Goal: Task Accomplishment & Management: Use online tool/utility

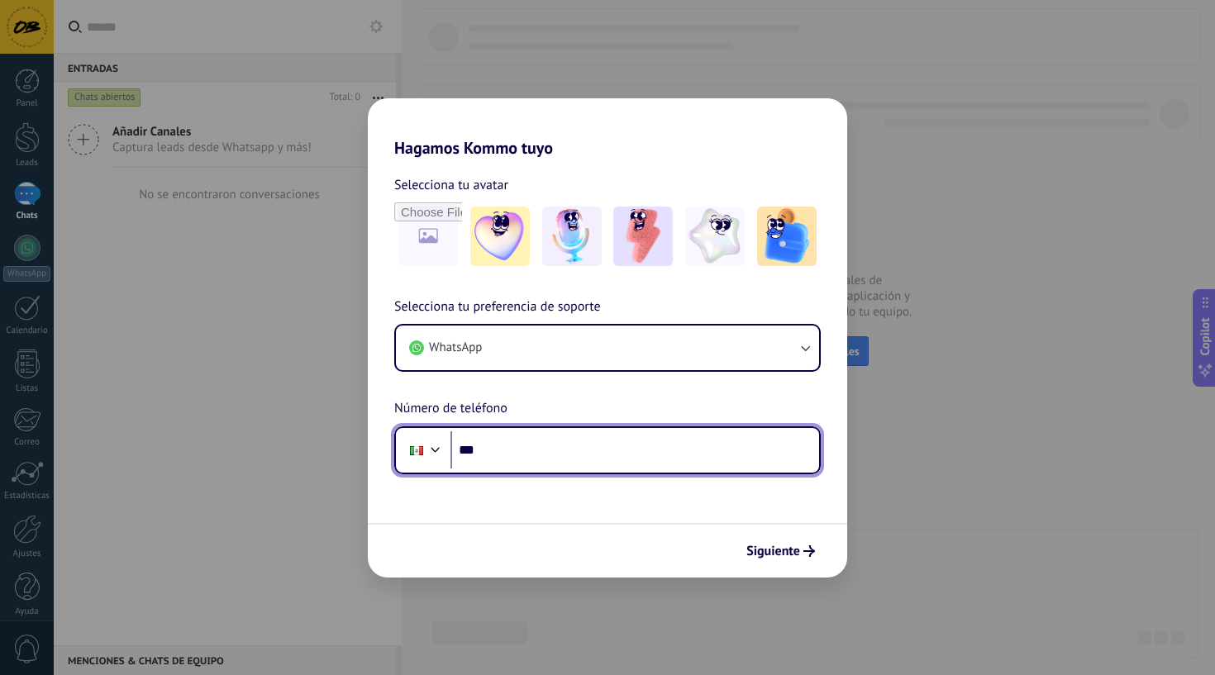
click at [527, 455] on input "***" at bounding box center [635, 450] width 369 height 38
type input "**********"
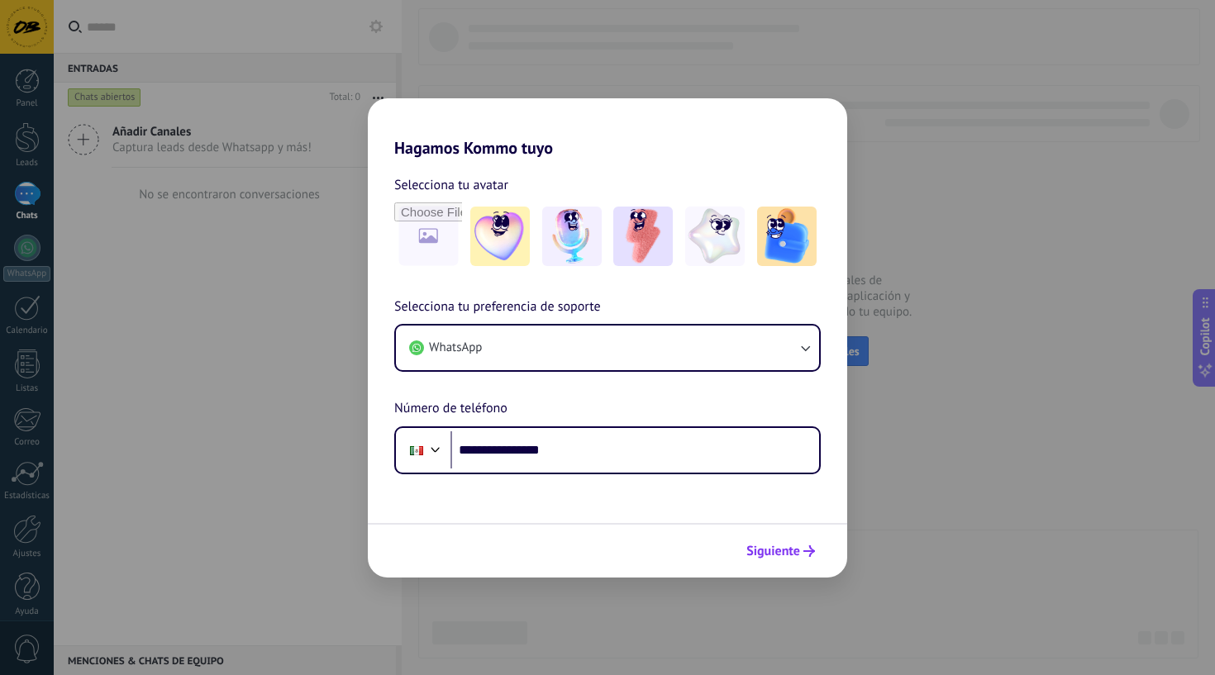
click at [787, 549] on span "Siguiente" at bounding box center [773, 552] width 54 height 12
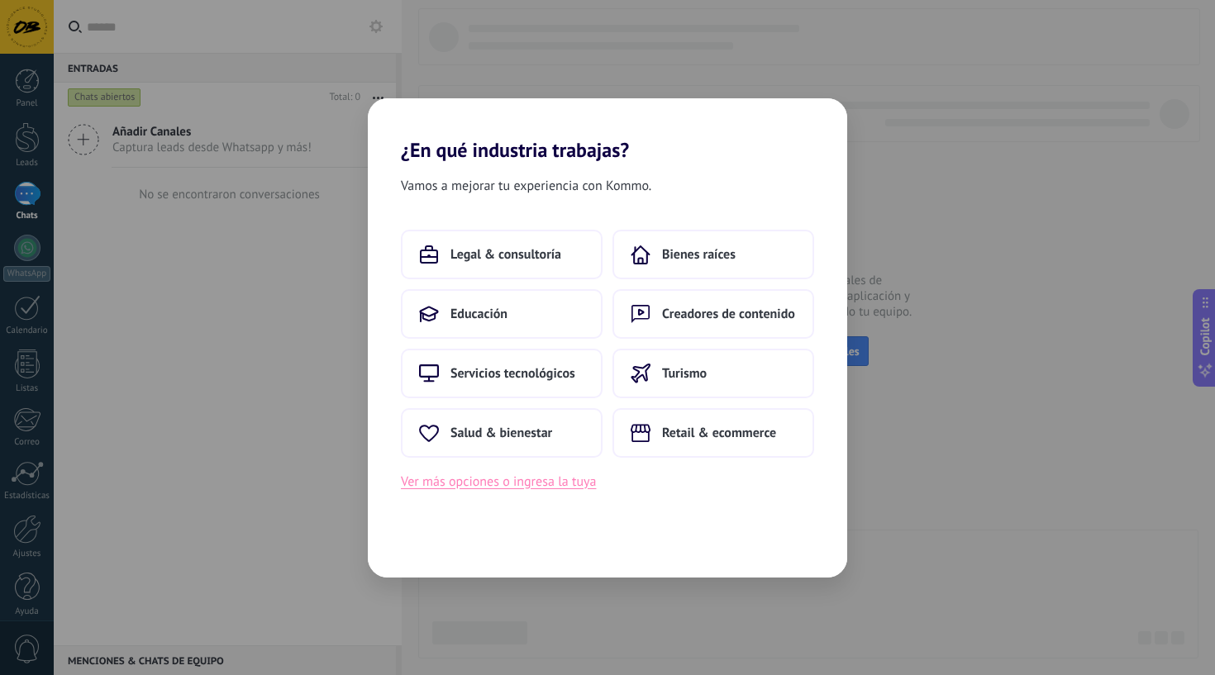
click at [513, 487] on button "Ver más opciones o ingresa la tuya" at bounding box center [498, 481] width 195 height 21
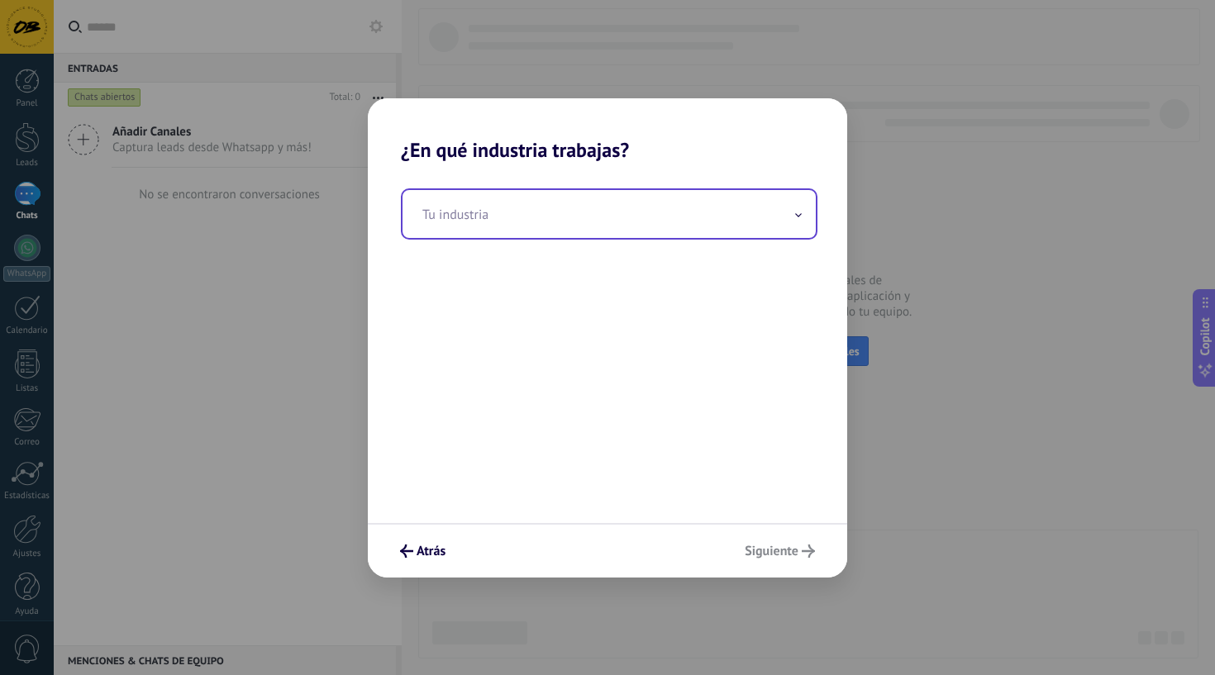
click at [636, 217] on input "text" at bounding box center [609, 214] width 413 height 48
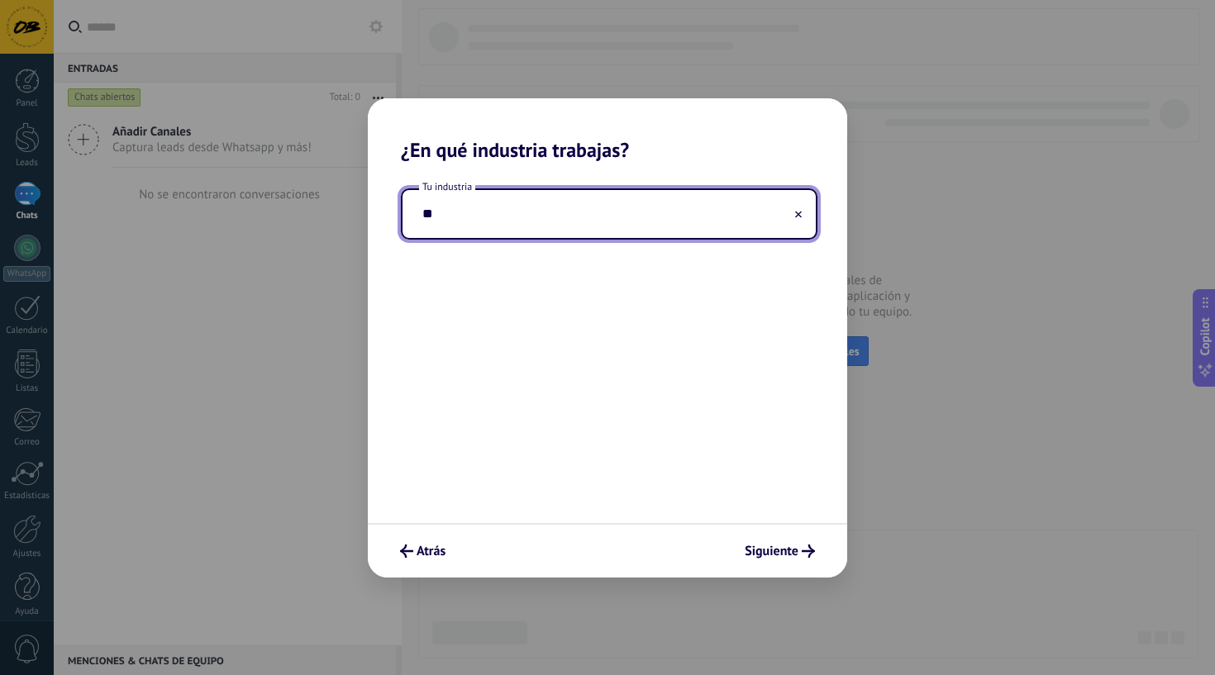
type input "*"
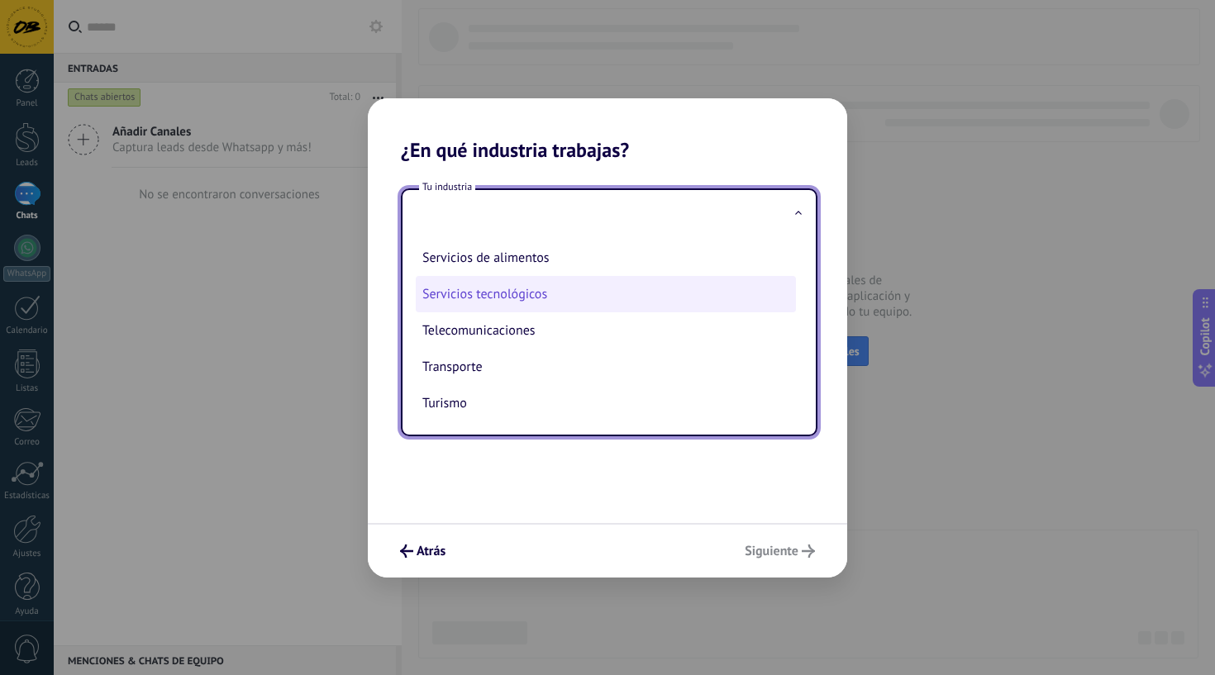
scroll to position [438, 0]
click at [407, 562] on button "Atrás" at bounding box center [423, 551] width 60 height 28
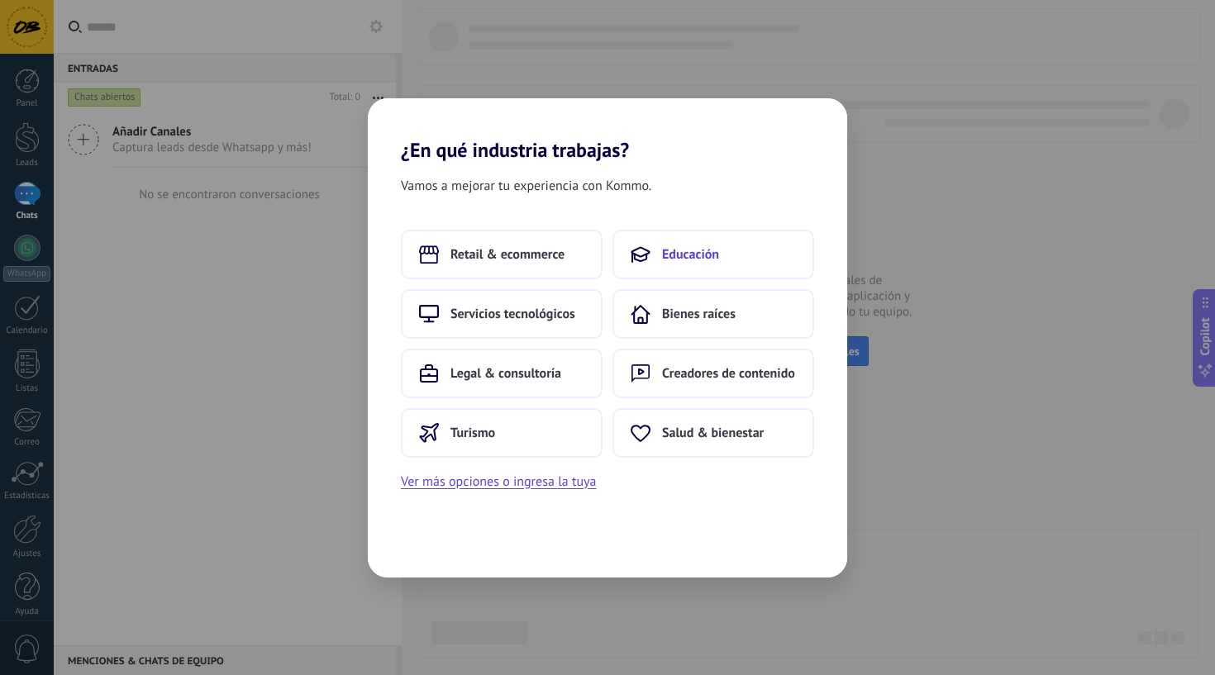
click at [671, 247] on span "Educación" at bounding box center [690, 254] width 57 height 17
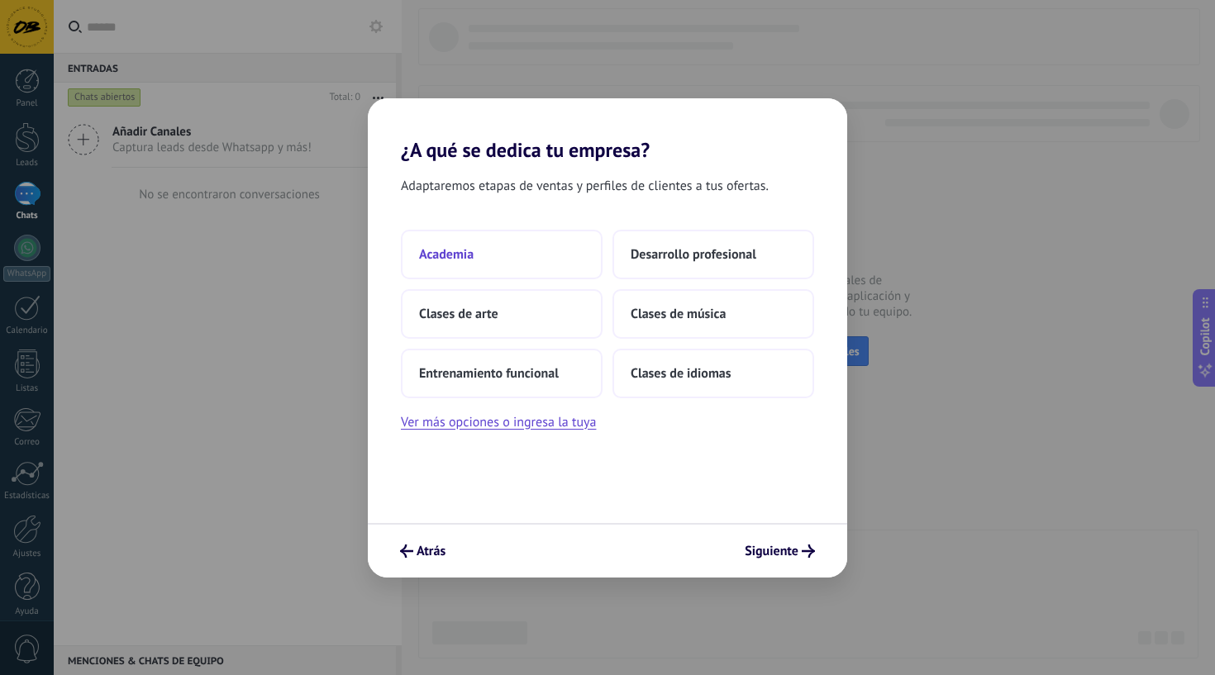
click at [450, 253] on span "Academia" at bounding box center [446, 254] width 55 height 17
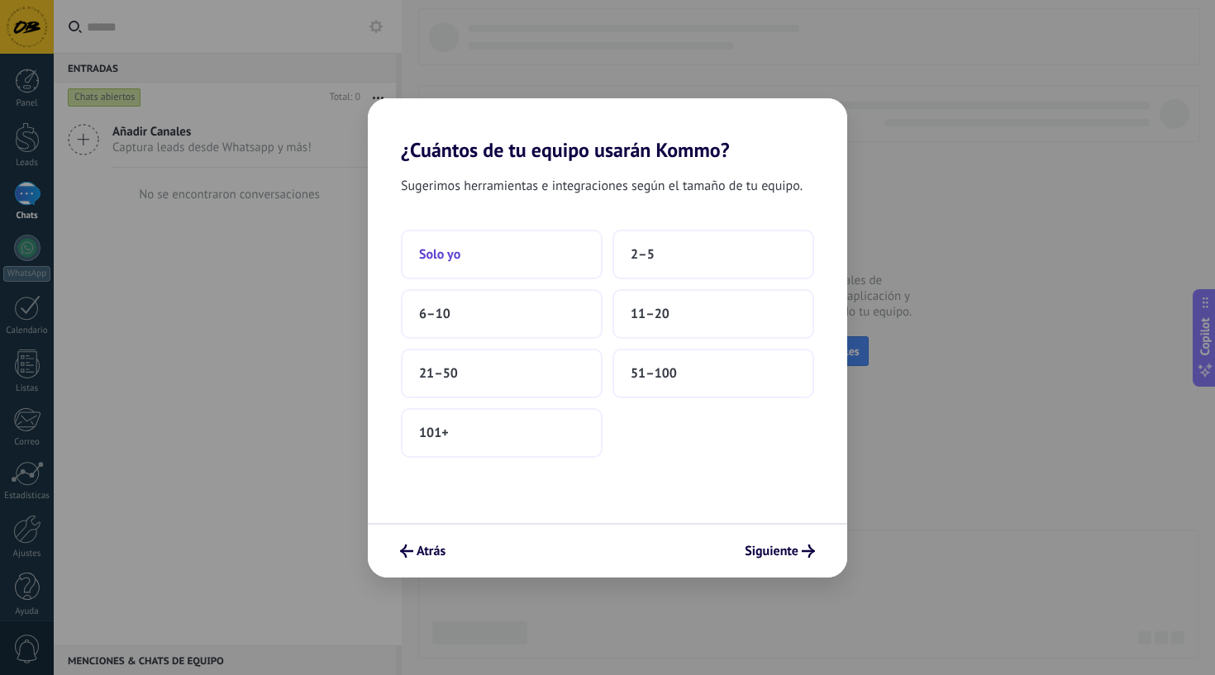
click at [476, 242] on button "Solo yo" at bounding box center [502, 255] width 202 height 50
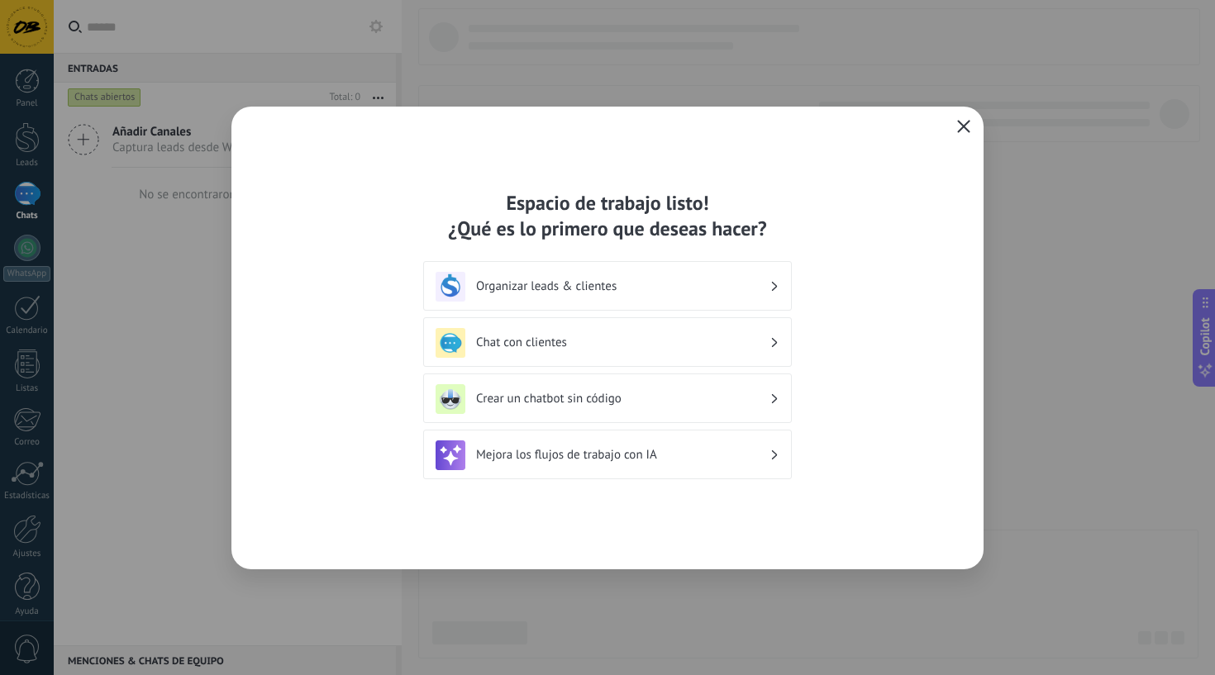
click at [962, 134] on span "button" at bounding box center [963, 127] width 13 height 15
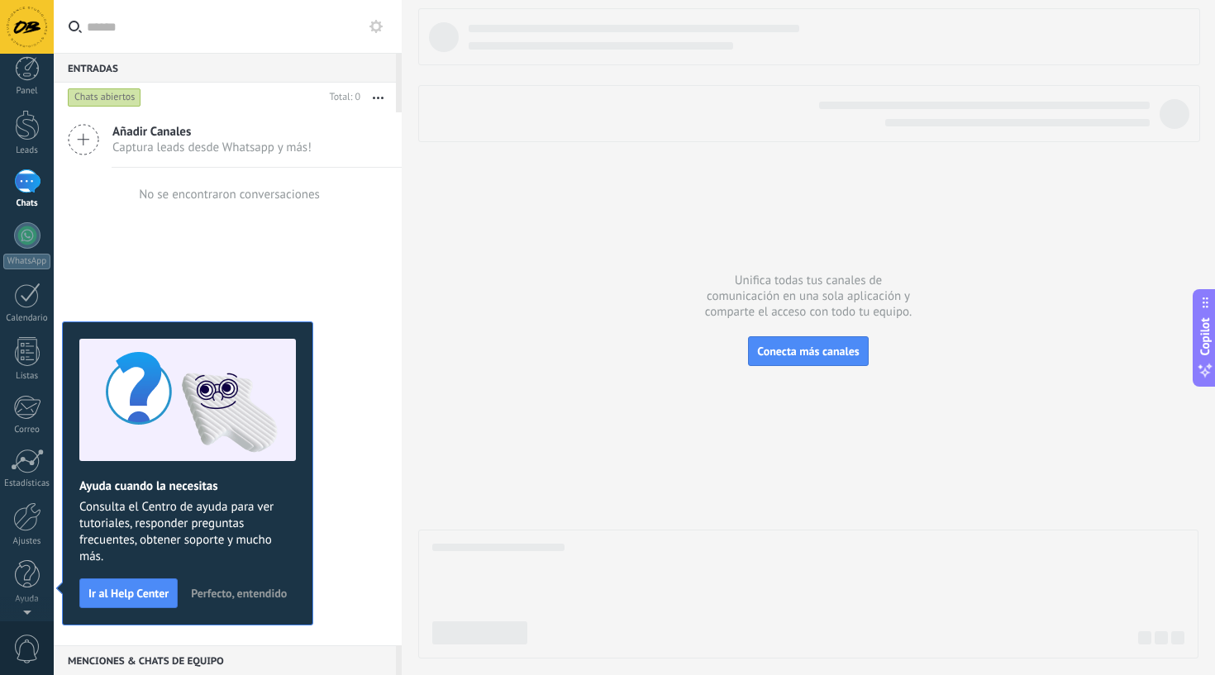
scroll to position [0, 0]
click at [31, 88] on div at bounding box center [27, 81] width 25 height 25
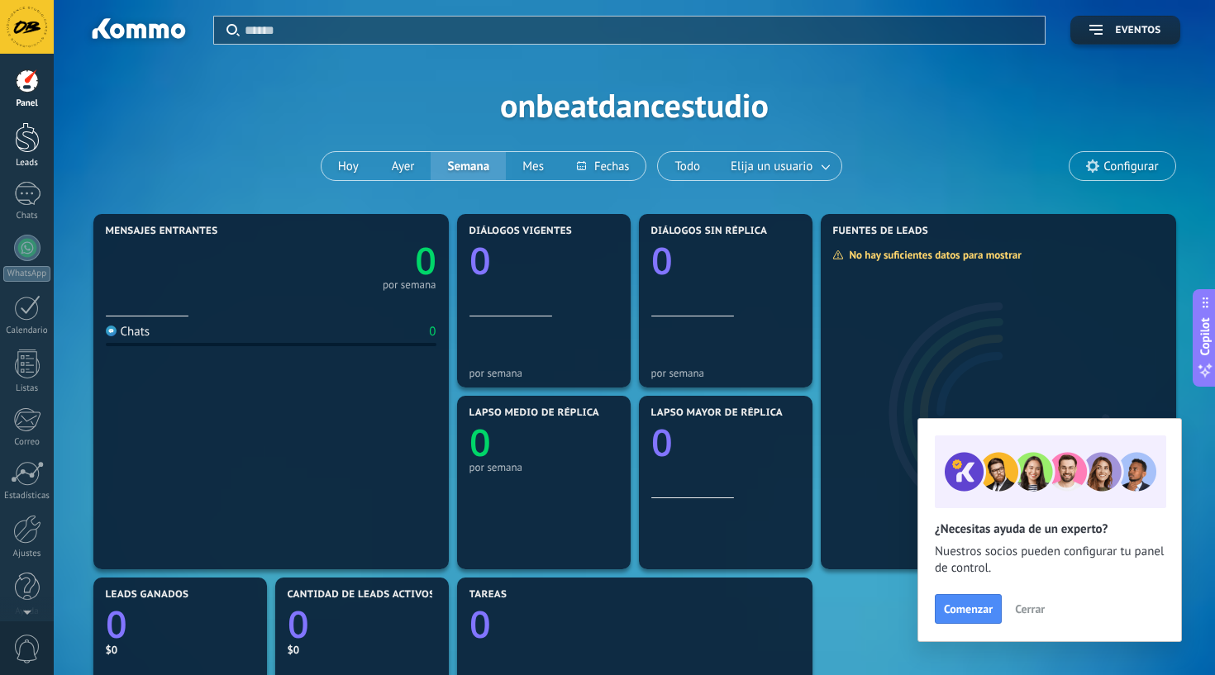
click at [26, 154] on link "Leads" at bounding box center [27, 145] width 54 height 46
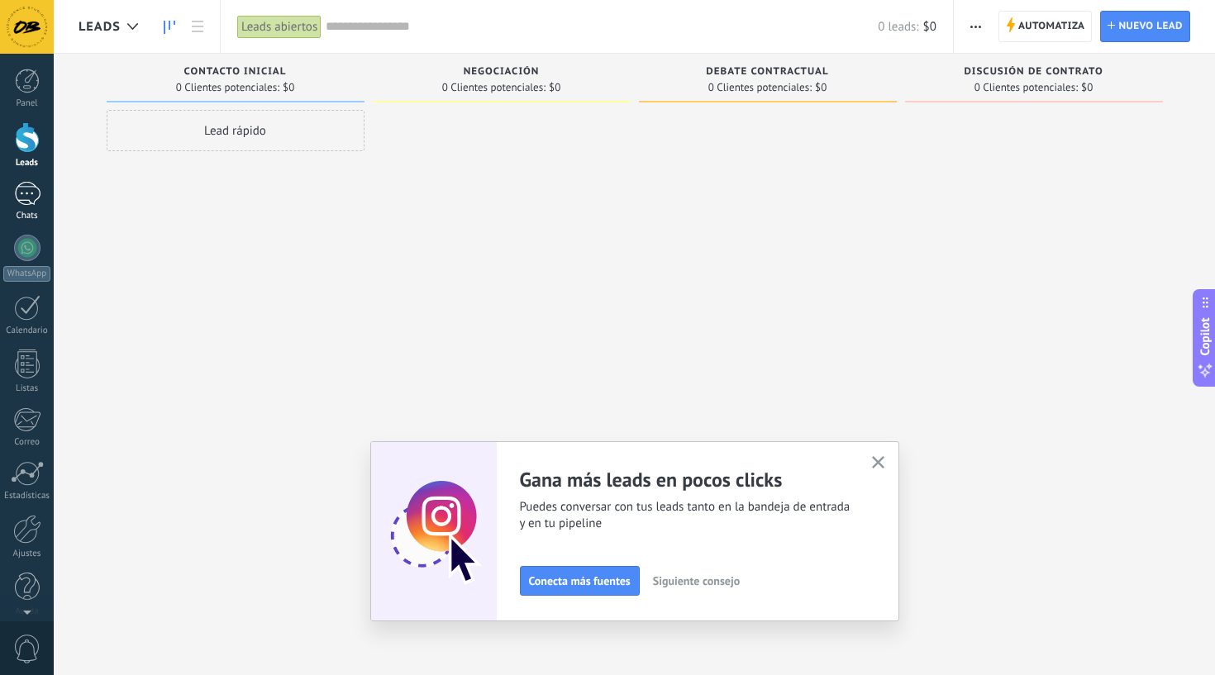
click at [30, 199] on div at bounding box center [27, 194] width 26 height 24
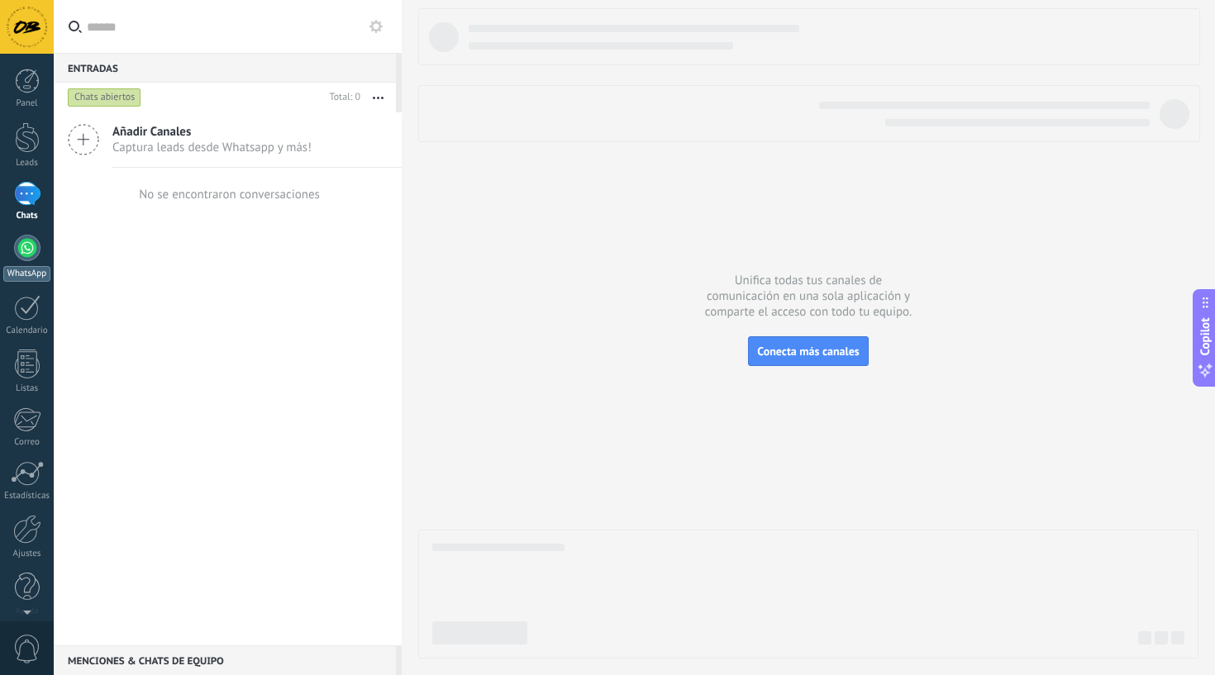
click at [20, 257] on div at bounding box center [27, 248] width 26 height 26
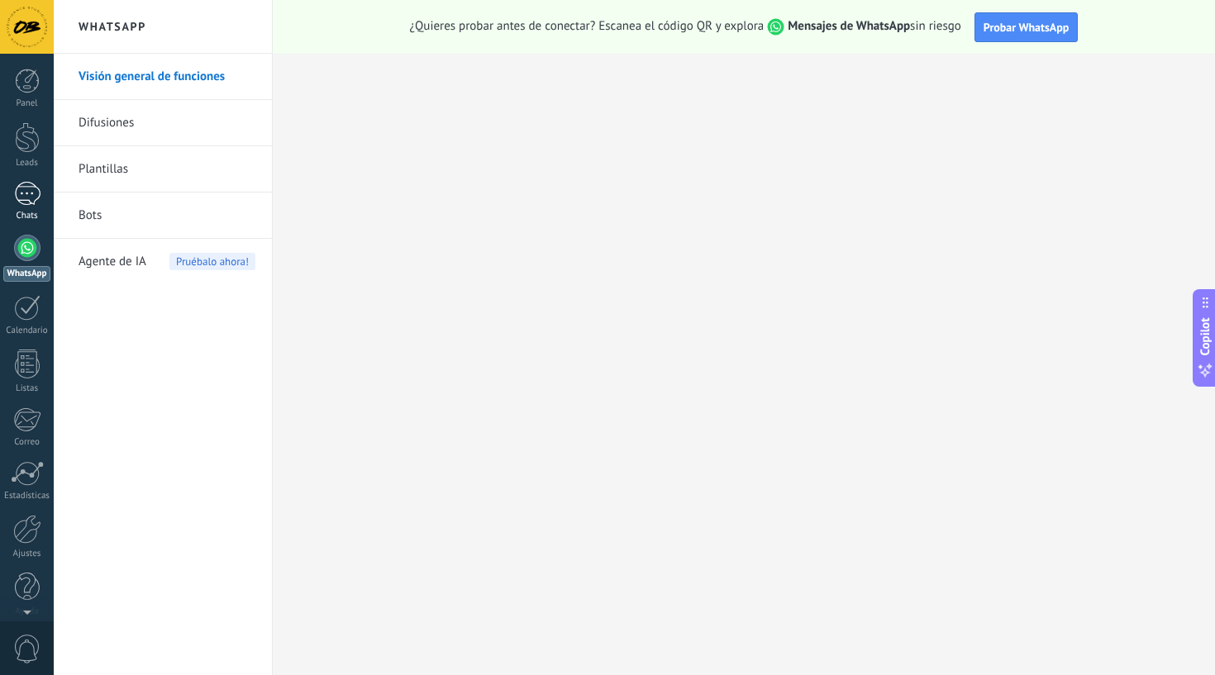
click at [31, 198] on div at bounding box center [27, 194] width 26 height 24
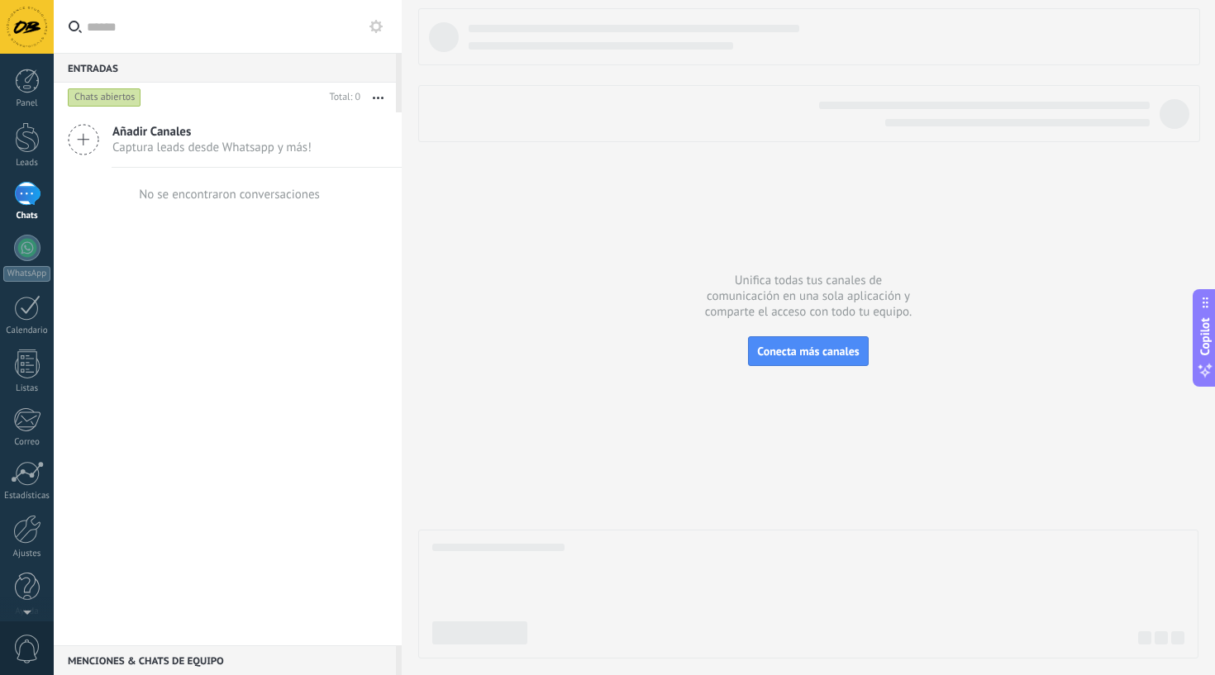
click at [381, 26] on use at bounding box center [375, 26] width 13 height 13
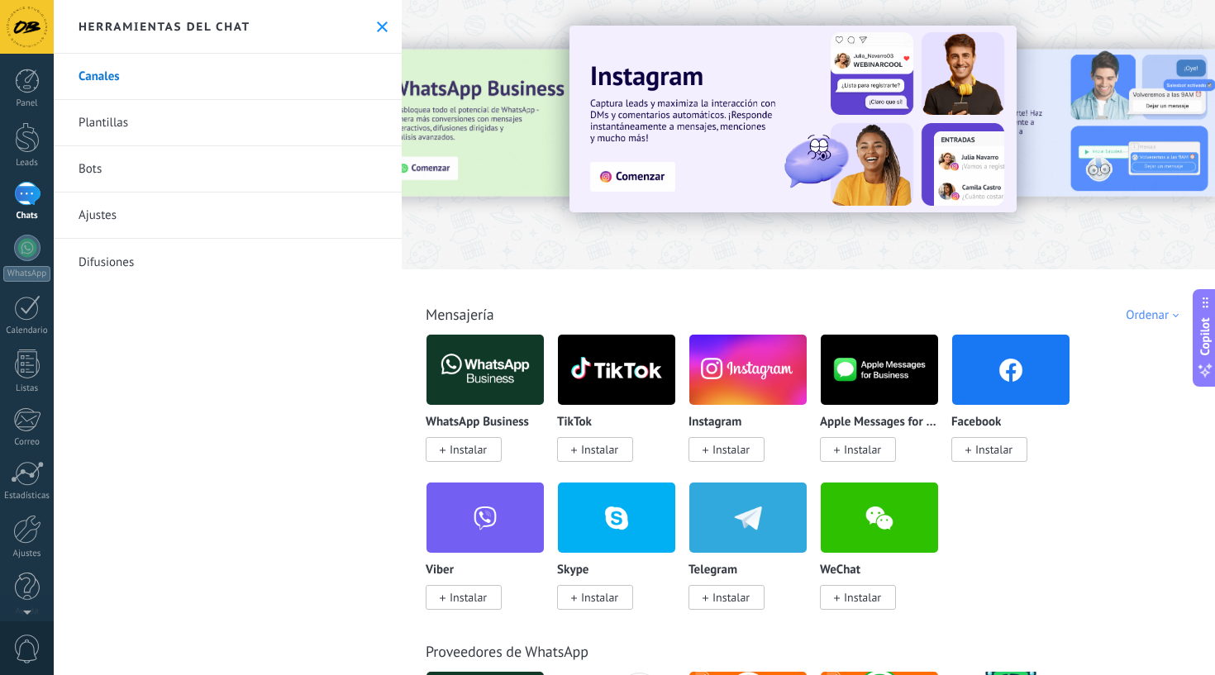
click at [91, 165] on link "Bots" at bounding box center [228, 169] width 348 height 46
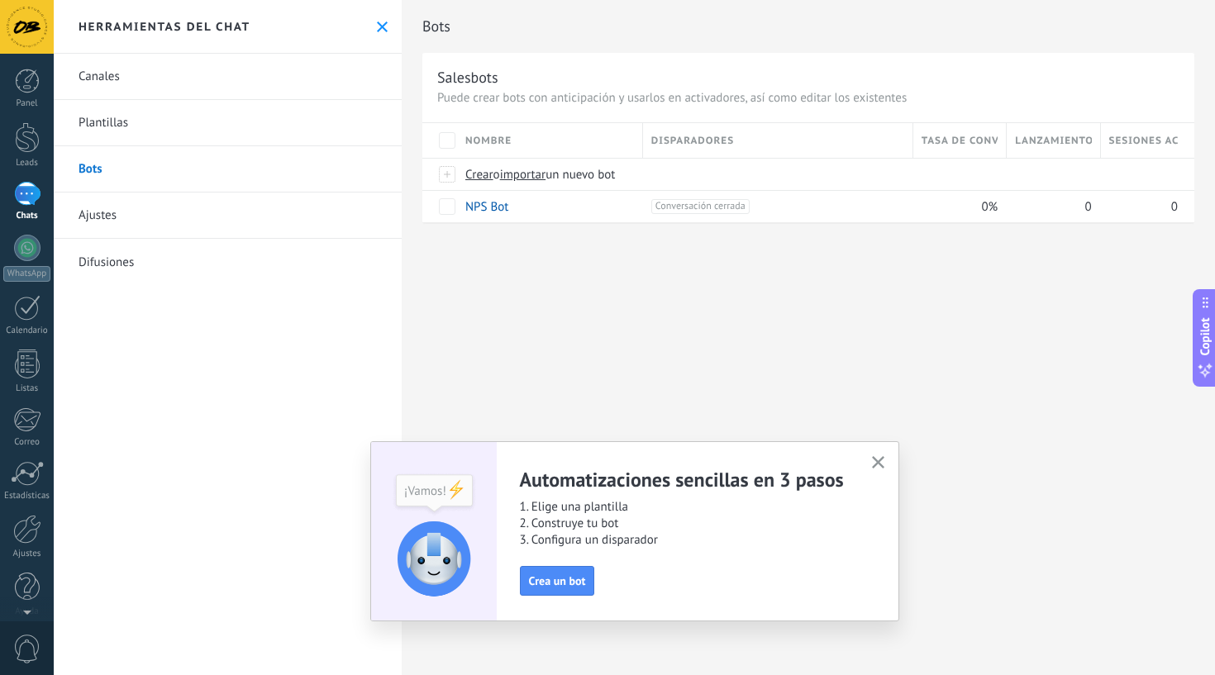
click at [884, 458] on icon "button" at bounding box center [878, 462] width 12 height 12
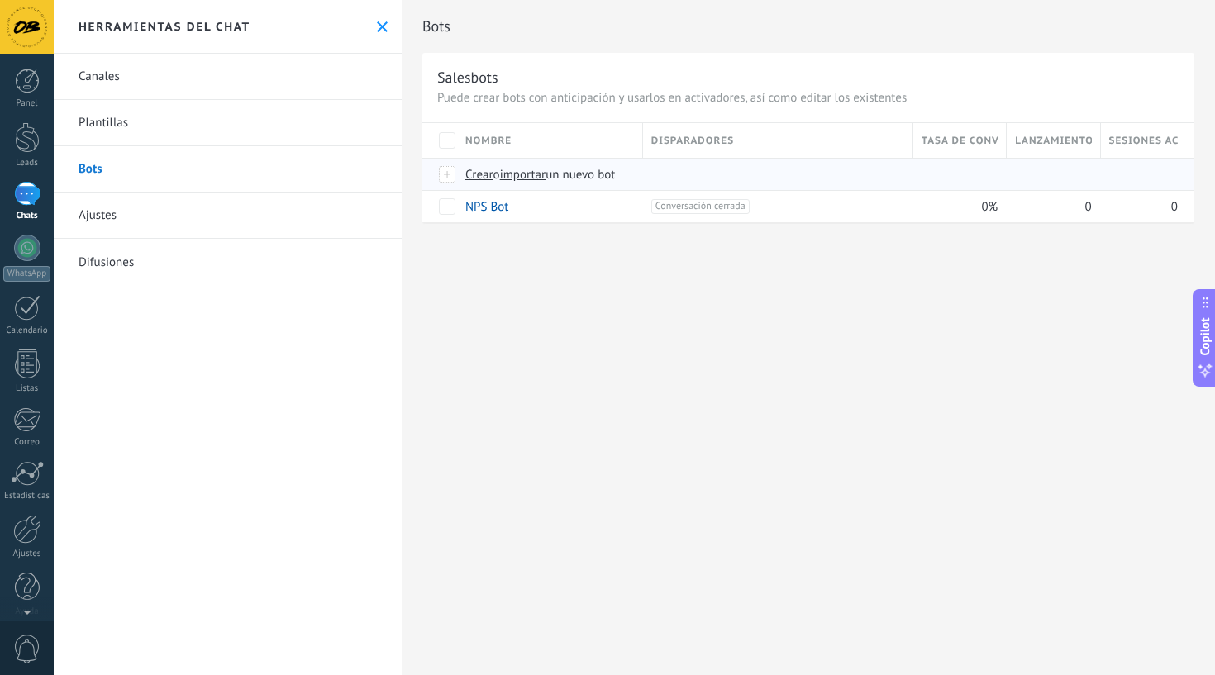
click at [479, 176] on span "Crear" at bounding box center [479, 175] width 28 height 16
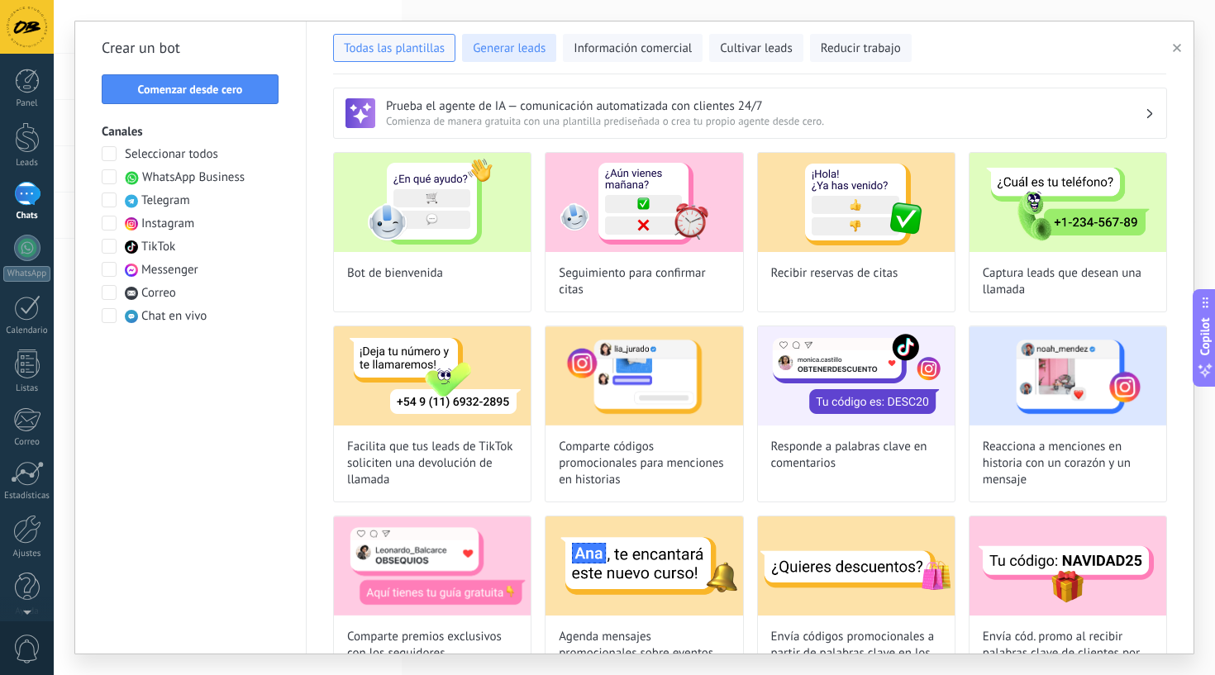
click at [544, 38] on button "Generar leads" at bounding box center [509, 48] width 94 height 28
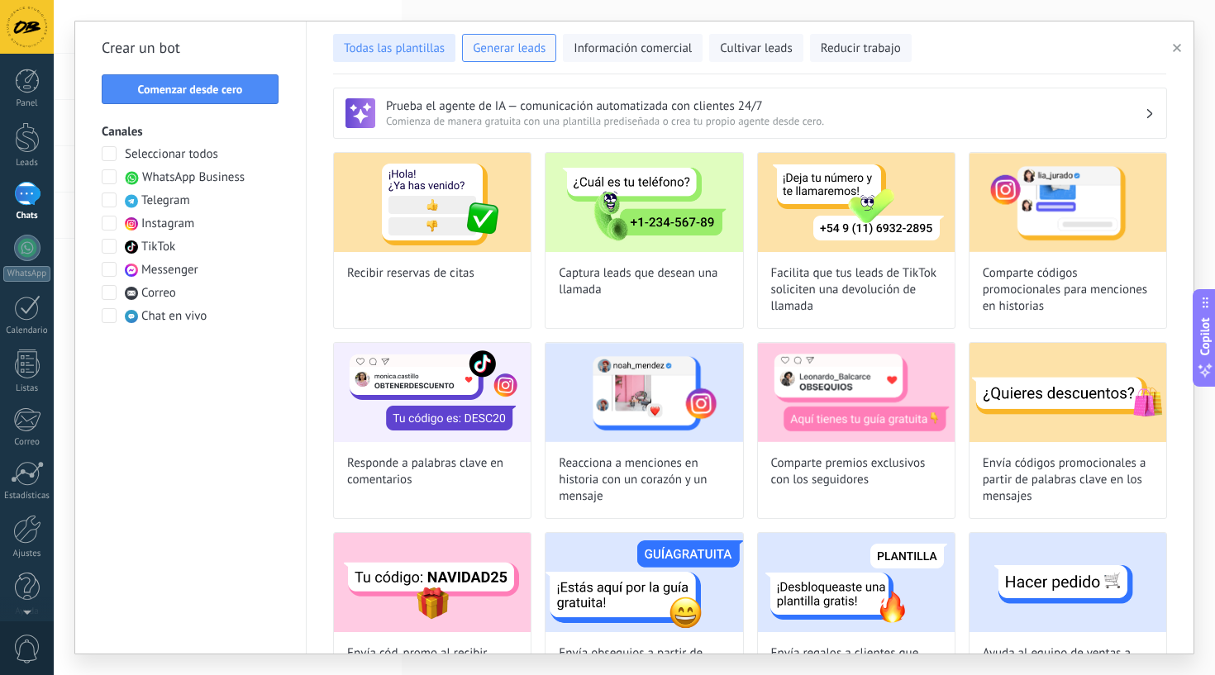
click at [427, 55] on span "Todas las plantillas" at bounding box center [394, 49] width 101 height 17
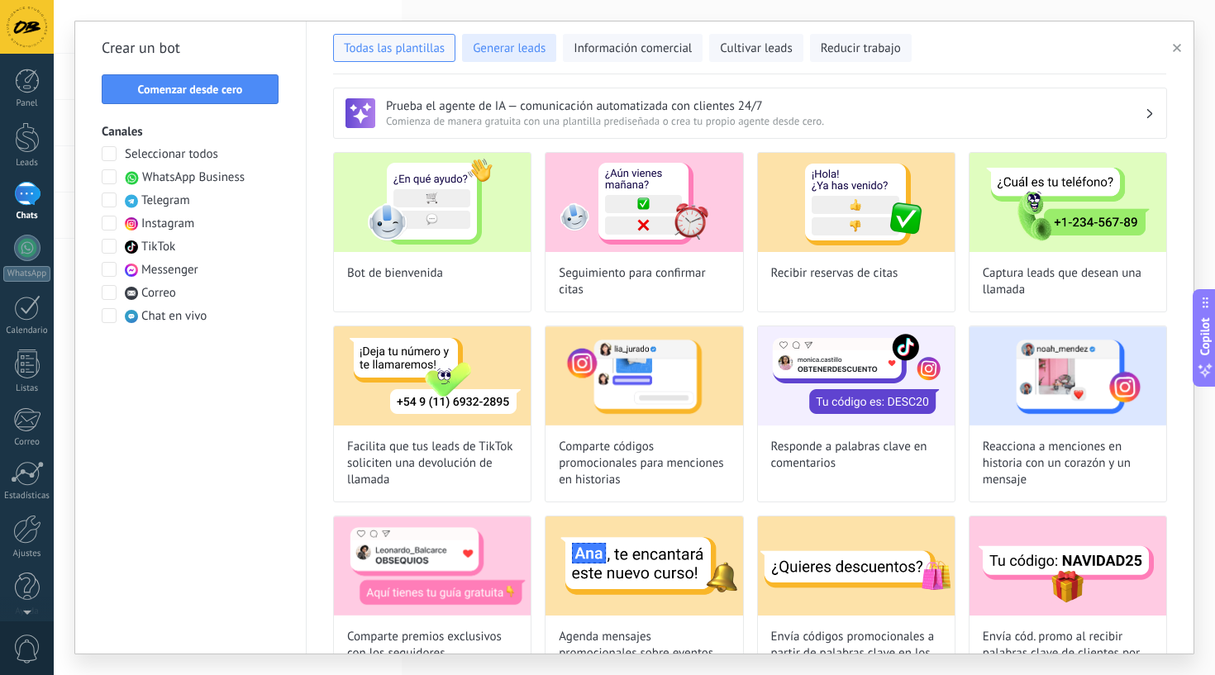
click at [515, 52] on span "Generar leads" at bounding box center [509, 49] width 73 height 17
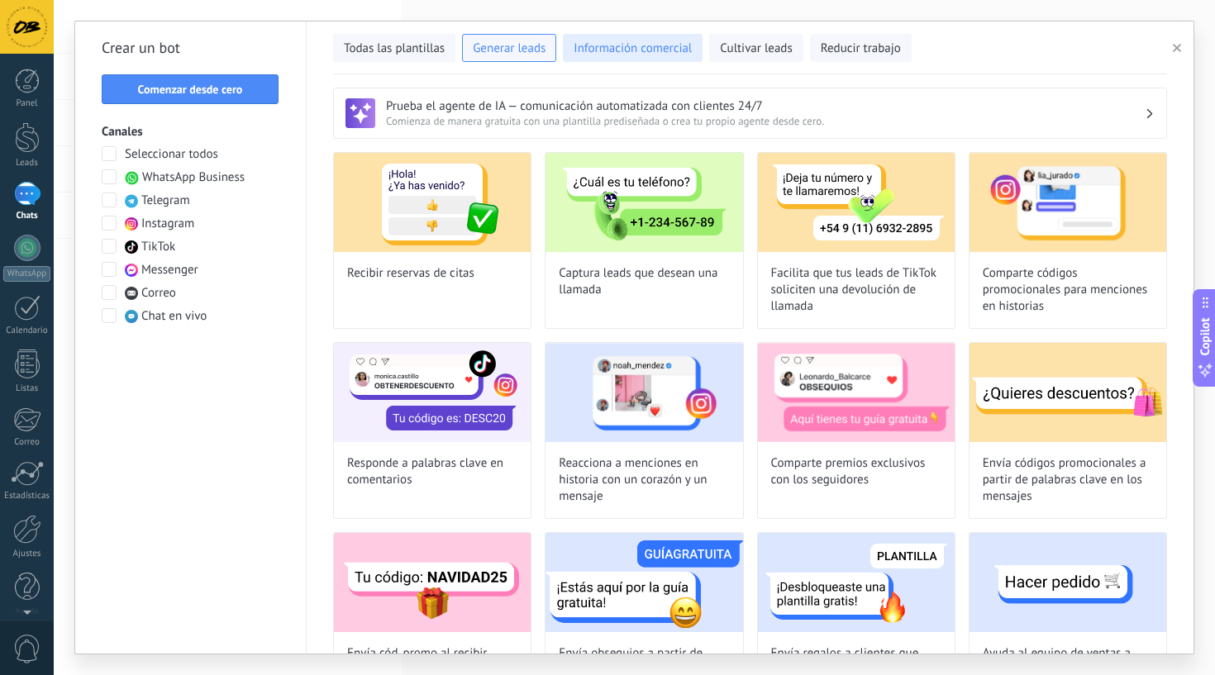
click at [638, 44] on span "Información comercial" at bounding box center [633, 49] width 118 height 17
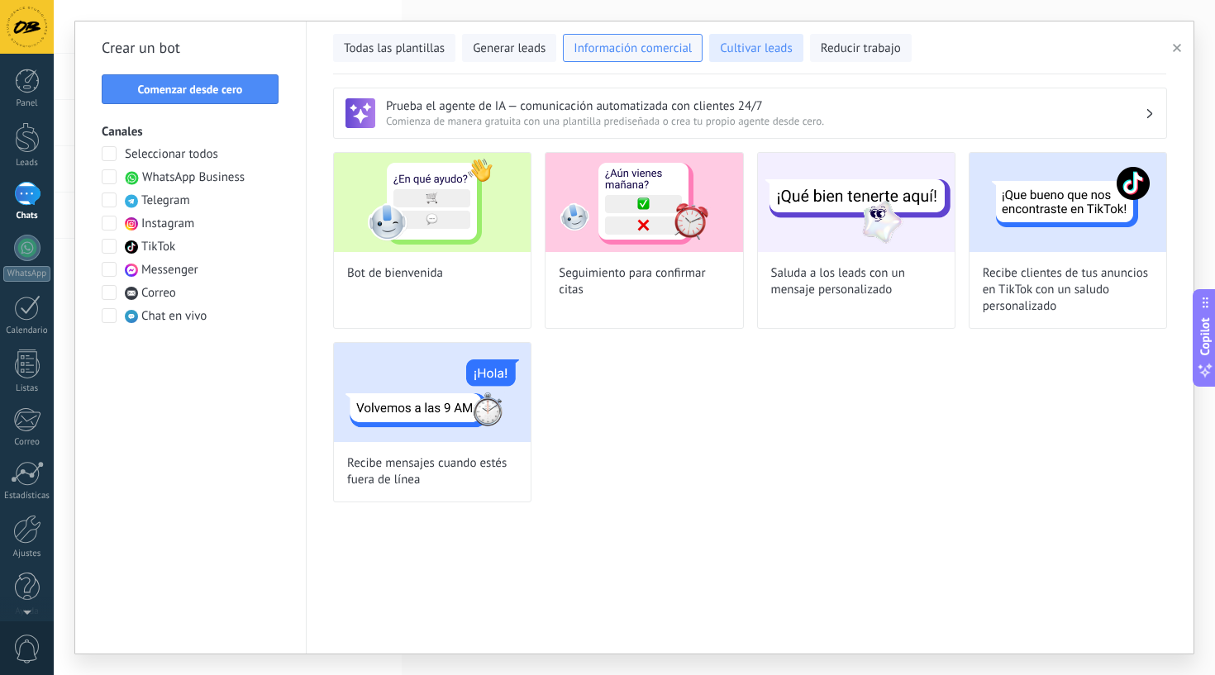
click at [760, 51] on span "Cultivar leads" at bounding box center [756, 49] width 72 height 17
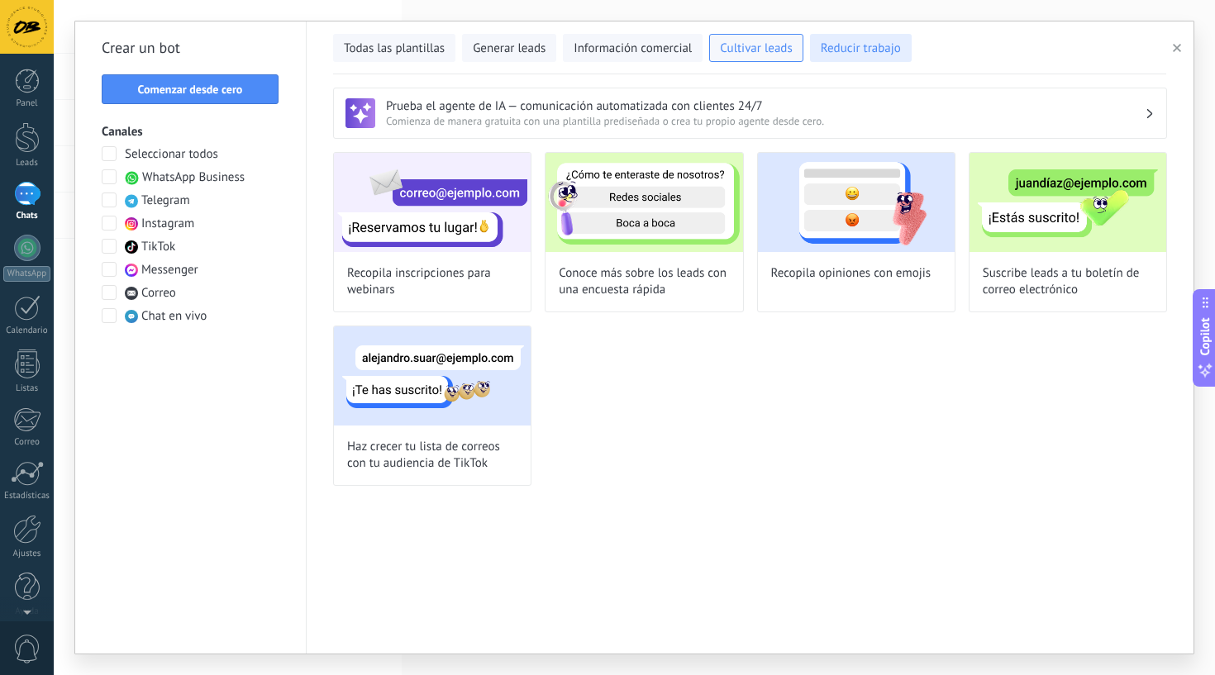
click at [880, 43] on span "Reducir trabajo" at bounding box center [861, 49] width 80 height 17
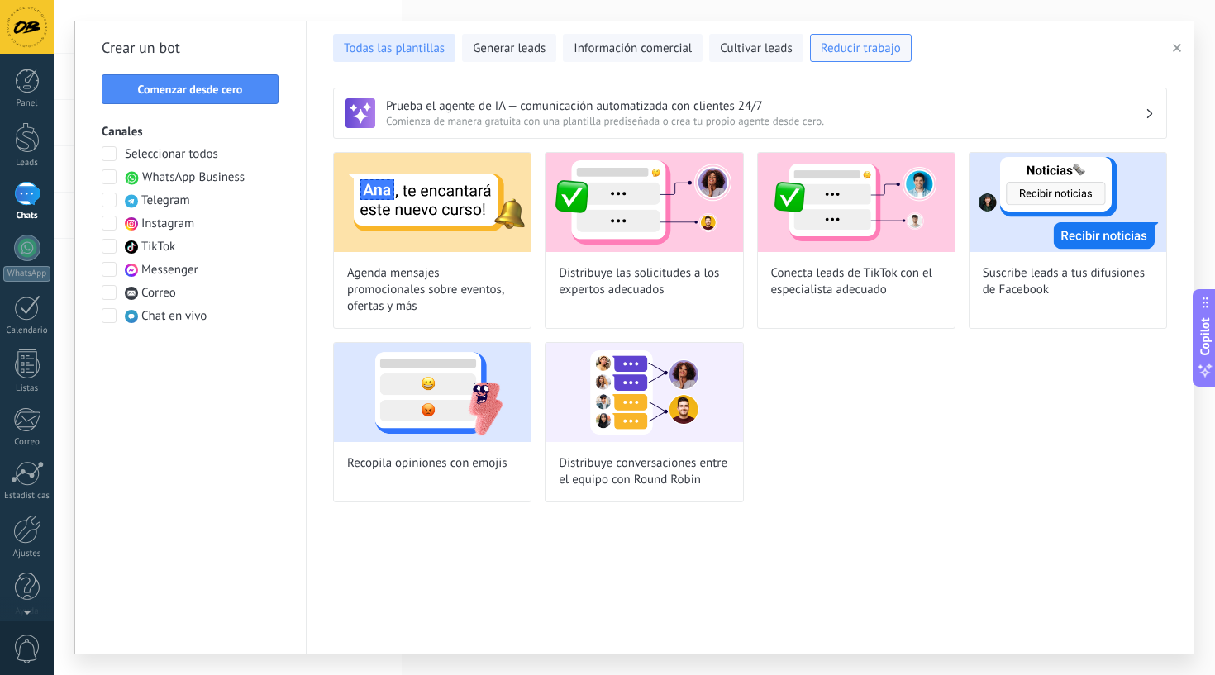
click at [441, 52] on span "Todas las plantillas" at bounding box center [394, 49] width 101 height 17
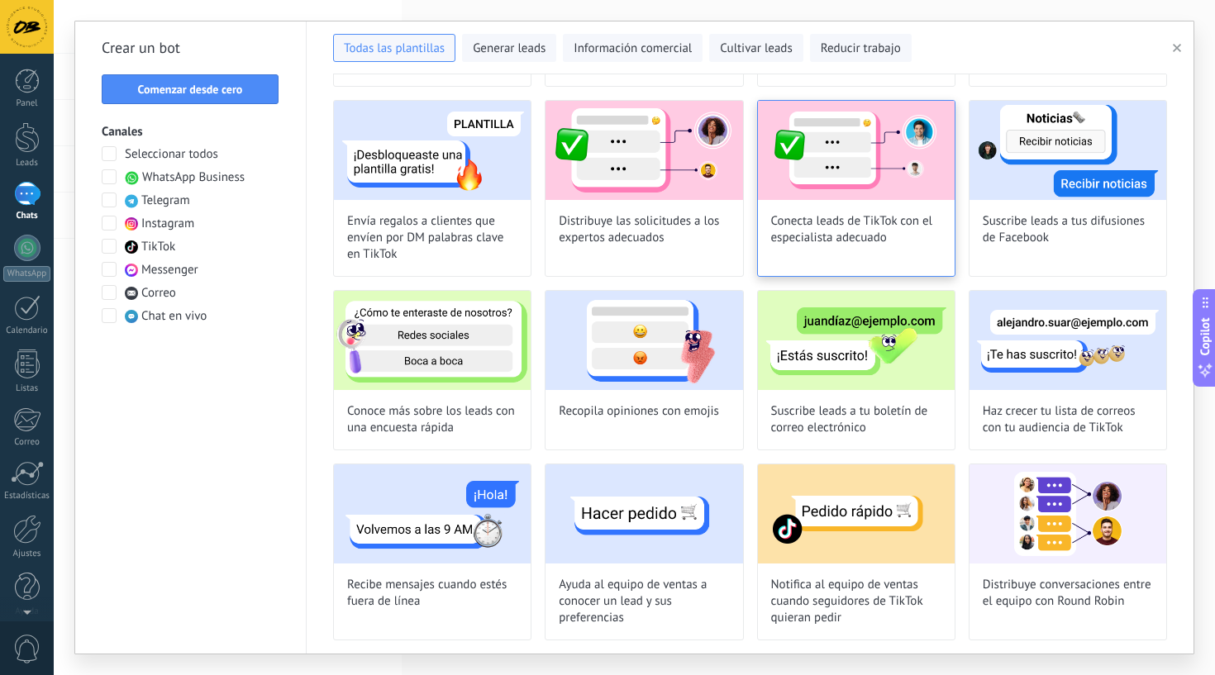
scroll to position [796, 0]
click at [515, 45] on span "Generar leads" at bounding box center [509, 49] width 73 height 17
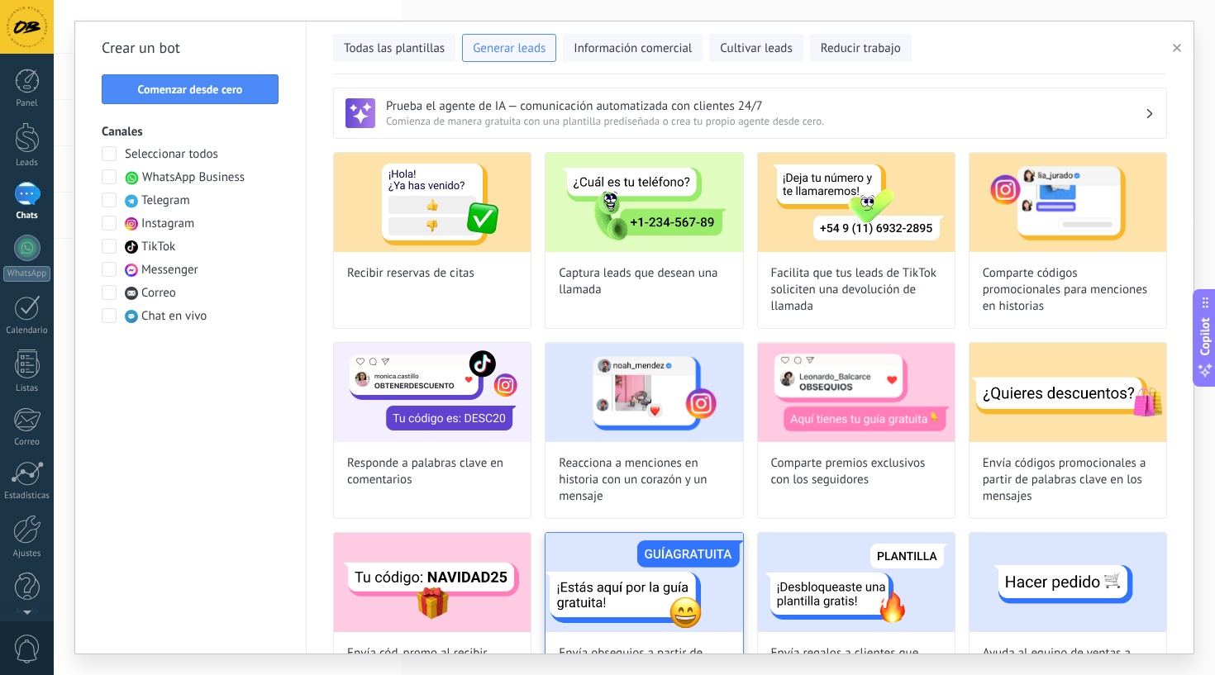
scroll to position [0, 0]
click at [640, 50] on span "Información comercial" at bounding box center [633, 49] width 118 height 17
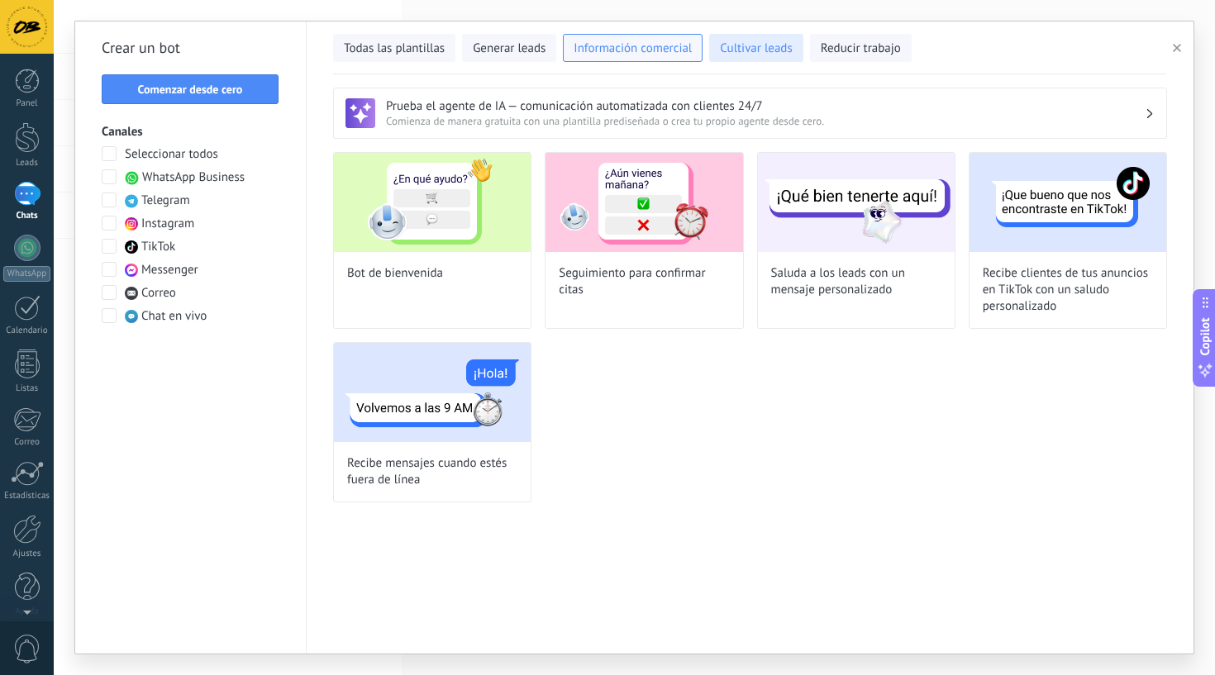
click at [765, 46] on span "Cultivar leads" at bounding box center [756, 49] width 72 height 17
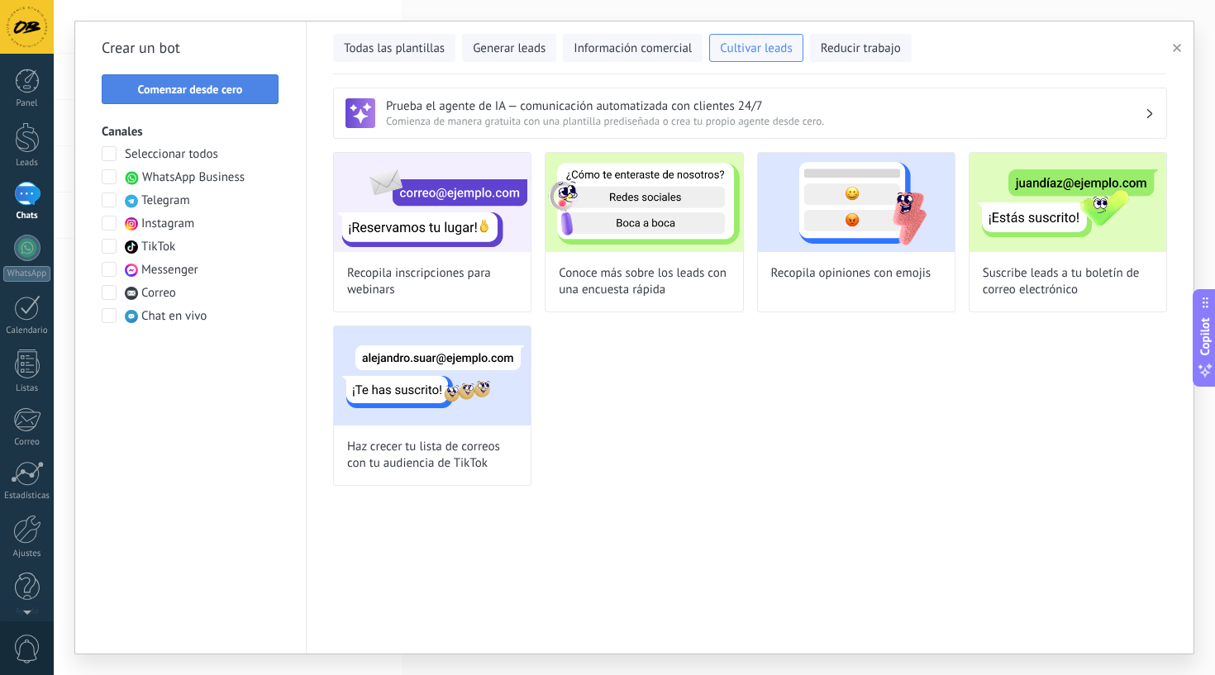
click at [216, 85] on span "Comenzar desde cero" at bounding box center [190, 89] width 105 height 12
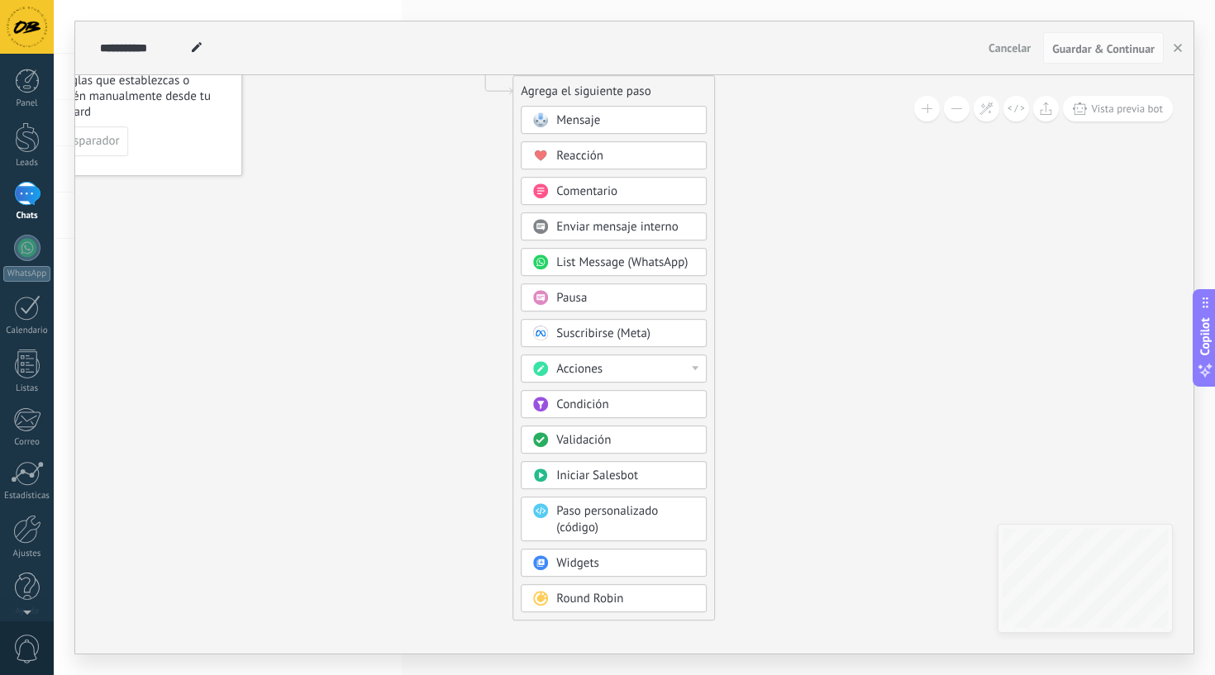
click at [392, 2] on div "**********" at bounding box center [634, 337] width 1161 height 675
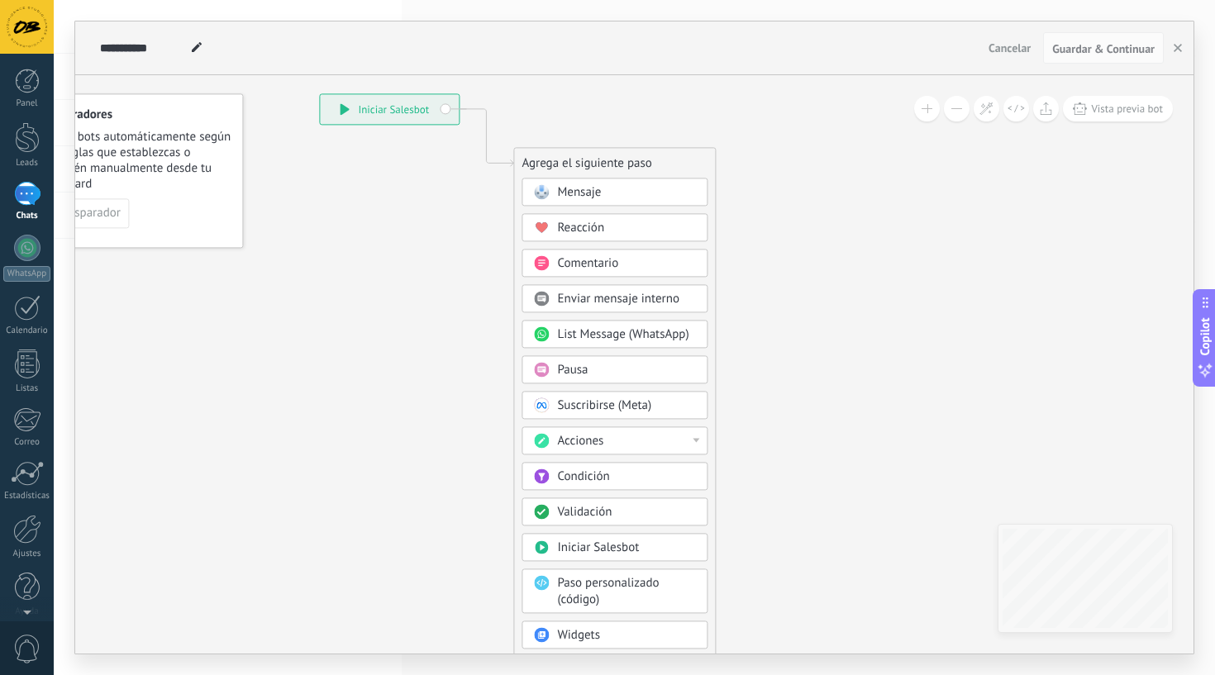
click at [584, 192] on span "Mensaje" at bounding box center [579, 192] width 44 height 16
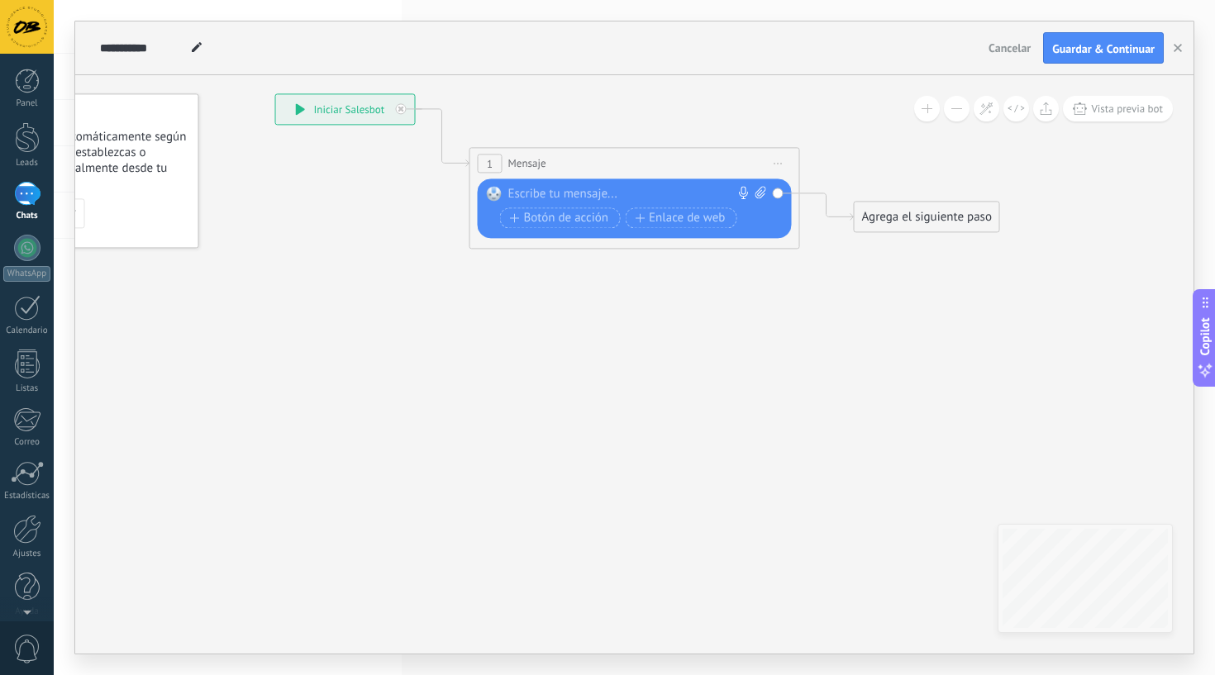
click at [570, 198] on div at bounding box center [631, 194] width 246 height 17
click at [939, 215] on div "Agrega el siguiente paso" at bounding box center [927, 216] width 145 height 27
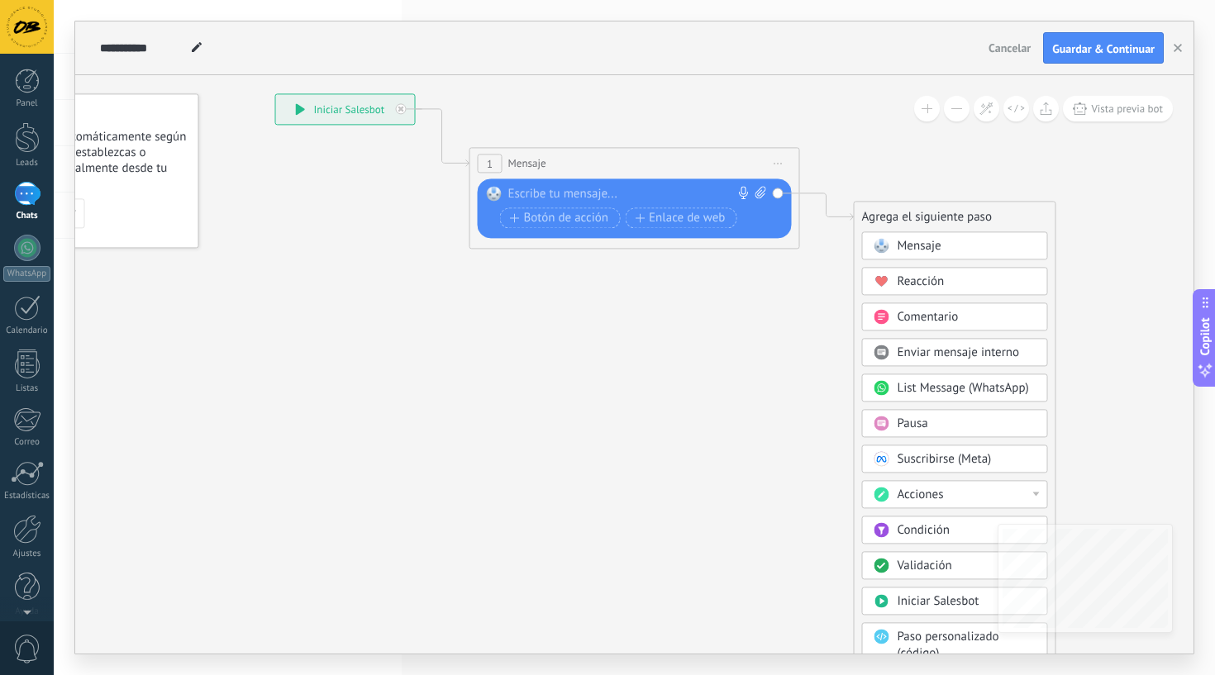
click at [927, 279] on span "Reacción" at bounding box center [921, 282] width 47 height 16
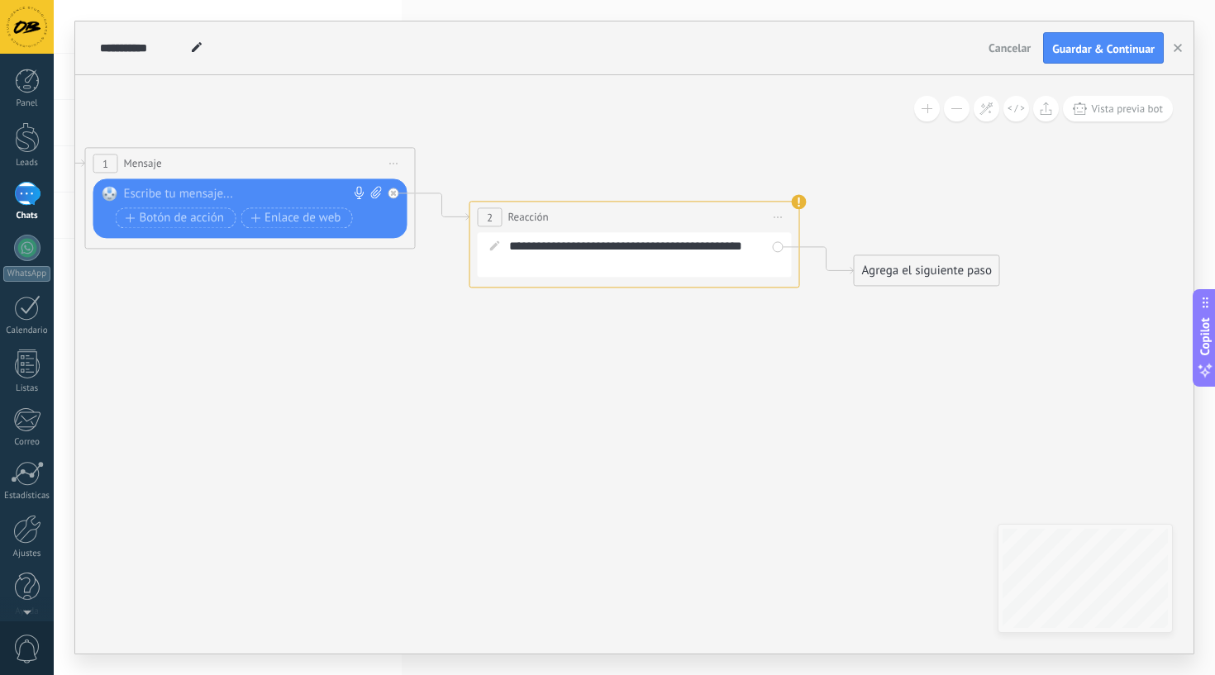
click at [779, 215] on span "Iniciar vista previa aquí Cambiar nombre Duplicar Borrar" at bounding box center [778, 217] width 26 height 24
click at [820, 329] on div "Borrar" at bounding box center [854, 325] width 164 height 28
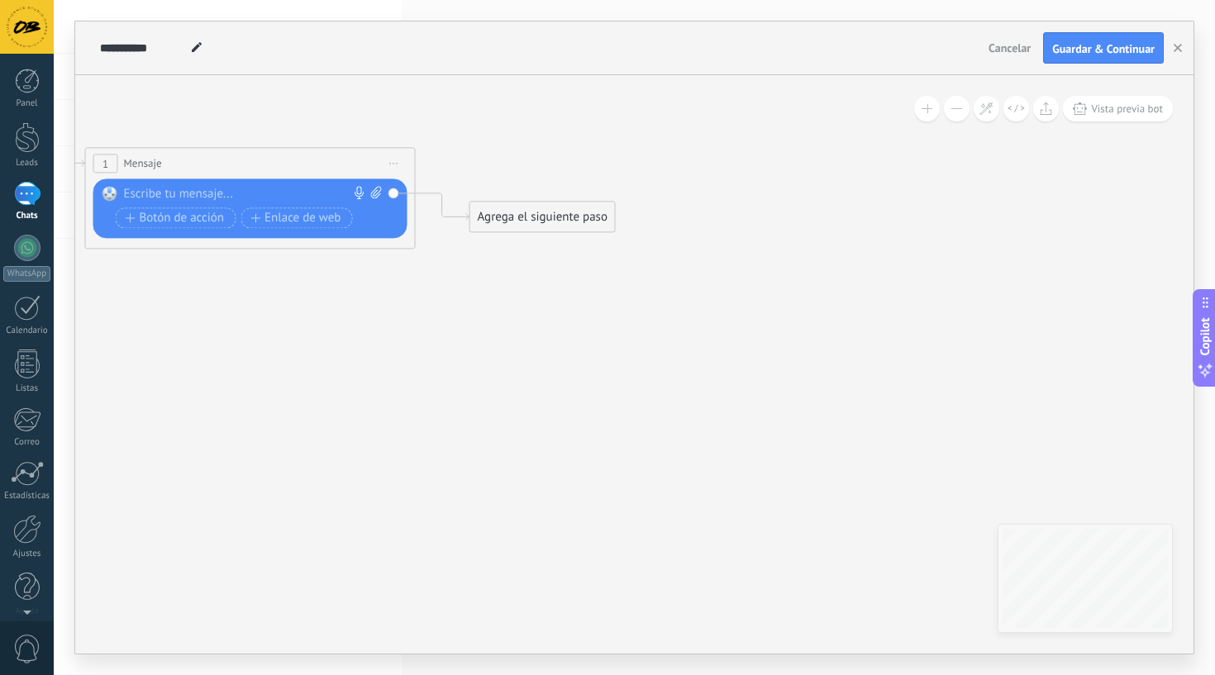
click at [565, 210] on div "Agrega el siguiente paso" at bounding box center [542, 216] width 145 height 27
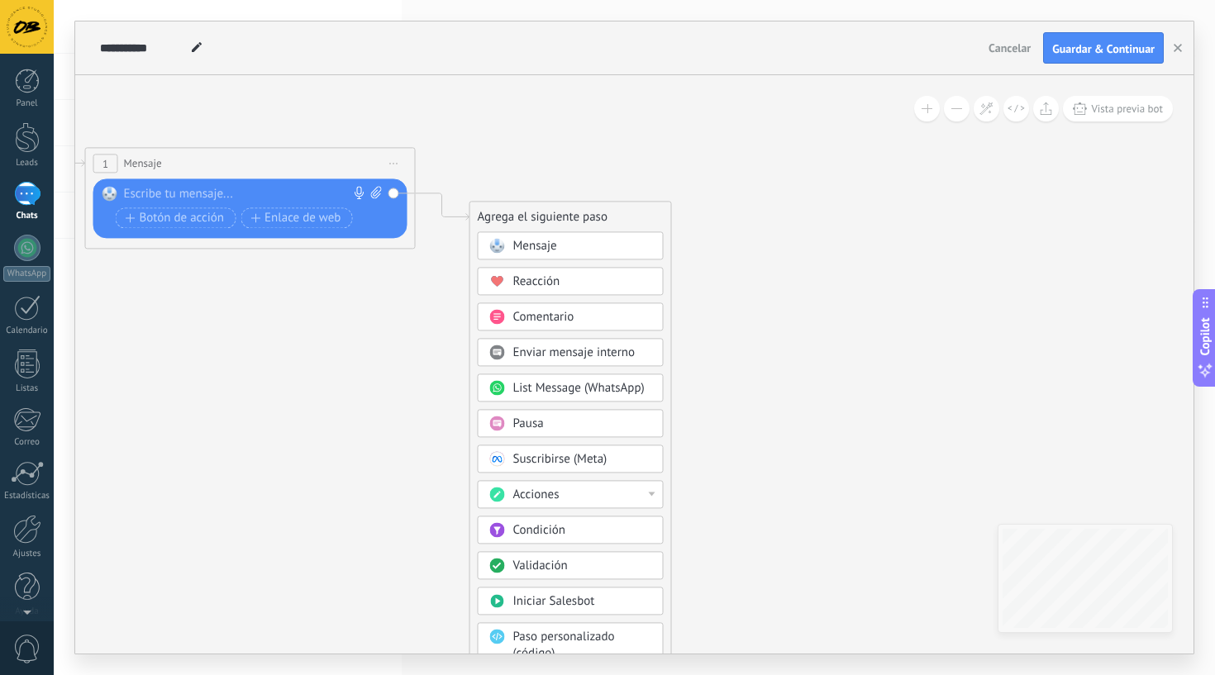
click at [624, 275] on div "Reacción" at bounding box center [582, 282] width 139 height 17
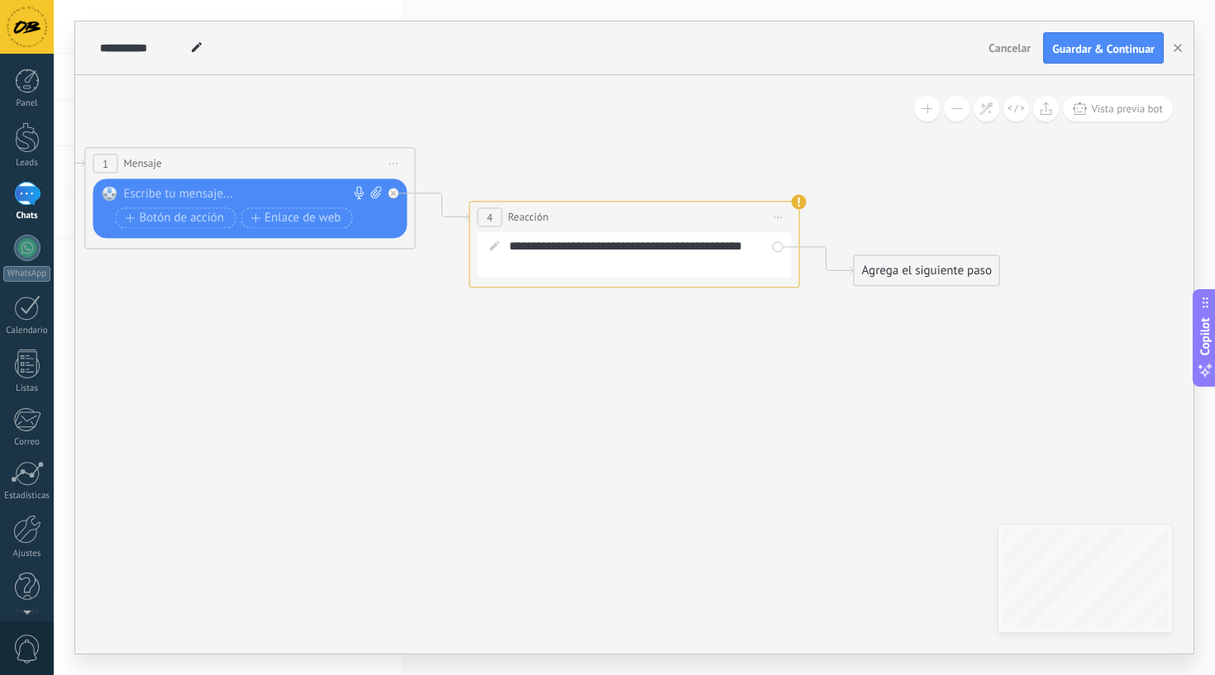
click at [916, 276] on div "Agrega el siguiente paso" at bounding box center [927, 270] width 145 height 27
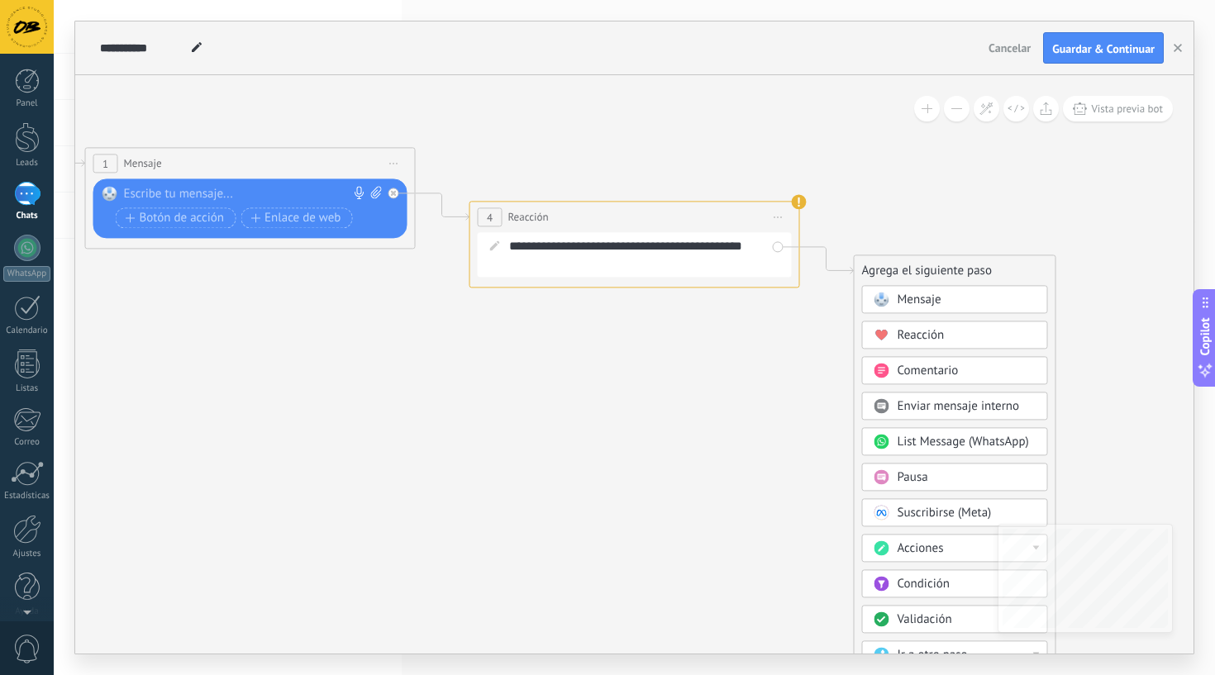
click at [929, 372] on span "Comentario" at bounding box center [928, 371] width 61 height 16
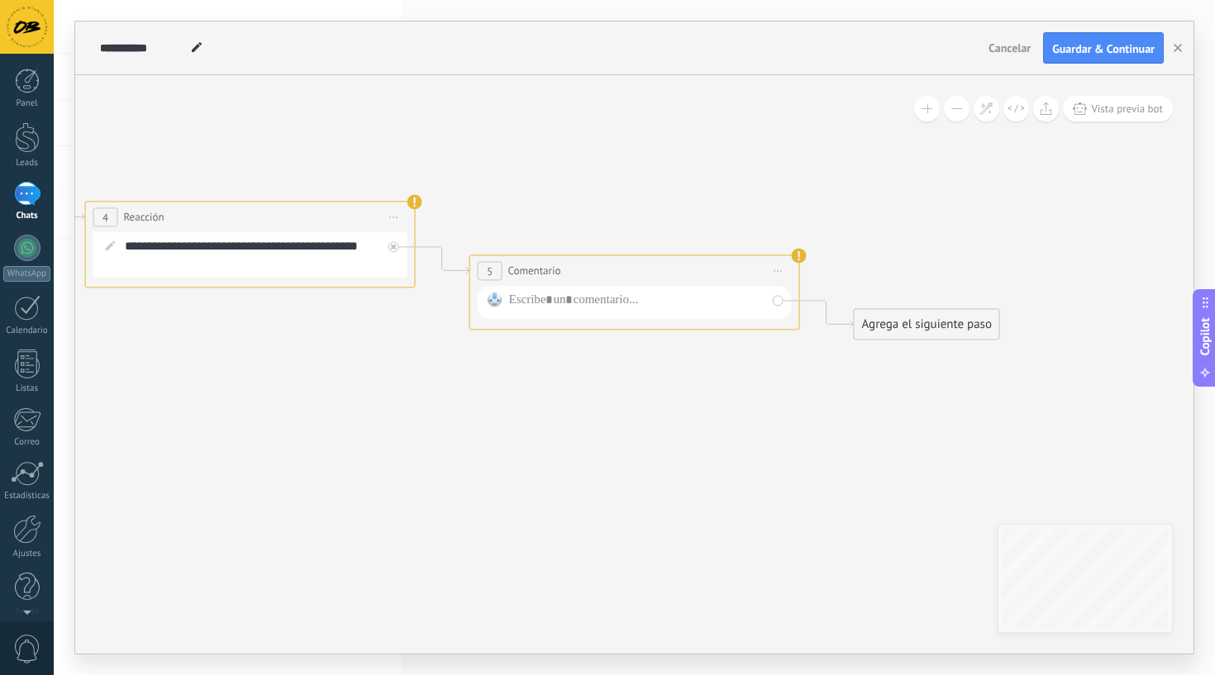
click at [776, 269] on span "Iniciar vista previa aquí Cambiar nombre Duplicar Borrar" at bounding box center [778, 271] width 26 height 24
click at [813, 382] on div "Borrar" at bounding box center [854, 379] width 164 height 28
click at [398, 215] on span "Iniciar vista previa aquí Cambiar nombre Duplicar Borrar" at bounding box center [394, 217] width 26 height 24
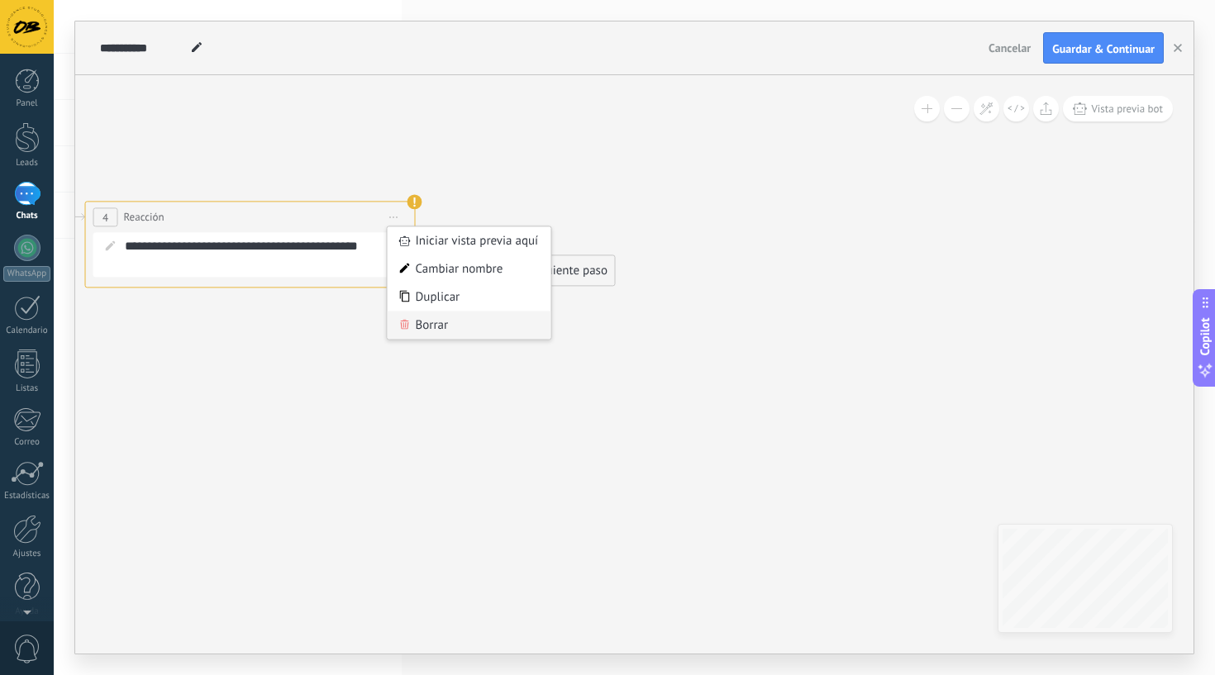
click at [446, 327] on div "Borrar" at bounding box center [470, 325] width 164 height 28
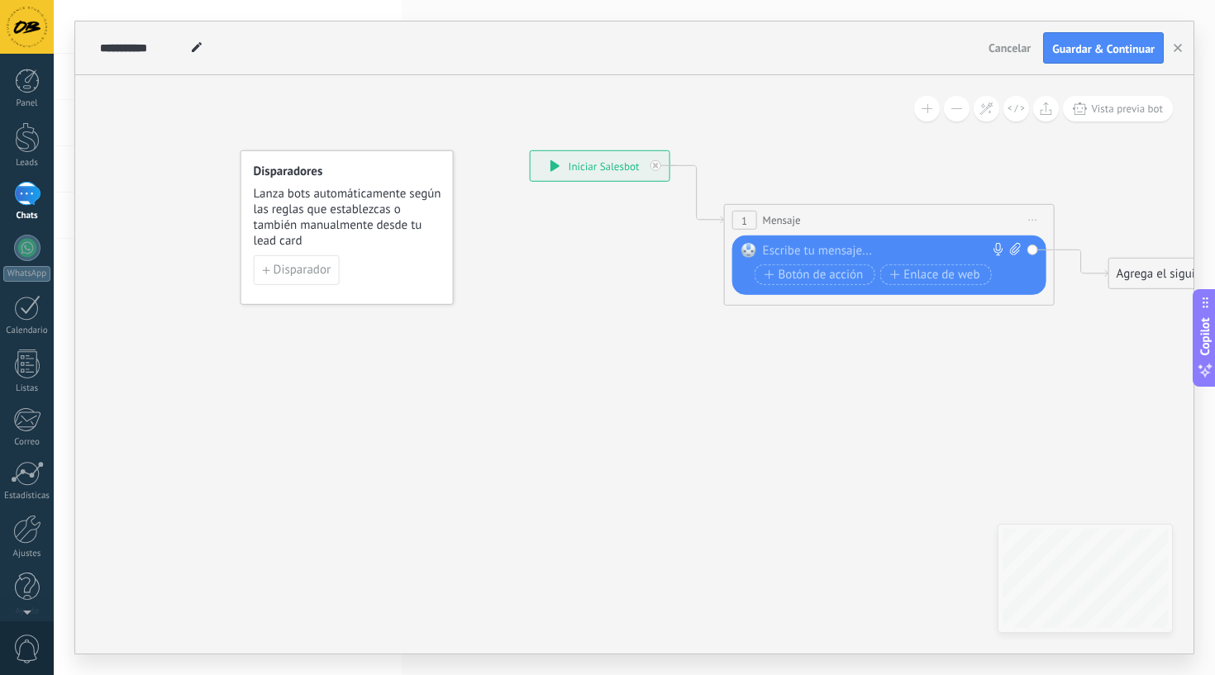
click at [815, 383] on icon at bounding box center [864, 228] width 1495 height 982
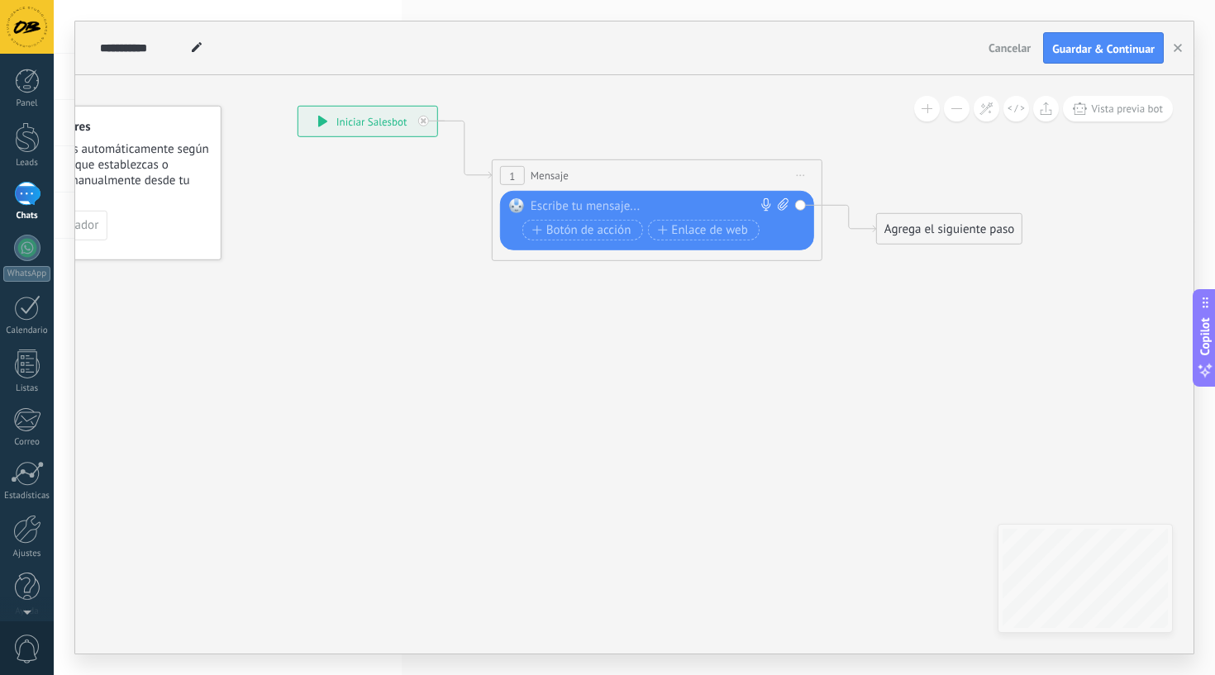
click at [431, 331] on icon at bounding box center [631, 184] width 1495 height 982
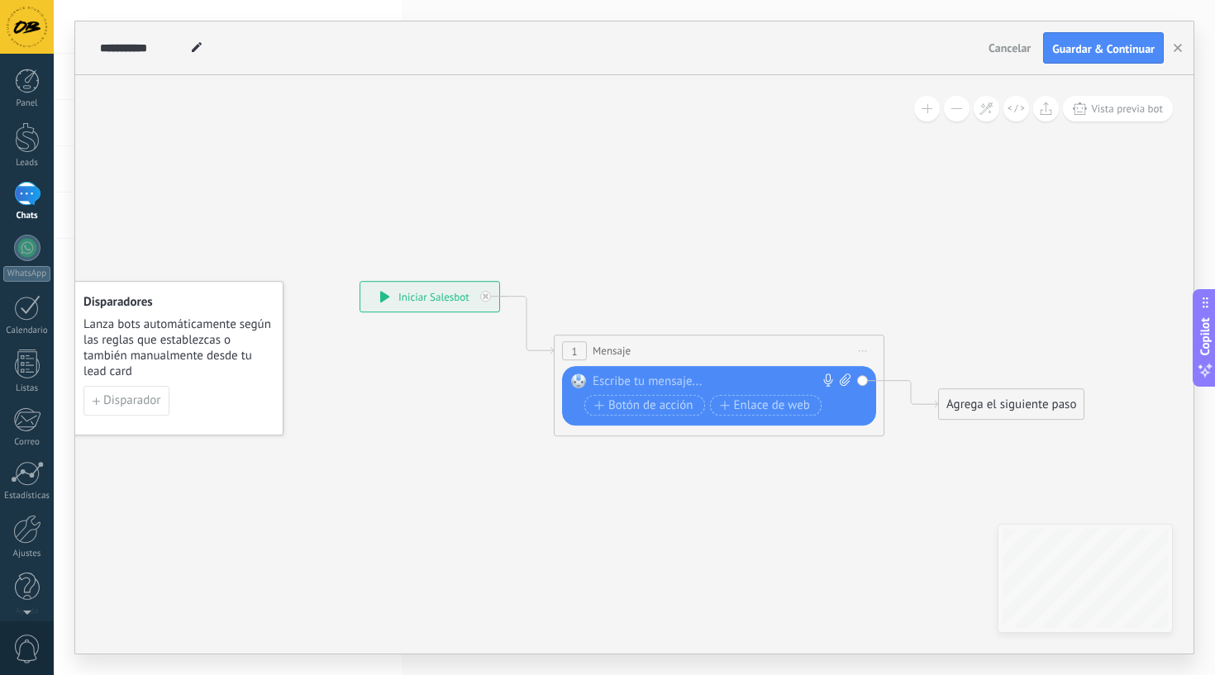
click at [1009, 53] on span "Cancelar" at bounding box center [1010, 48] width 42 height 15
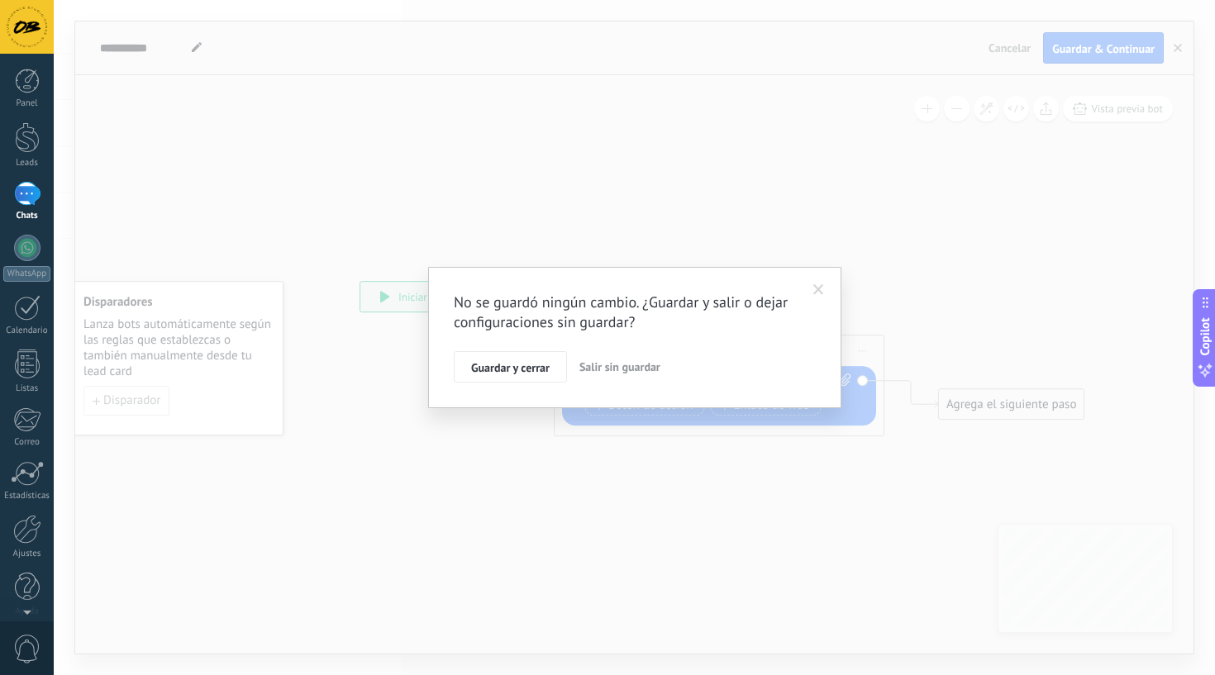
click at [626, 367] on span "Salir sin guardar" at bounding box center [619, 367] width 81 height 15
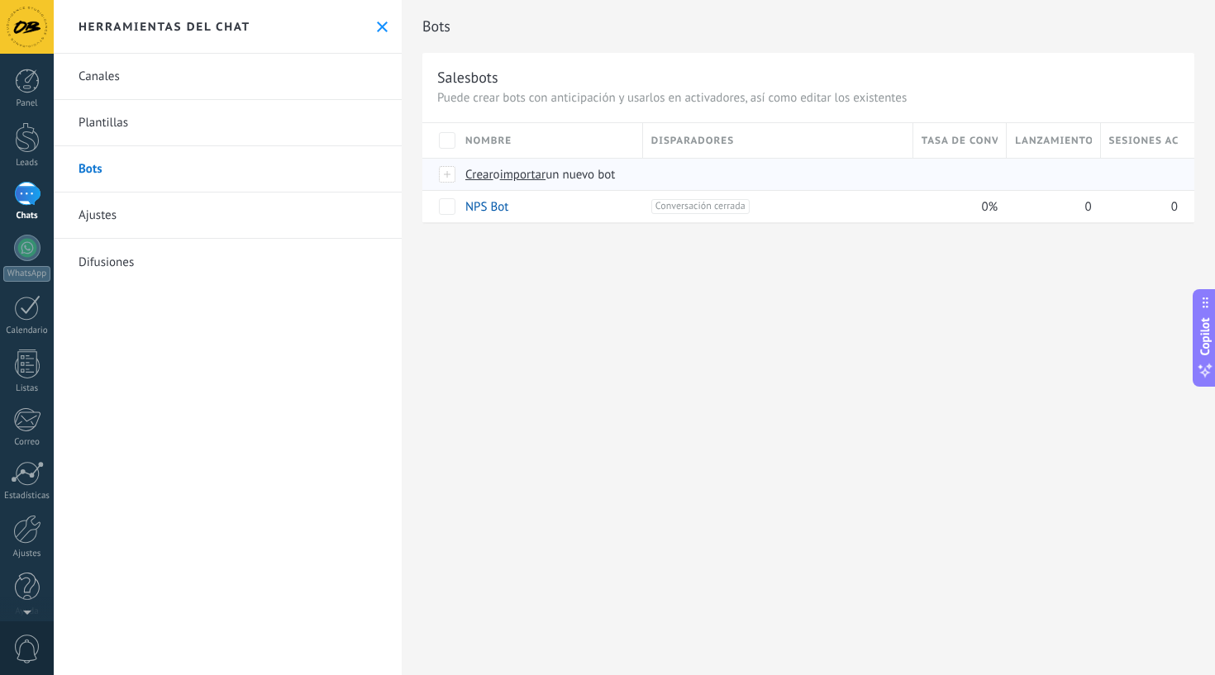
click at [479, 175] on span "Crear" at bounding box center [479, 175] width 28 height 16
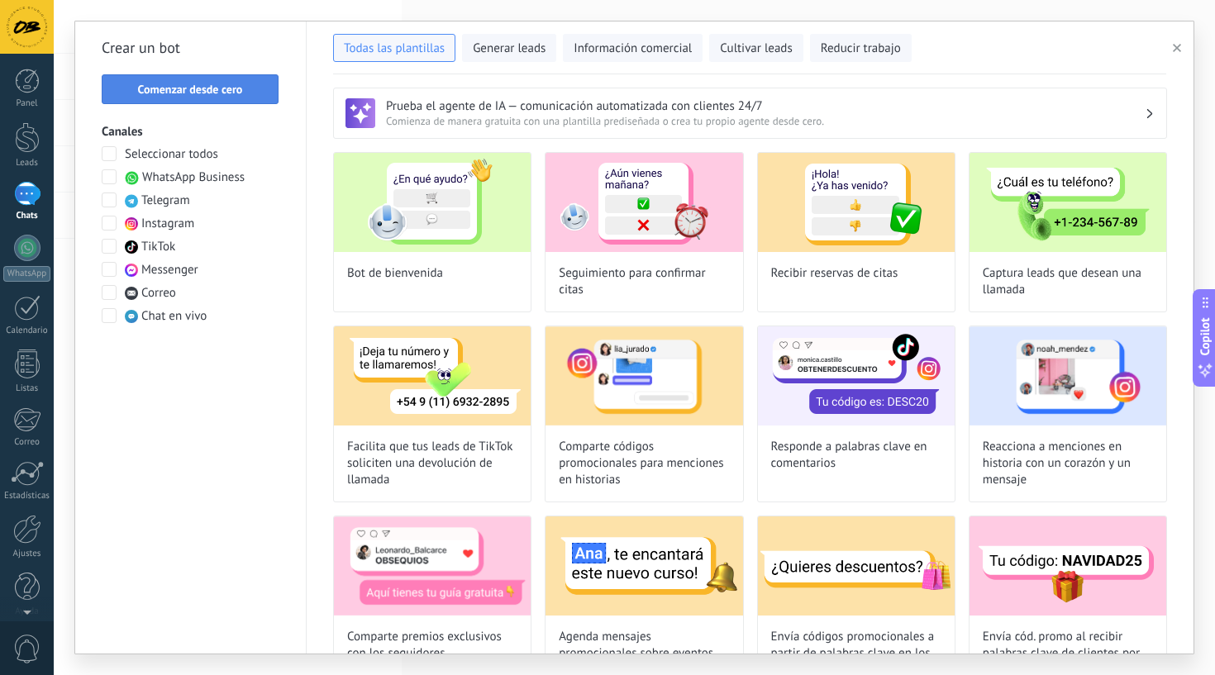
click at [243, 93] on span "Comenzar desde cero" at bounding box center [190, 89] width 159 height 12
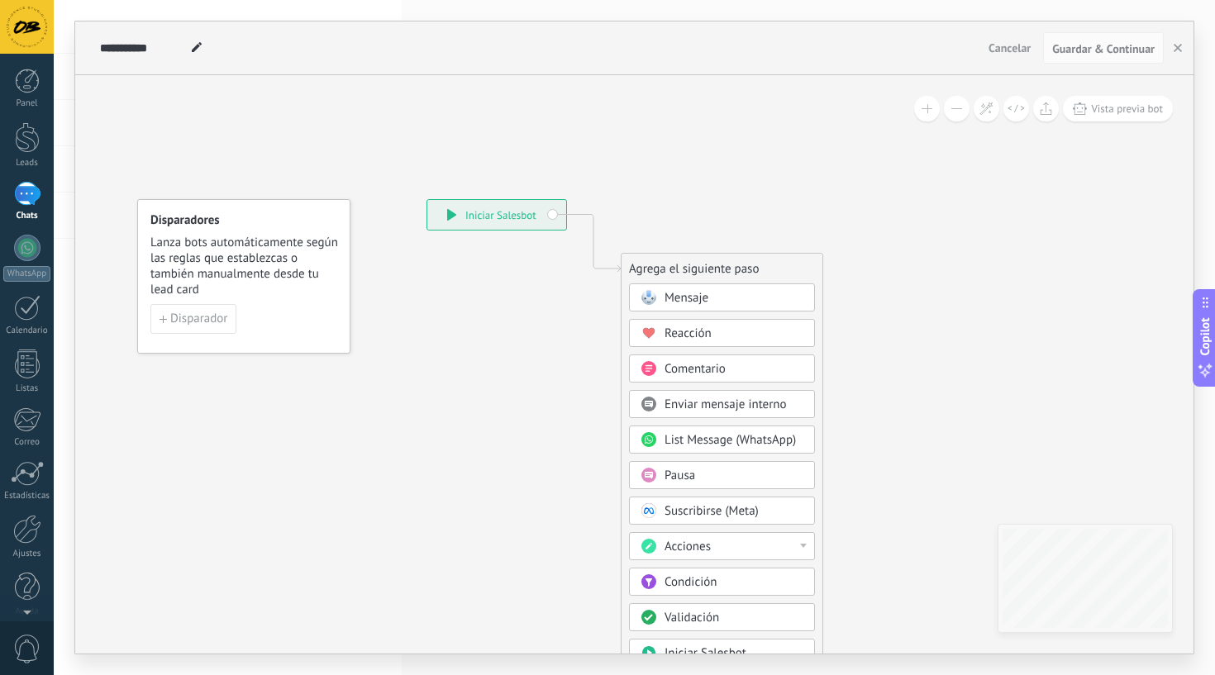
click at [683, 299] on span "Mensaje" at bounding box center [687, 298] width 44 height 16
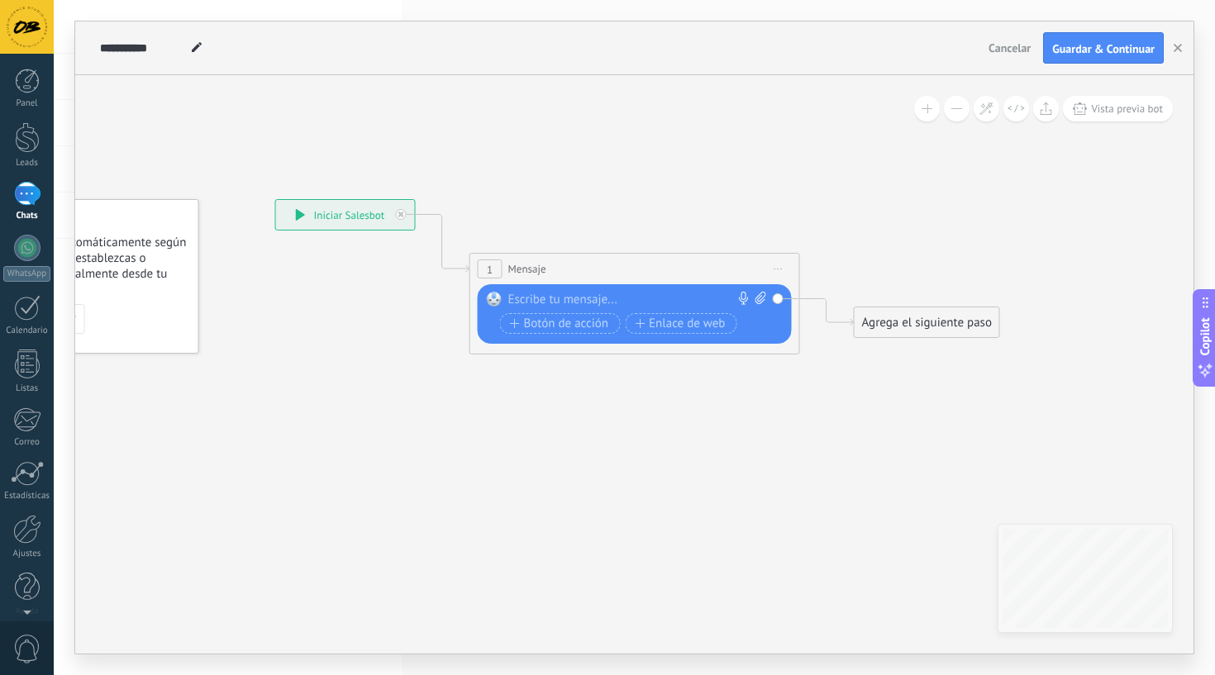
click at [562, 297] on div at bounding box center [631, 300] width 246 height 17
paste div
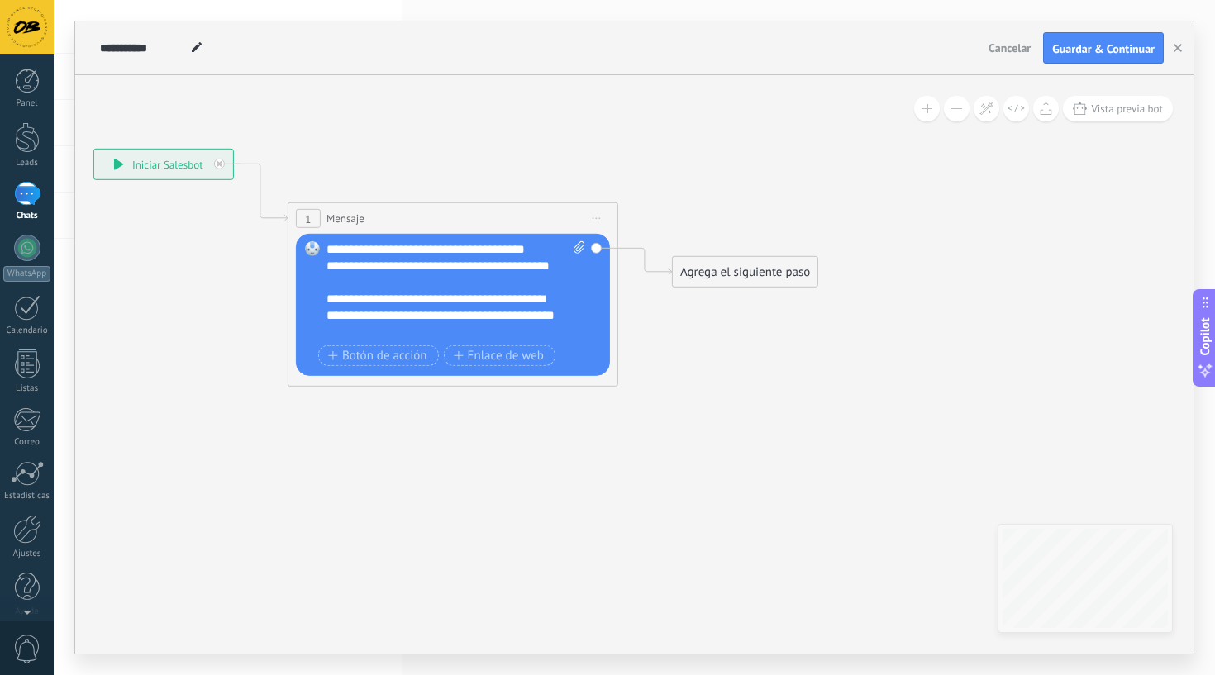
click at [722, 261] on div "Agrega el siguiente paso" at bounding box center [745, 272] width 145 height 27
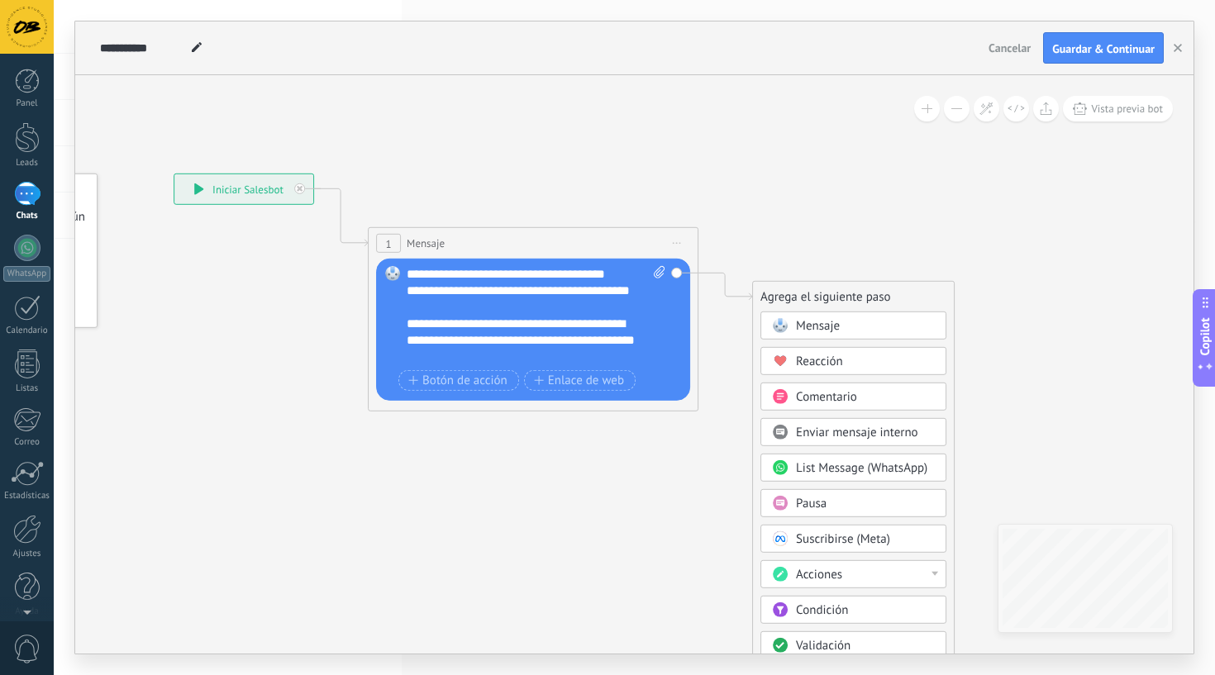
click at [403, 237] on div "1 Mensaje ******* (a): Todos los contactos - canales seleccionados Todos los co…" at bounding box center [533, 243] width 329 height 31
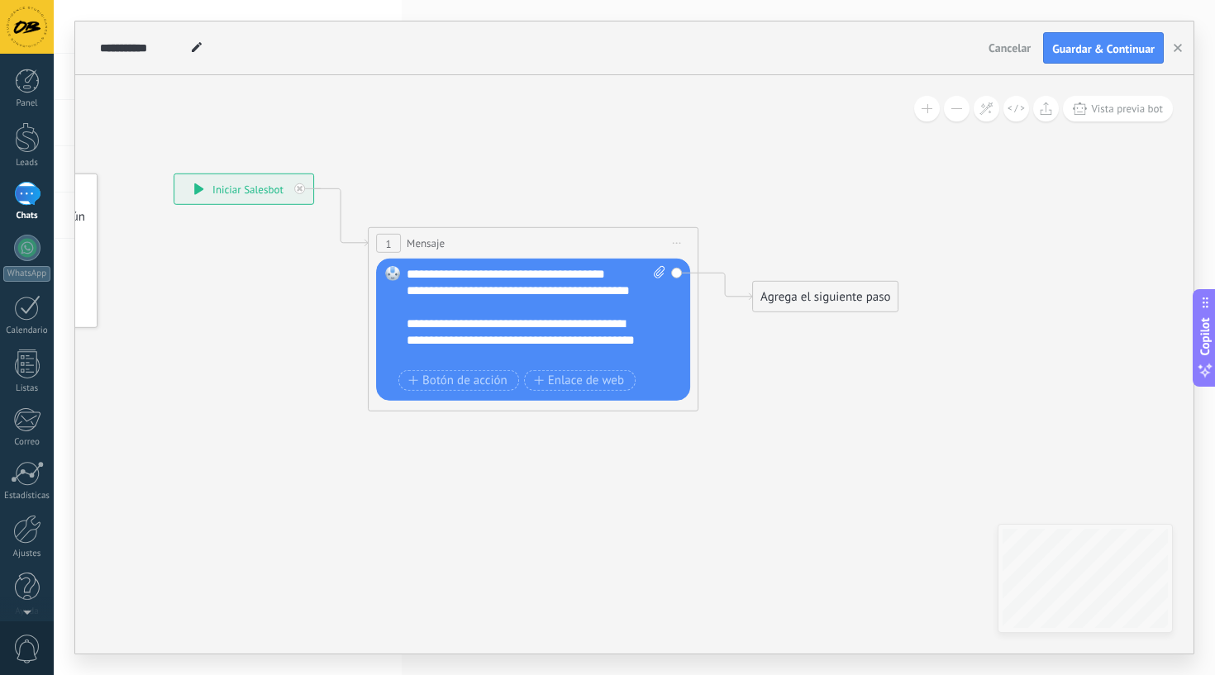
click at [403, 237] on div "1 Mensaje ******* (a): Todos los contactos - canales seleccionados Todos los co…" at bounding box center [533, 243] width 329 height 31
click at [432, 377] on span "Botón de acción" at bounding box center [457, 380] width 99 height 13
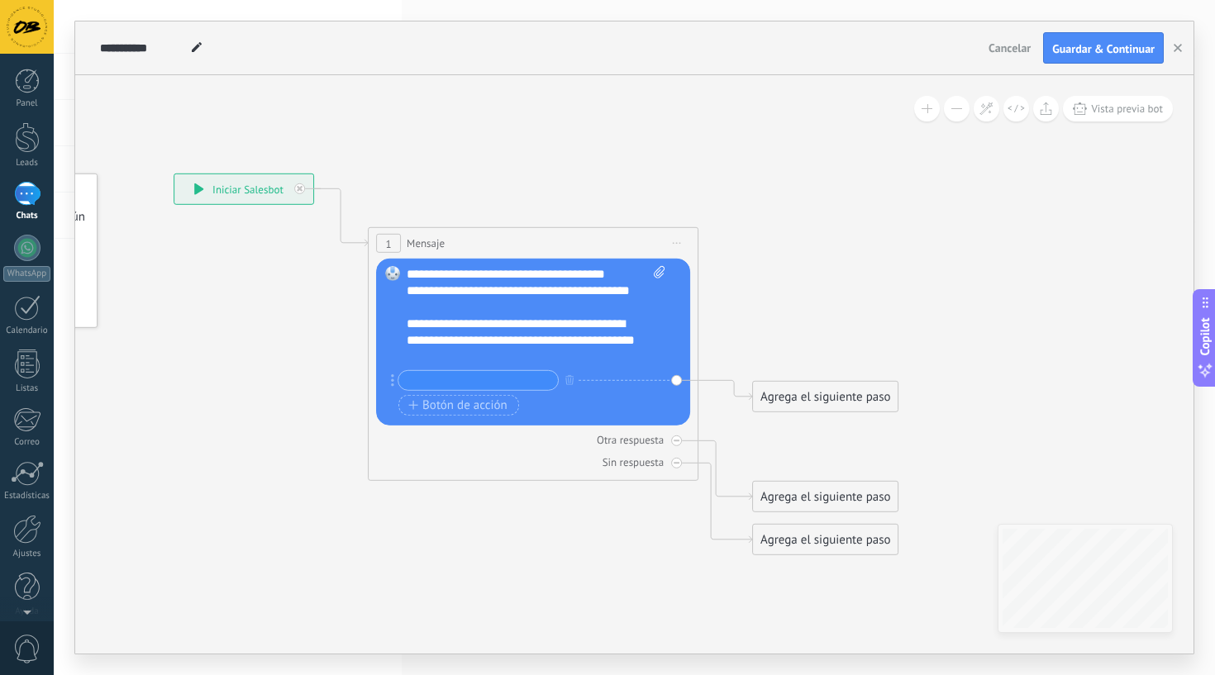
paste input "**********"
type input "**********"
click at [580, 379] on div "**********" at bounding box center [524, 380] width 266 height 21
click at [574, 379] on button "button" at bounding box center [569, 379] width 18 height 21
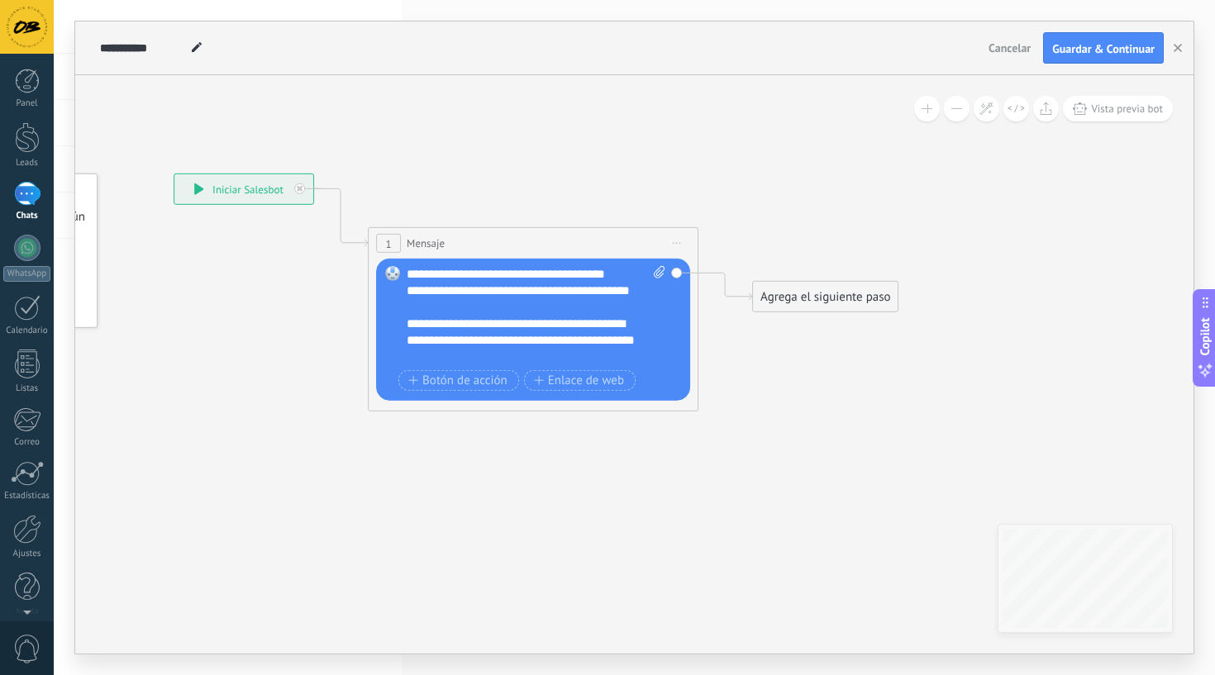
click at [675, 240] on span "Iniciar vista previa aquí Cambiar nombre Duplicar Borrar" at bounding box center [677, 243] width 26 height 24
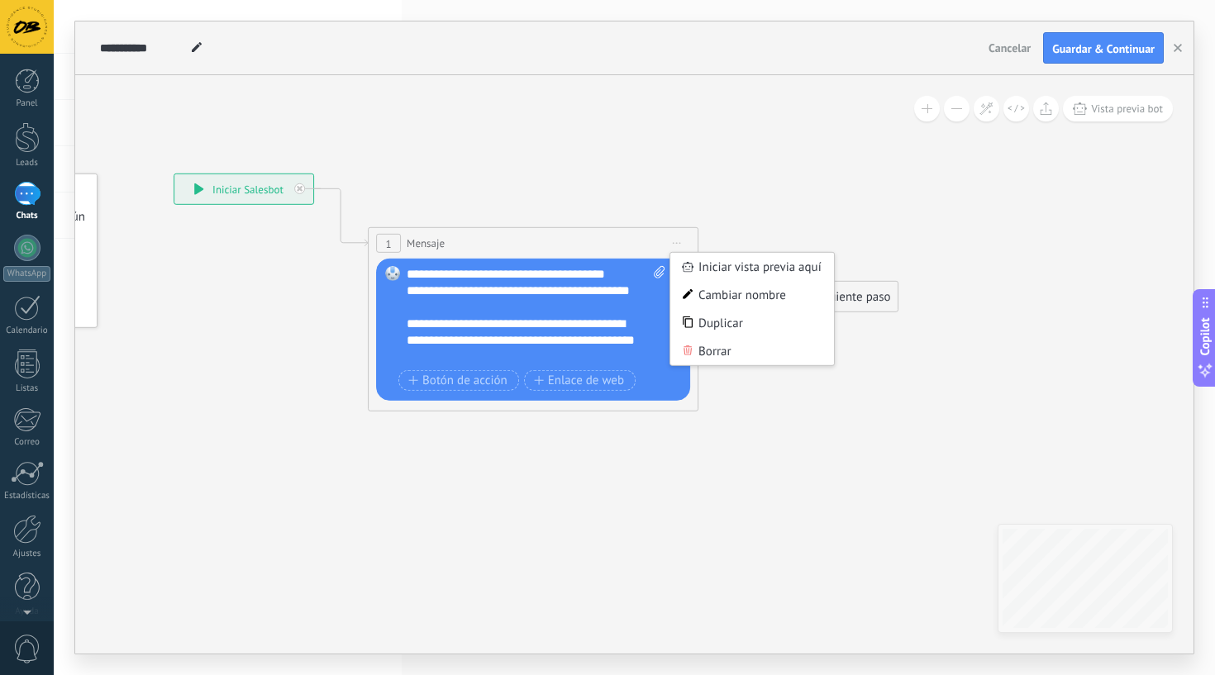
click at [746, 209] on icon at bounding box center [507, 364] width 1495 height 1209
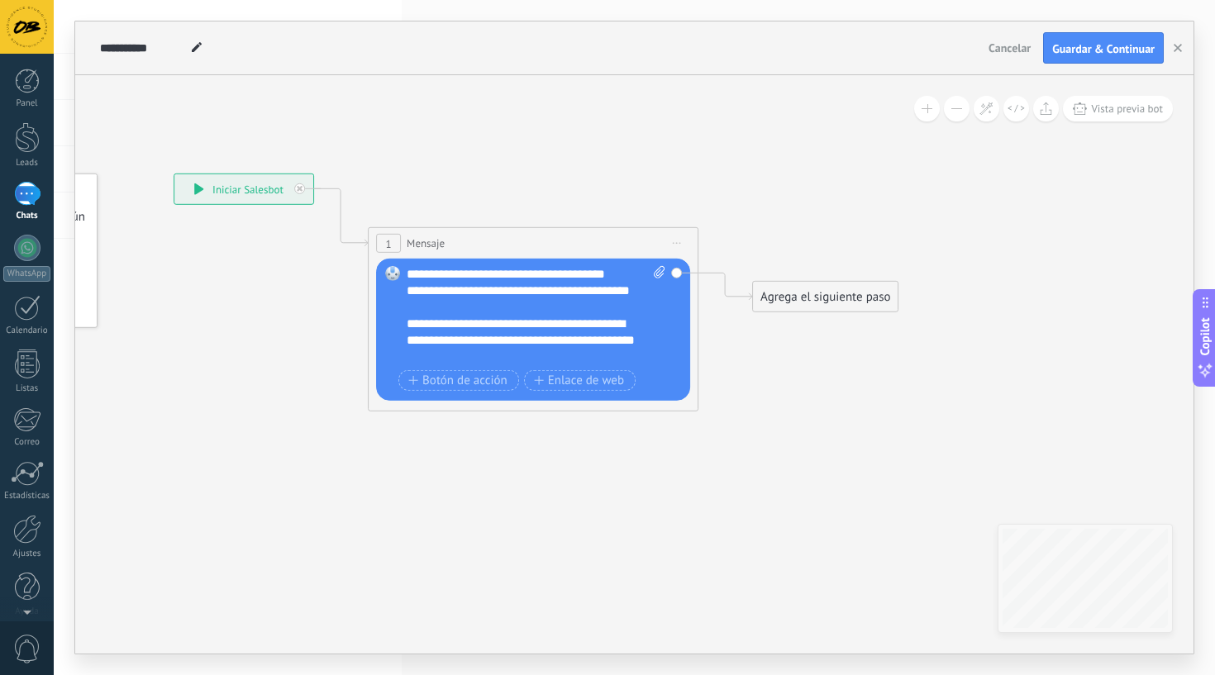
click at [260, 188] on div "**********" at bounding box center [243, 189] width 139 height 30
click at [772, 303] on div "Agrega el siguiente paso" at bounding box center [825, 297] width 145 height 27
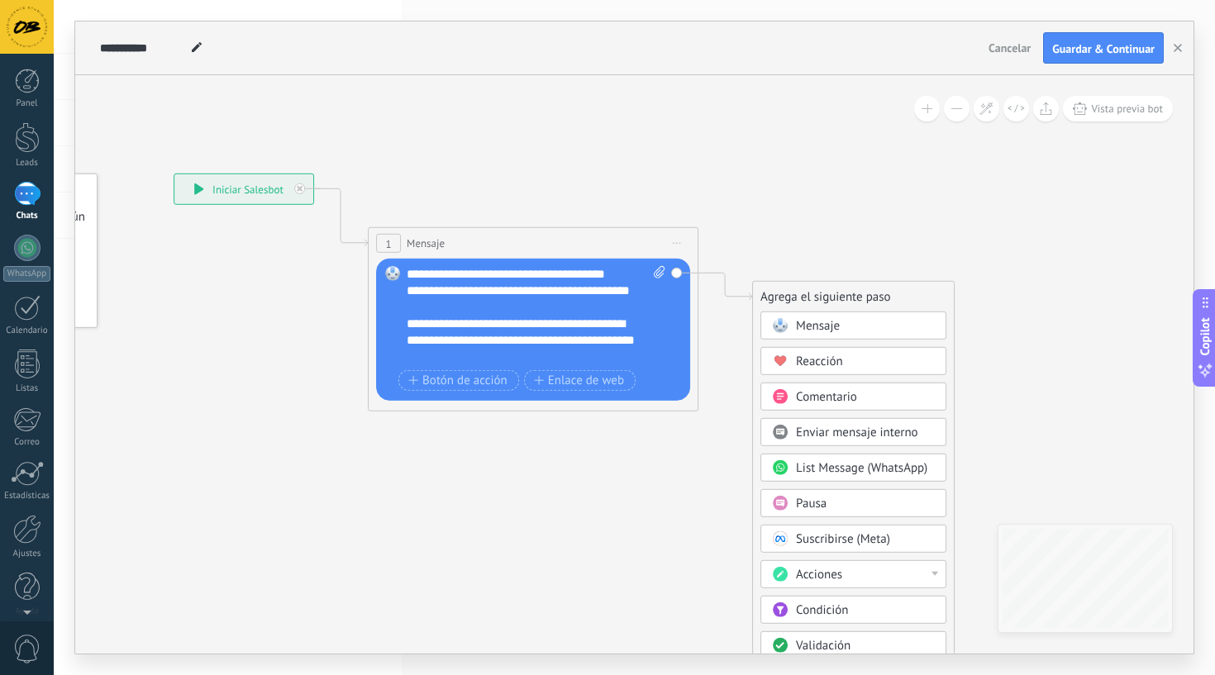
click at [806, 611] on span "Condición" at bounding box center [822, 611] width 52 height 16
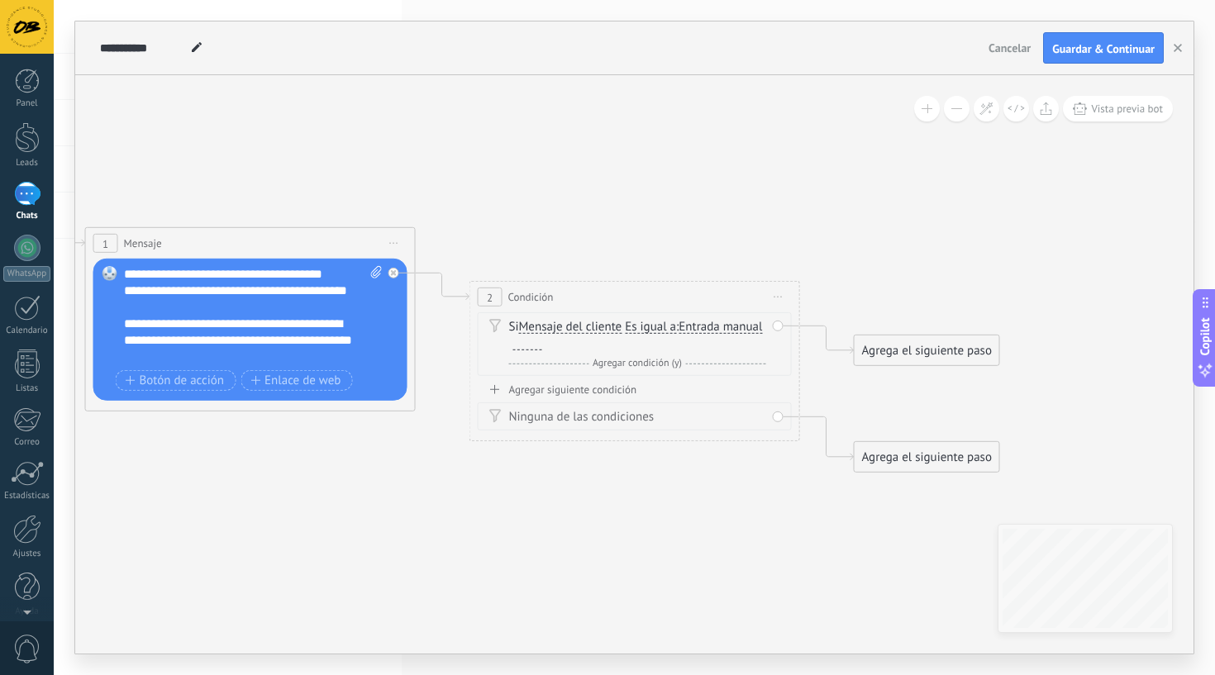
click at [542, 344] on div at bounding box center [525, 344] width 33 height 15
click at [679, 334] on span "Entrada manual" at bounding box center [720, 327] width 83 height 13
click at [670, 341] on button "Entrada manual" at bounding box center [773, 327] width 207 height 30
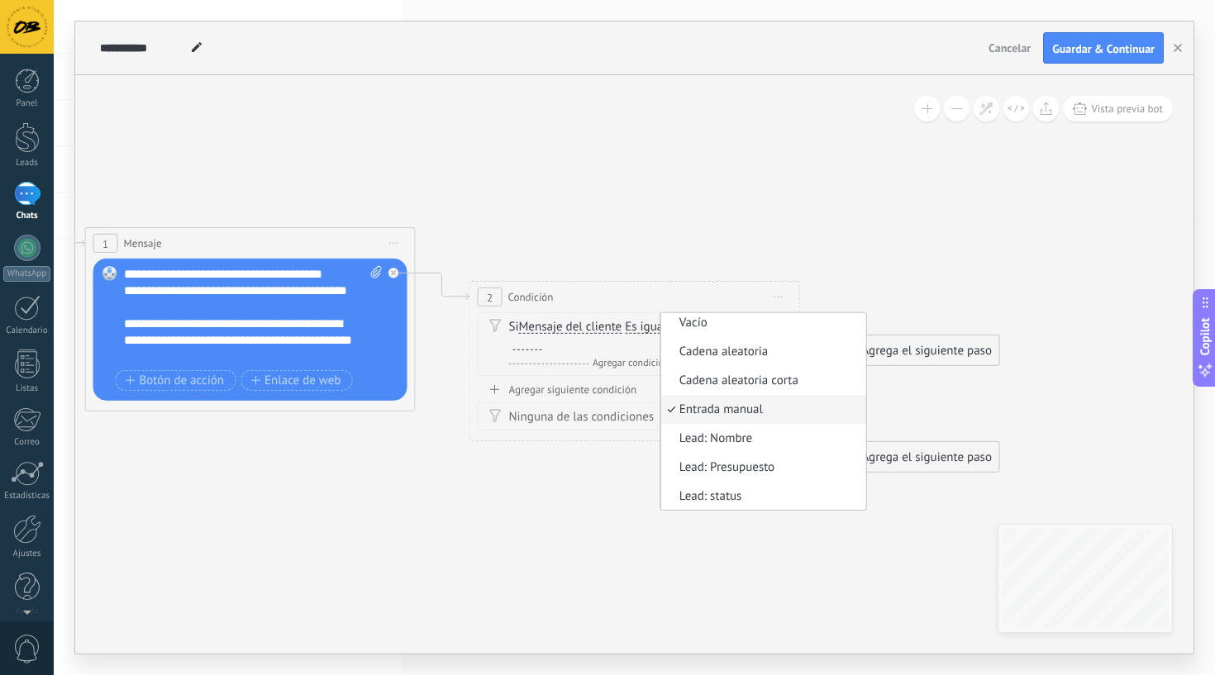
click at [660, 331] on span "Vacío" at bounding box center [760, 323] width 200 height 17
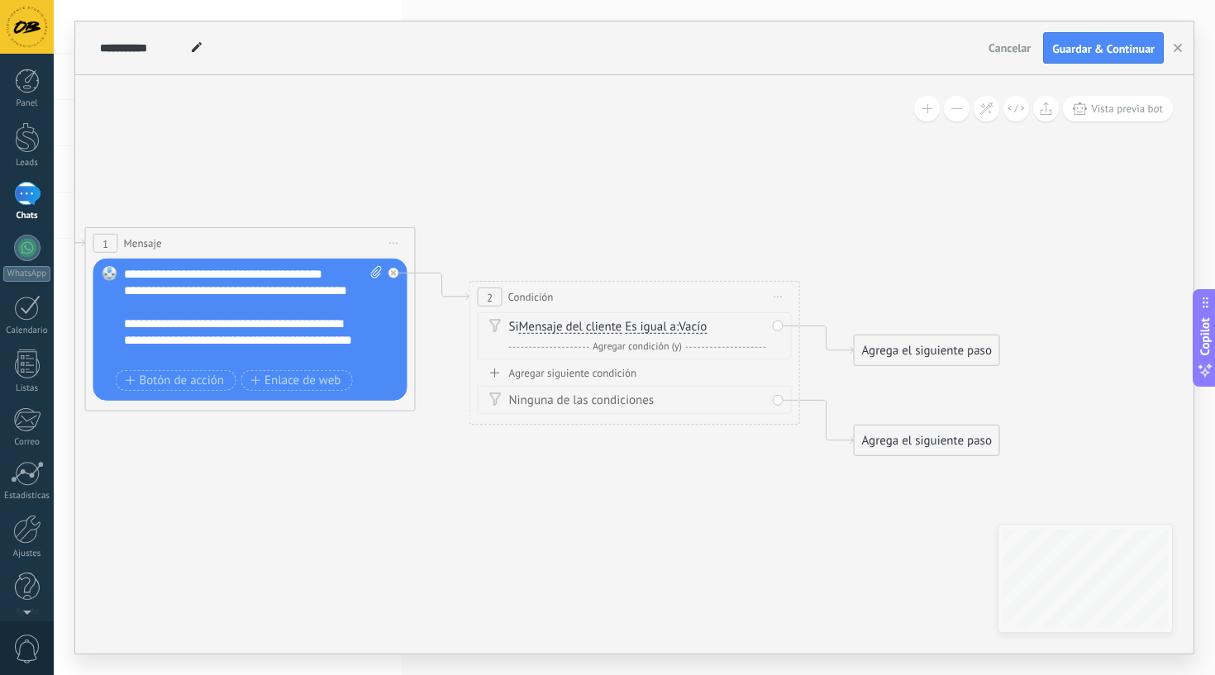
click at [696, 327] on span "Vacío" at bounding box center [693, 327] width 28 height 13
click at [696, 327] on button "Vacío" at bounding box center [773, 327] width 207 height 30
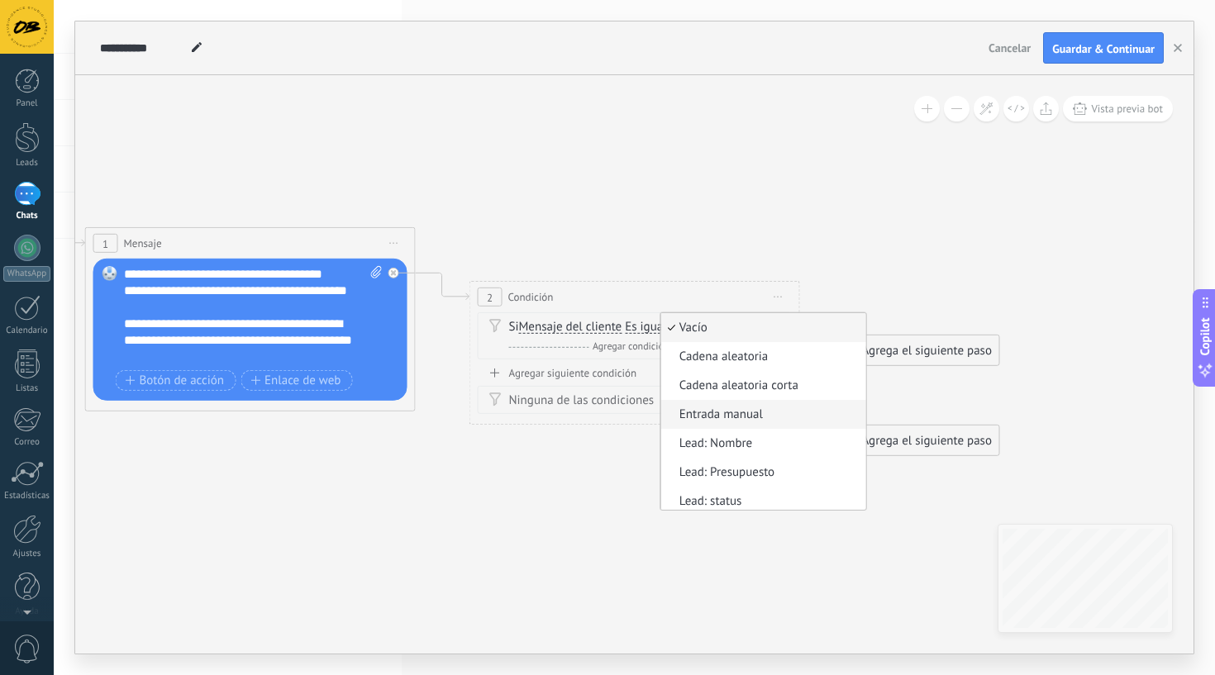
click at [701, 408] on span "Entrada manual" at bounding box center [760, 415] width 200 height 17
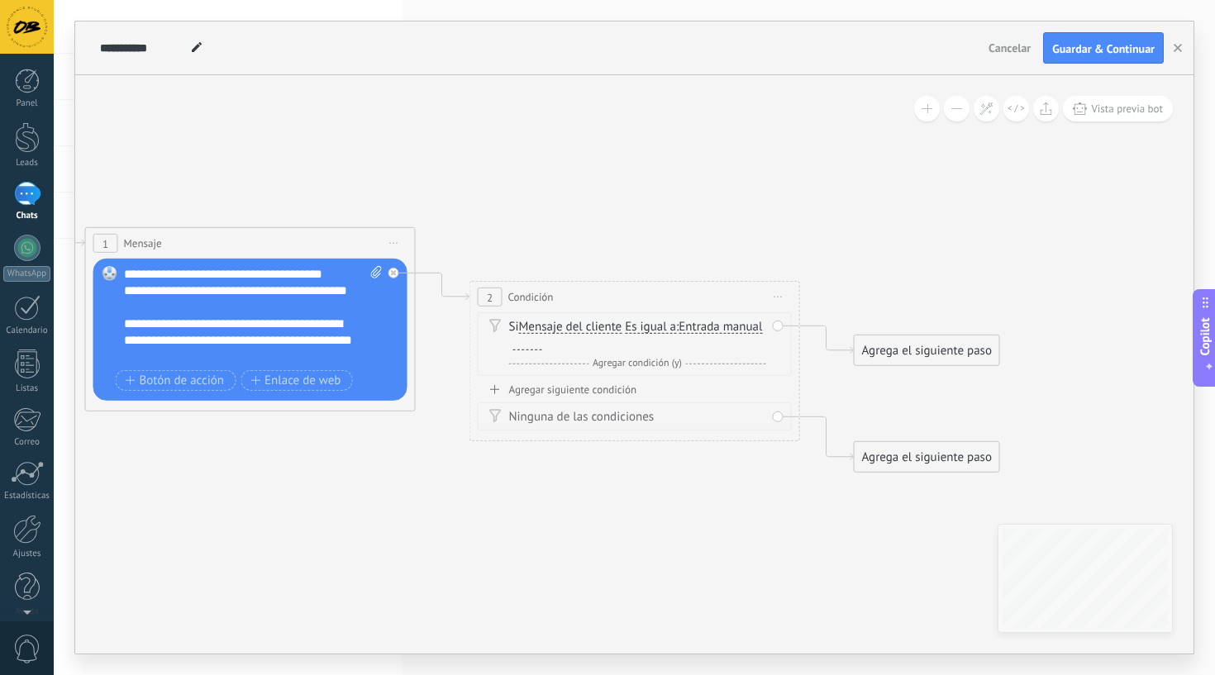
click at [542, 340] on div at bounding box center [527, 343] width 29 height 13
click at [557, 393] on div "Agregar siguiente condición" at bounding box center [635, 390] width 314 height 14
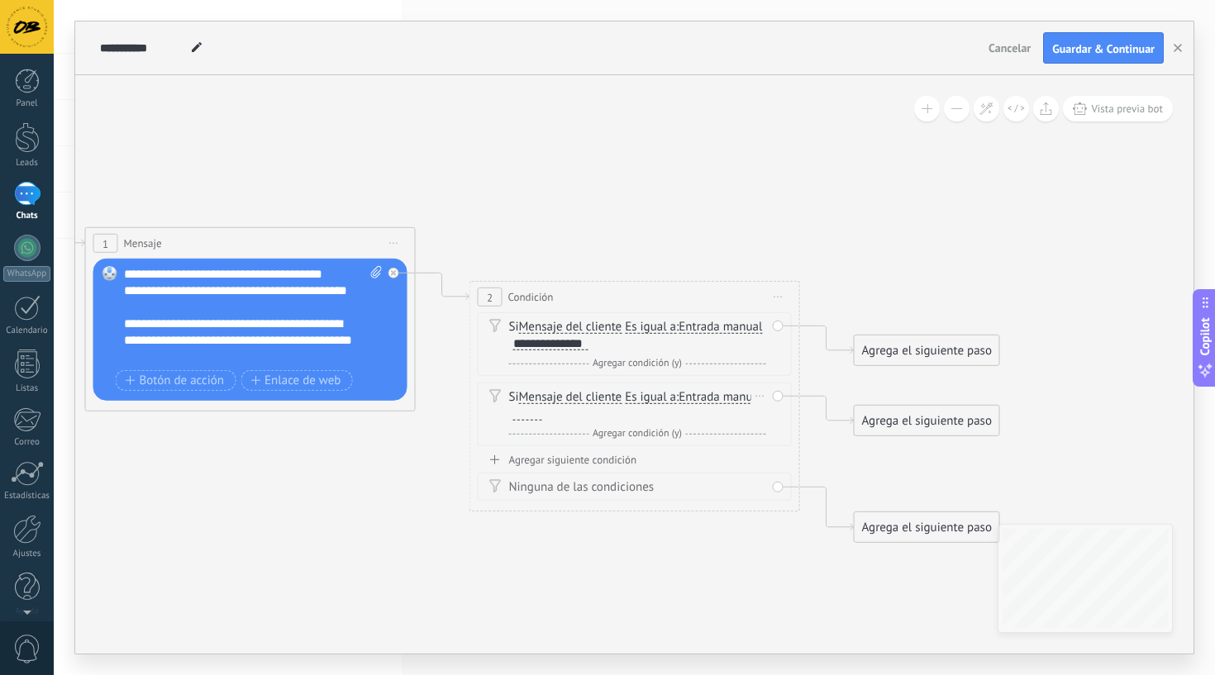
click at [679, 404] on span "Entrada manual" at bounding box center [720, 397] width 83 height 13
click at [670, 411] on button "Entrada manual" at bounding box center [773, 398] width 207 height 30
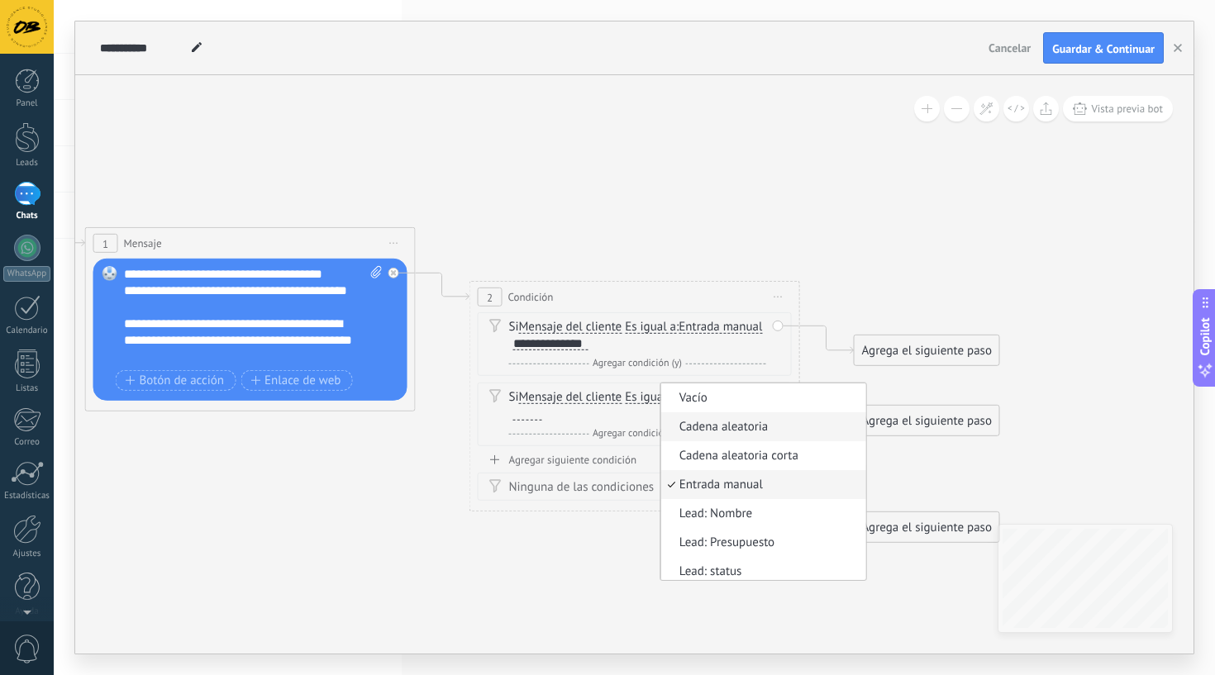
scroll to position [0, 0]
click at [660, 407] on span "Vacío" at bounding box center [760, 398] width 200 height 17
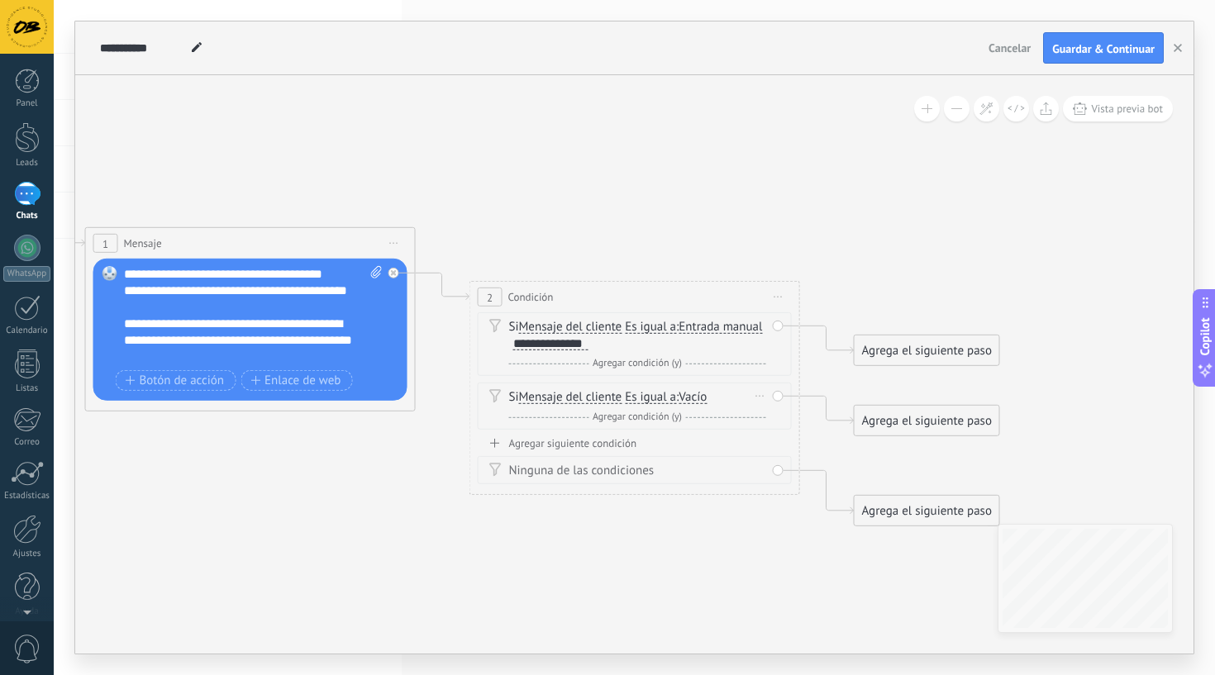
click at [653, 415] on span "Agregar condición (y)" at bounding box center [638, 417] width 98 height 12
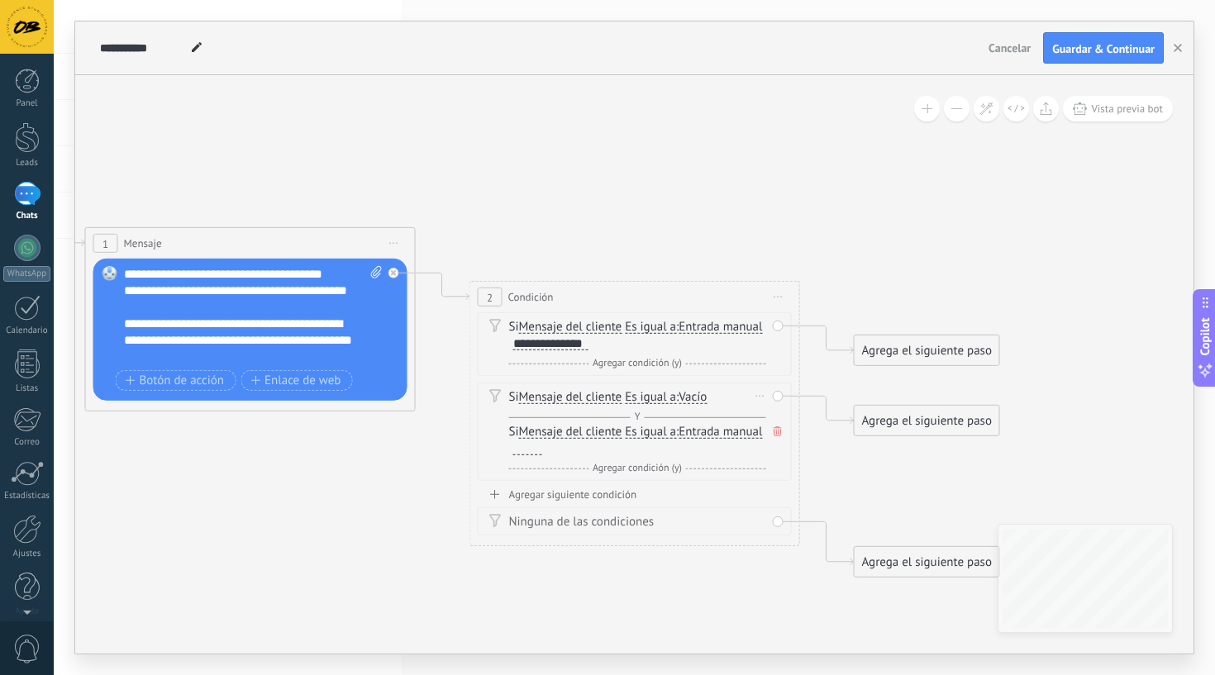
click at [679, 439] on span "Entrada manual" at bounding box center [720, 432] width 83 height 13
click at [670, 447] on button "Entrada manual" at bounding box center [773, 432] width 207 height 30
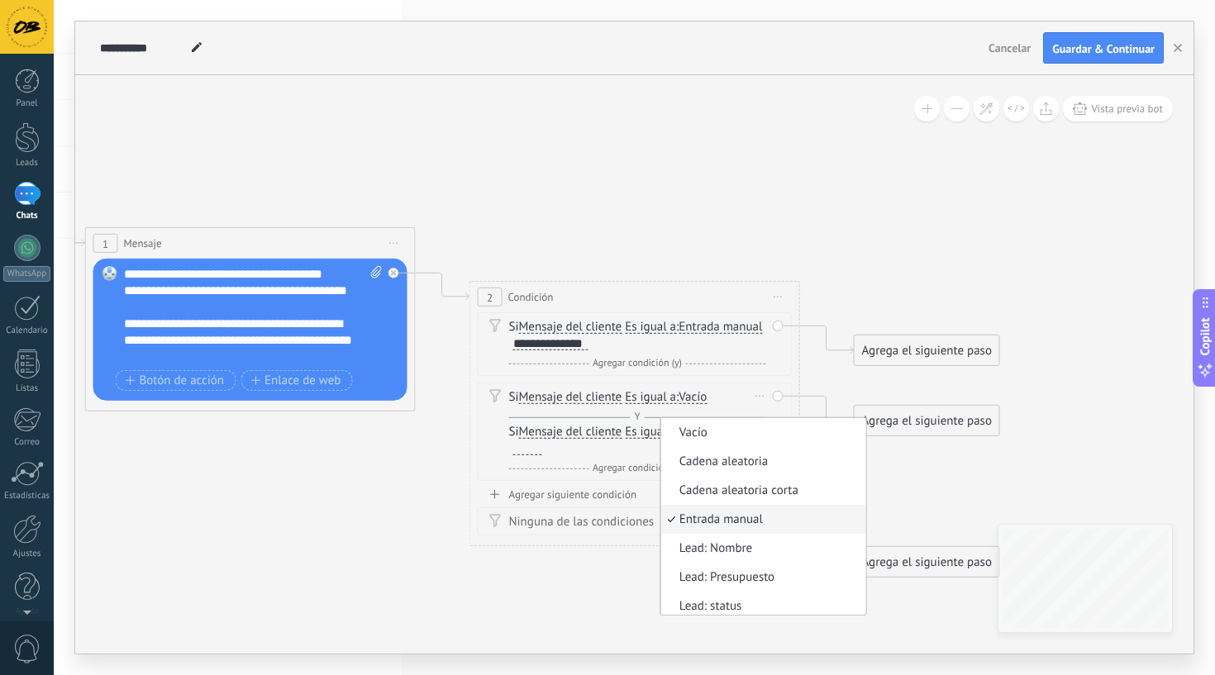
click at [660, 528] on span "Entrada manual" at bounding box center [760, 520] width 200 height 17
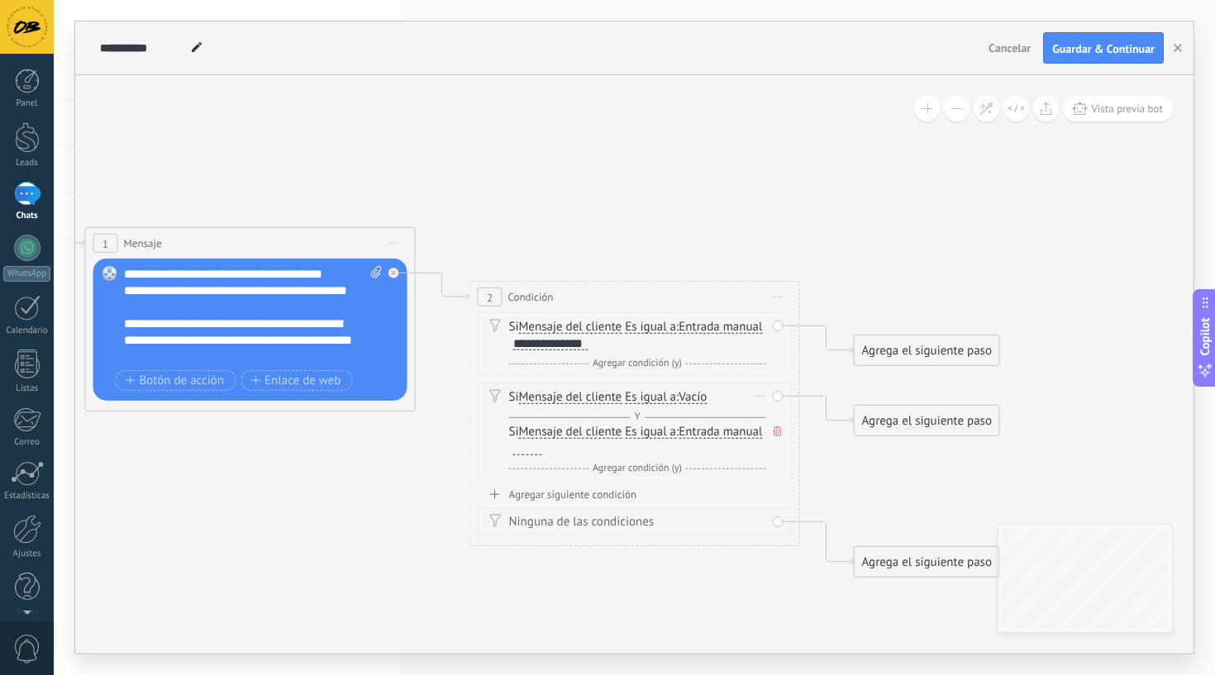
click at [542, 447] on div at bounding box center [527, 448] width 29 height 13
click at [645, 434] on span "Es igual a" at bounding box center [650, 432] width 51 height 13
click at [645, 434] on button "Es igual a" at bounding box center [720, 432] width 207 height 30
click at [658, 492] on span "Contiene" at bounding box center [707, 491] width 200 height 17
click at [589, 342] on div "**********" at bounding box center [550, 343] width 75 height 13
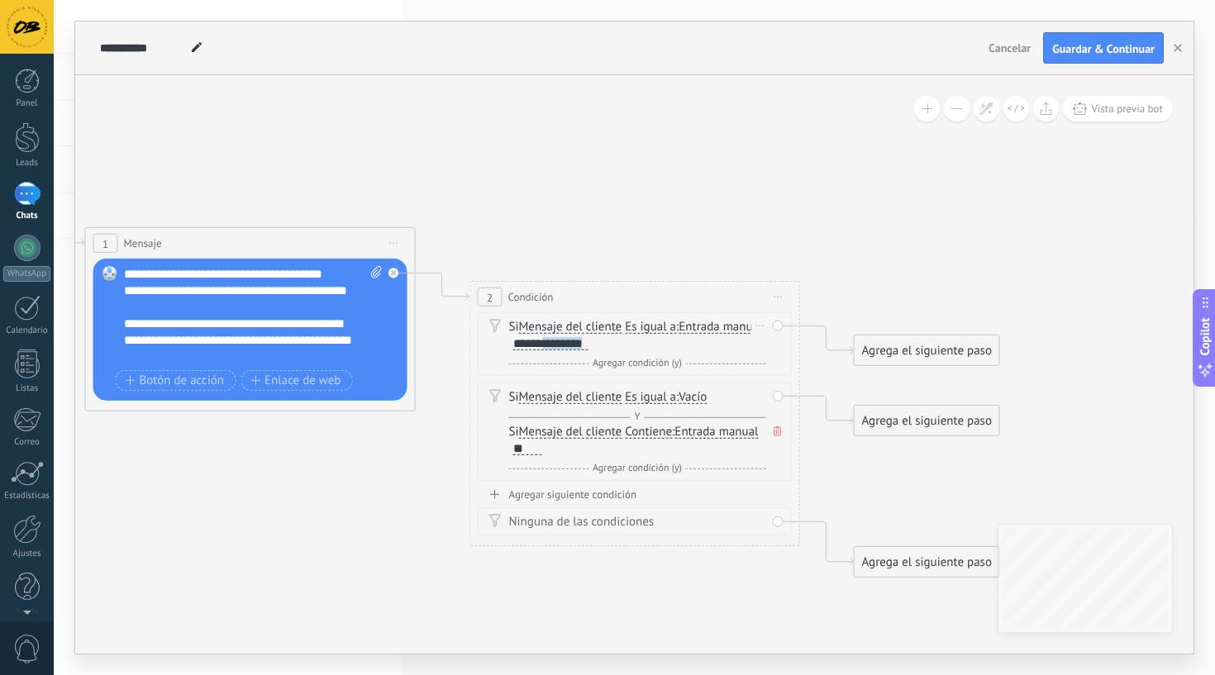
click at [589, 342] on div "**********" at bounding box center [550, 343] width 75 height 13
click at [659, 318] on div "Si Mensaje del cliente Mensaje del cliente Comentario del cliente El cliente Có…" at bounding box center [635, 344] width 314 height 64
click at [647, 329] on span "Es igual a" at bounding box center [650, 327] width 51 height 13
click at [647, 329] on button "Es igual a" at bounding box center [720, 327] width 207 height 30
click at [682, 374] on li "Contiene" at bounding box center [709, 385] width 205 height 29
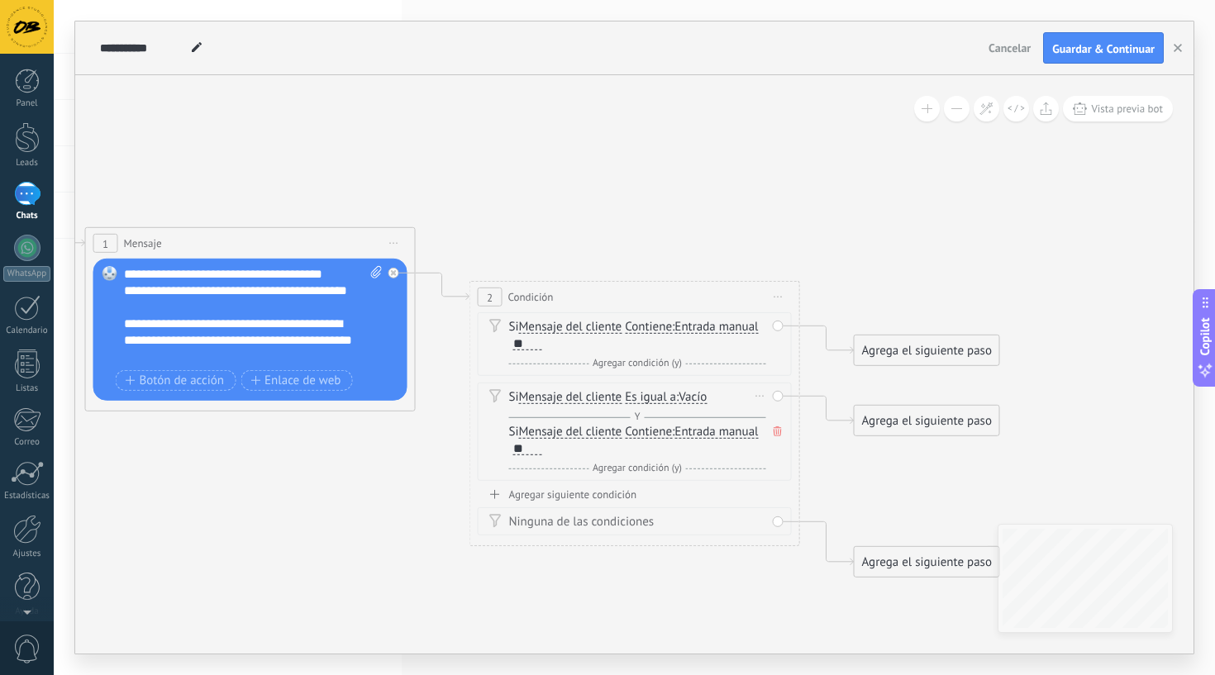
click at [641, 412] on span "Y" at bounding box center [638, 417] width 14 height 12
click at [633, 412] on span "Y" at bounding box center [638, 417] width 14 height 12
click at [899, 357] on div "Agrega el siguiente paso" at bounding box center [927, 350] width 145 height 27
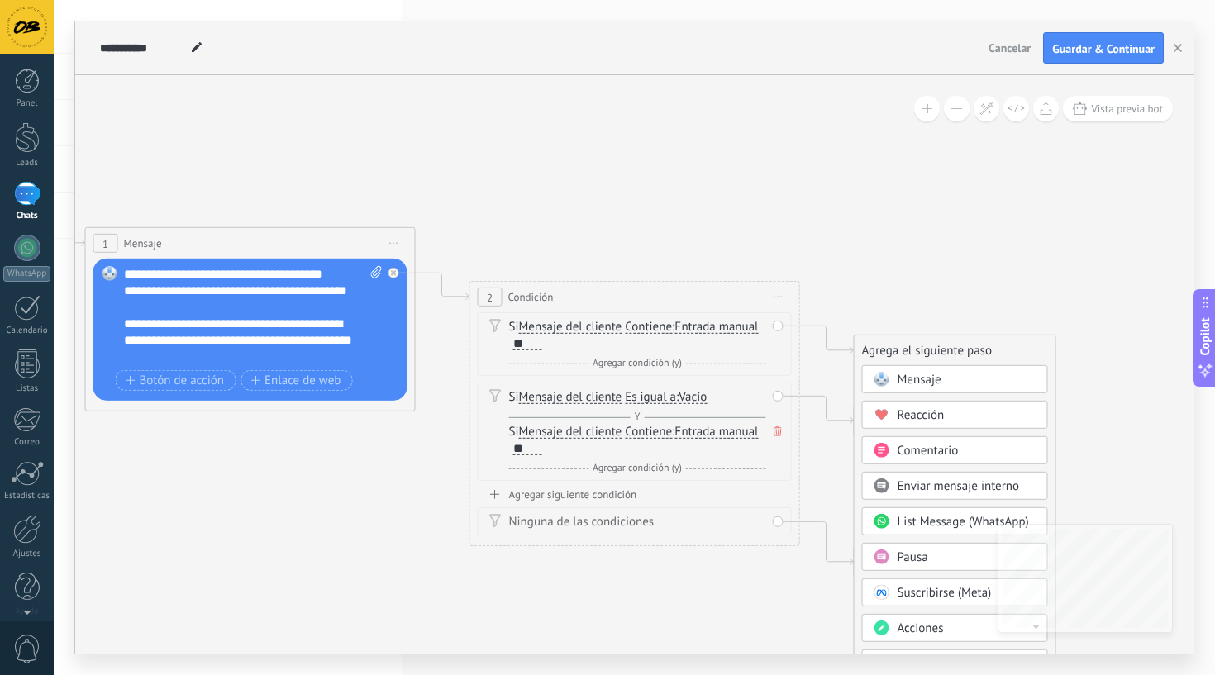
click at [965, 379] on div "Mensaje" at bounding box center [967, 380] width 139 height 17
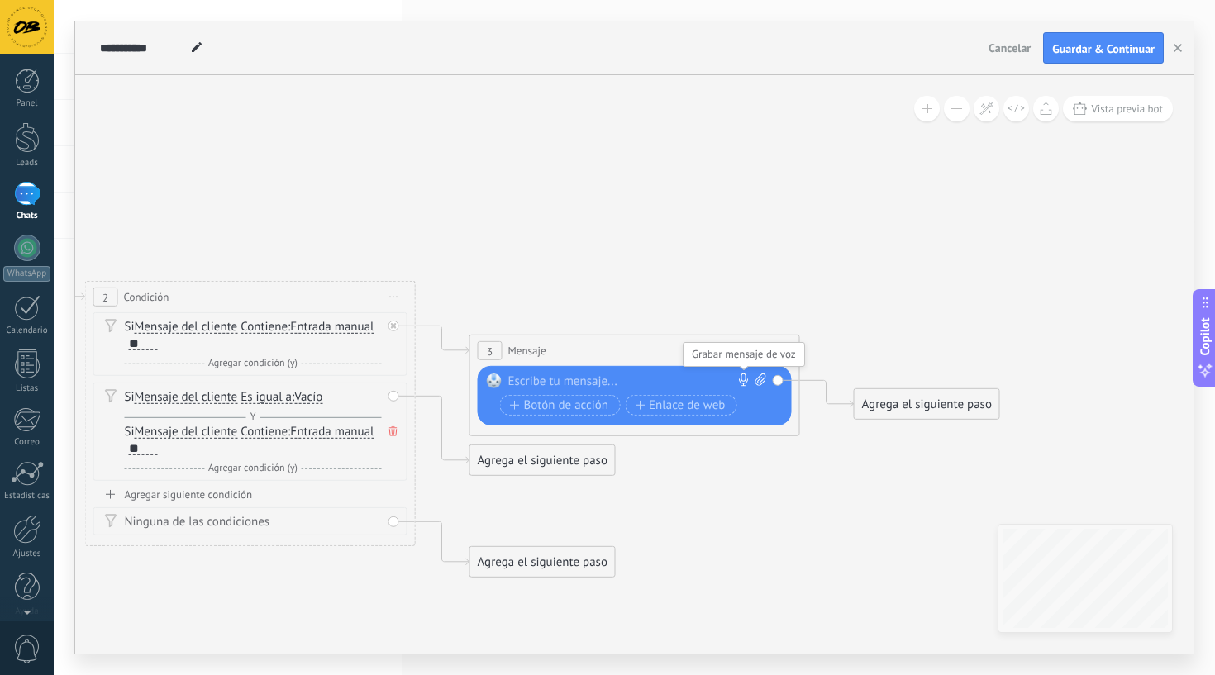
click at [738, 382] on icon at bounding box center [743, 380] width 13 height 13
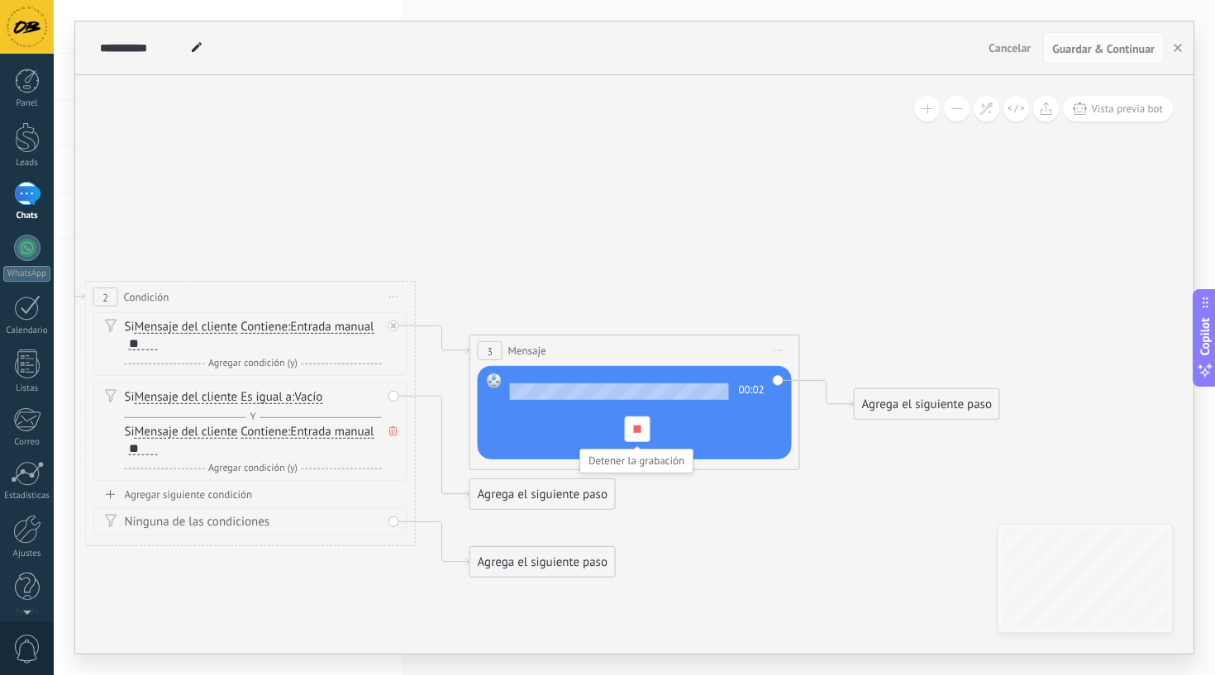
click at [640, 431] on span at bounding box center [636, 429] width 7 height 7
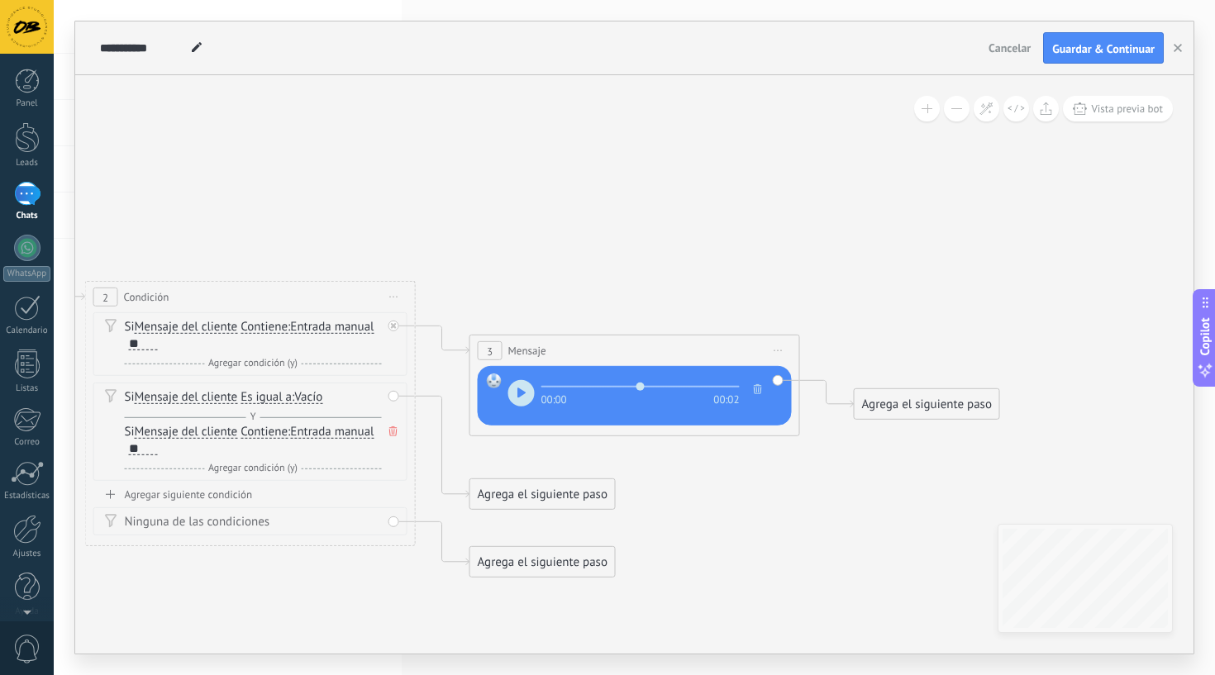
click at [757, 391] on icon "button" at bounding box center [758, 389] width 8 height 10
click at [743, 382] on icon at bounding box center [743, 380] width 13 height 13
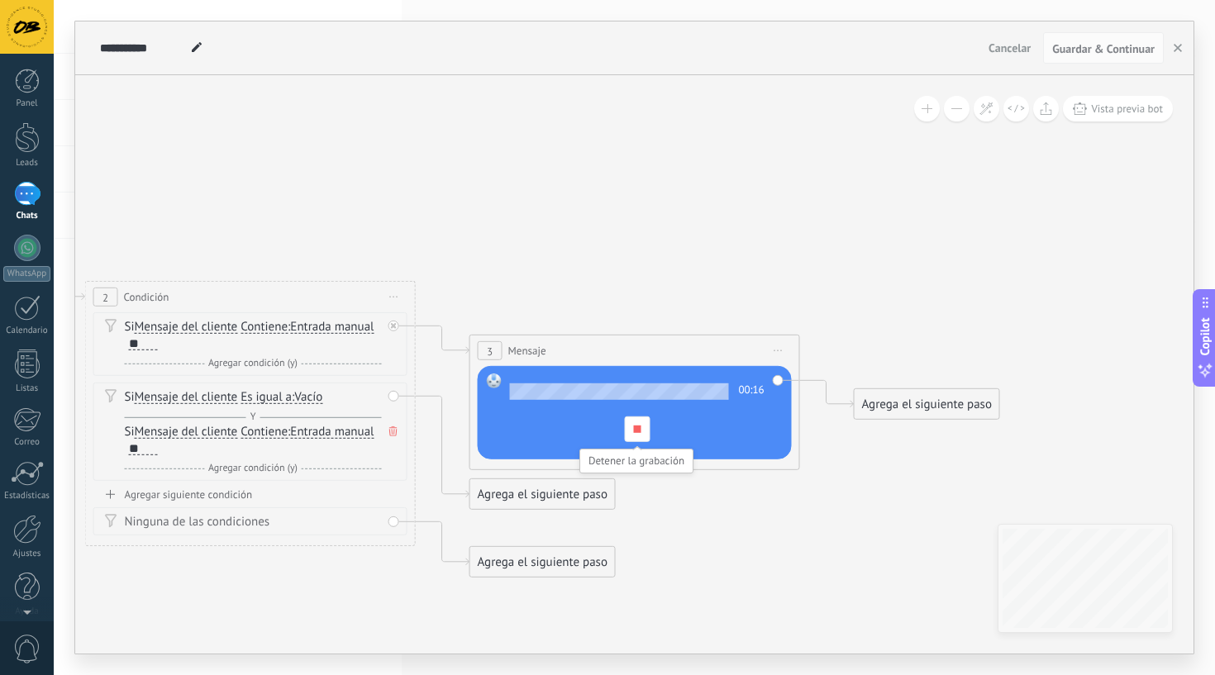
click at [639, 427] on span at bounding box center [636, 429] width 7 height 7
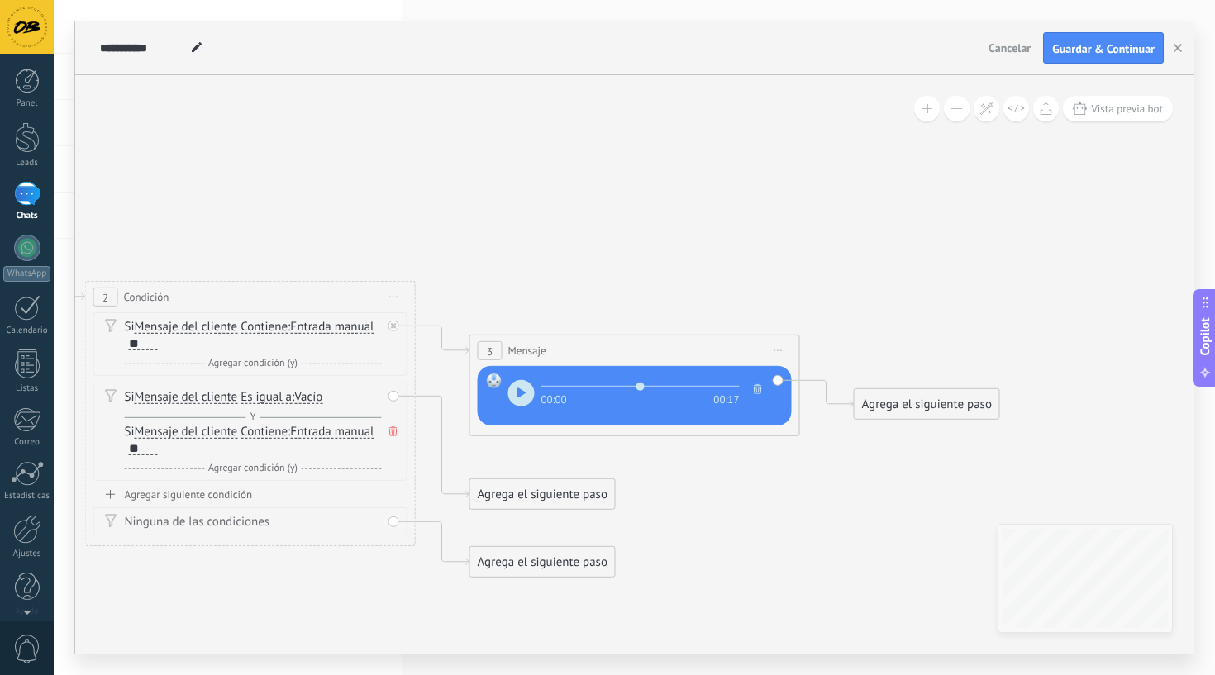
click at [922, 408] on div "Agrega el siguiente paso" at bounding box center [927, 404] width 145 height 27
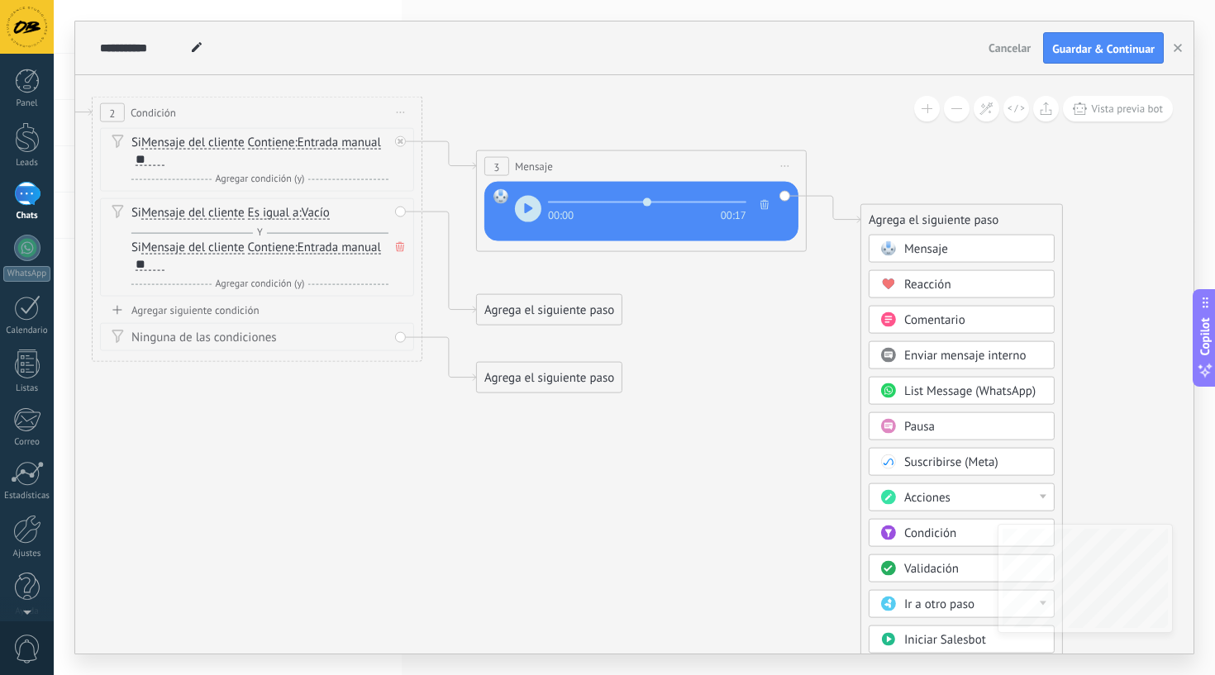
click at [924, 536] on span "Condición" at bounding box center [930, 534] width 52 height 16
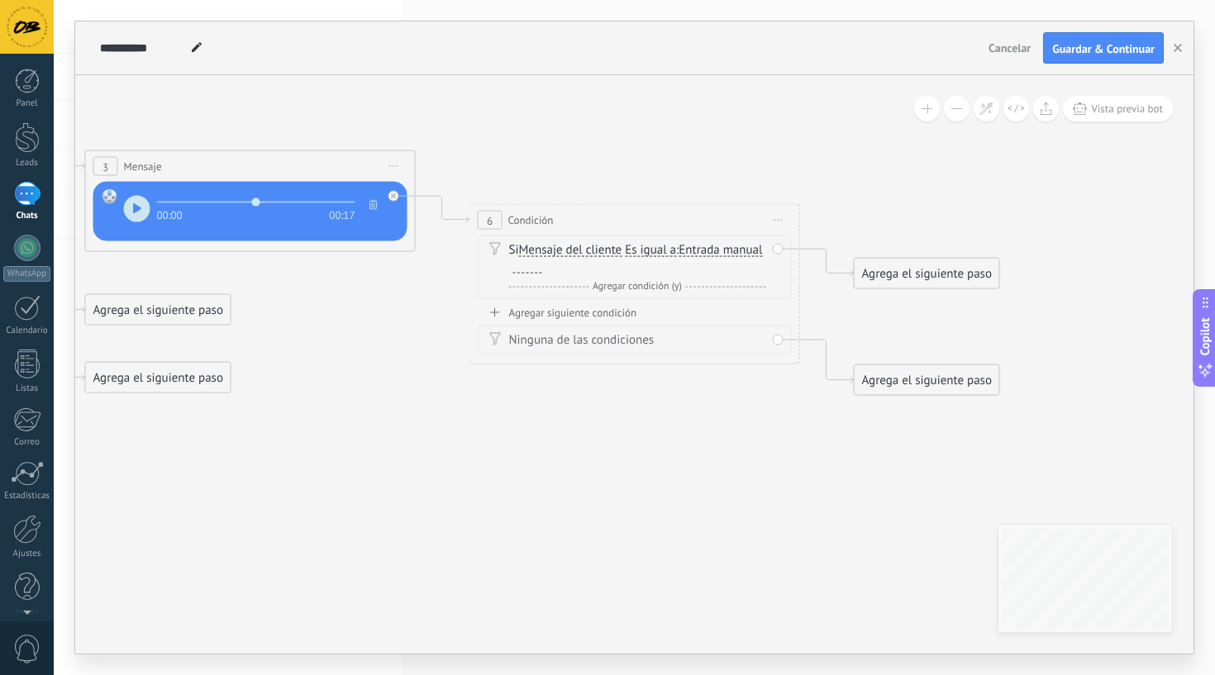
click at [646, 243] on span "Es igual a Es igual a No es igual Contiene Es igual a Es igual a No es igual Co…" at bounding box center [650, 250] width 51 height 16
click at [646, 246] on span "Es igual a" at bounding box center [650, 250] width 51 height 13
click at [646, 246] on button "Es igual a" at bounding box center [720, 251] width 207 height 30
click at [654, 309] on span "Contiene" at bounding box center [707, 309] width 200 height 17
click at [508, 262] on div "Si Mensaje del cliente Mensaje del cliente Comentario del cliente El cliente Có…" at bounding box center [635, 268] width 314 height 64
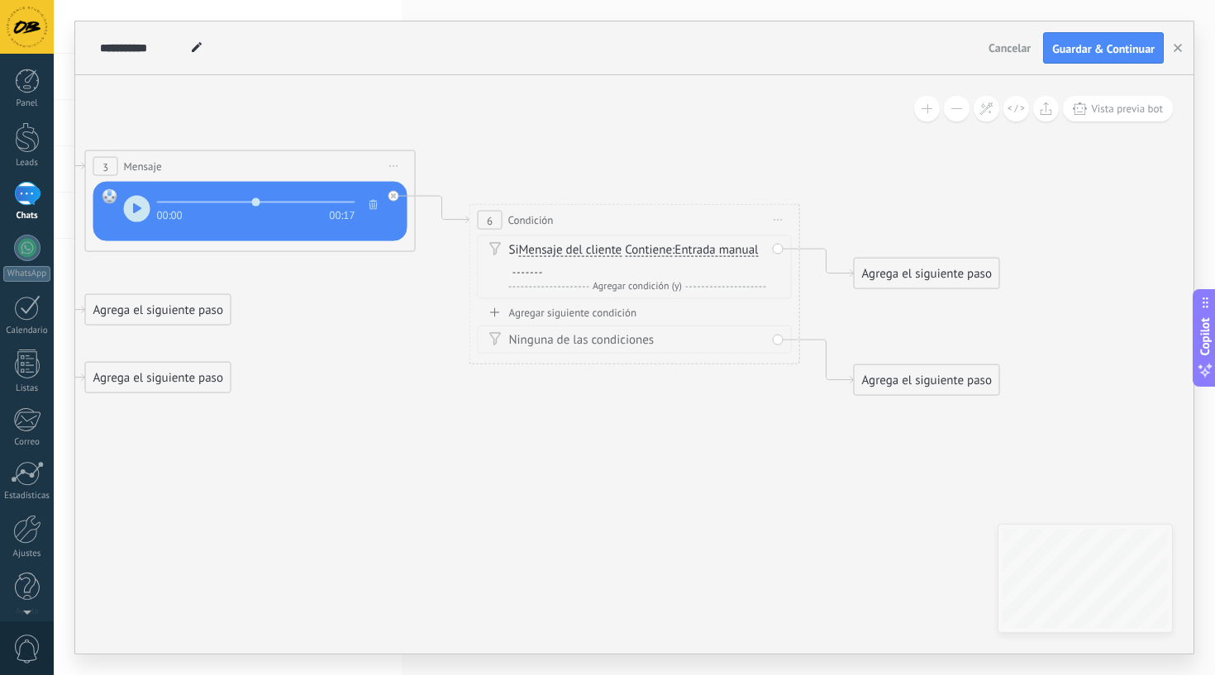
click at [526, 270] on div at bounding box center [527, 266] width 29 height 13
click at [596, 317] on div "Agregar siguiente condición" at bounding box center [635, 313] width 314 height 14
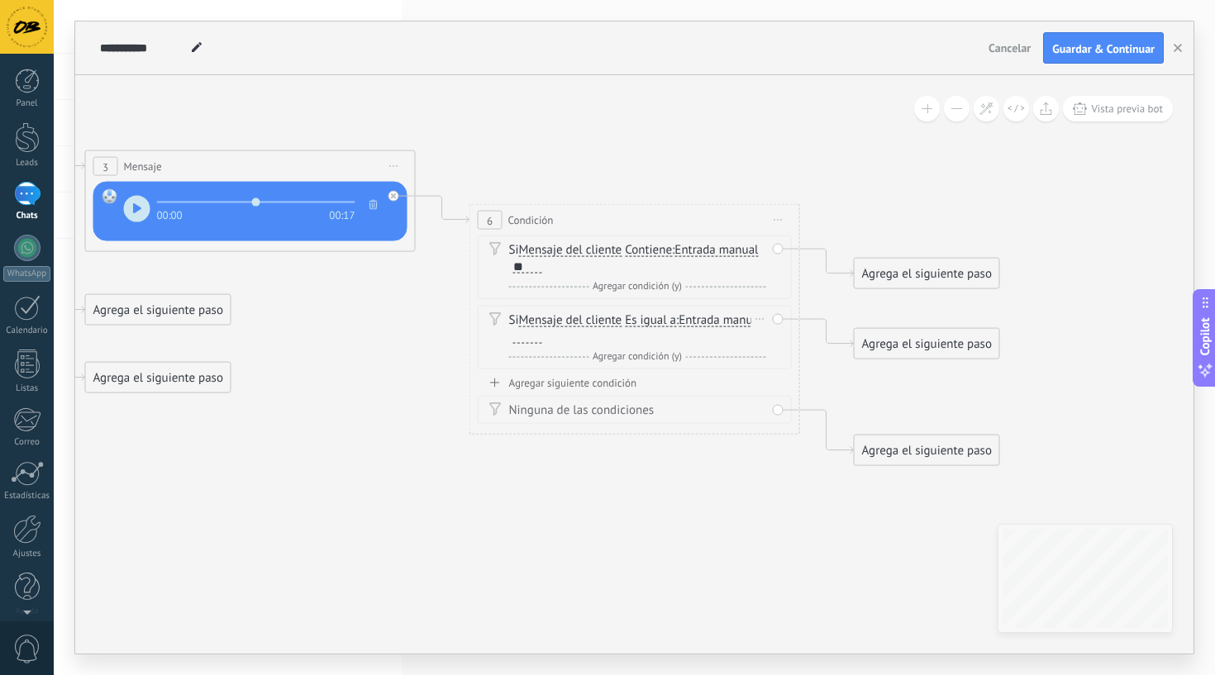
click at [648, 326] on span "Es igual a" at bounding box center [650, 320] width 51 height 13
click at [648, 326] on button "Es igual a" at bounding box center [720, 321] width 207 height 30
click at [649, 384] on span "Contiene" at bounding box center [707, 379] width 200 height 17
click at [540, 334] on div at bounding box center [527, 337] width 29 height 13
click at [941, 282] on div "Agrega el siguiente paso" at bounding box center [927, 273] width 145 height 27
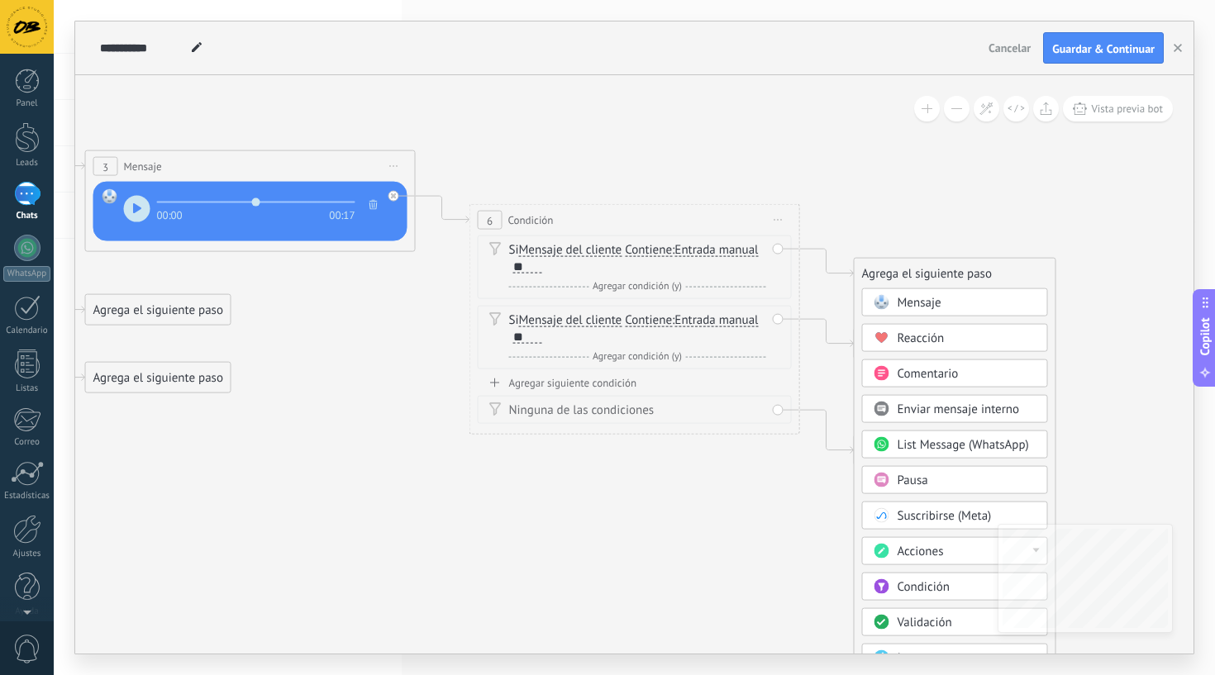
click at [910, 303] on span "Mensaje" at bounding box center [920, 303] width 44 height 16
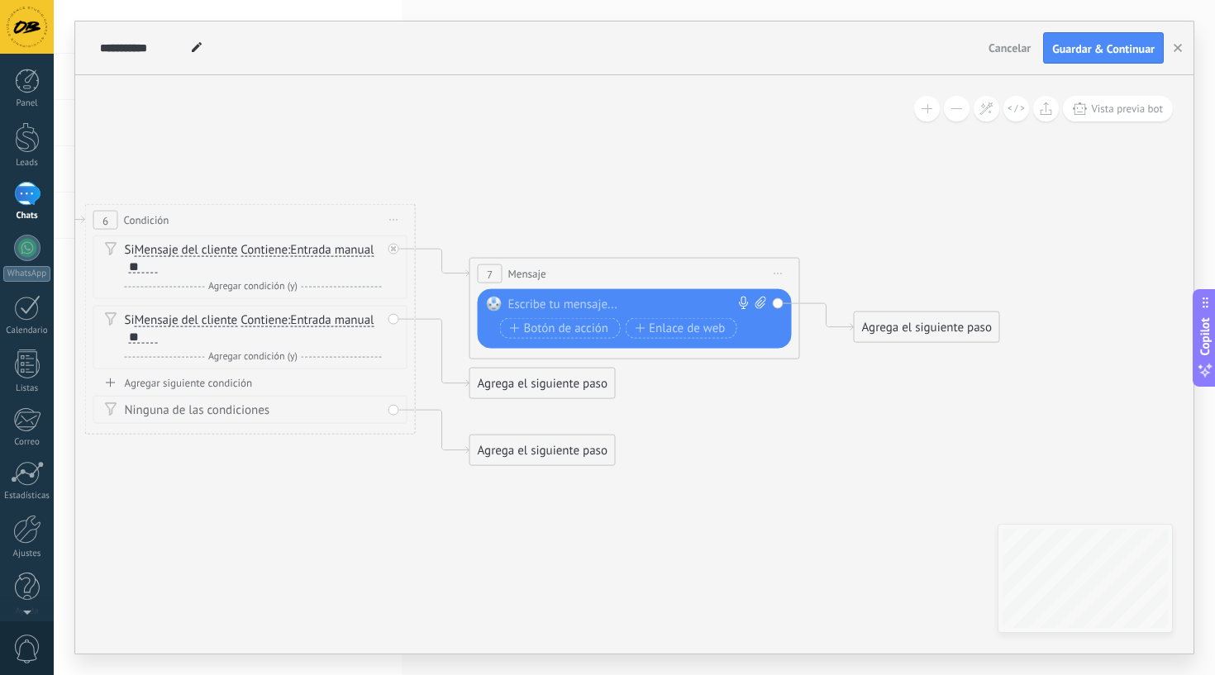
click at [646, 303] on div at bounding box center [631, 305] width 246 height 17
paste div
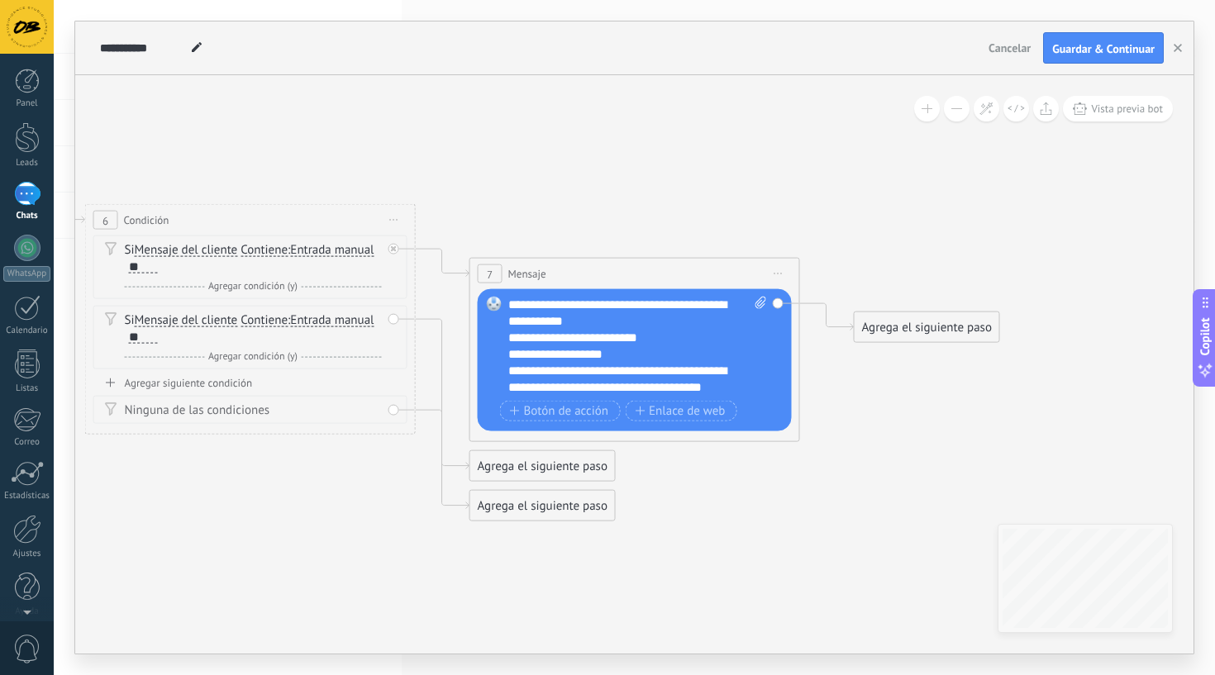
click at [517, 470] on div "Agrega el siguiente paso" at bounding box center [542, 466] width 145 height 27
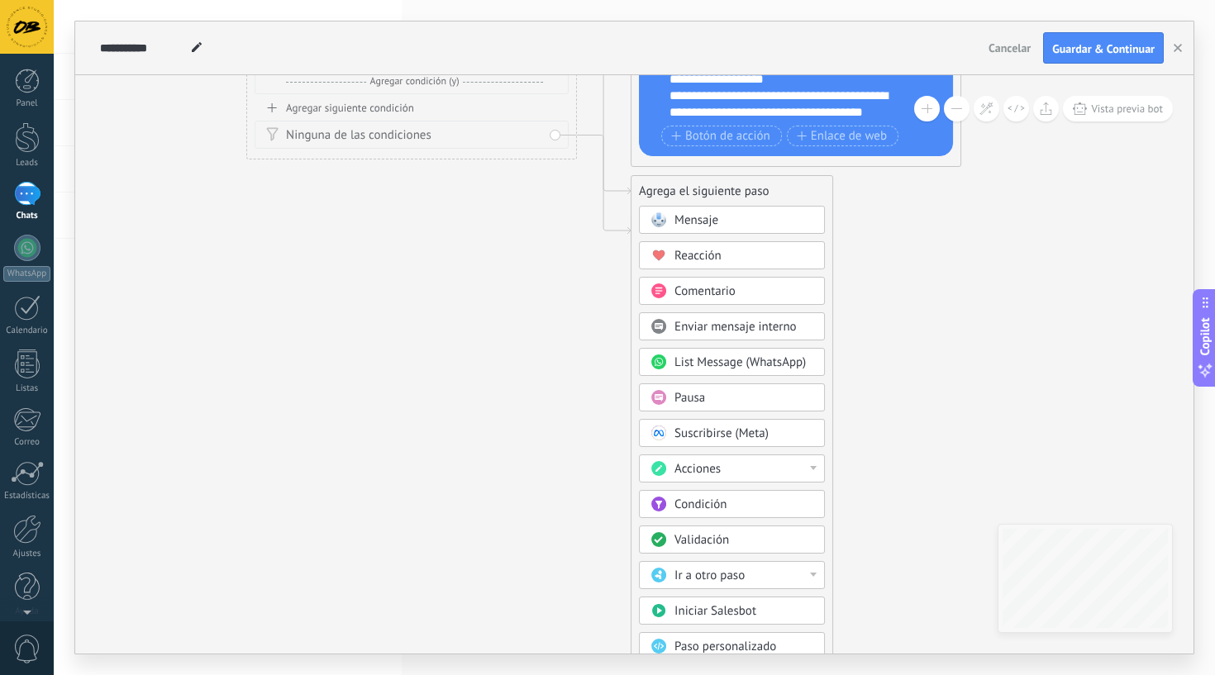
click at [709, 571] on span "Ir a otro paso" at bounding box center [710, 576] width 70 height 16
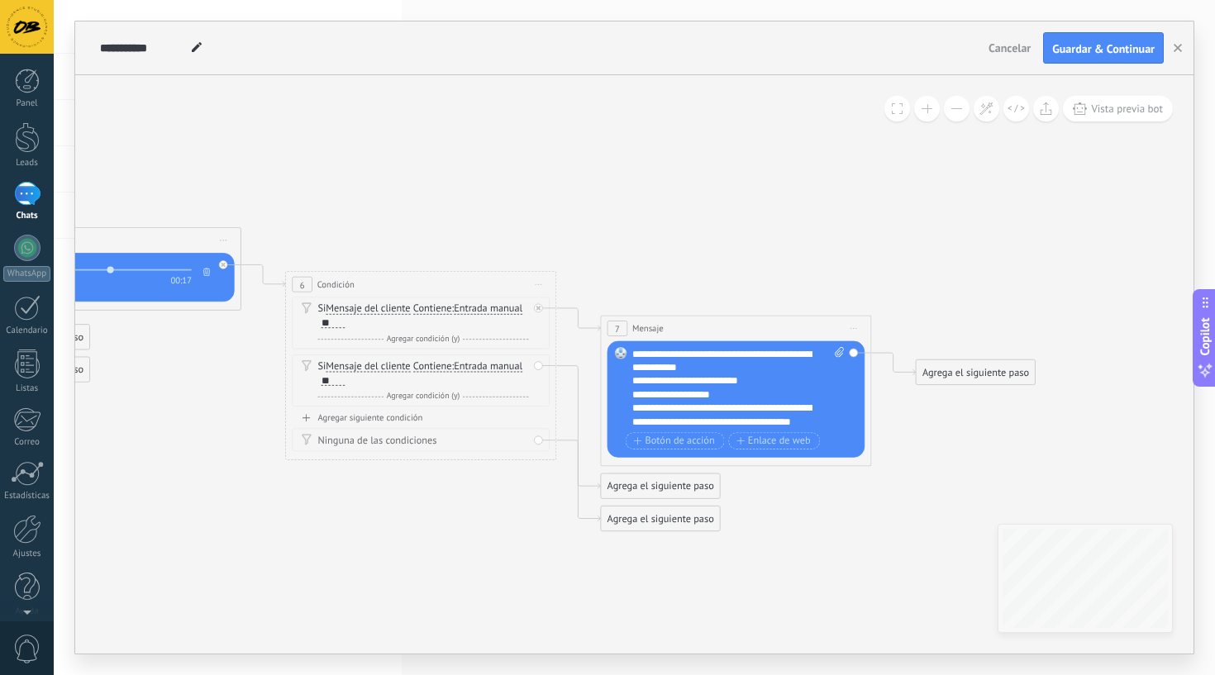
click at [959, 368] on div "Agrega el siguiente paso" at bounding box center [976, 372] width 119 height 22
click at [951, 397] on span at bounding box center [938, 396] width 26 height 11
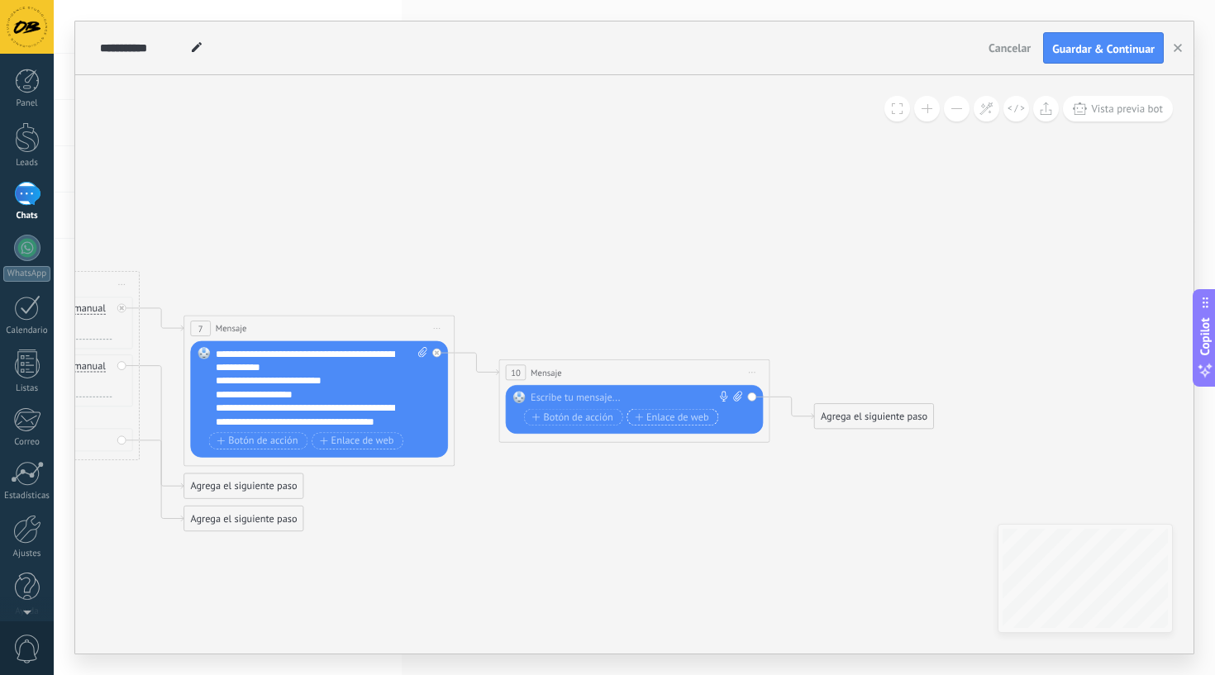
click at [676, 422] on span "Enlace de web" at bounding box center [672, 417] width 74 height 11
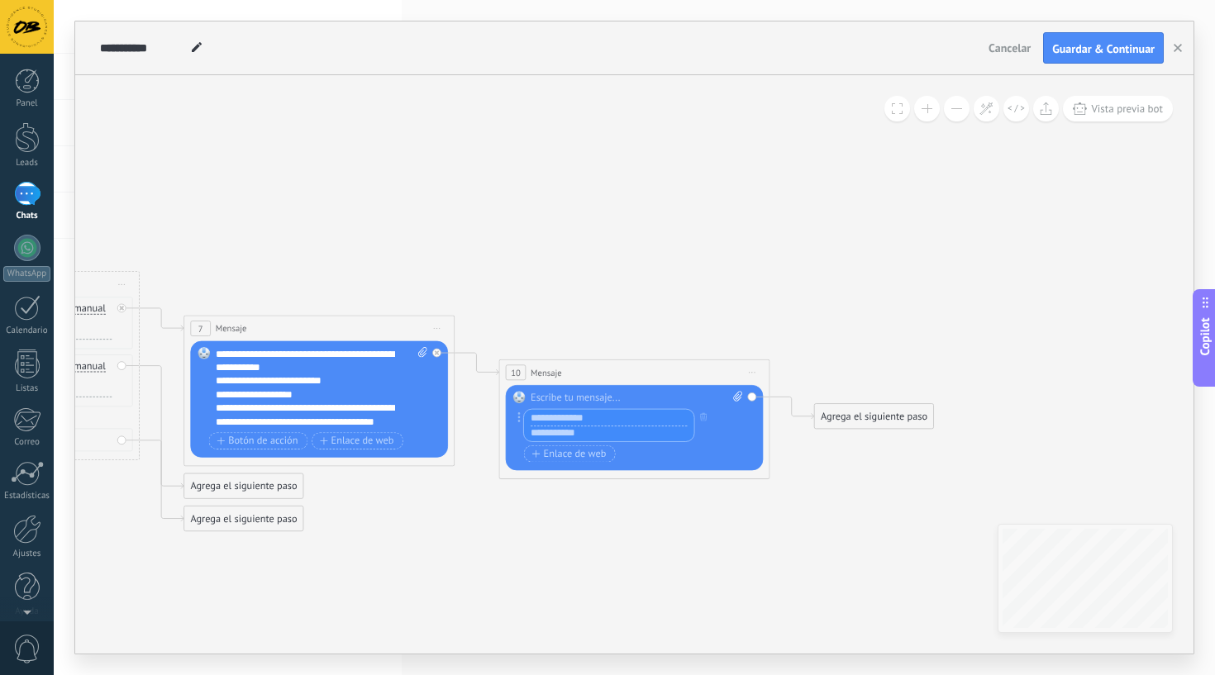
type input "*"
type input "**********"
click at [539, 431] on input "text" at bounding box center [609, 434] width 170 height 16
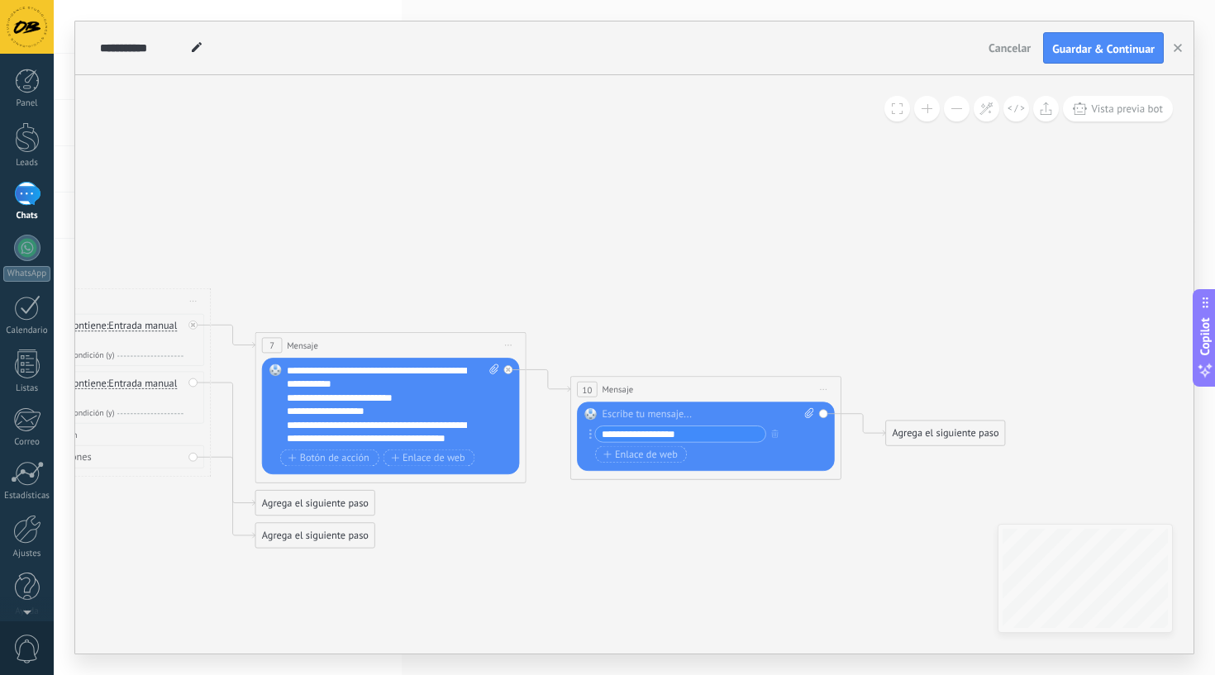
click at [506, 344] on span "Iniciar vista previa aquí Cambiar nombre Duplicar Borrar" at bounding box center [508, 346] width 21 height 20
click at [831, 393] on span "Iniciar vista previa aquí Cambiar nombre Duplicar Borrar" at bounding box center [823, 389] width 21 height 20
click at [860, 453] on div "Duplicar" at bounding box center [885, 454] width 134 height 23
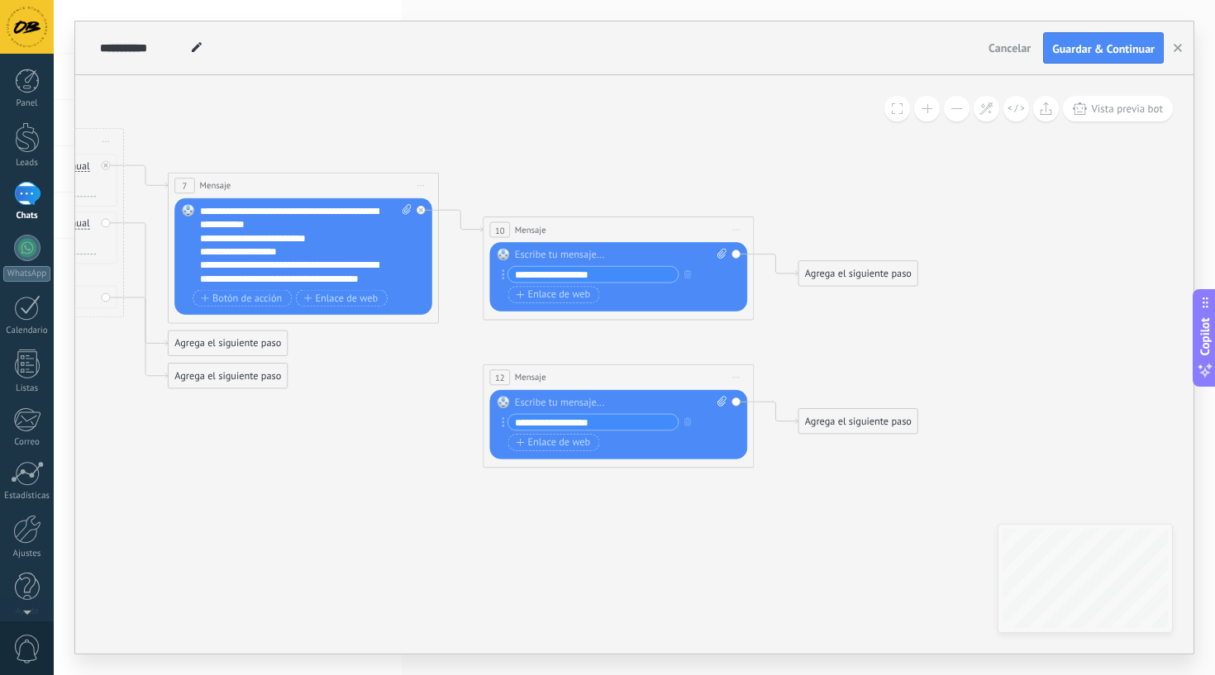
click at [741, 378] on span "Iniciar vista previa aquí Cambiar nombre Duplicar Borrar" at bounding box center [736, 378] width 21 height 20
click at [772, 473] on div "Borrar" at bounding box center [798, 466] width 134 height 23
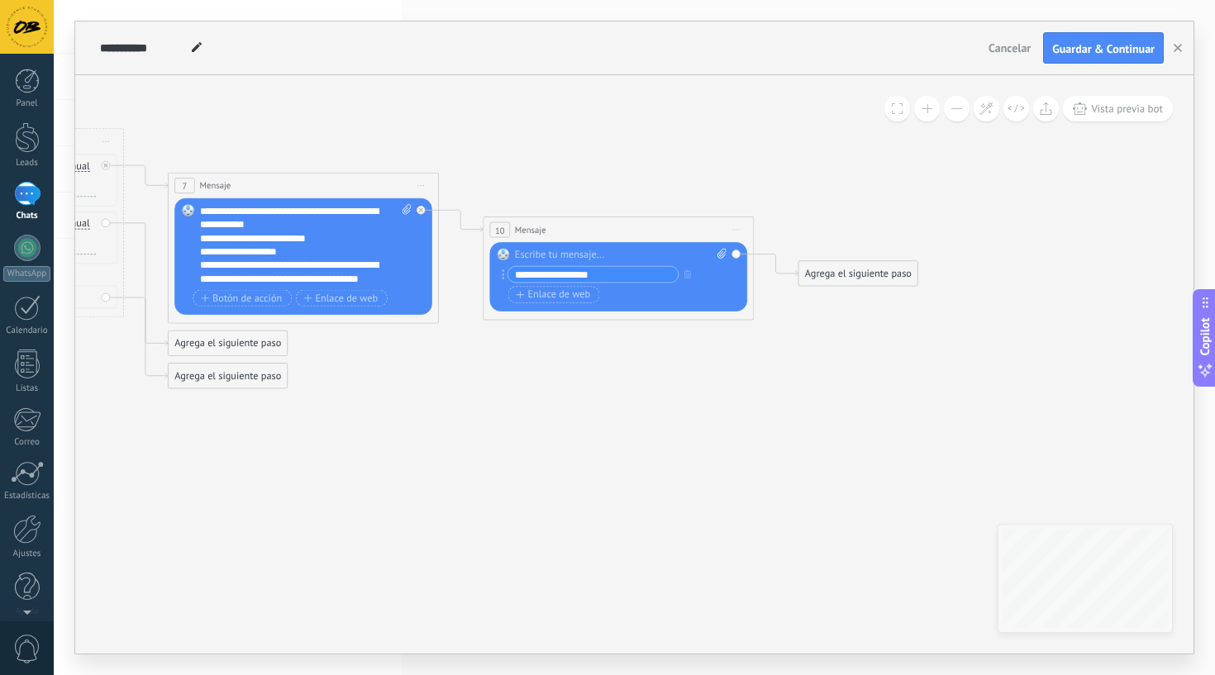
click at [729, 235] on span "Iniciar vista previa aquí Cambiar nombre Duplicar Borrar" at bounding box center [736, 230] width 21 height 20
click at [770, 317] on div "Borrar" at bounding box center [798, 318] width 134 height 23
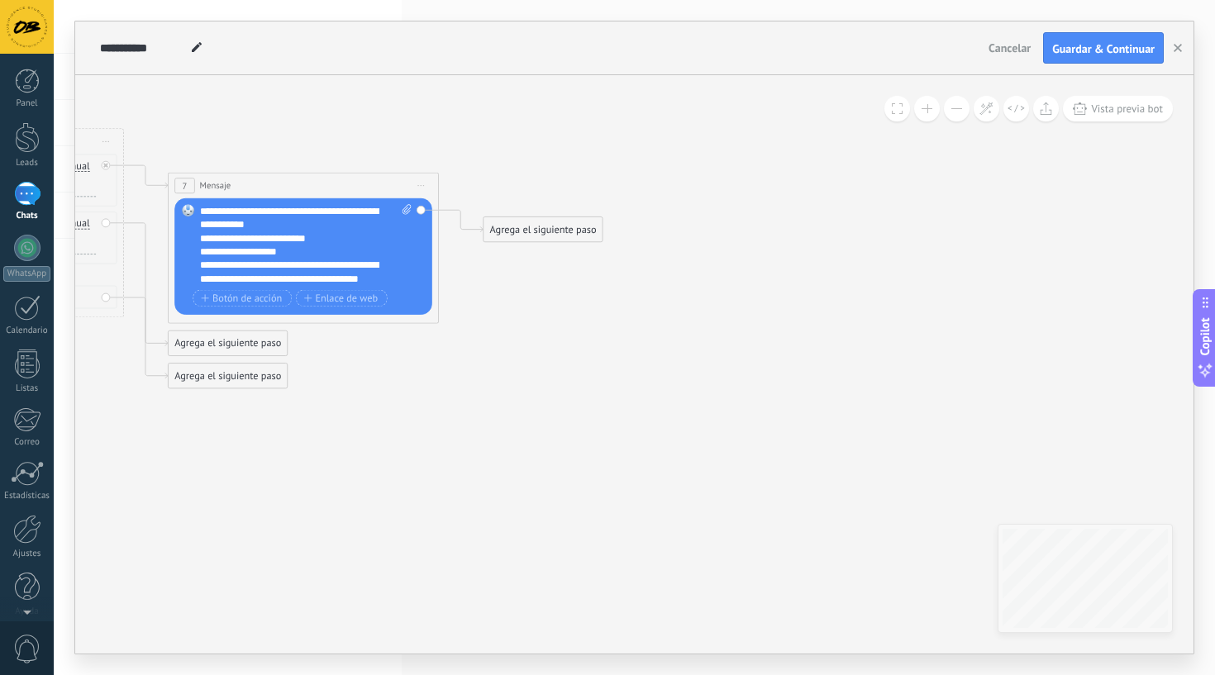
click at [576, 231] on div "Agrega el siguiente paso" at bounding box center [543, 229] width 119 height 22
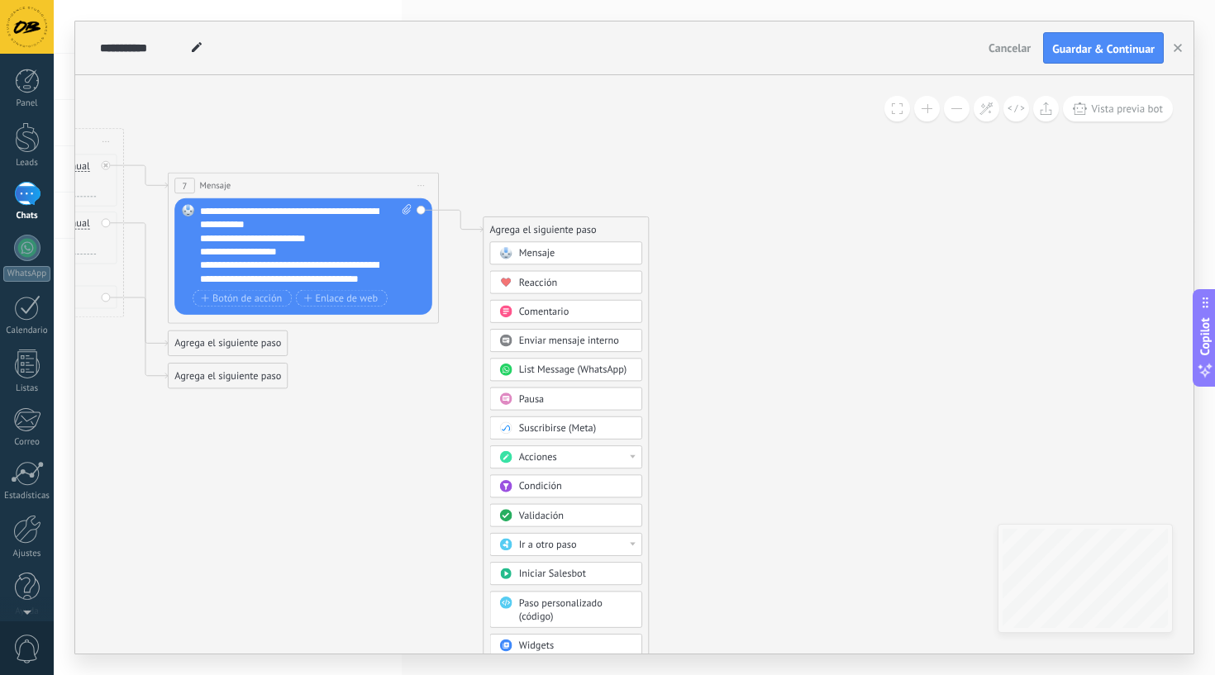
click at [539, 489] on span "Condición" at bounding box center [540, 486] width 43 height 13
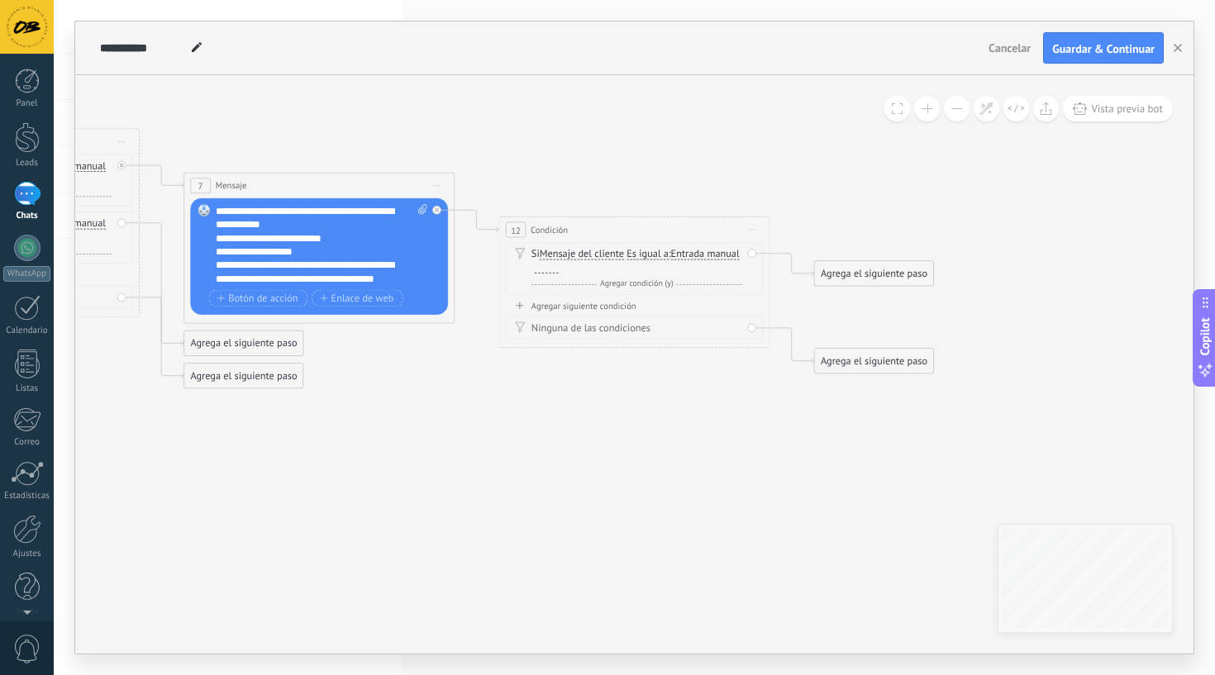
click at [645, 258] on span "Es igual a" at bounding box center [648, 254] width 42 height 11
click at [645, 258] on button "Es igual a" at bounding box center [704, 254] width 169 height 25
click at [641, 300] on span "Contiene" at bounding box center [694, 302] width 164 height 13
click at [548, 264] on div at bounding box center [547, 268] width 24 height 11
click at [562, 305] on div "Agregar siguiente condición" at bounding box center [635, 306] width 258 height 12
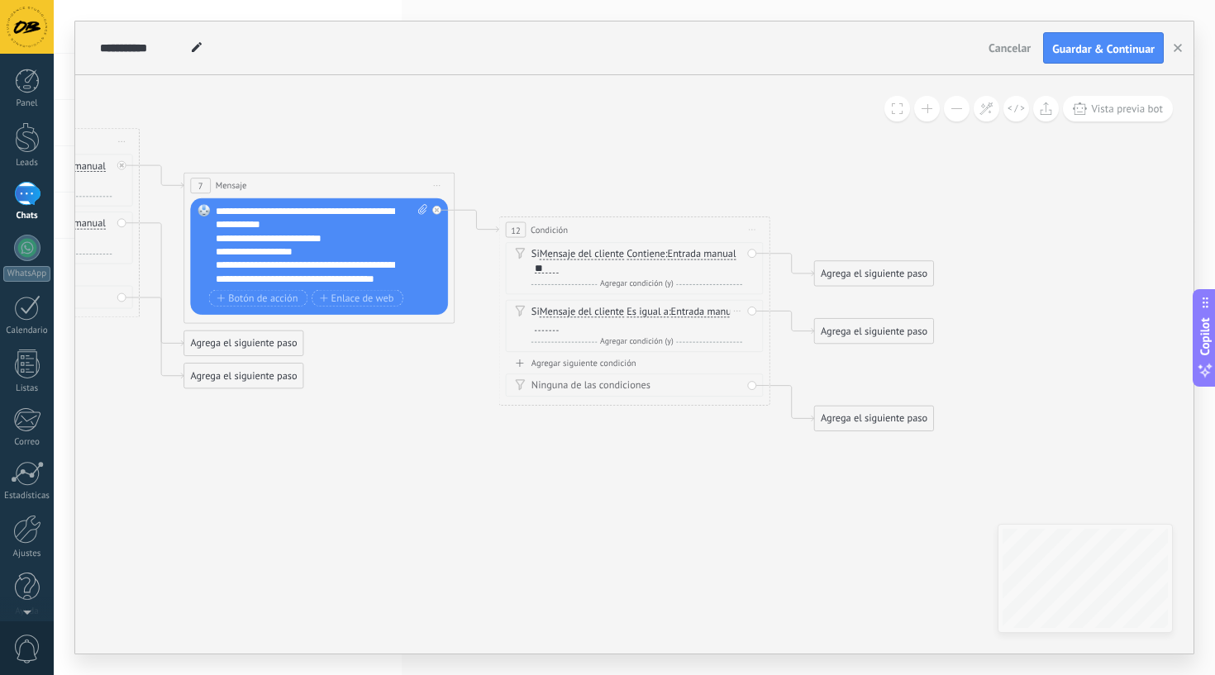
click at [641, 315] on span "Es igual a" at bounding box center [648, 312] width 42 height 11
click at [641, 315] on button "Es igual a" at bounding box center [704, 312] width 169 height 25
click at [680, 365] on span "Contiene" at bounding box center [694, 360] width 164 height 13
click at [542, 324] on div at bounding box center [547, 325] width 24 height 11
click at [822, 266] on div "Agrega el siguiente paso" at bounding box center [874, 274] width 119 height 22
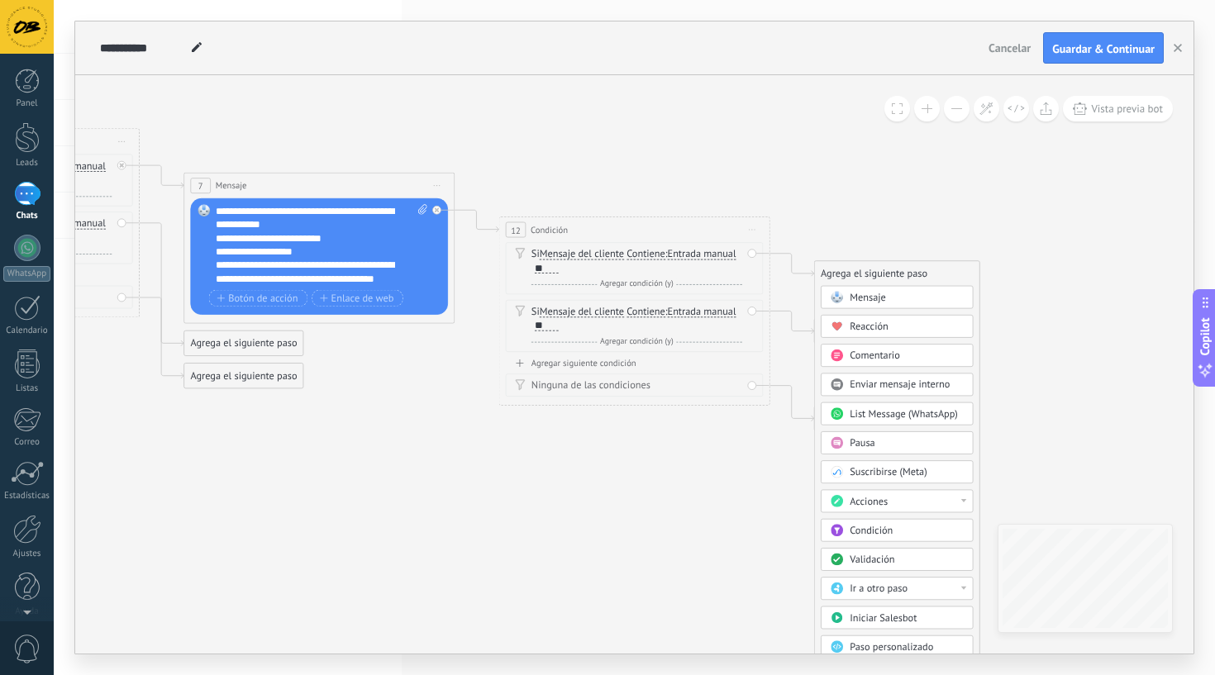
click at [909, 299] on div "Mensaje" at bounding box center [907, 297] width 114 height 13
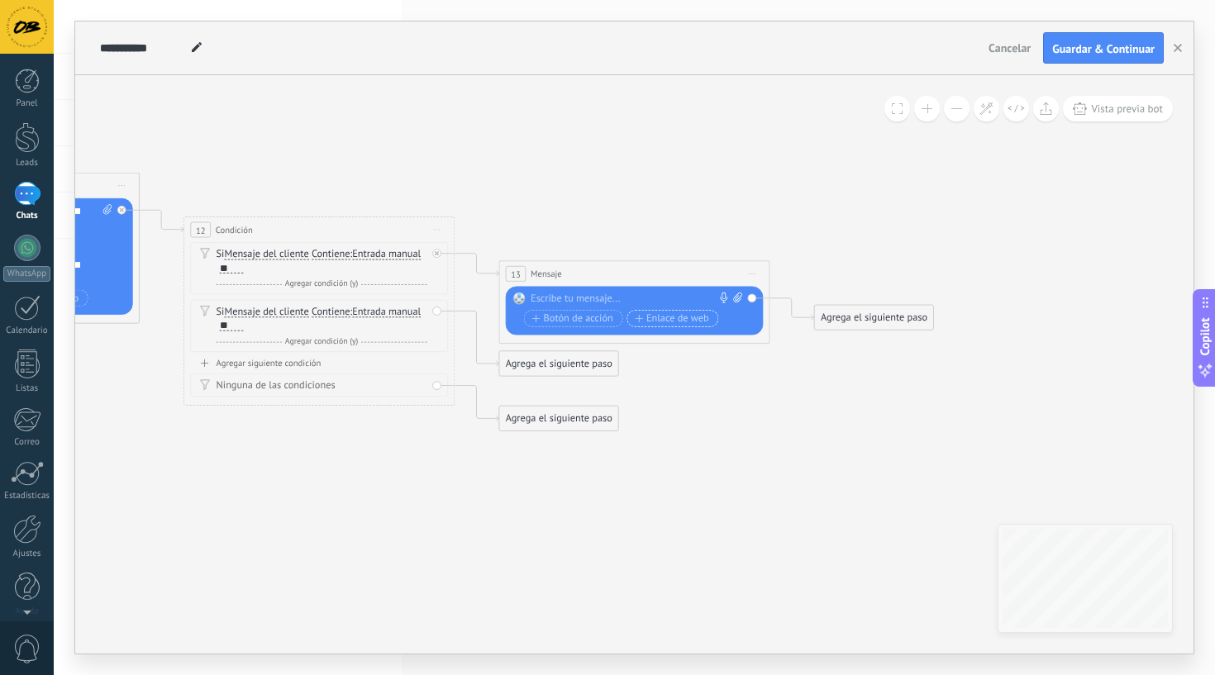
click at [703, 316] on span "Enlace de web" at bounding box center [672, 318] width 74 height 11
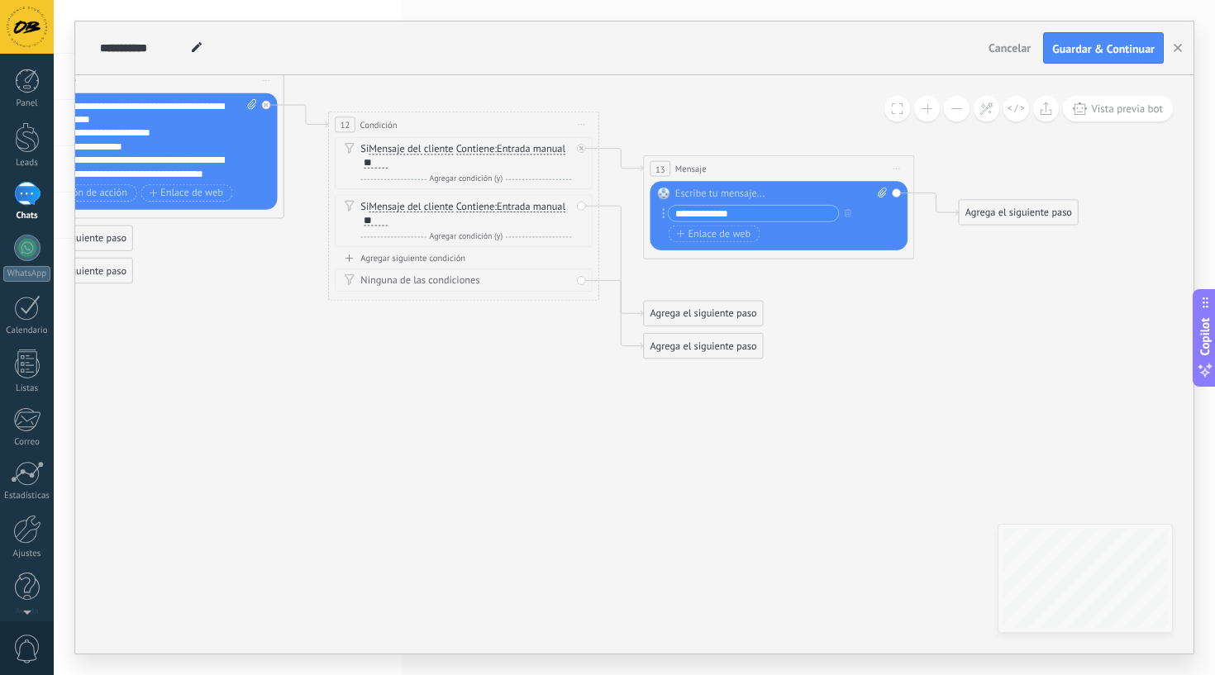
type input "**********"
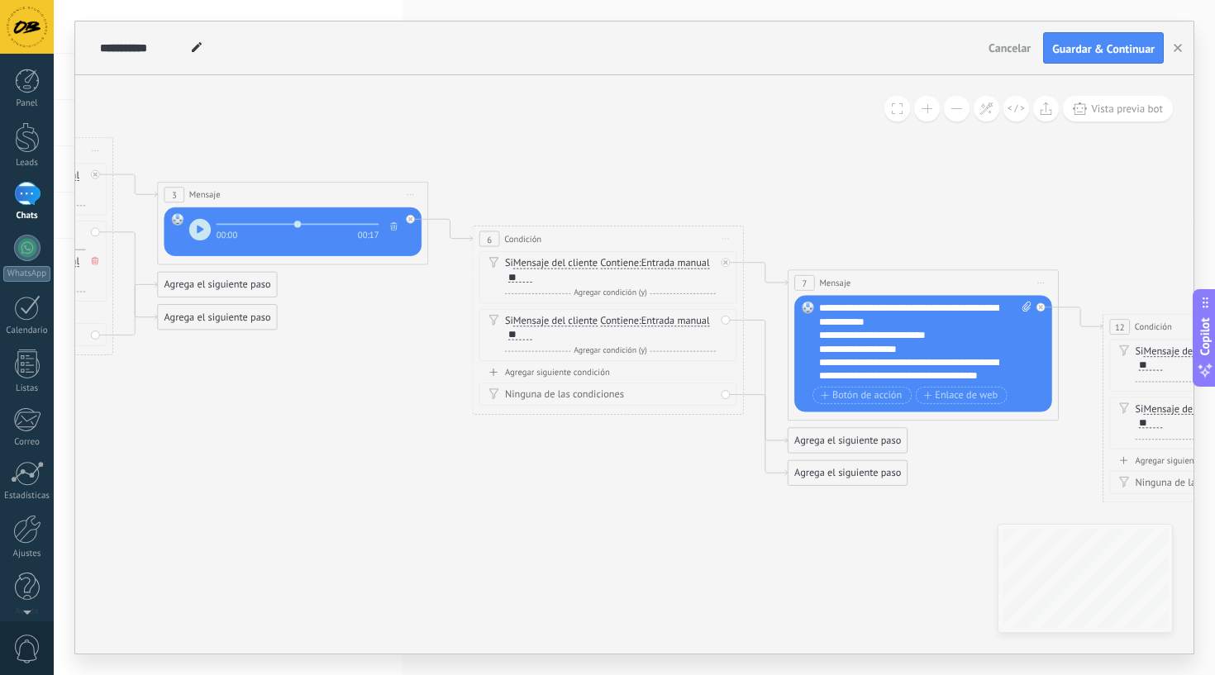
click at [818, 449] on div "Agrega el siguiente paso" at bounding box center [848, 441] width 119 height 22
click at [851, 473] on div "Mensaje" at bounding box center [870, 464] width 153 height 23
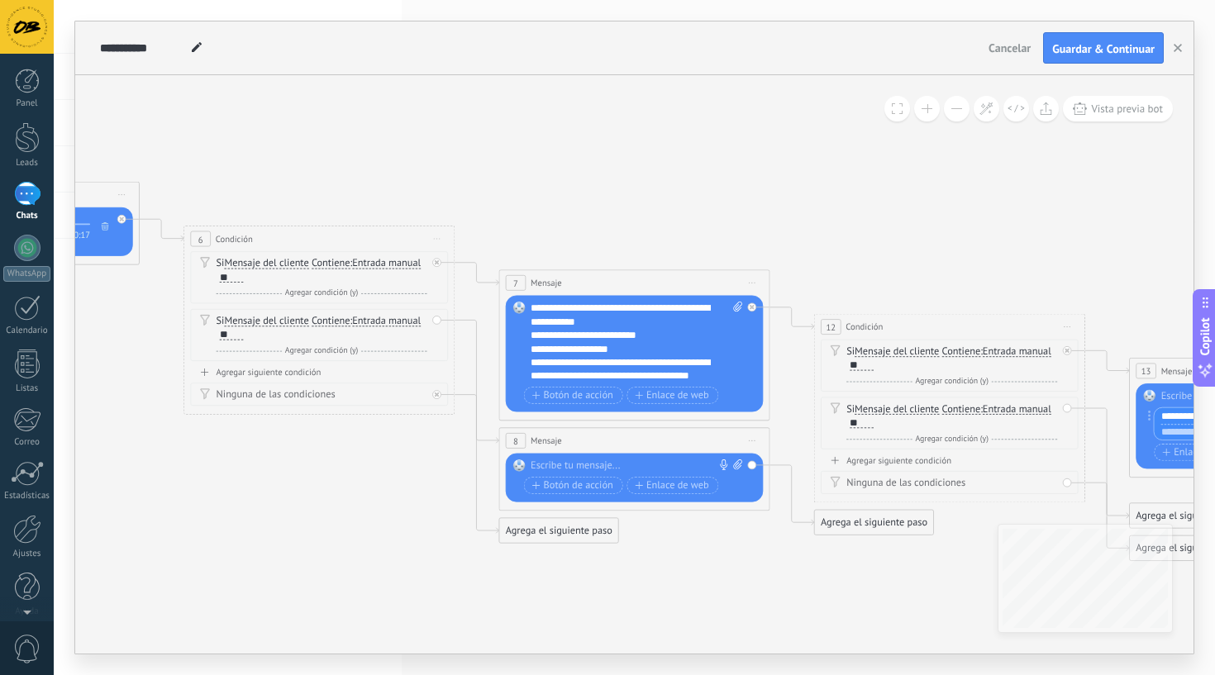
click at [592, 469] on div at bounding box center [632, 466] width 202 height 13
paste div
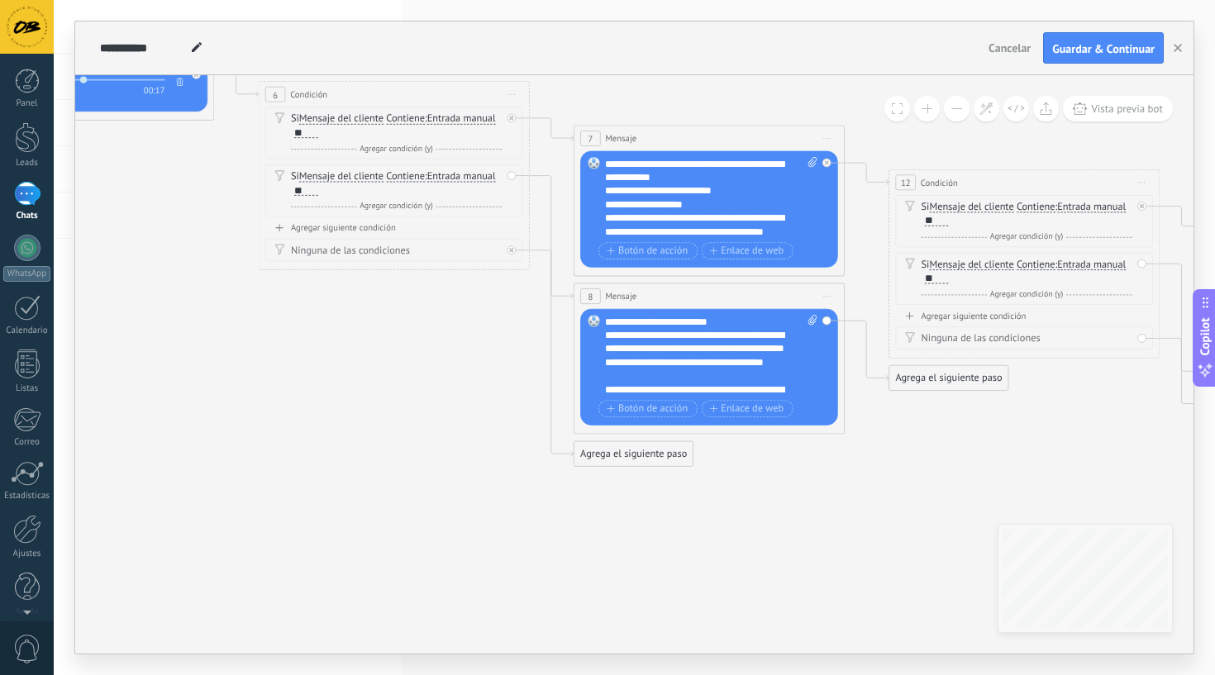
click at [907, 379] on div "Agrega el siguiente paso" at bounding box center [948, 378] width 119 height 22
click at [953, 400] on span "Mensaje" at bounding box center [943, 402] width 36 height 13
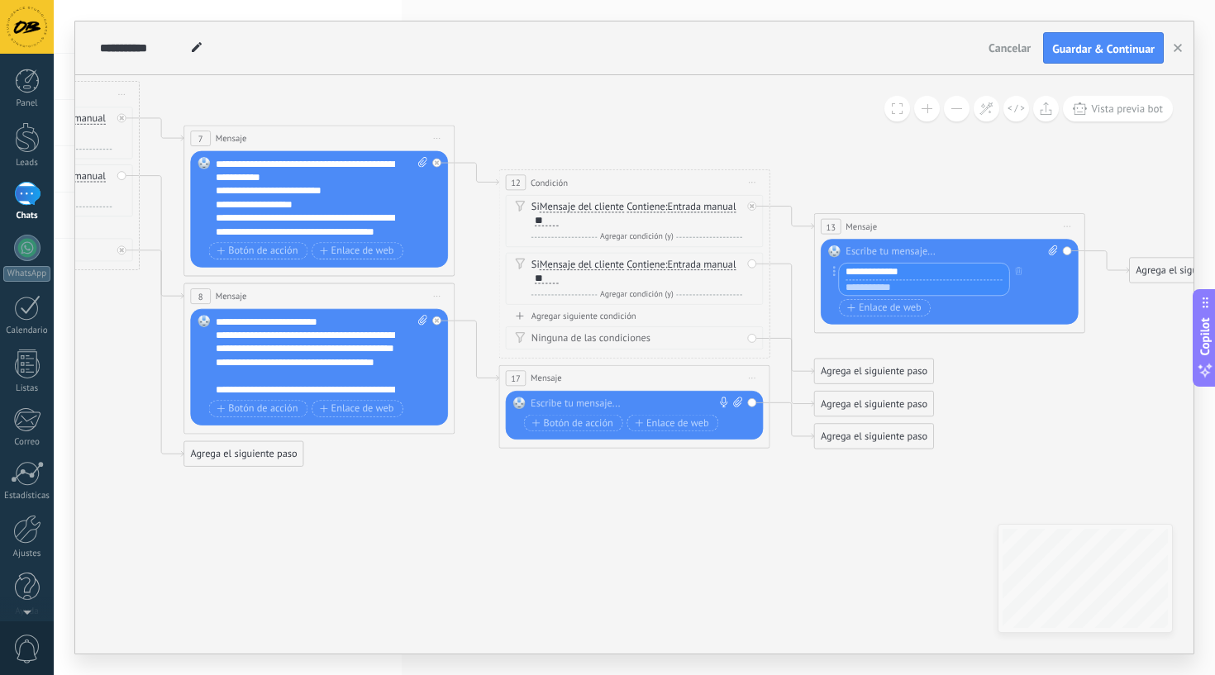
click at [736, 404] on icon at bounding box center [737, 402] width 9 height 10
click input "Subir" at bounding box center [0, 0] width 0 height 0
click at [687, 424] on span "Enlace de web" at bounding box center [672, 422] width 74 height 11
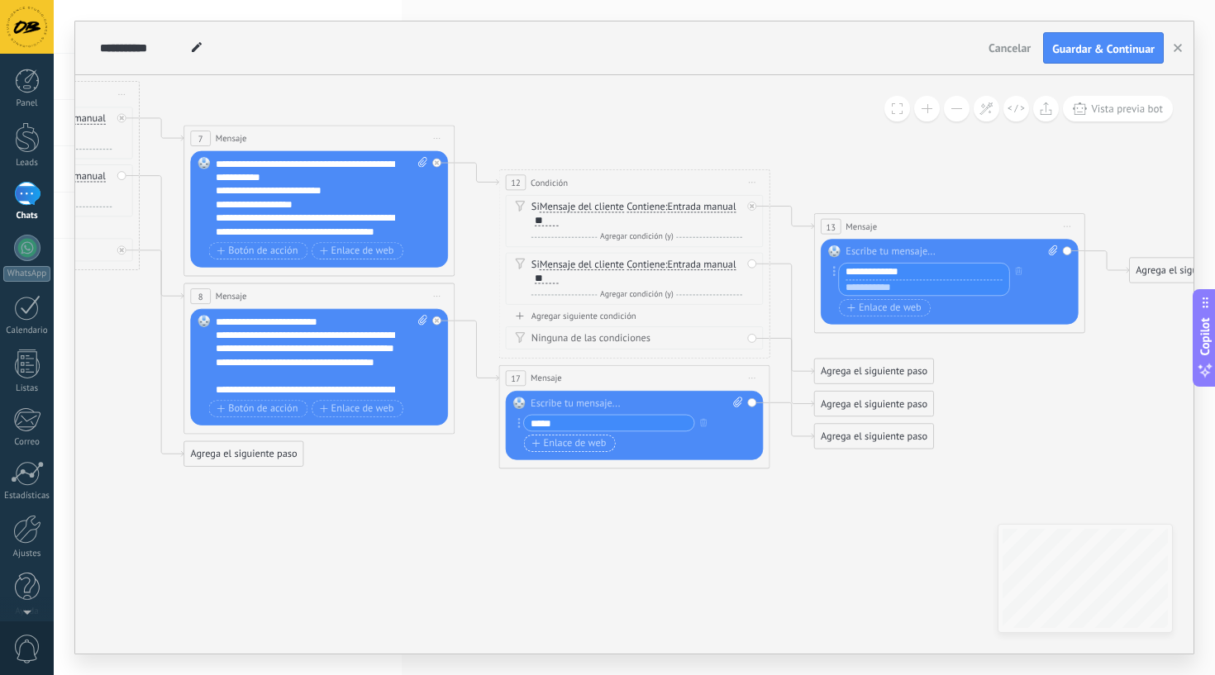
click at [584, 448] on span "Enlace de web" at bounding box center [569, 443] width 74 height 11
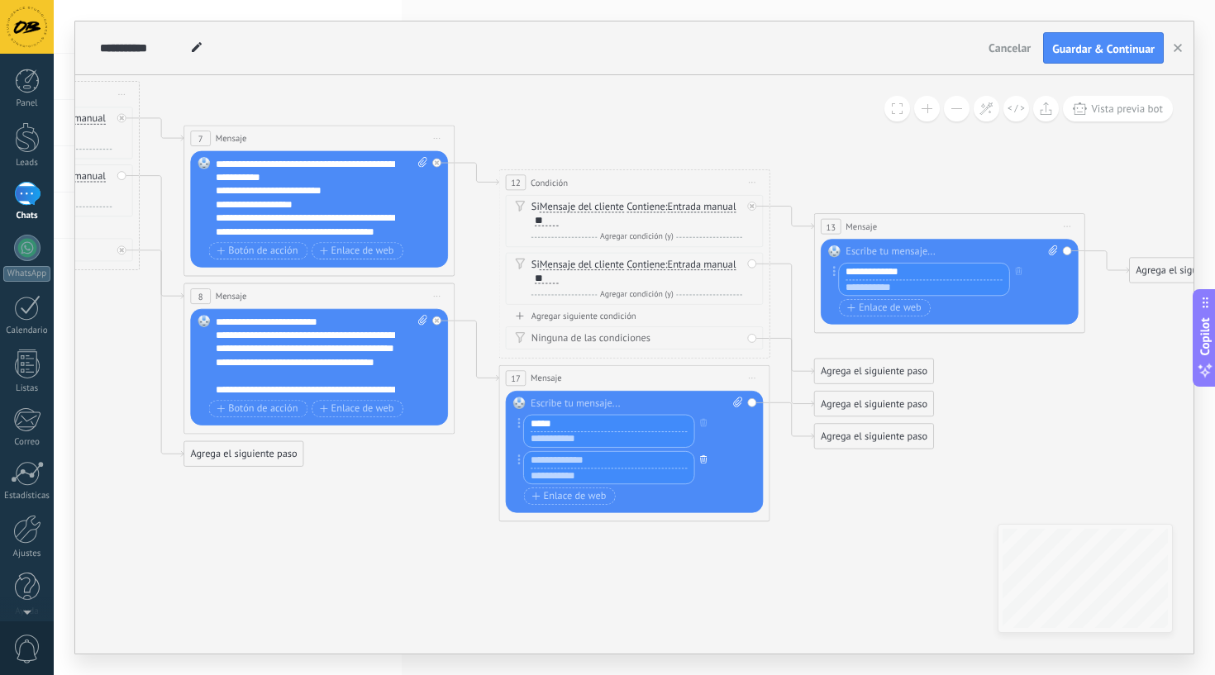
click at [703, 455] on icon "button" at bounding box center [703, 459] width 7 height 8
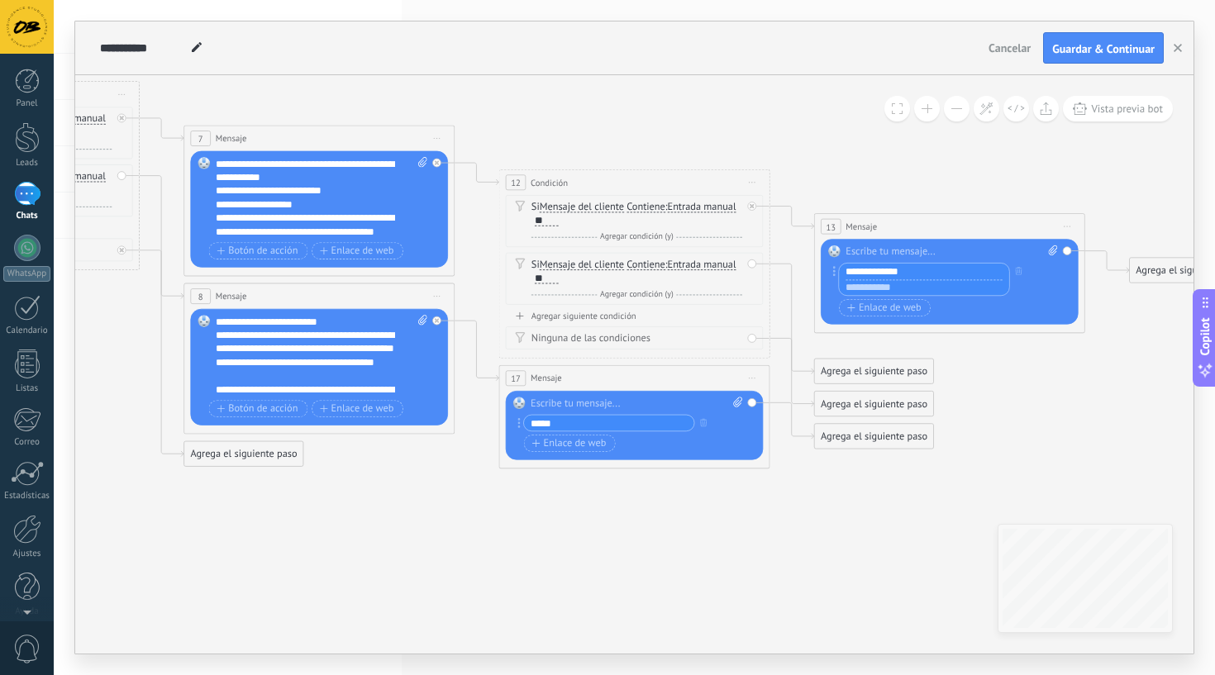
click at [603, 442] on div "***** Botón de acción Enlace de web" at bounding box center [633, 435] width 218 height 41
click at [620, 429] on input "*****" at bounding box center [609, 423] width 170 height 16
click at [580, 446] on span "Enlace de web" at bounding box center [569, 443] width 74 height 11
click at [558, 440] on div "*****" at bounding box center [633, 435] width 218 height 41
click at [568, 424] on input "*****" at bounding box center [609, 423] width 170 height 16
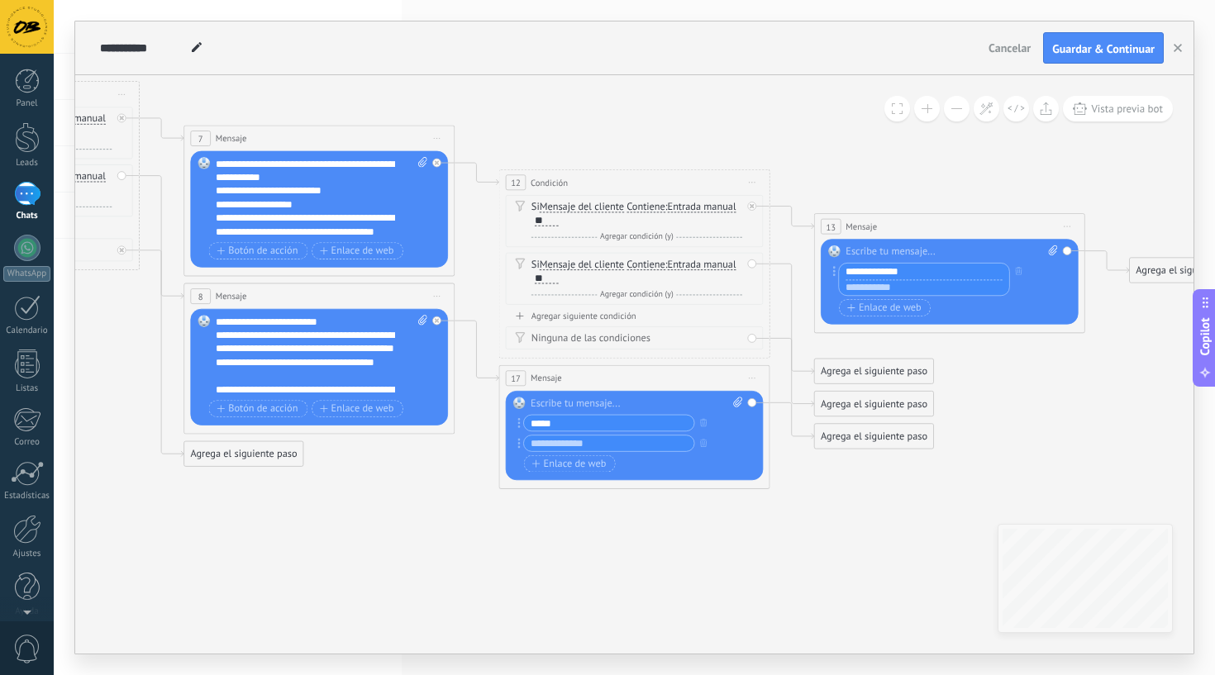
click at [568, 424] on input "*****" at bounding box center [609, 423] width 170 height 16
click at [568, 417] on input "*****" at bounding box center [609, 423] width 170 height 16
paste input "**********"
type input "**********"
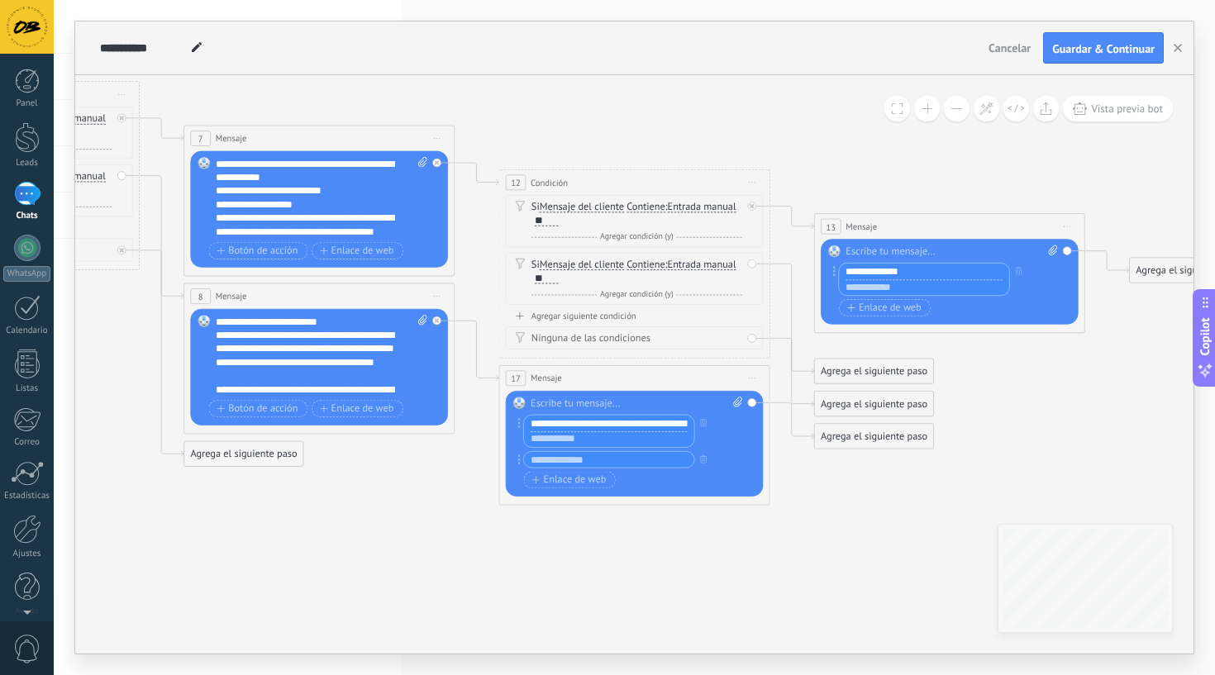
click at [569, 438] on div "**********" at bounding box center [633, 435] width 218 height 41
click at [708, 441] on button "button" at bounding box center [703, 442] width 15 height 17
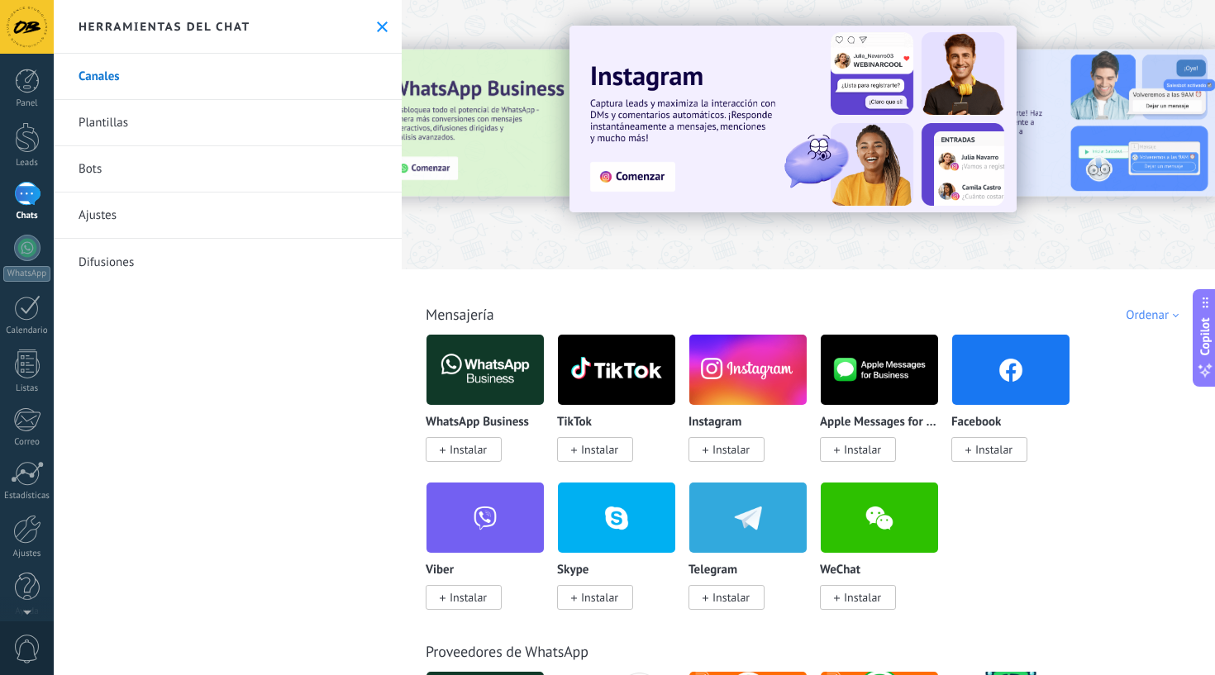
scroll to position [1, 0]
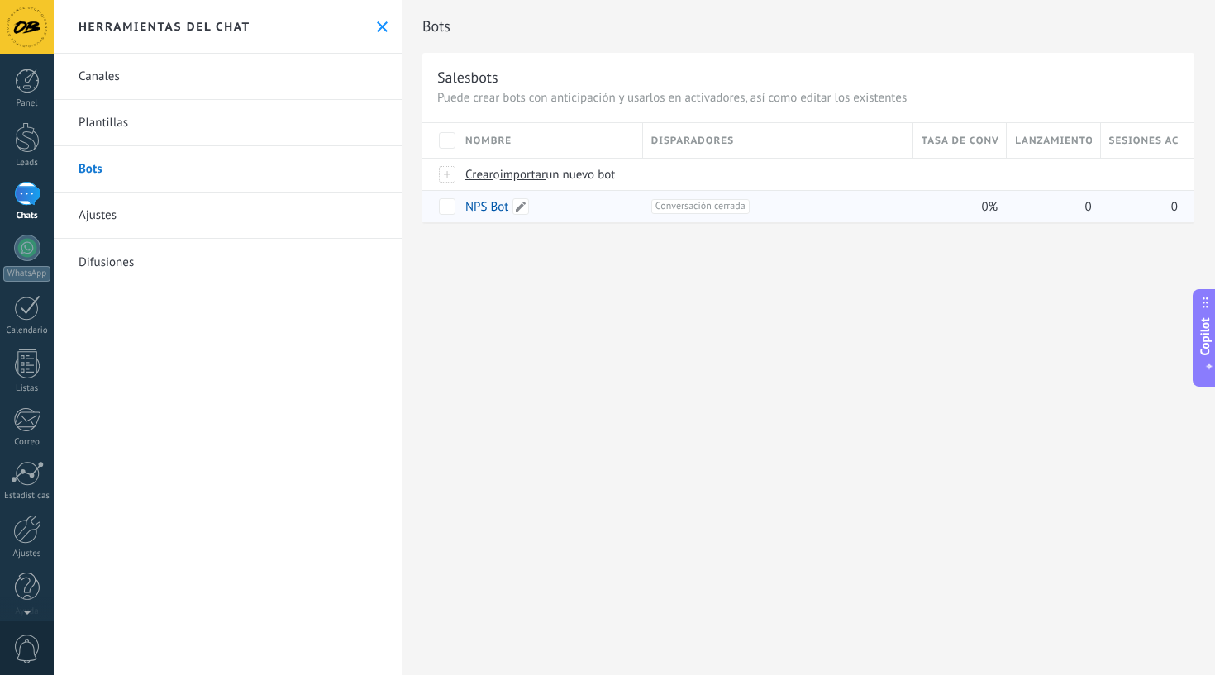
click at [598, 212] on div "NPS Bot" at bounding box center [546, 206] width 178 height 31
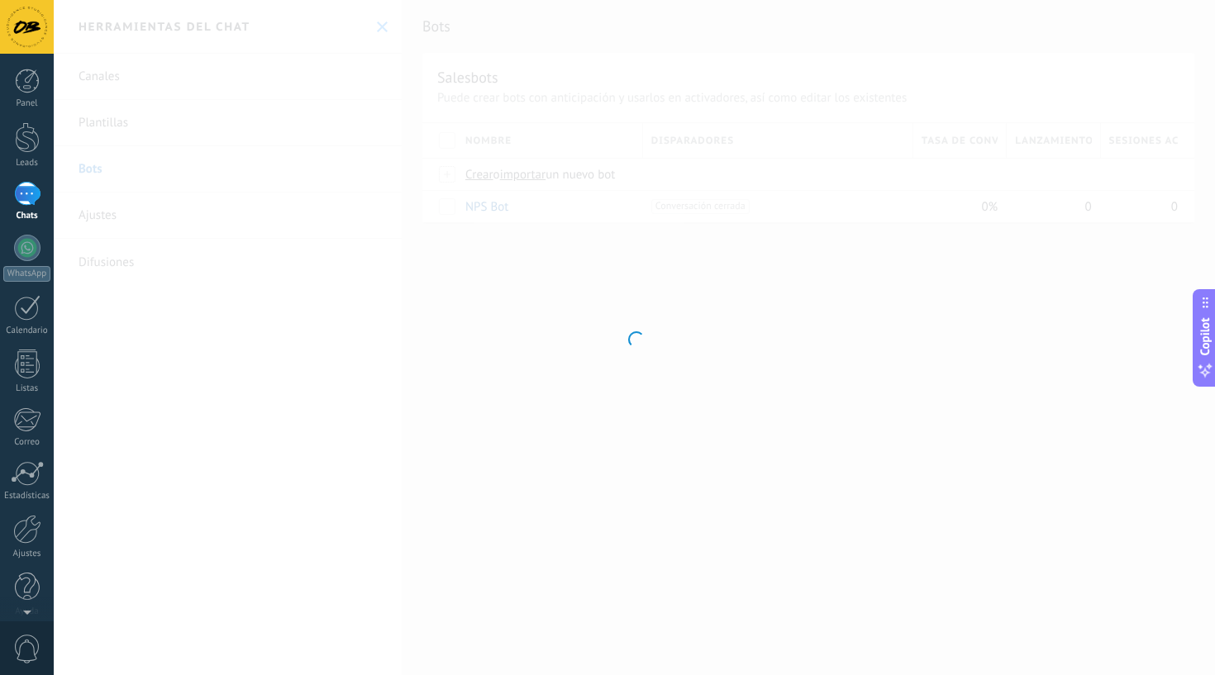
type input "*******"
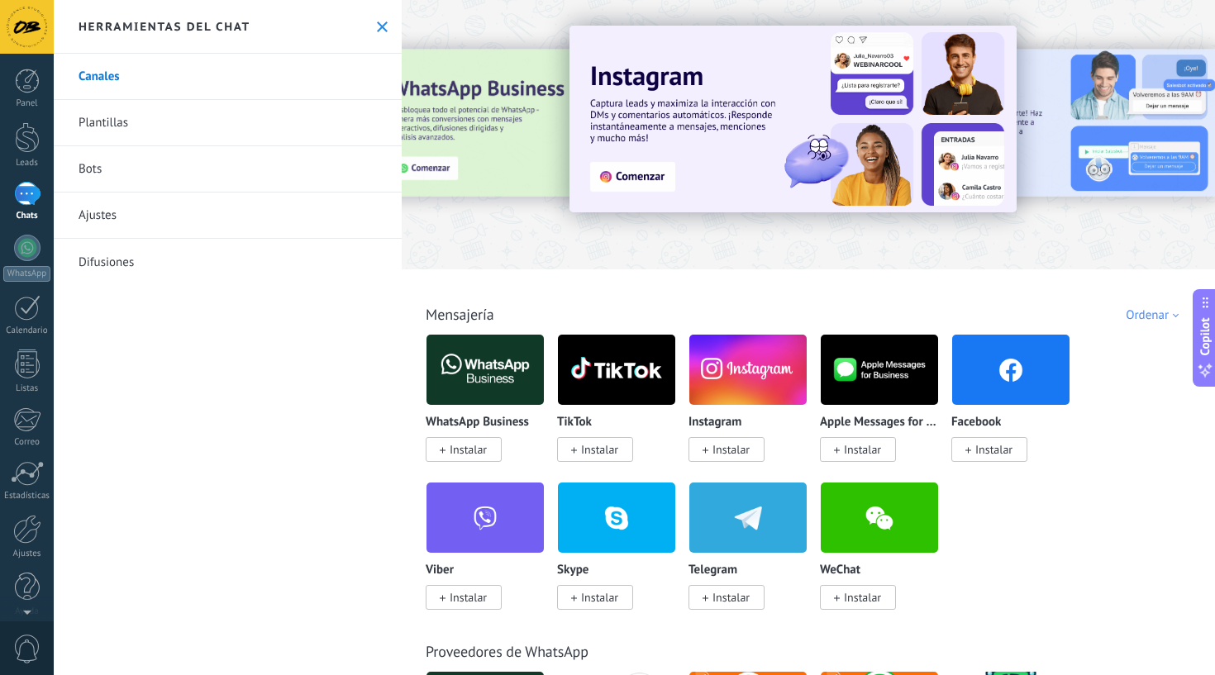
click at [29, 190] on div at bounding box center [27, 194] width 26 height 24
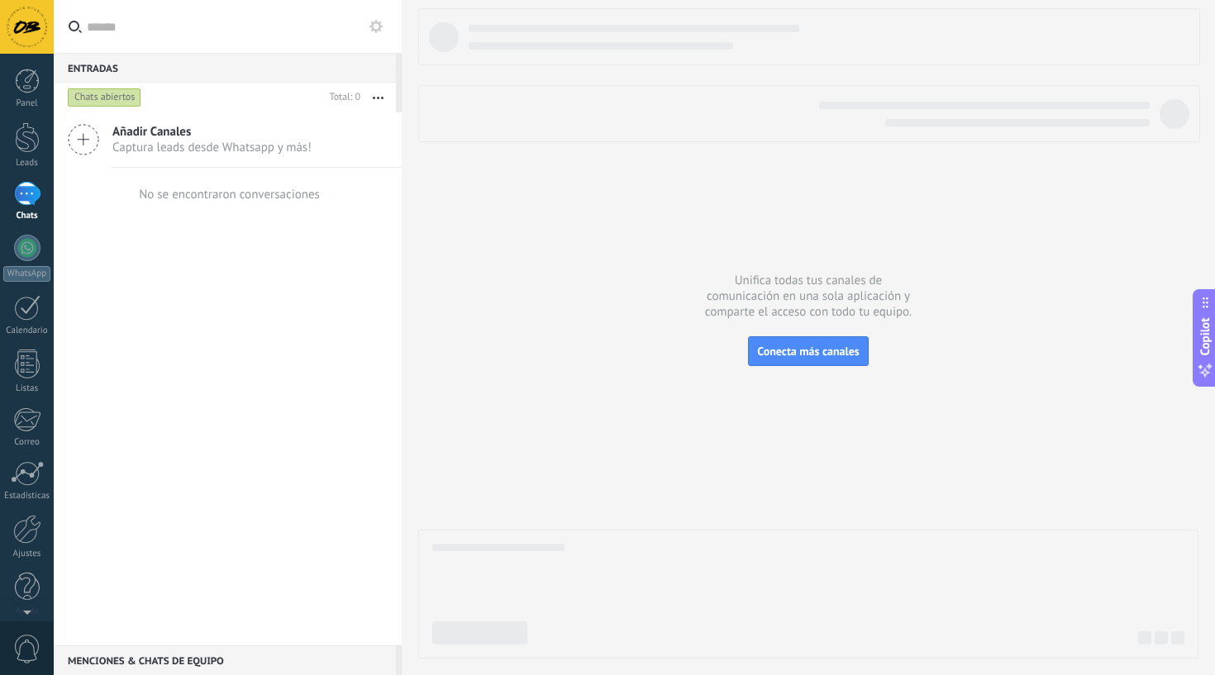
click at [26, 201] on div at bounding box center [27, 194] width 26 height 24
click at [20, 30] on div at bounding box center [27, 27] width 54 height 54
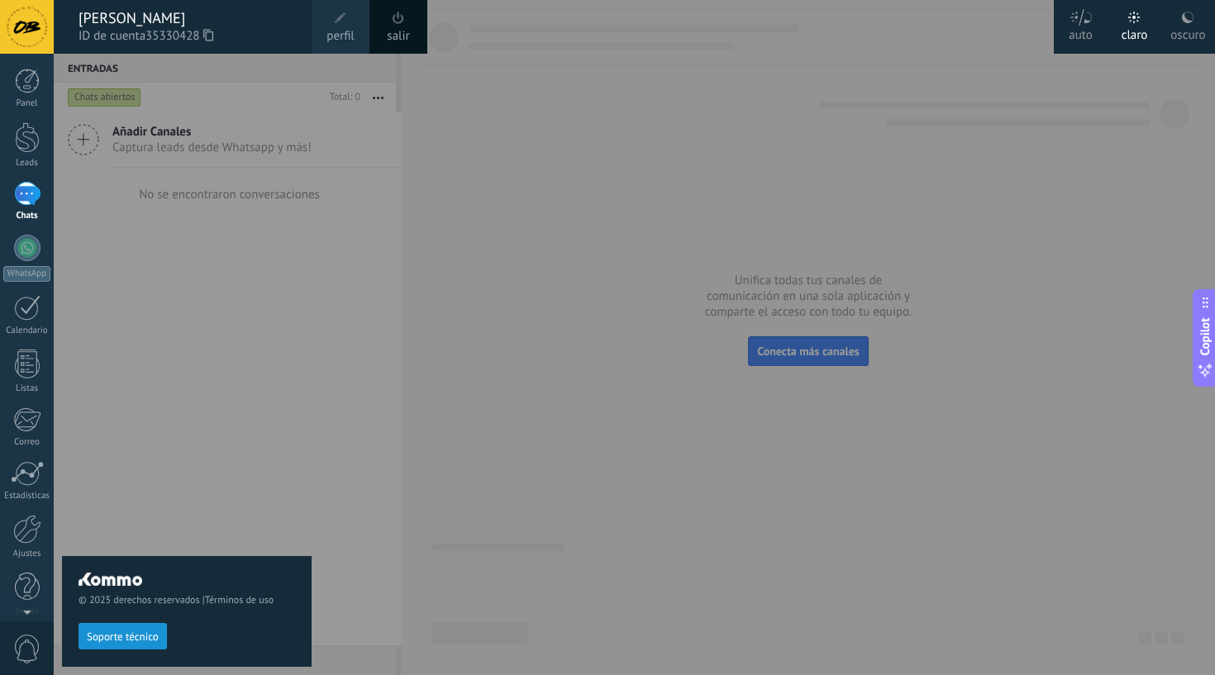
click at [162, 398] on div "© 2025 derechos reservados | Términos de uso Soporte técnico" at bounding box center [187, 365] width 250 height 622
click at [35, 171] on div "Panel Leads Chats WhatsApp Clientes" at bounding box center [27, 351] width 54 height 565
click at [26, 153] on link "Leads" at bounding box center [27, 145] width 54 height 46
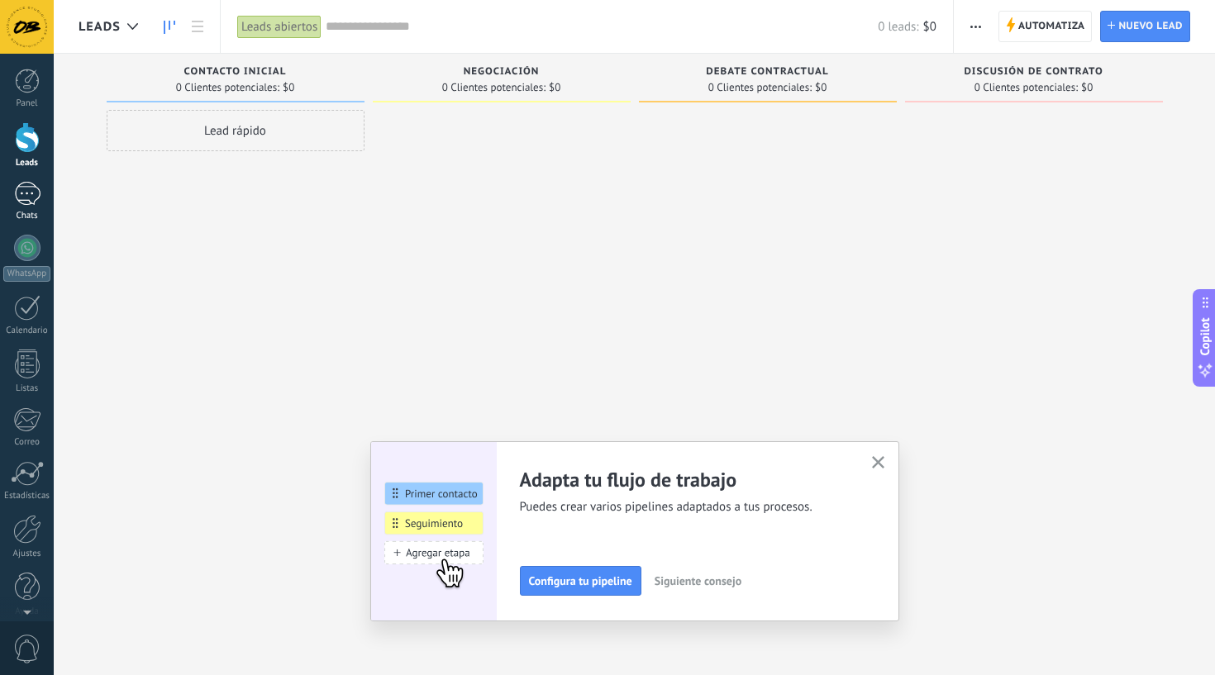
click at [34, 192] on div at bounding box center [27, 194] width 26 height 24
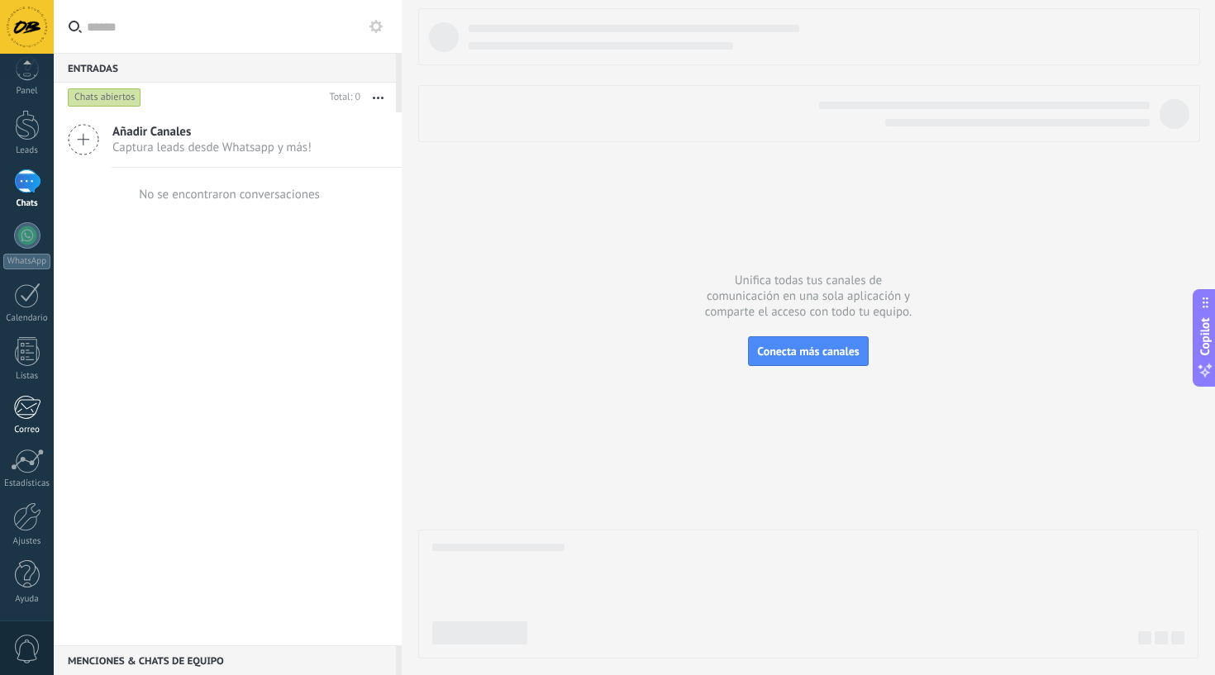
scroll to position [12, 0]
click at [27, 363] on div at bounding box center [27, 351] width 25 height 29
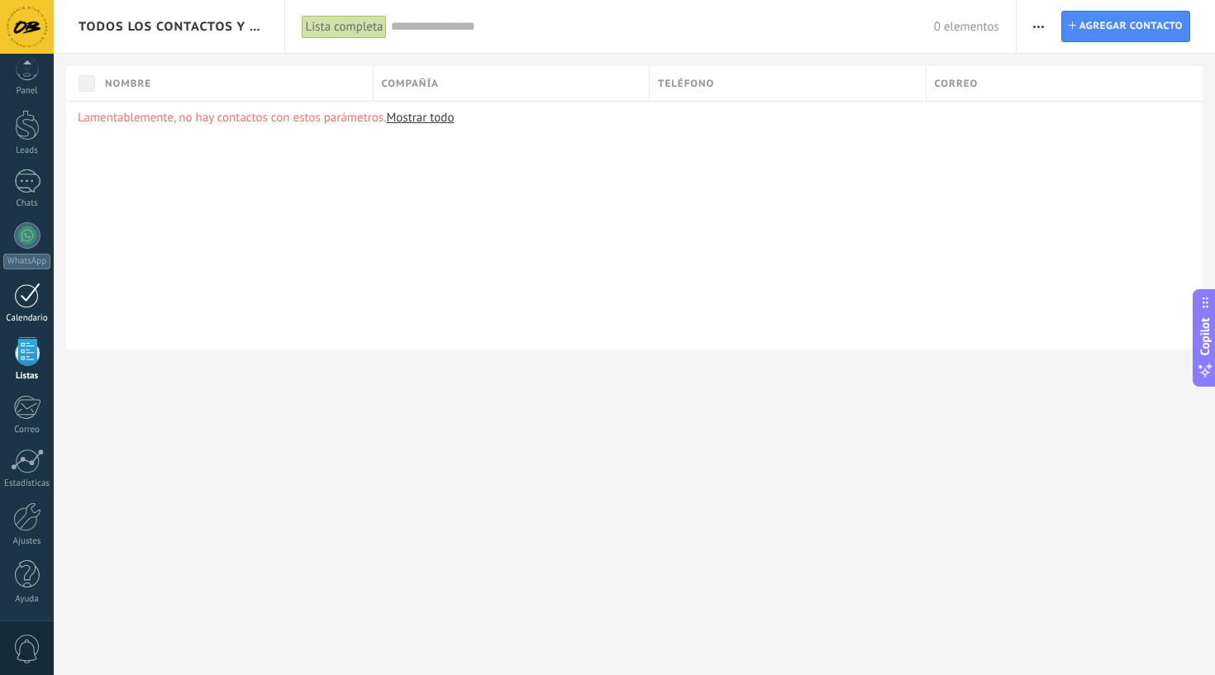
click at [25, 311] on link "Calendario" at bounding box center [27, 303] width 54 height 41
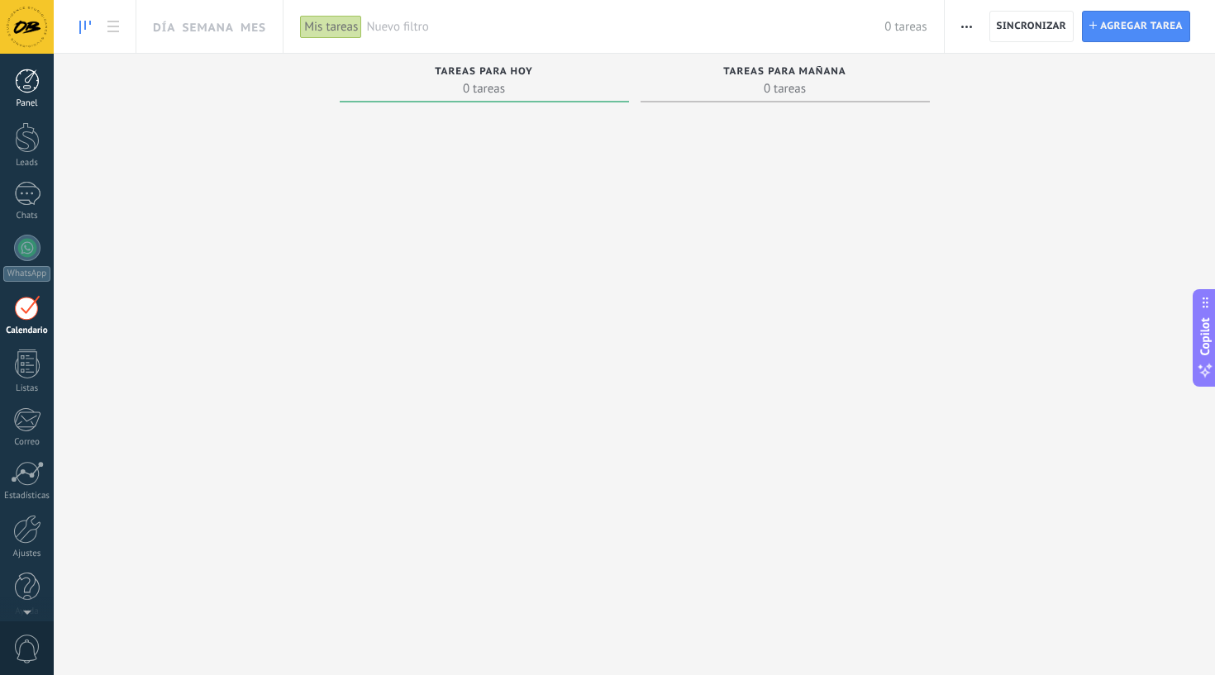
click at [30, 87] on div at bounding box center [27, 81] width 25 height 25
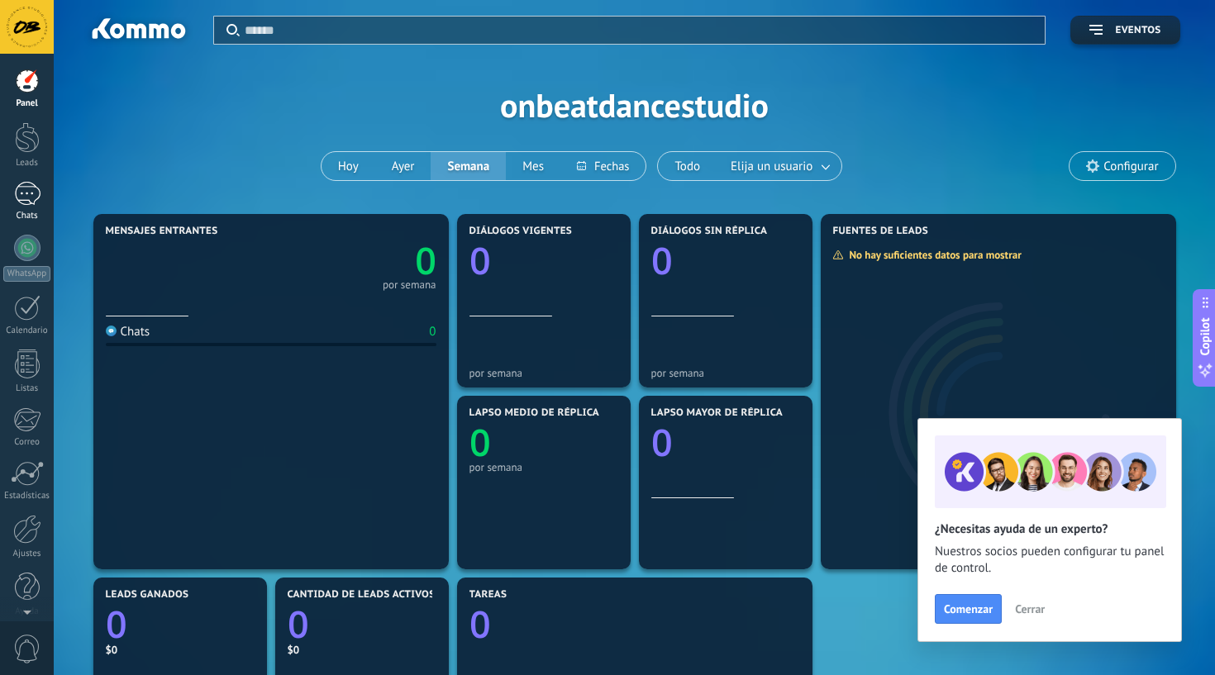
click at [29, 182] on div at bounding box center [27, 194] width 26 height 24
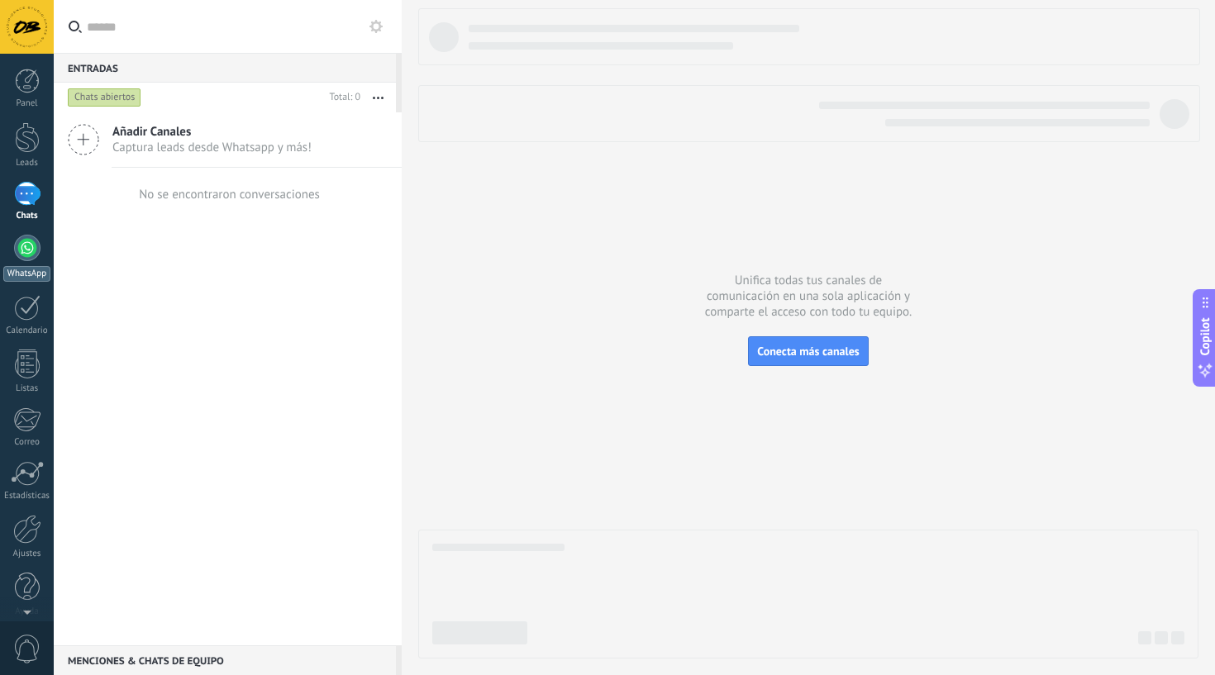
click at [17, 279] on div "WhatsApp" at bounding box center [26, 274] width 47 height 16
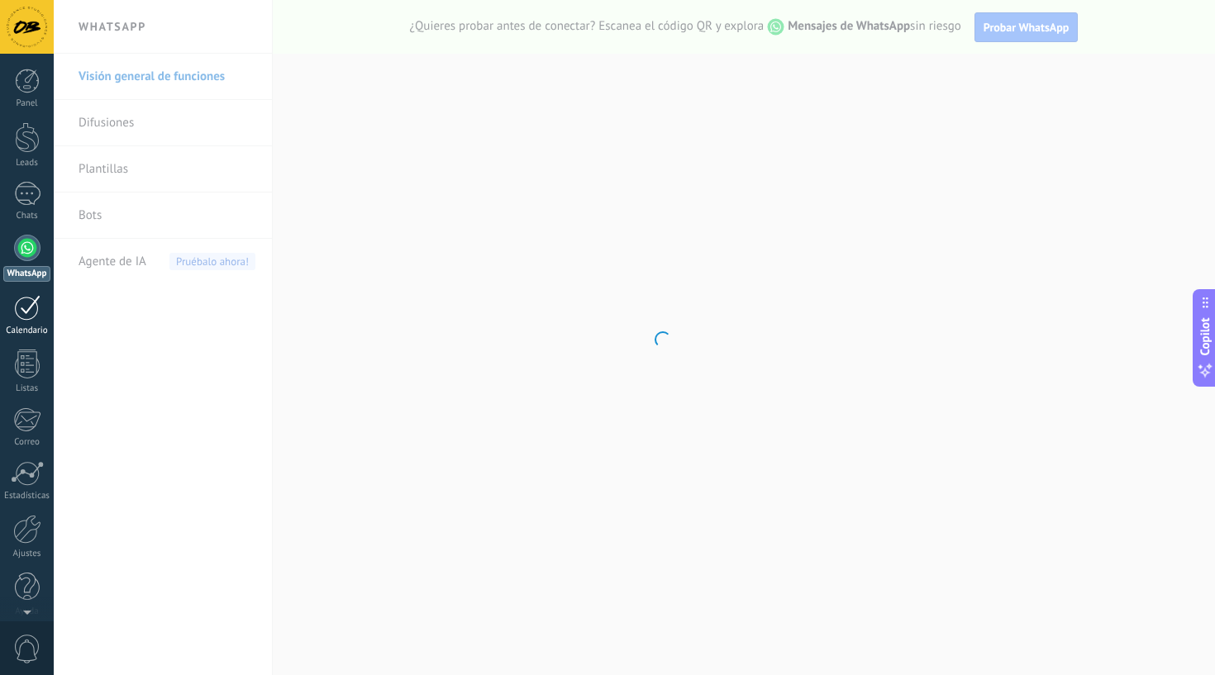
click at [26, 308] on div at bounding box center [27, 308] width 26 height 26
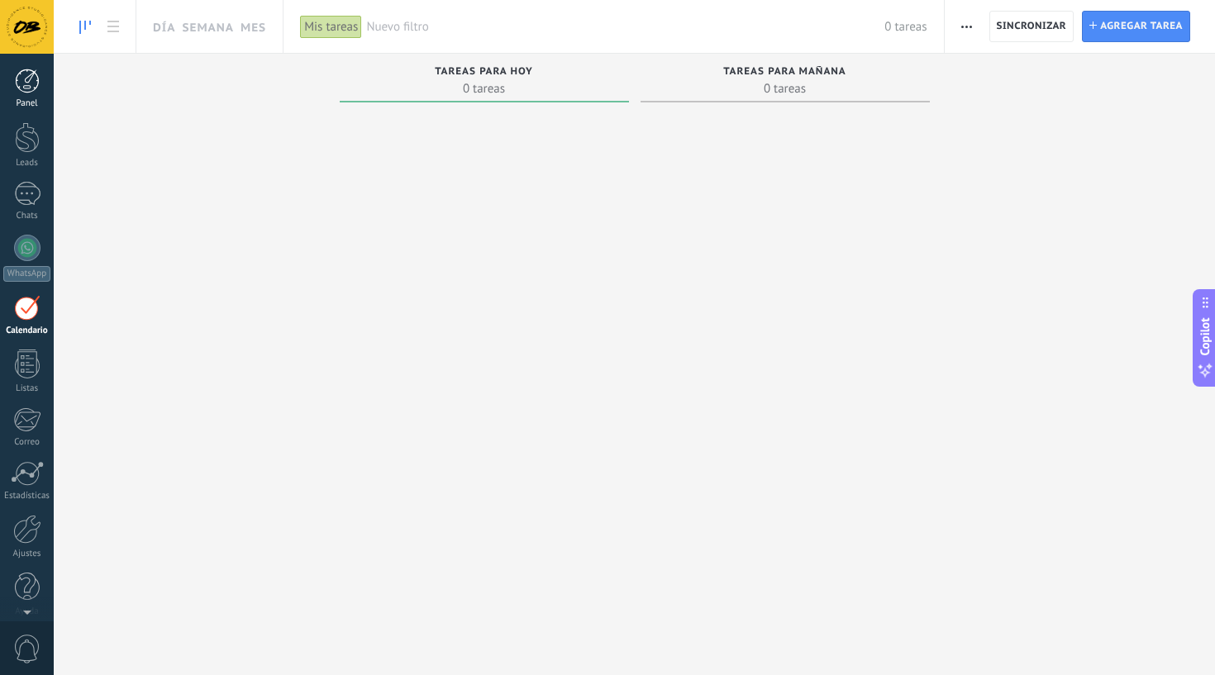
click at [31, 78] on div at bounding box center [27, 81] width 25 height 25
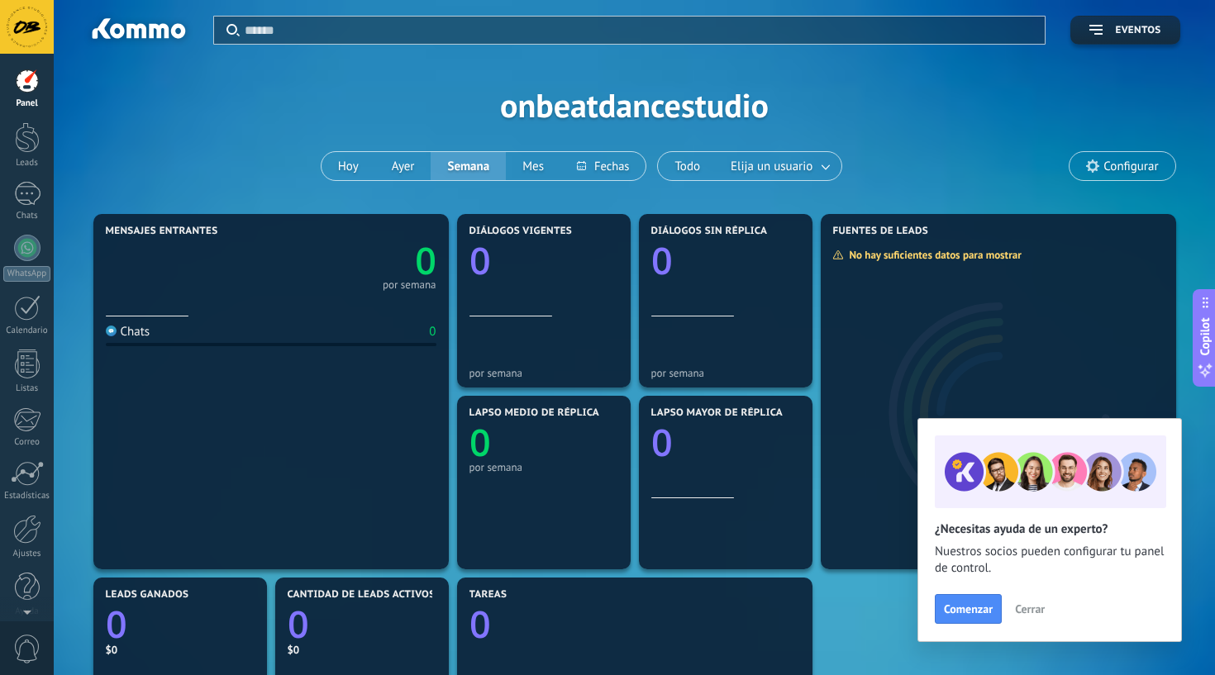
click at [21, 23] on div at bounding box center [27, 27] width 54 height 54
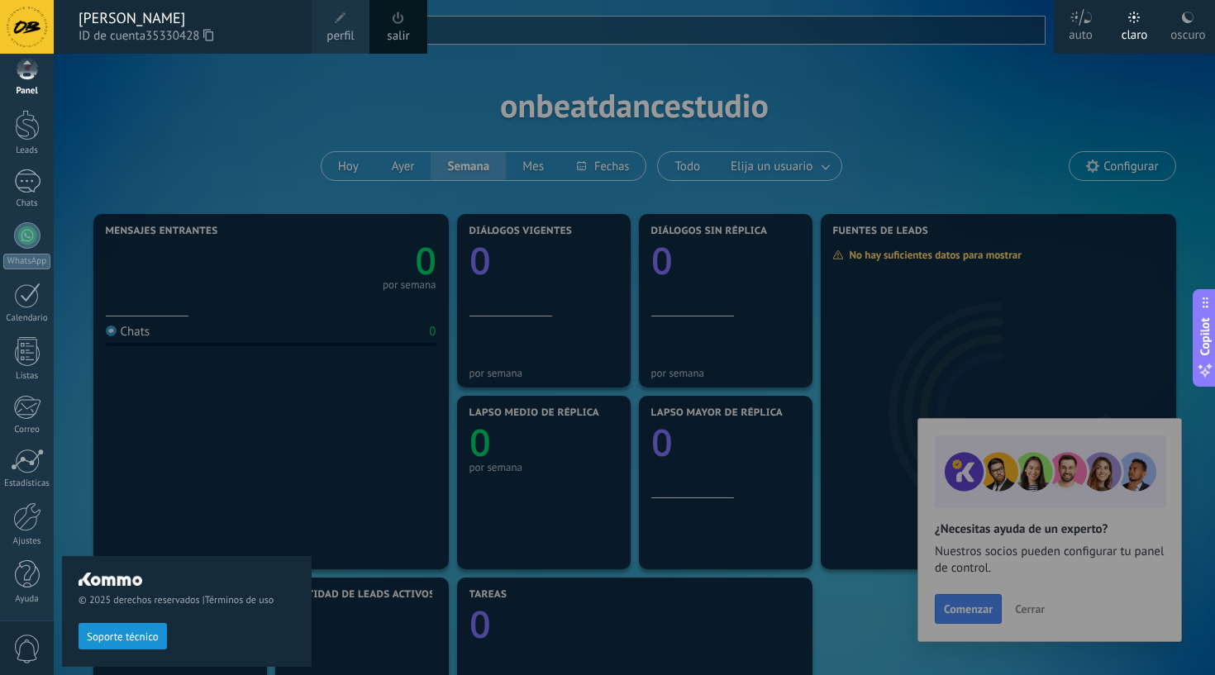
scroll to position [12, 0]
click at [10, 174] on link "Chats" at bounding box center [27, 189] width 54 height 40
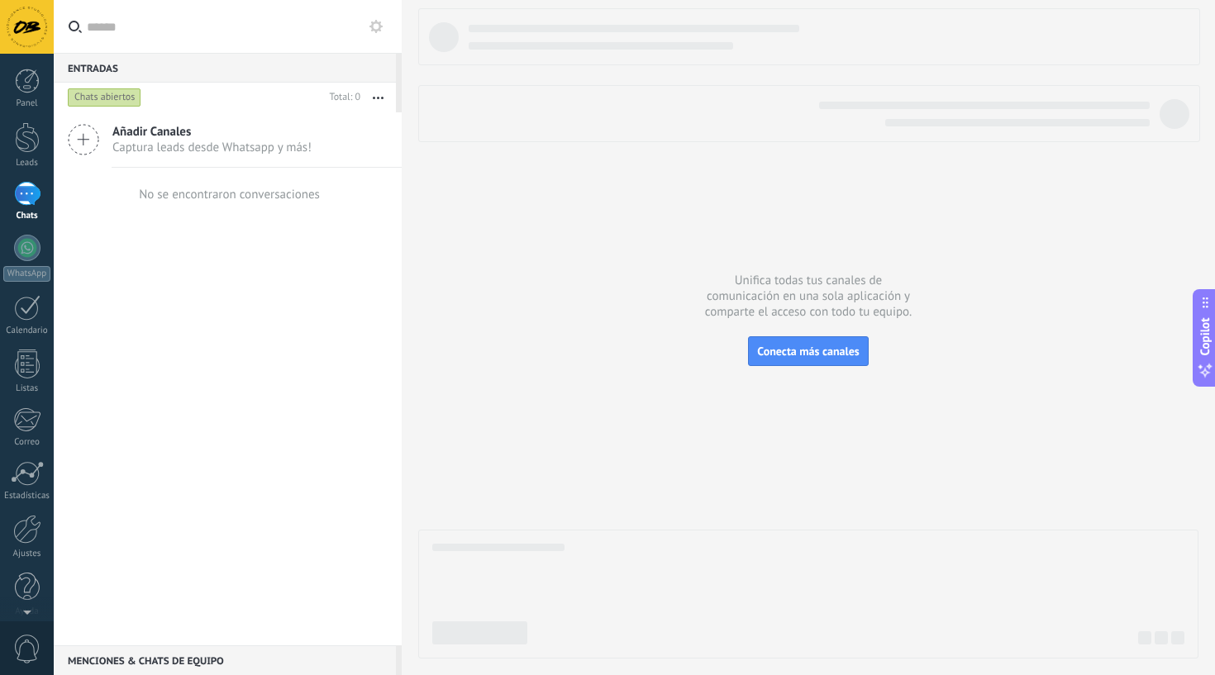
click at [91, 140] on icon at bounding box center [83, 139] width 31 height 31
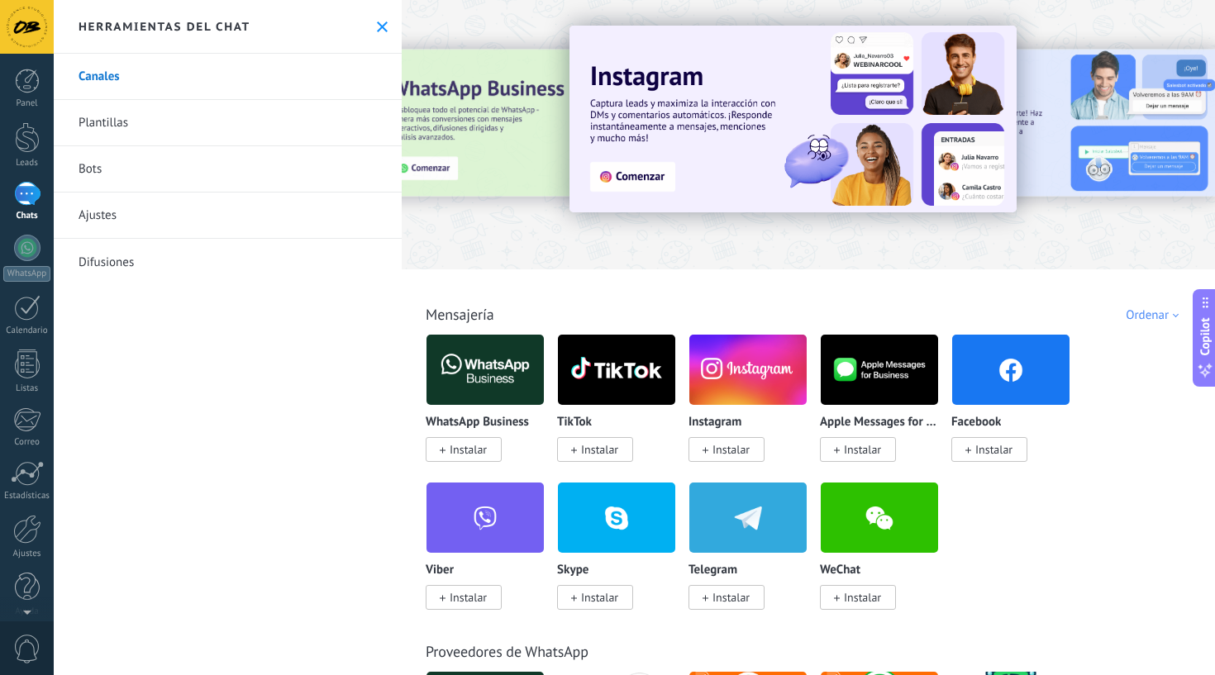
click at [95, 169] on link "Bots" at bounding box center [228, 169] width 348 height 46
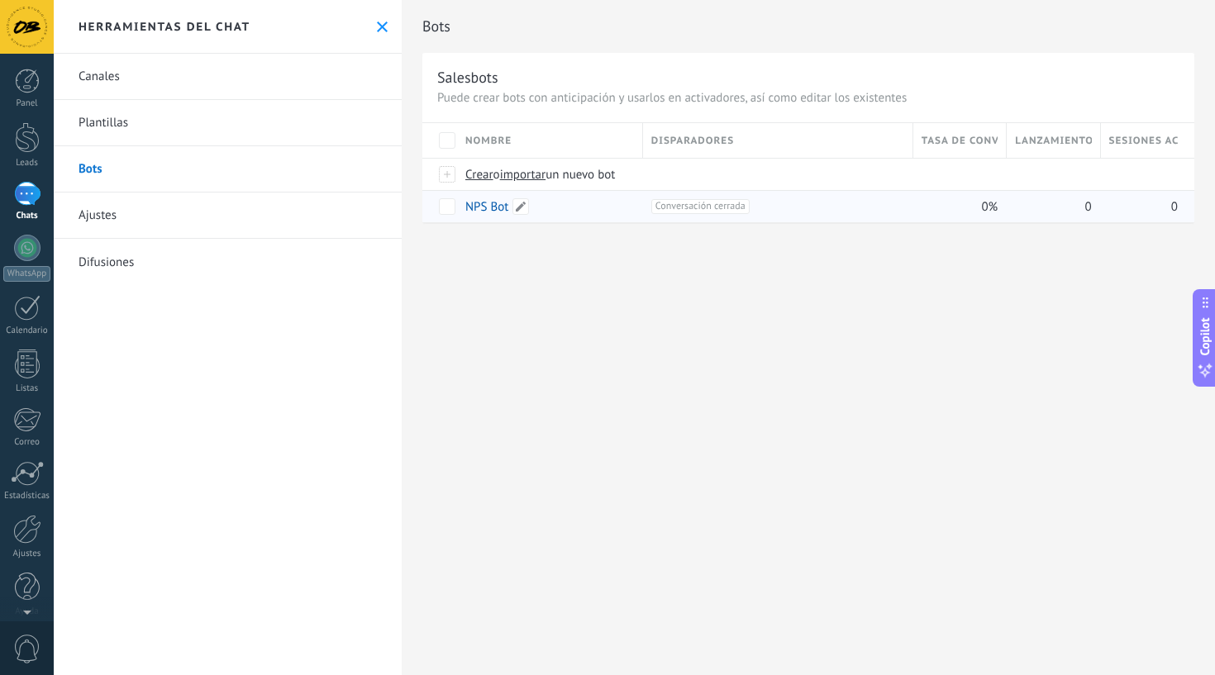
click at [557, 194] on div "NPS Bot" at bounding box center [546, 206] width 178 height 31
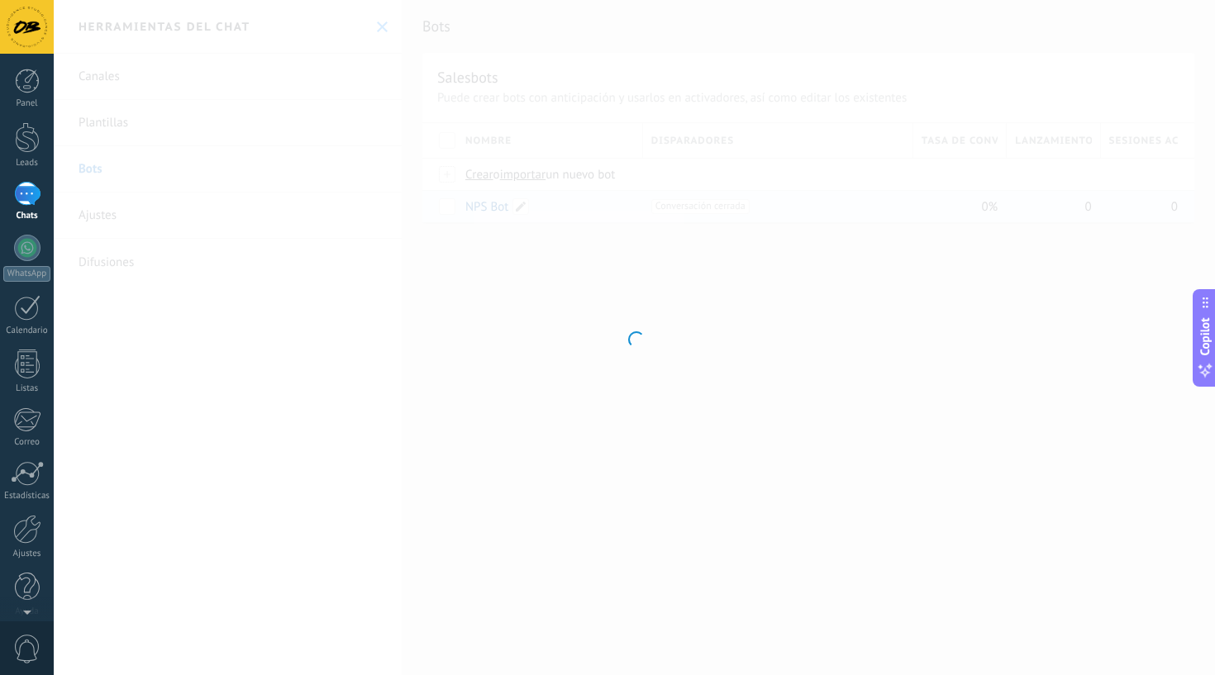
type input "*******"
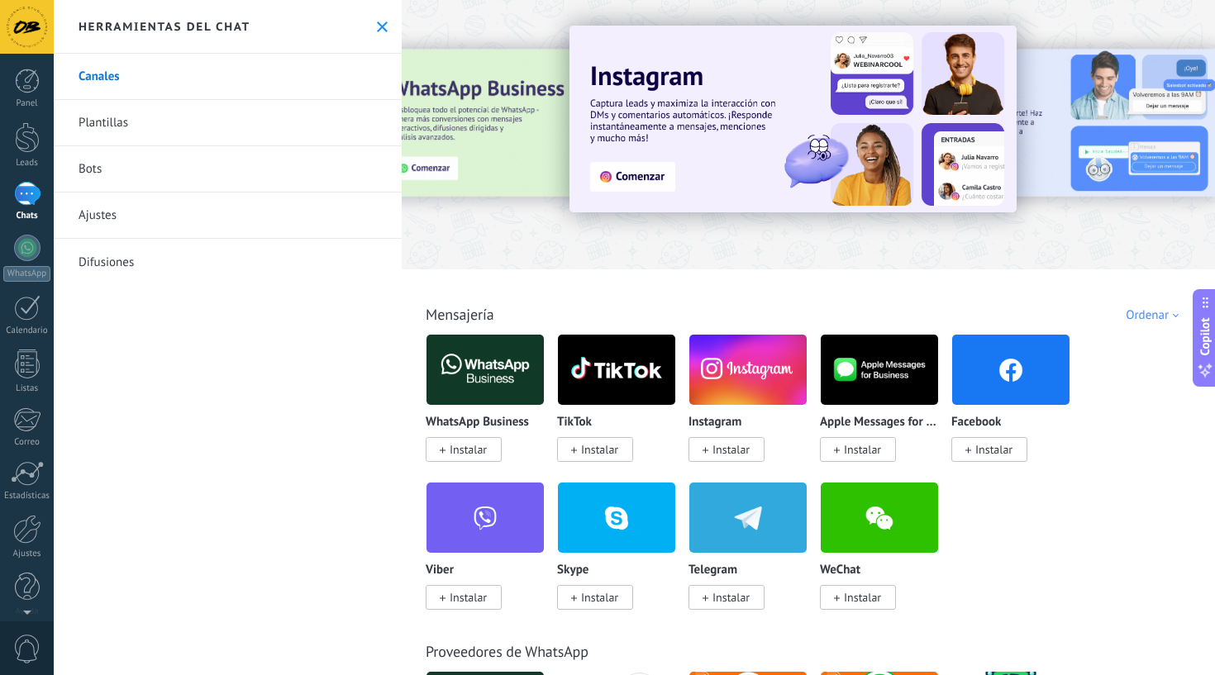
click at [98, 167] on link "Bots" at bounding box center [228, 169] width 348 height 46
click at [122, 172] on link "Bots" at bounding box center [228, 169] width 348 height 46
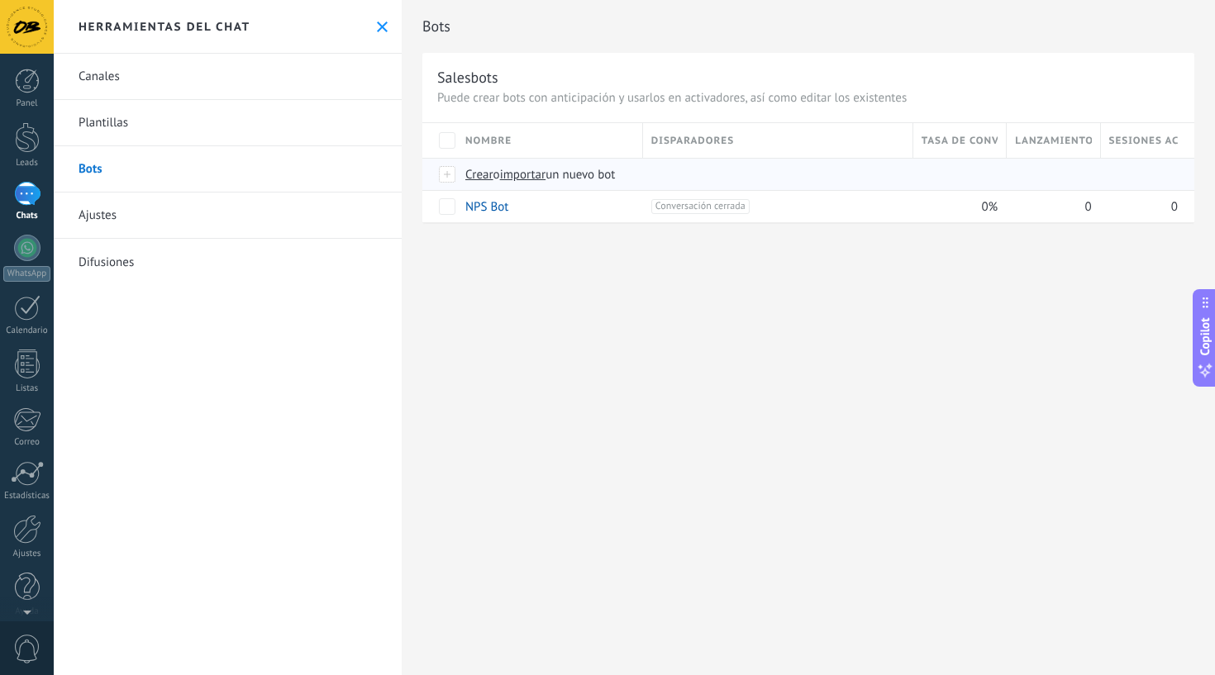
click at [486, 178] on span "Crear" at bounding box center [479, 175] width 28 height 16
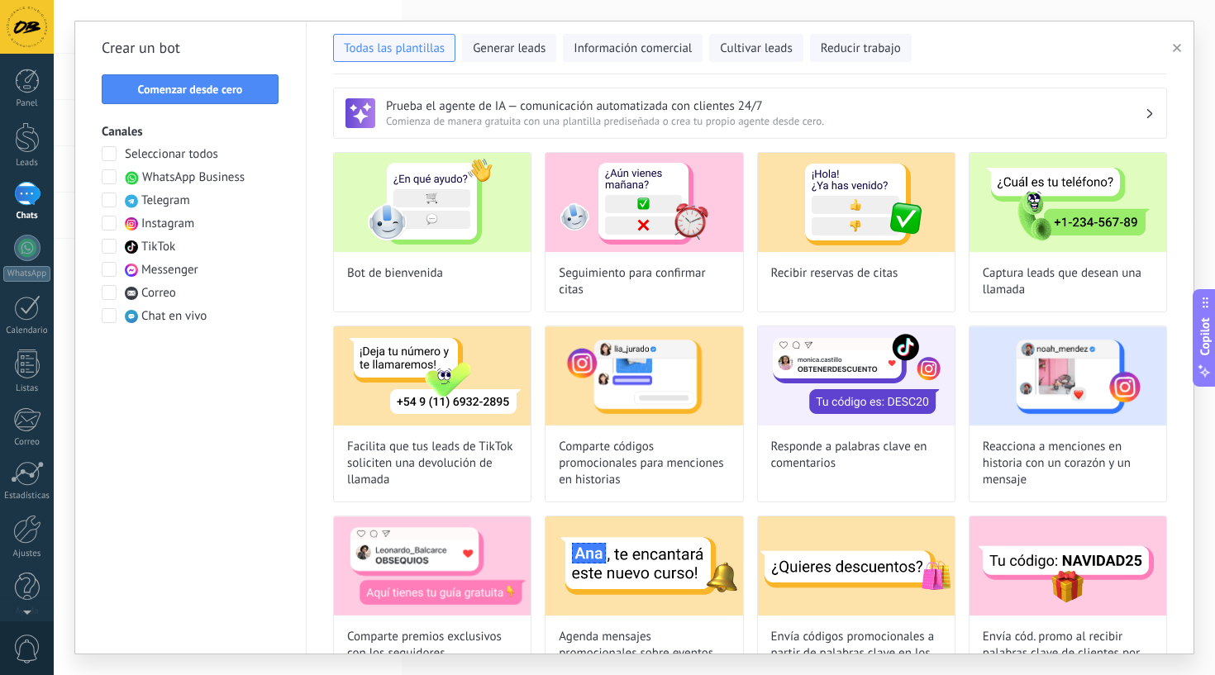
type input "**********"
click at [251, 88] on span "Comenzar desde cero" at bounding box center [190, 89] width 159 height 12
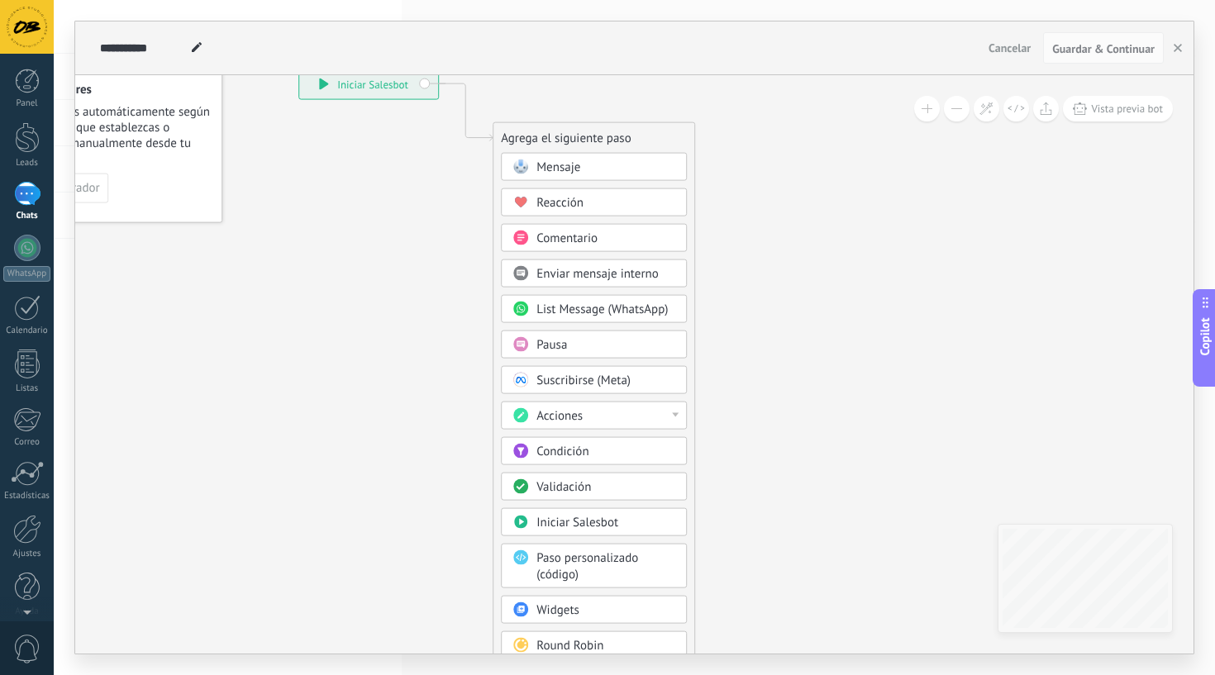
click at [550, 164] on span "Mensaje" at bounding box center [558, 168] width 44 height 16
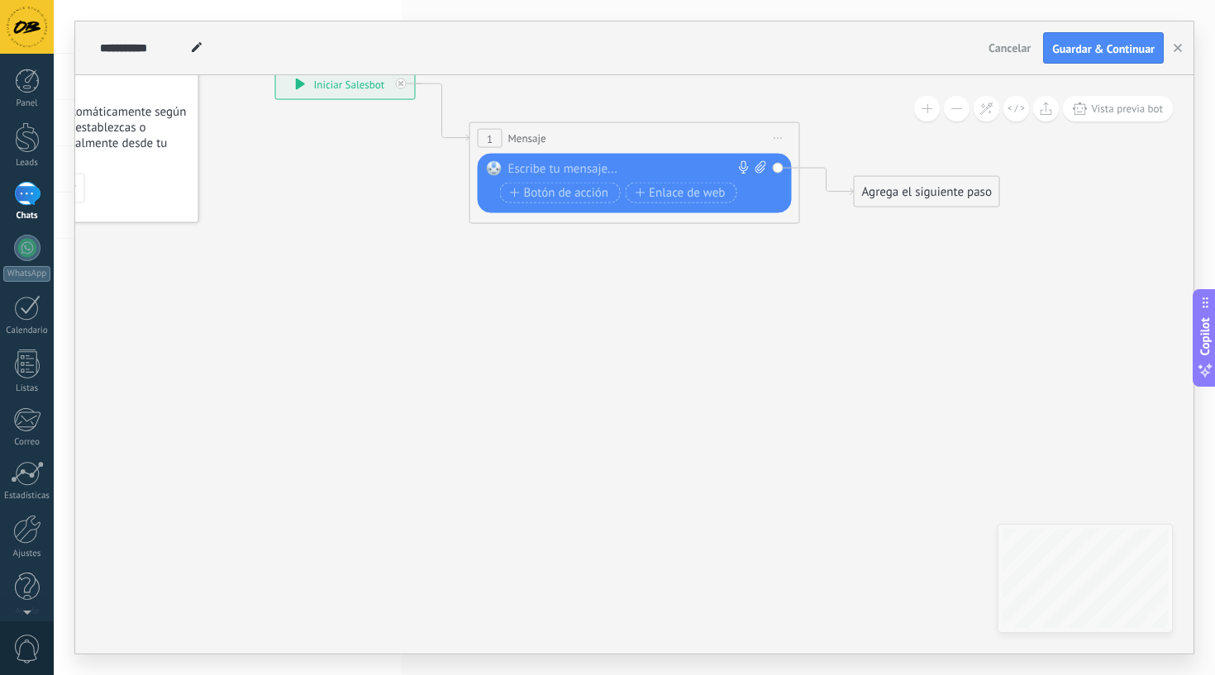
click at [536, 173] on div at bounding box center [631, 169] width 246 height 17
paste div
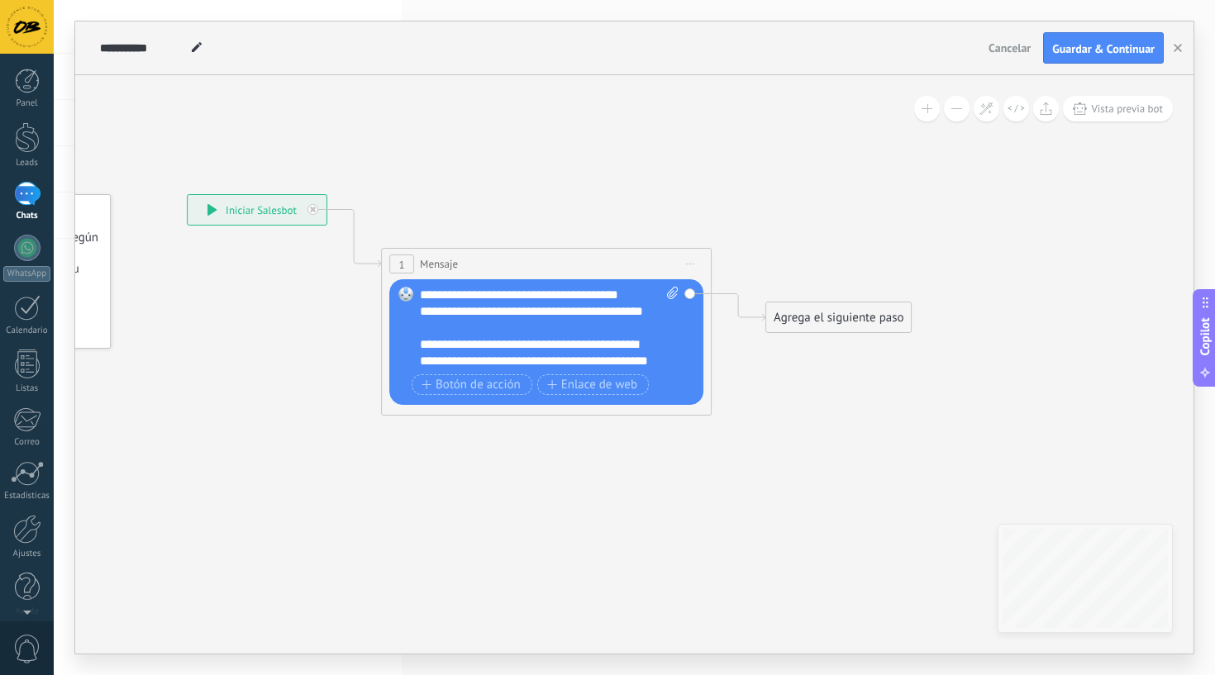
click at [813, 322] on div "Agrega el siguiente paso" at bounding box center [838, 317] width 145 height 27
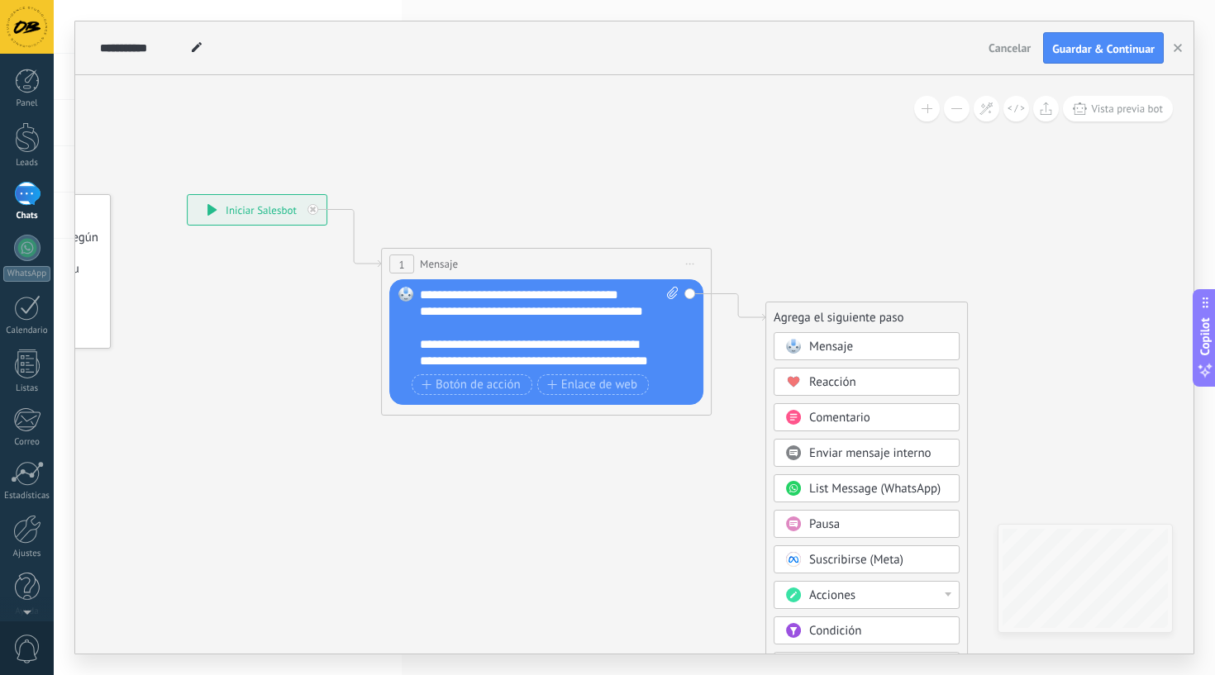
click at [815, 630] on span "Condición" at bounding box center [835, 631] width 52 height 16
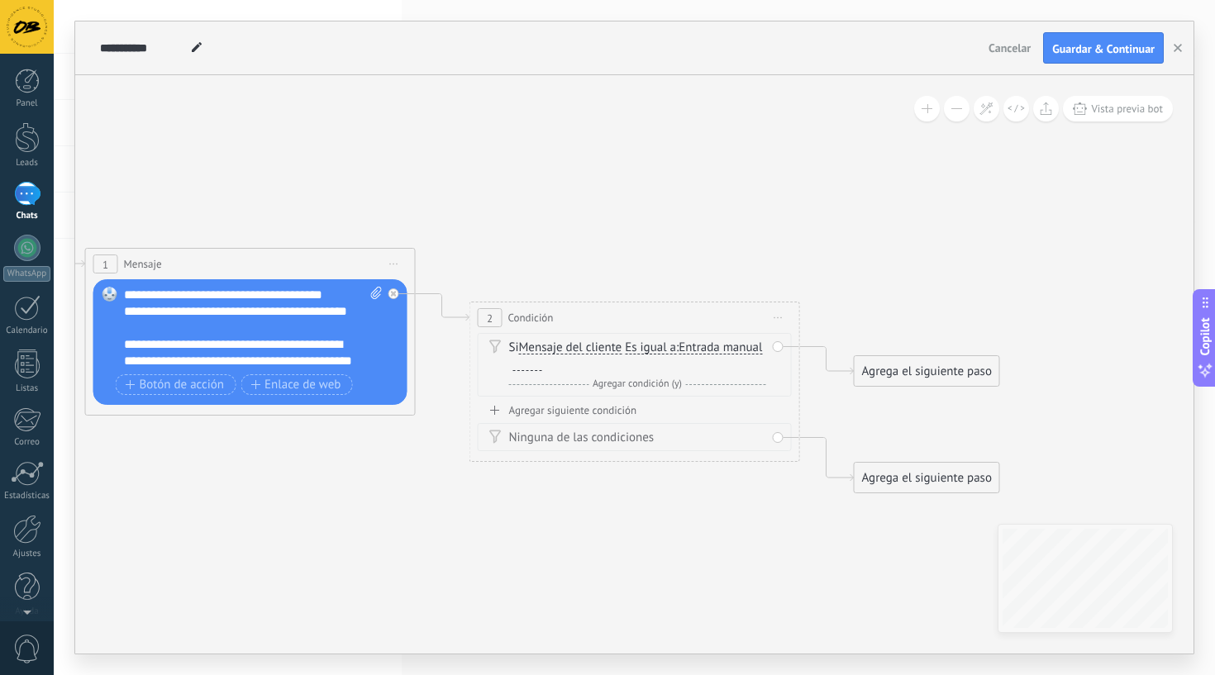
click at [650, 349] on span "Es igual a" at bounding box center [650, 347] width 51 height 13
click at [650, 349] on button "Es igual a" at bounding box center [720, 348] width 207 height 30
click at [639, 403] on span "Contiene" at bounding box center [707, 406] width 200 height 17
click at [528, 369] on div at bounding box center [527, 364] width 29 height 13
click at [542, 410] on div "Agregar siguiente condición" at bounding box center [635, 410] width 314 height 14
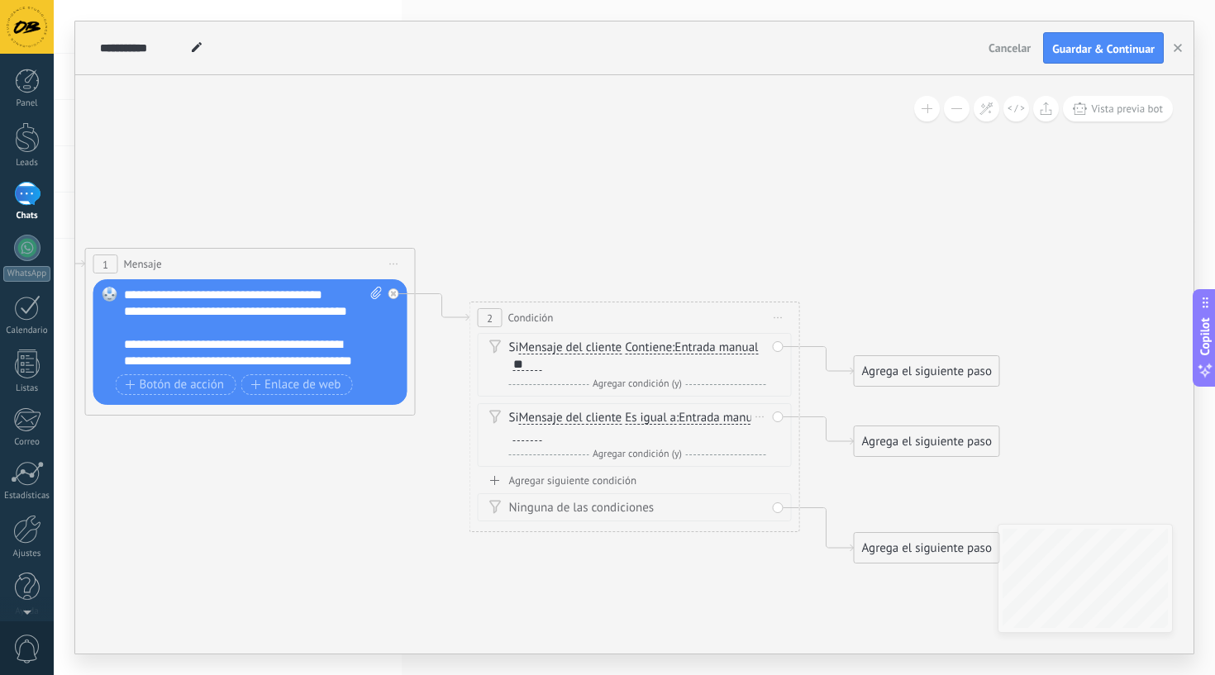
click at [679, 425] on span "Entrada manual" at bounding box center [720, 418] width 83 height 13
click at [670, 433] on button "Entrada manual" at bounding box center [773, 418] width 207 height 30
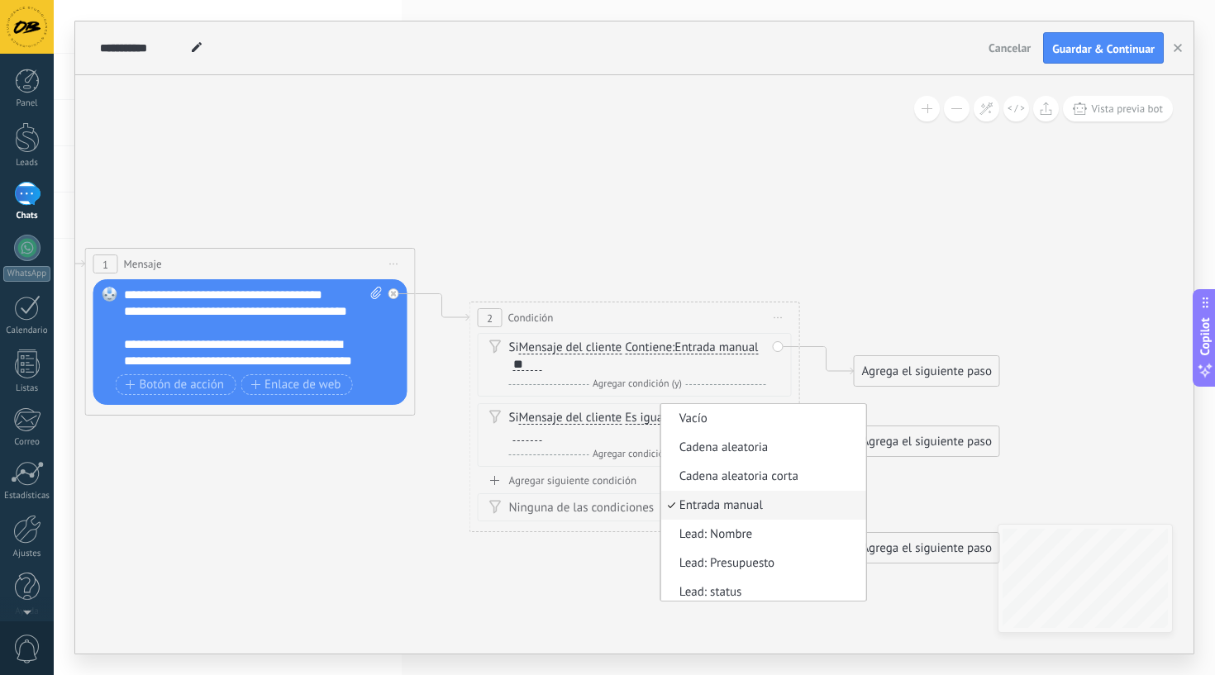
scroll to position [5, 0]
click at [723, 431] on div "Si Mensaje del cliente Mensaje del cliente Comentario del cliente El cliente Có…" at bounding box center [637, 426] width 257 height 33
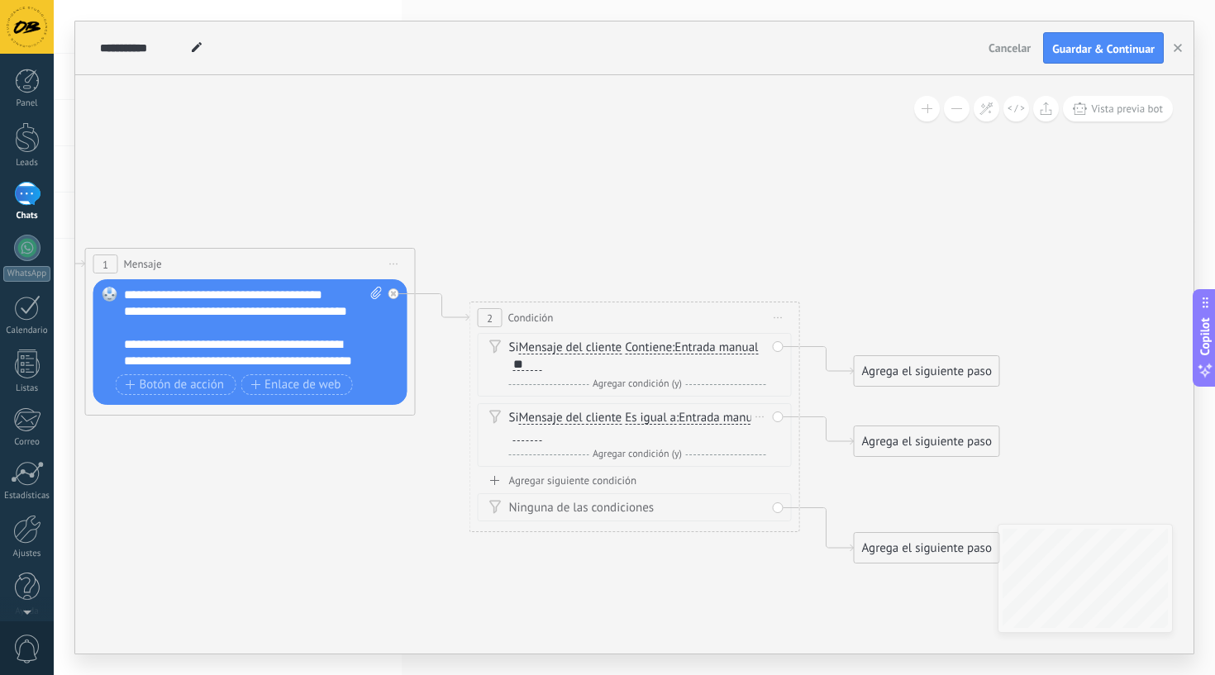
click at [653, 418] on span "Es igual a" at bounding box center [650, 418] width 51 height 13
click at [653, 418] on button "Es igual a" at bounding box center [720, 418] width 207 height 30
click at [650, 476] on span "Contiene" at bounding box center [707, 477] width 200 height 17
click at [535, 431] on div at bounding box center [527, 434] width 29 height 13
click at [886, 375] on div "Agrega el siguiente paso" at bounding box center [927, 371] width 145 height 27
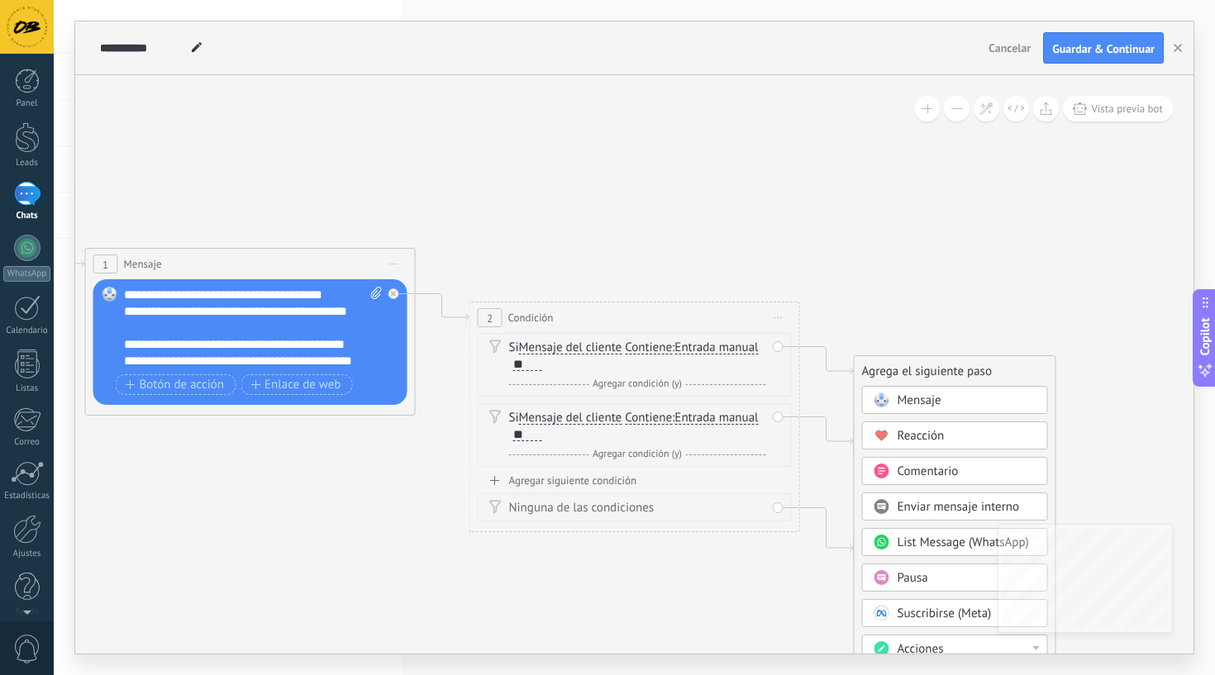
click at [903, 398] on span "Mensaje" at bounding box center [920, 401] width 44 height 16
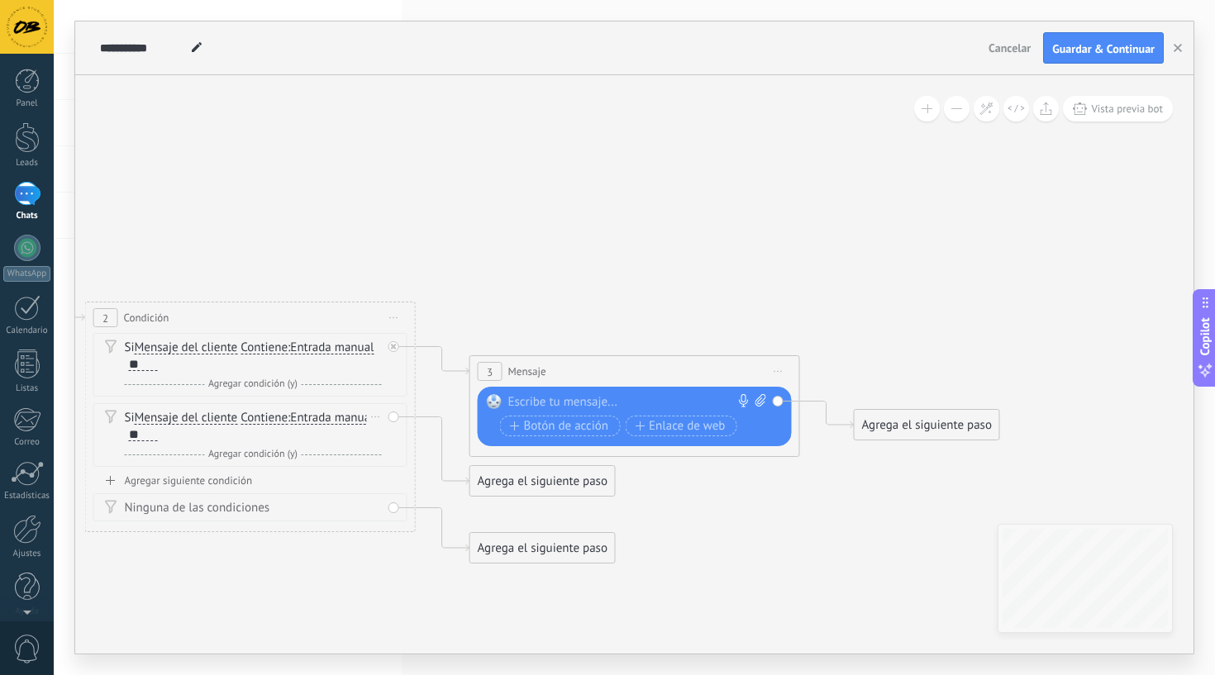
click at [267, 453] on span "Agregar condición (y)" at bounding box center [253, 454] width 98 height 12
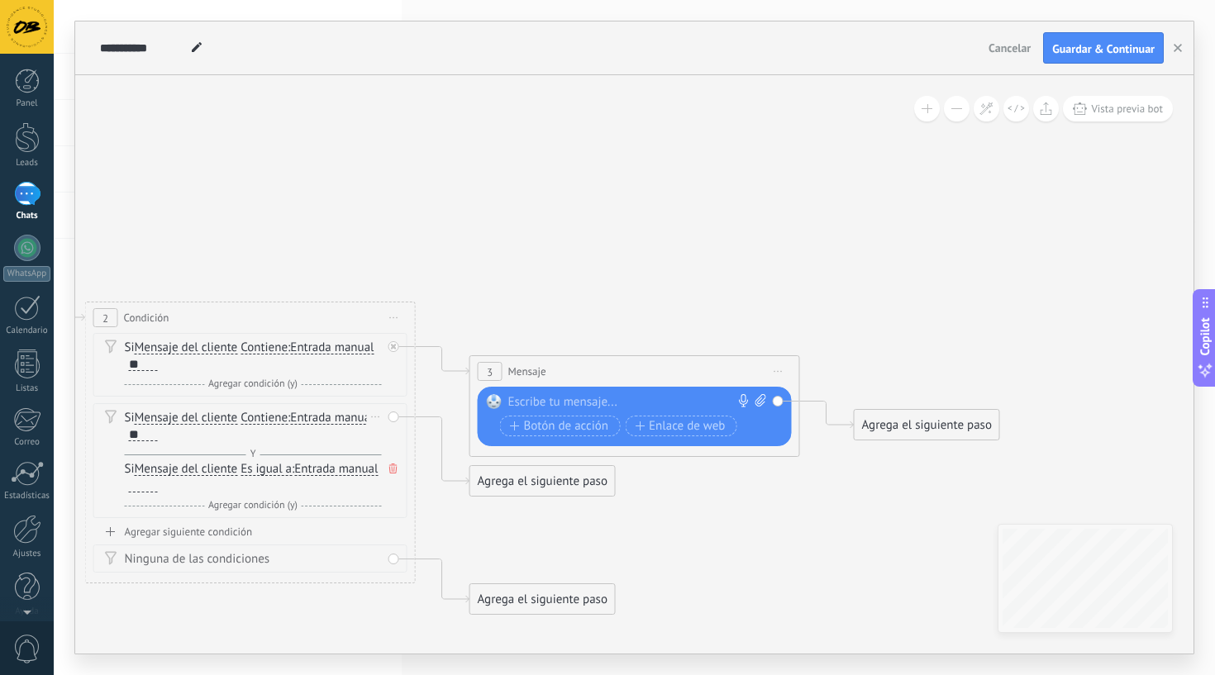
click at [389, 465] on icon at bounding box center [393, 469] width 8 height 10
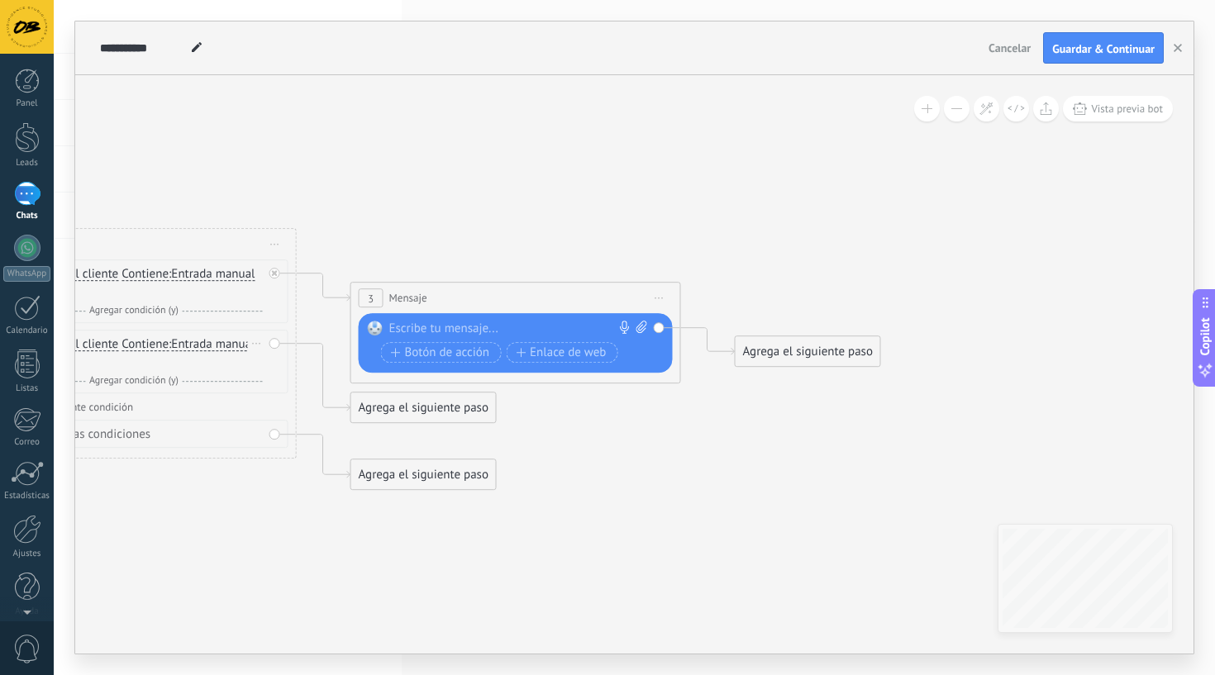
click at [807, 371] on icon at bounding box center [106, 305] width 2264 height 1196
click at [793, 354] on div "Agrega el siguiente paso" at bounding box center [807, 351] width 145 height 27
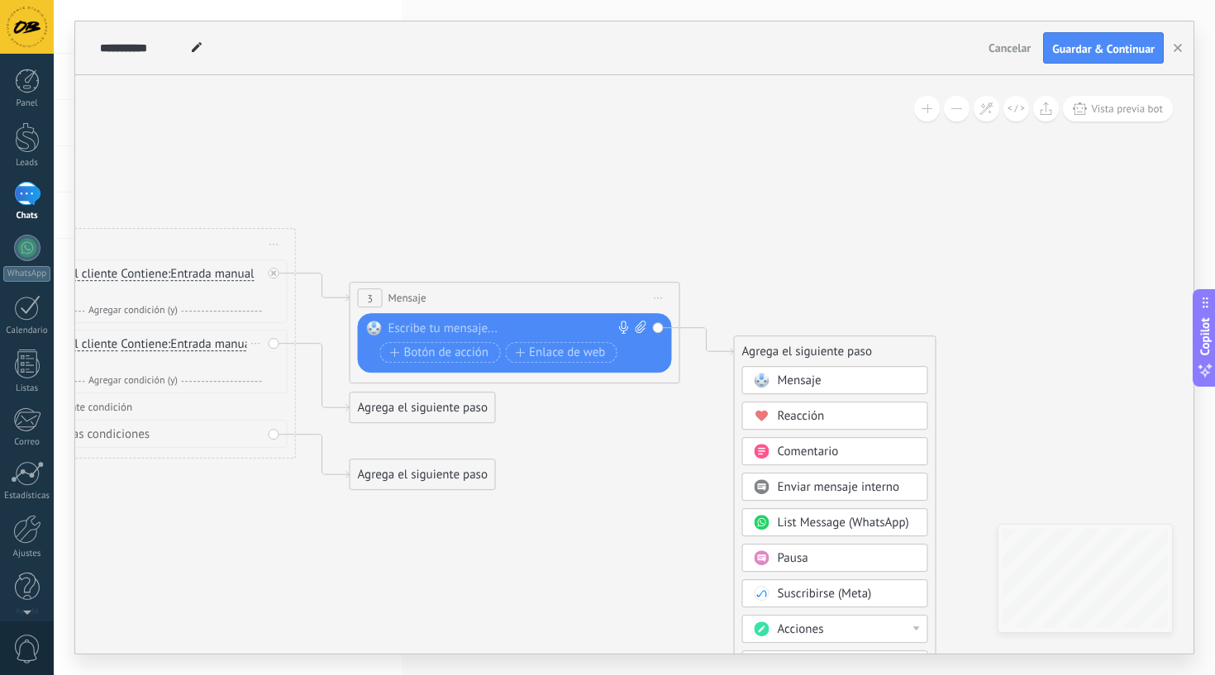
click at [782, 379] on span "Mensaje" at bounding box center [800, 381] width 44 height 16
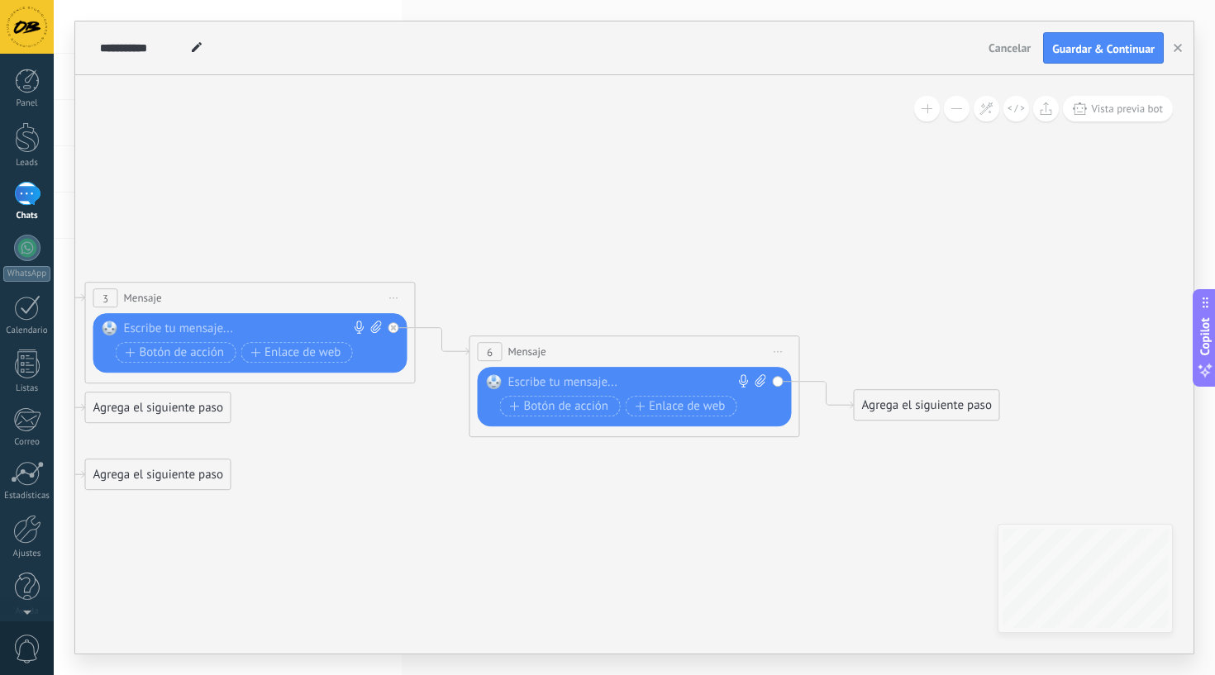
click at [649, 376] on div at bounding box center [631, 382] width 246 height 17
paste div
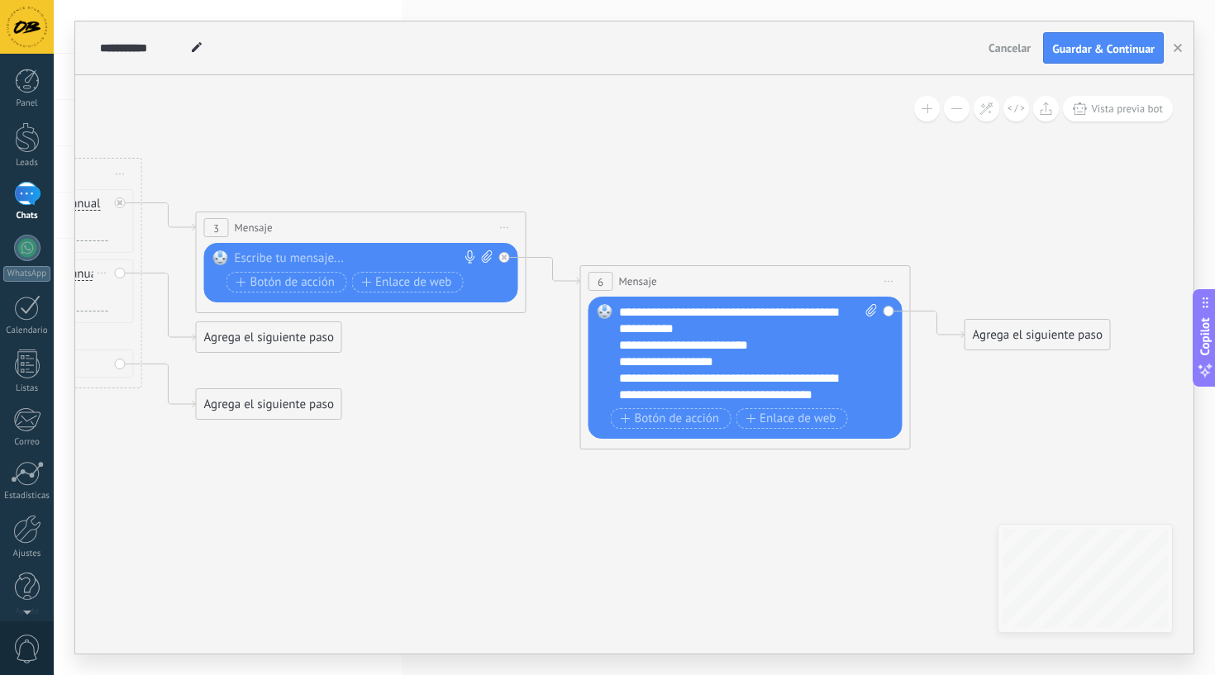
click at [723, 349] on div "**********" at bounding box center [740, 345] width 242 height 17
click at [741, 344] on div "**********" at bounding box center [740, 345] width 242 height 17
click at [774, 344] on div "**********" at bounding box center [740, 345] width 242 height 17
click at [666, 365] on div "**********" at bounding box center [740, 362] width 242 height 17
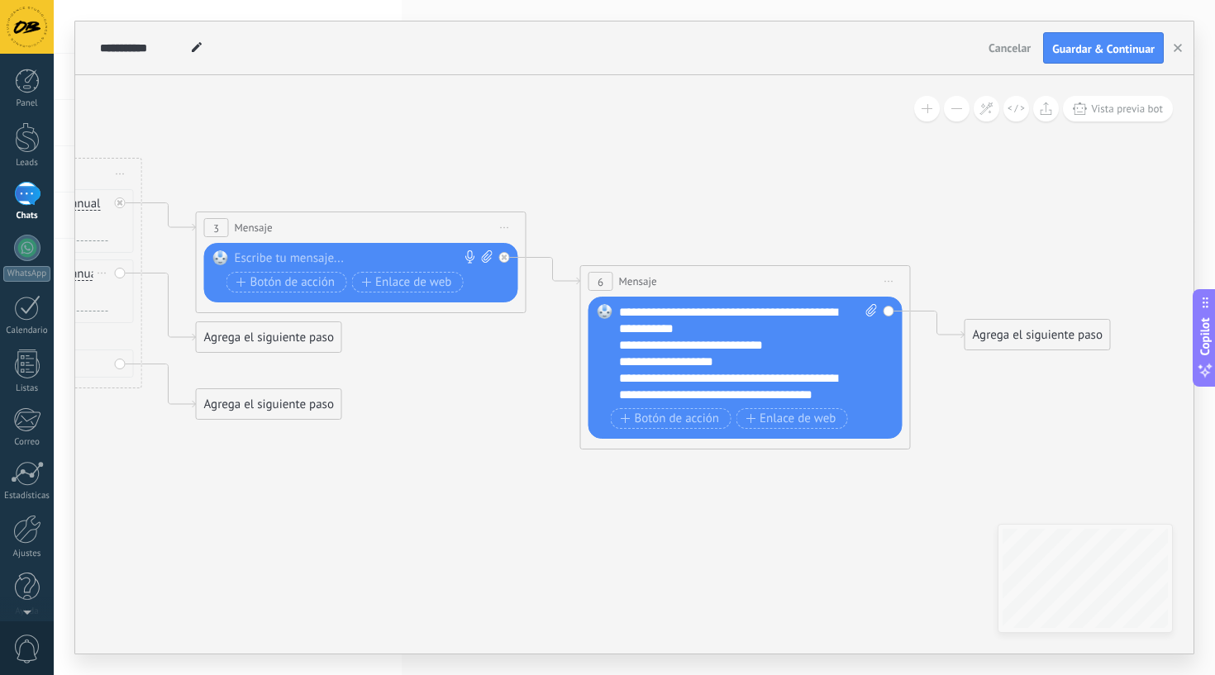
click at [666, 365] on div "**********" at bounding box center [740, 362] width 242 height 17
click at [689, 365] on div "**********" at bounding box center [740, 362] width 242 height 17
click at [722, 360] on div "**********" at bounding box center [740, 362] width 242 height 17
click at [698, 355] on div "**********" at bounding box center [740, 362] width 242 height 17
click at [1018, 345] on div "Agrega el siguiente paso" at bounding box center [1037, 335] width 145 height 27
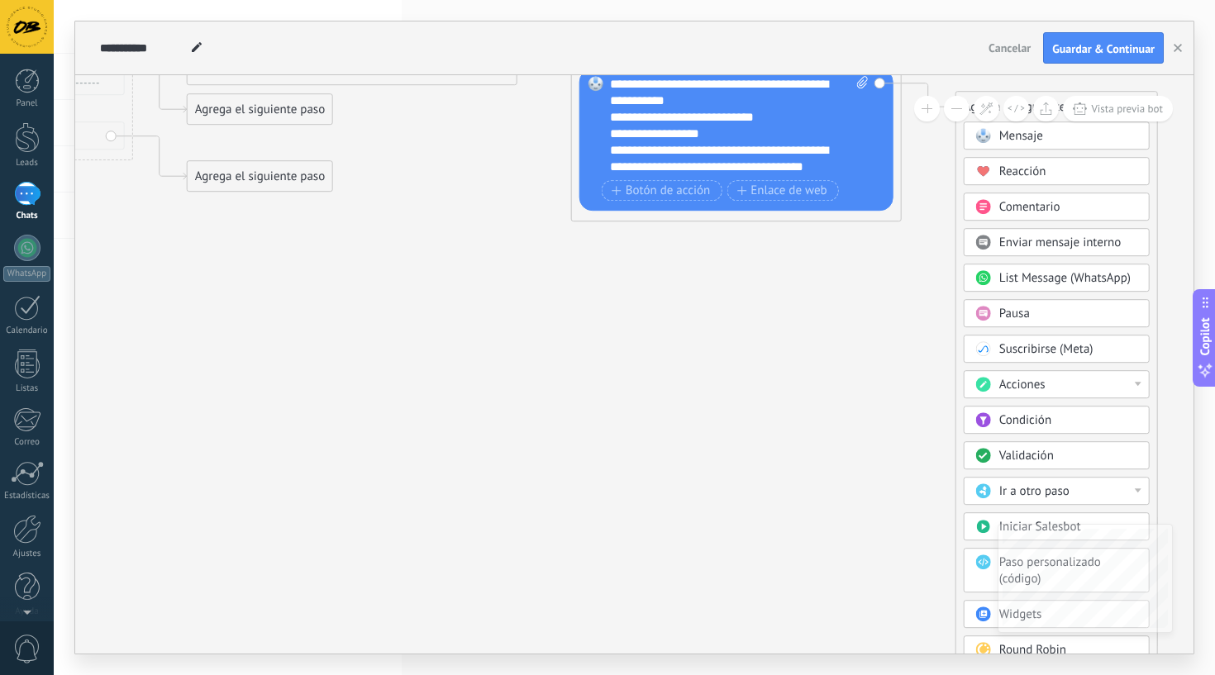
click at [1014, 420] on span "Condición" at bounding box center [1025, 420] width 52 height 16
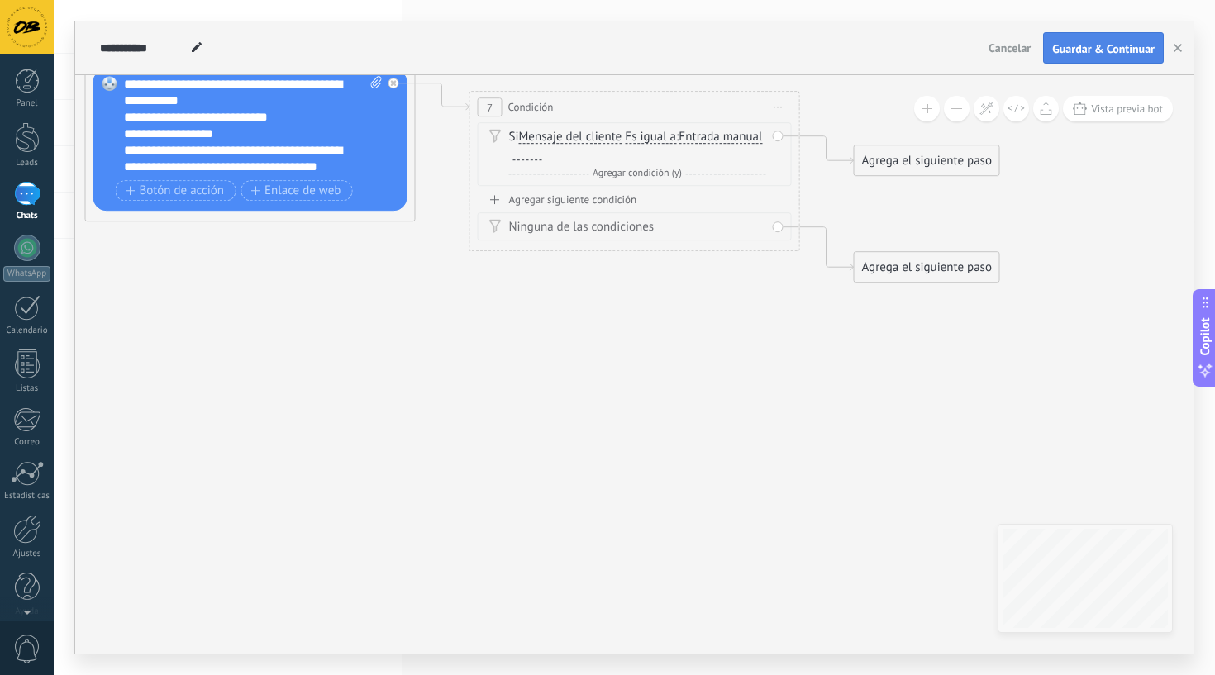
click at [1081, 44] on span "Guardar & Continuar" at bounding box center [1103, 49] width 102 height 12
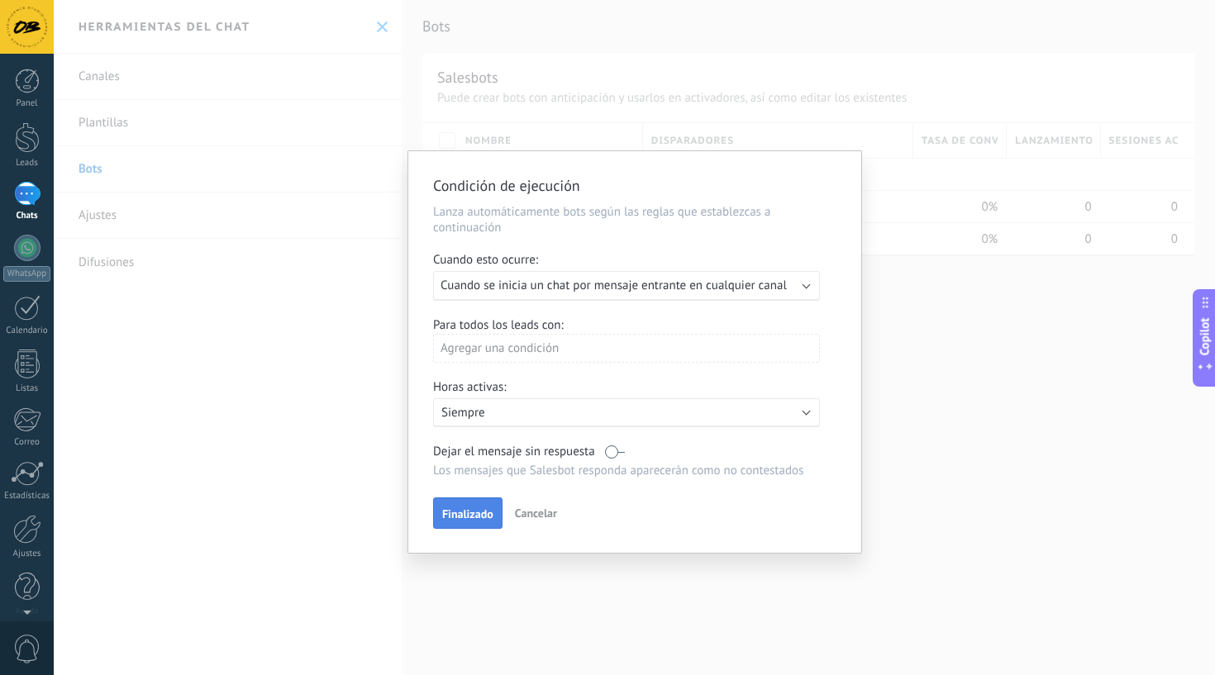
click at [474, 513] on span "Finalizado" at bounding box center [467, 514] width 51 height 12
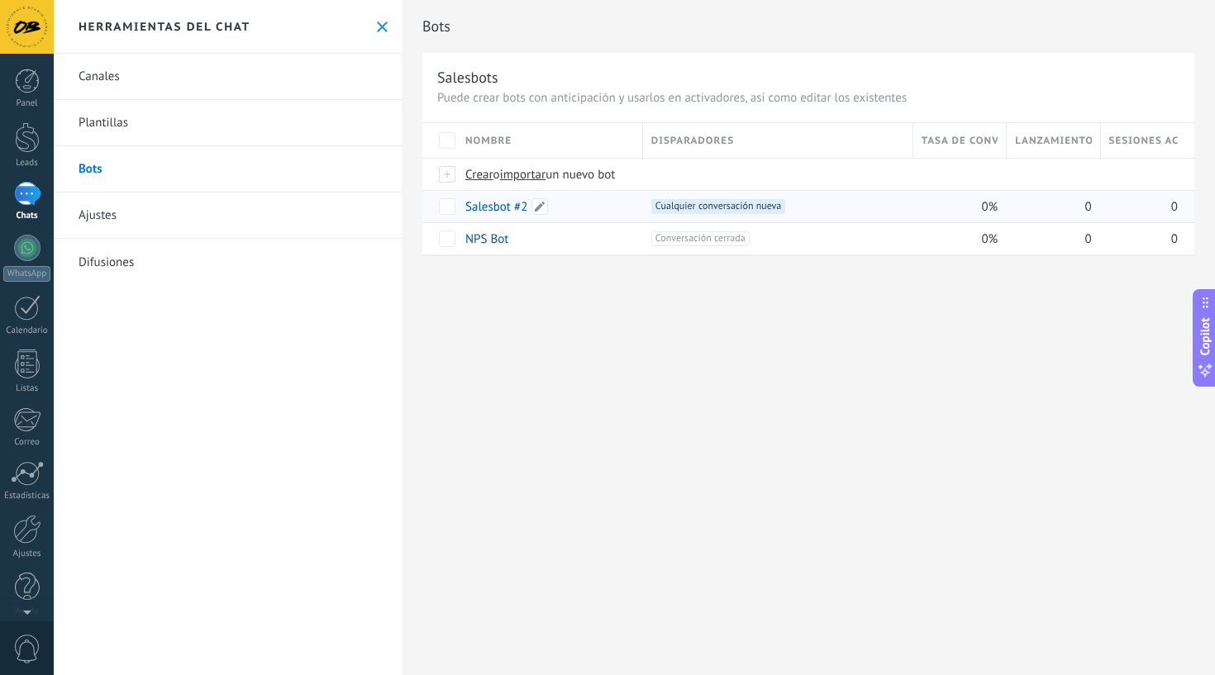
click at [587, 207] on div "Salesbot #2" at bounding box center [546, 206] width 178 height 31
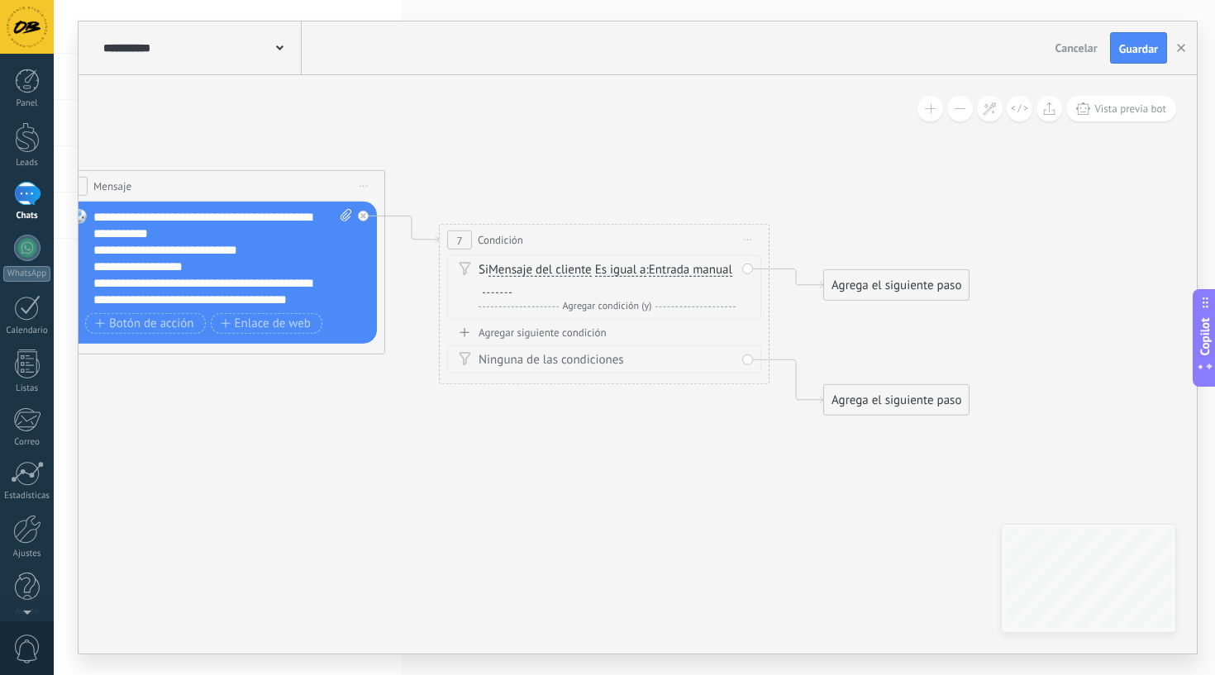
click at [631, 275] on span "Es igual a" at bounding box center [620, 270] width 51 height 13
click at [631, 275] on button "Es igual a" at bounding box center [690, 270] width 207 height 30
click at [617, 322] on span "Contiene" at bounding box center [677, 329] width 200 height 17
click at [505, 287] on div at bounding box center [497, 286] width 29 height 13
click at [494, 330] on div "Agregar siguiente condición" at bounding box center [604, 333] width 314 height 14
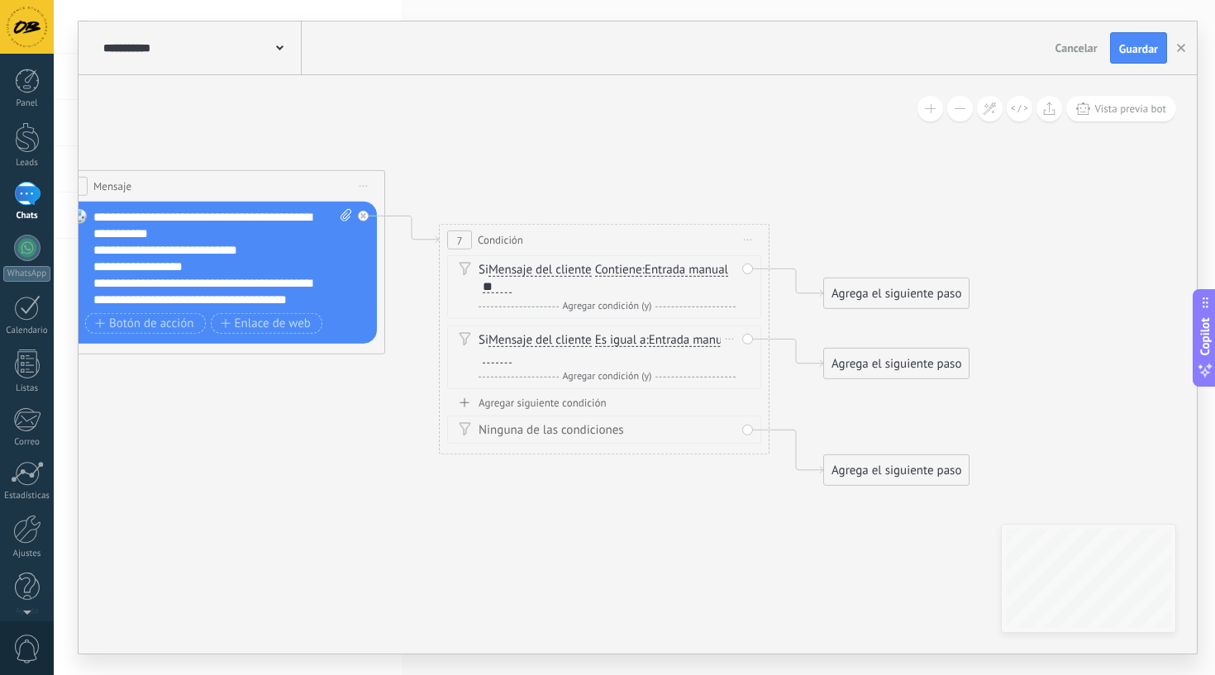
click at [606, 331] on div "Si Mensaje del cliente Mensaje del cliente Comentario del cliente El cliente Có…" at bounding box center [604, 358] width 314 height 64
click at [611, 341] on span "Es igual a" at bounding box center [620, 340] width 51 height 13
click at [611, 341] on button "Es igual a" at bounding box center [690, 341] width 207 height 30
click at [617, 396] on span "Contiene" at bounding box center [677, 399] width 200 height 17
click at [509, 359] on div at bounding box center [497, 356] width 29 height 13
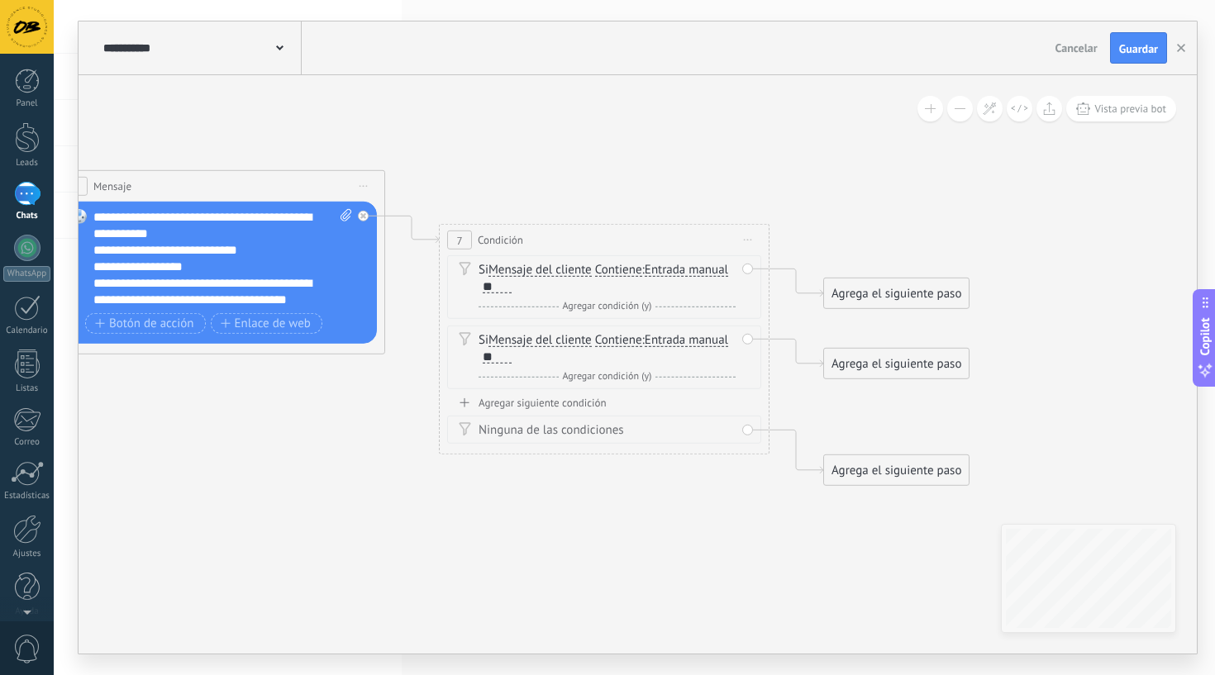
click at [882, 295] on div "Agrega el siguiente paso" at bounding box center [896, 293] width 145 height 27
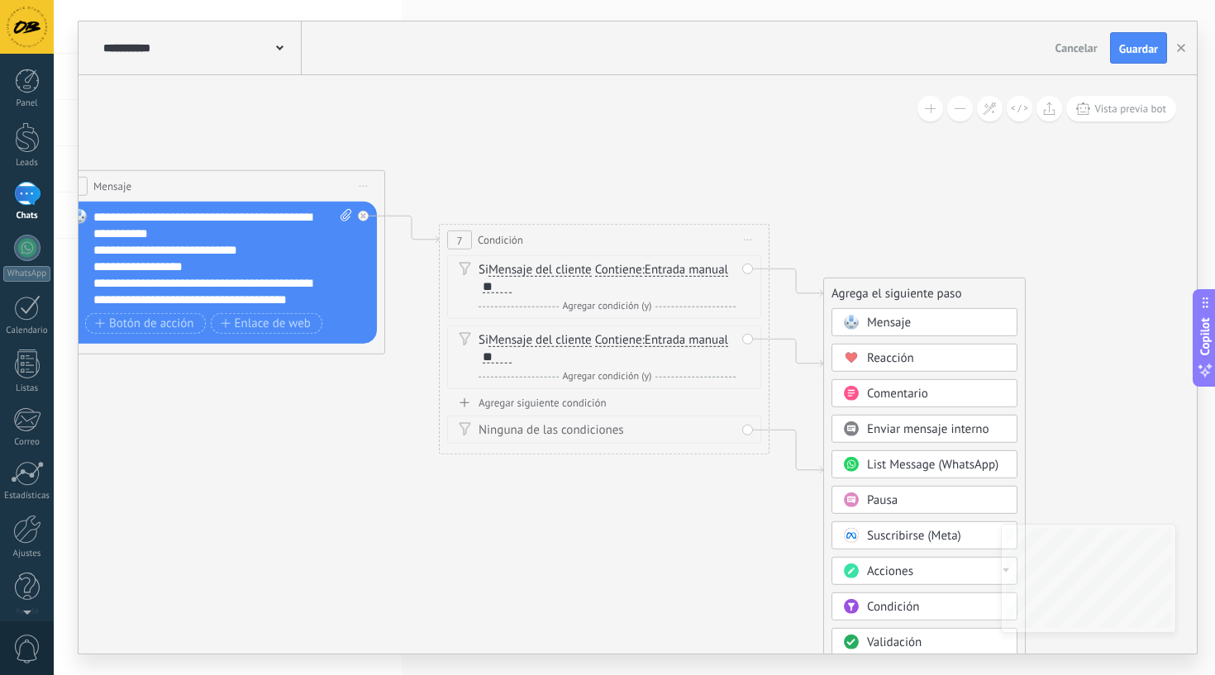
click at [904, 321] on span "Mensaje" at bounding box center [889, 323] width 44 height 16
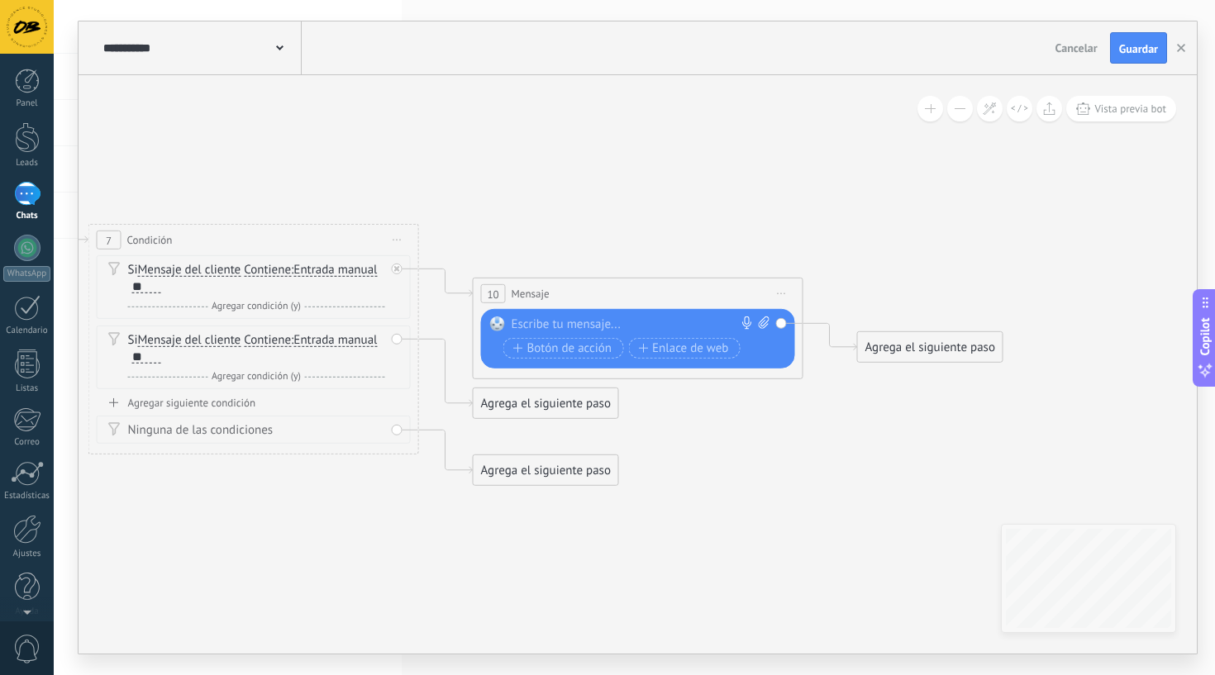
click at [759, 322] on icon at bounding box center [764, 323] width 11 height 12
click input "Subir" at bounding box center [0, 0] width 0 height 0
click at [764, 322] on icon at bounding box center [763, 323] width 11 height 12
click input "Subir" at bounding box center [0, 0] width 0 height 0
click at [712, 349] on span "Enlace de web" at bounding box center [683, 347] width 90 height 13
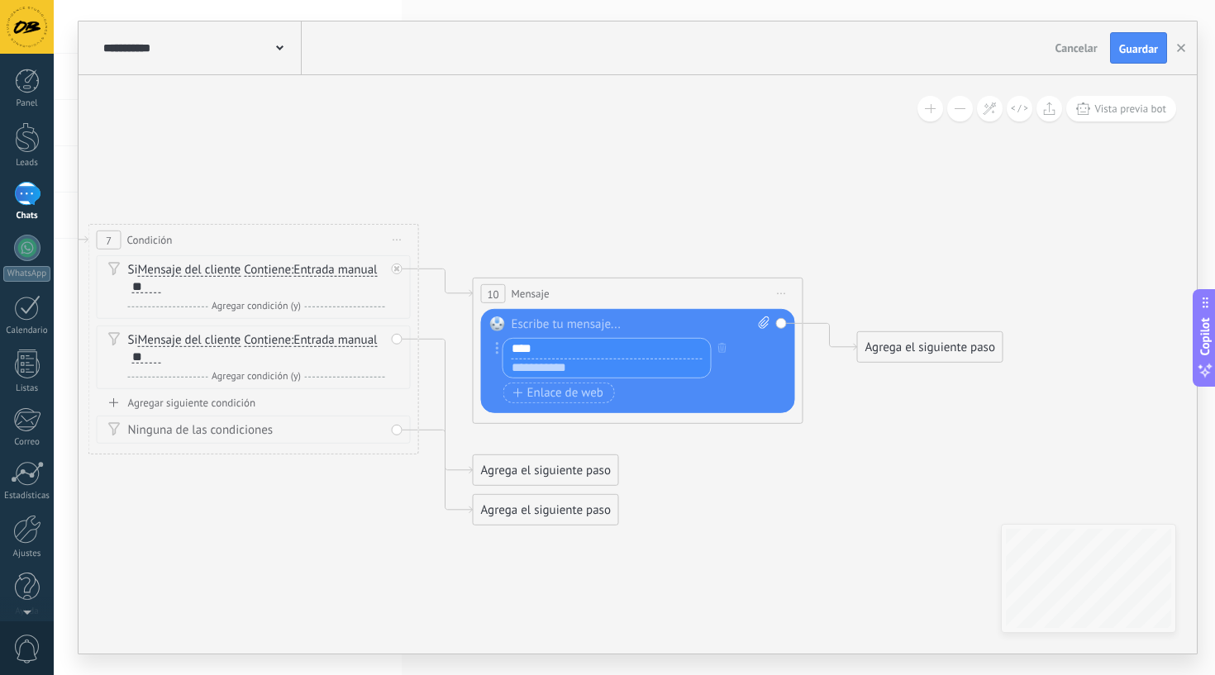
type input "****"
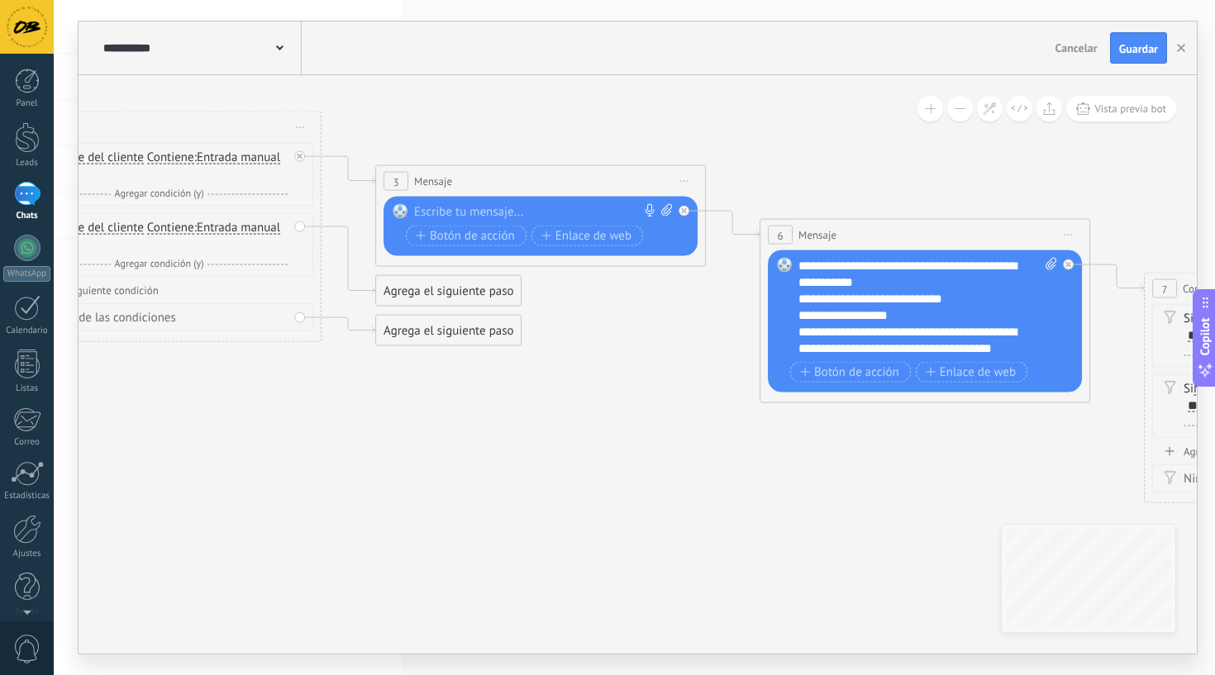
click at [493, 283] on div "Agrega el siguiente paso" at bounding box center [448, 291] width 145 height 27
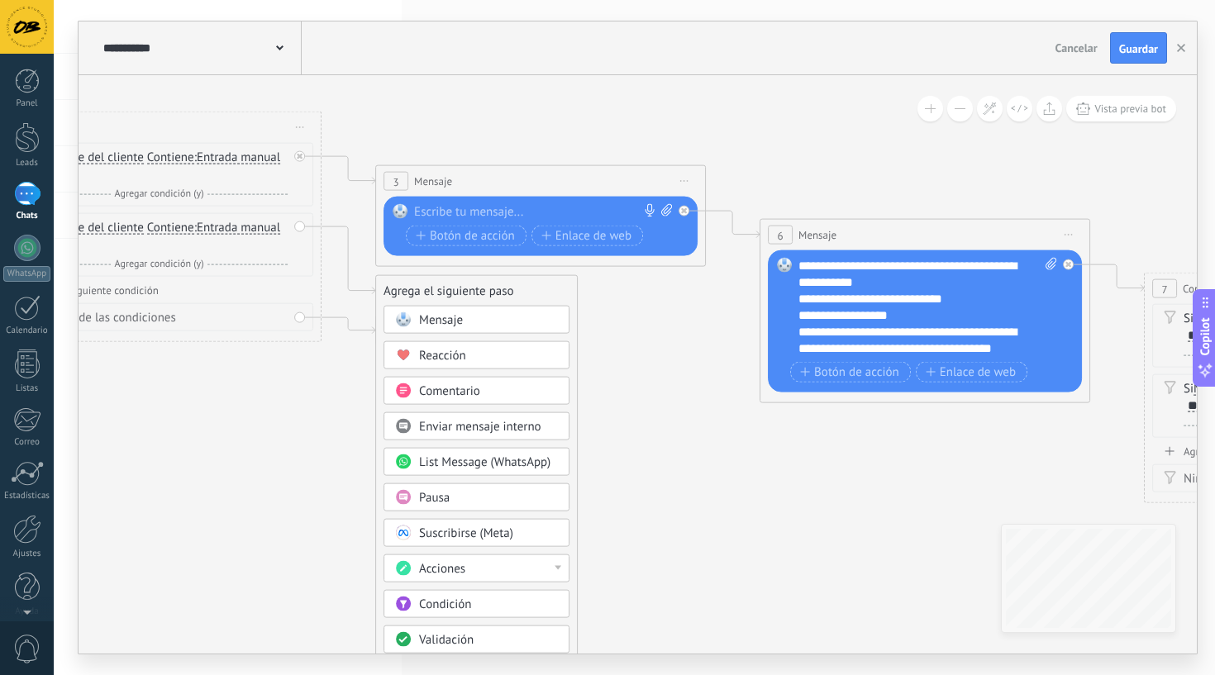
click at [489, 328] on div "Mensaje" at bounding box center [488, 320] width 139 height 17
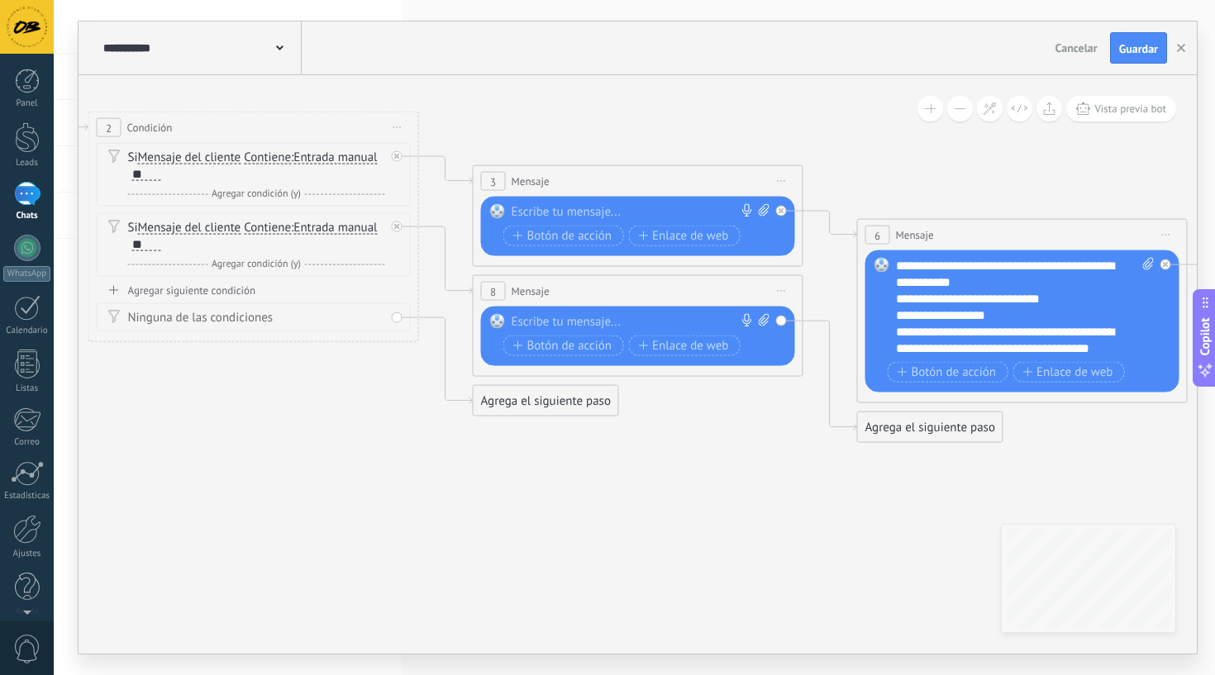
click at [544, 322] on div at bounding box center [635, 322] width 246 height 17
paste div
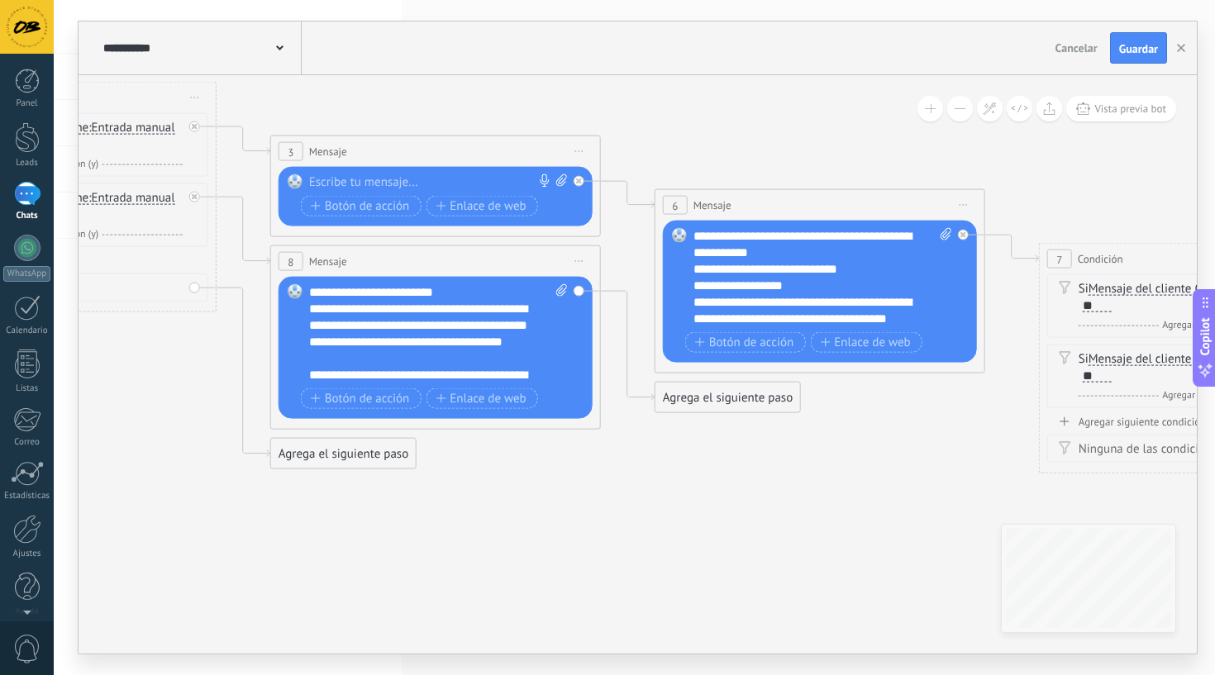
click at [719, 402] on div "Agrega el siguiente paso" at bounding box center [728, 397] width 145 height 27
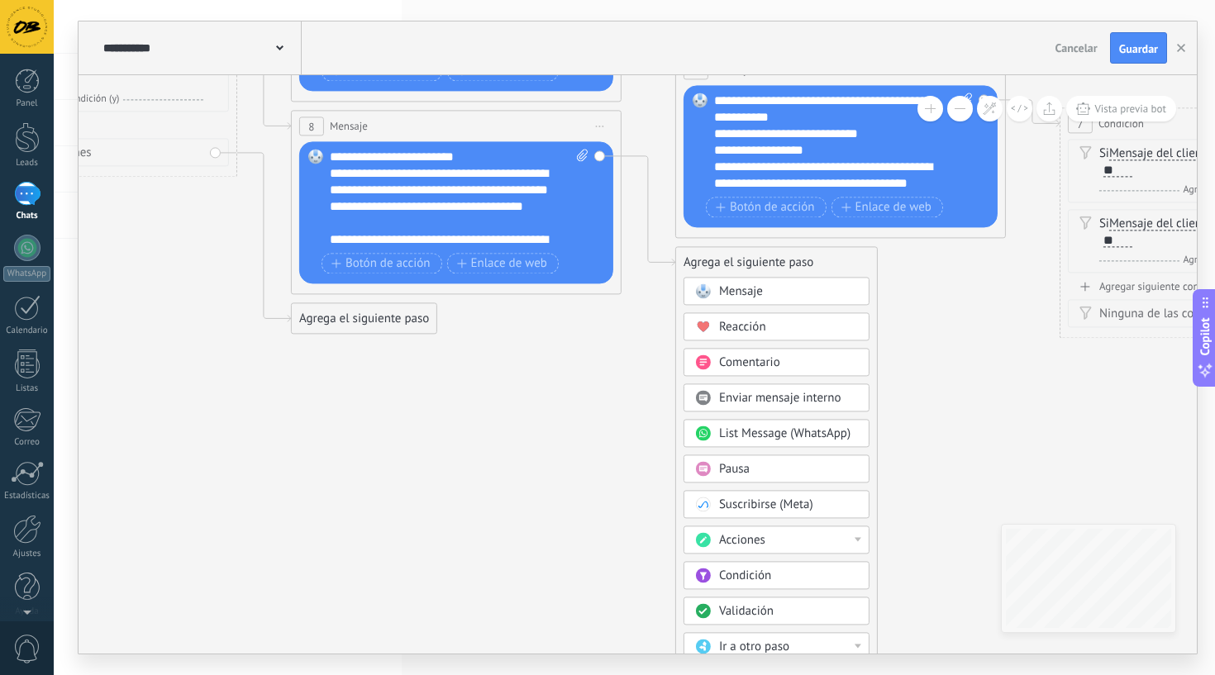
click at [731, 577] on span "Condición" at bounding box center [745, 576] width 52 height 16
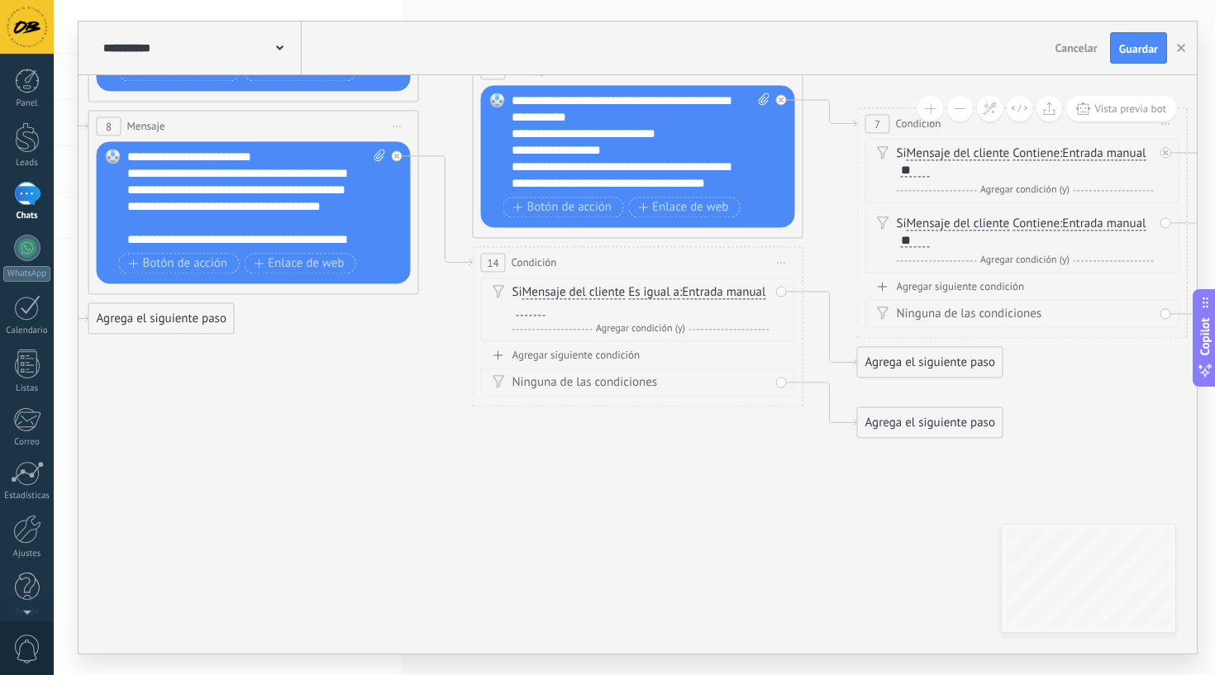
click at [656, 293] on span "Es igual a" at bounding box center [653, 292] width 51 height 13
click at [656, 293] on button "Es igual a" at bounding box center [723, 293] width 207 height 30
click at [657, 355] on span "Contiene" at bounding box center [710, 351] width 200 height 17
click at [538, 311] on div at bounding box center [531, 309] width 29 height 13
click at [574, 358] on div "Agregar siguiente condición" at bounding box center [638, 355] width 314 height 14
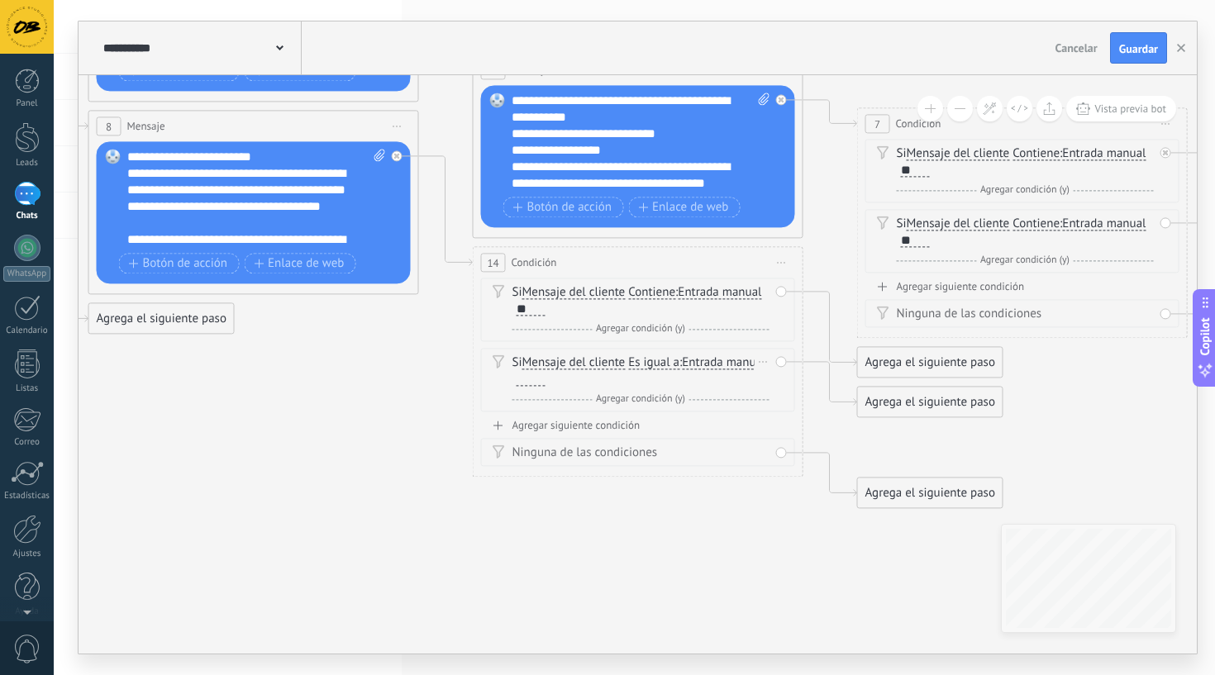
click at [665, 361] on span "Es igual a" at bounding box center [653, 362] width 51 height 13
click at [665, 361] on button "Es igual a" at bounding box center [723, 363] width 207 height 30
click at [659, 423] on span "Contiene" at bounding box center [710, 421] width 200 height 17
click at [537, 379] on div at bounding box center [531, 379] width 29 height 13
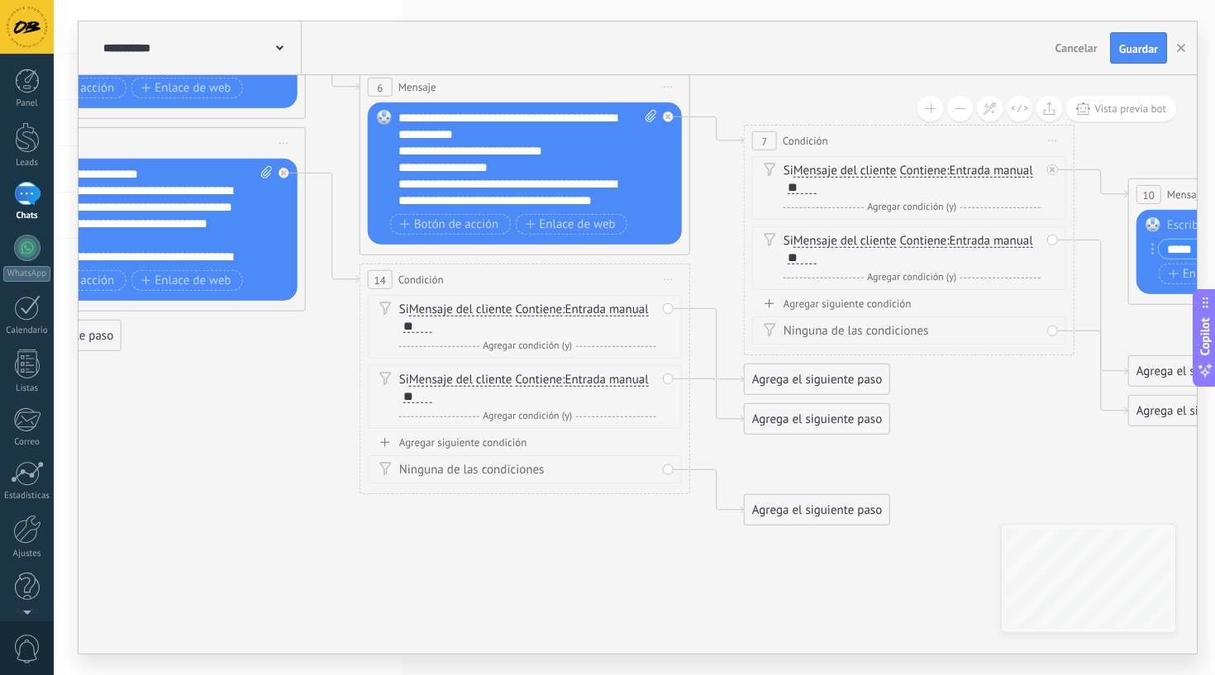
click at [775, 383] on div "Agrega el siguiente paso" at bounding box center [817, 379] width 145 height 27
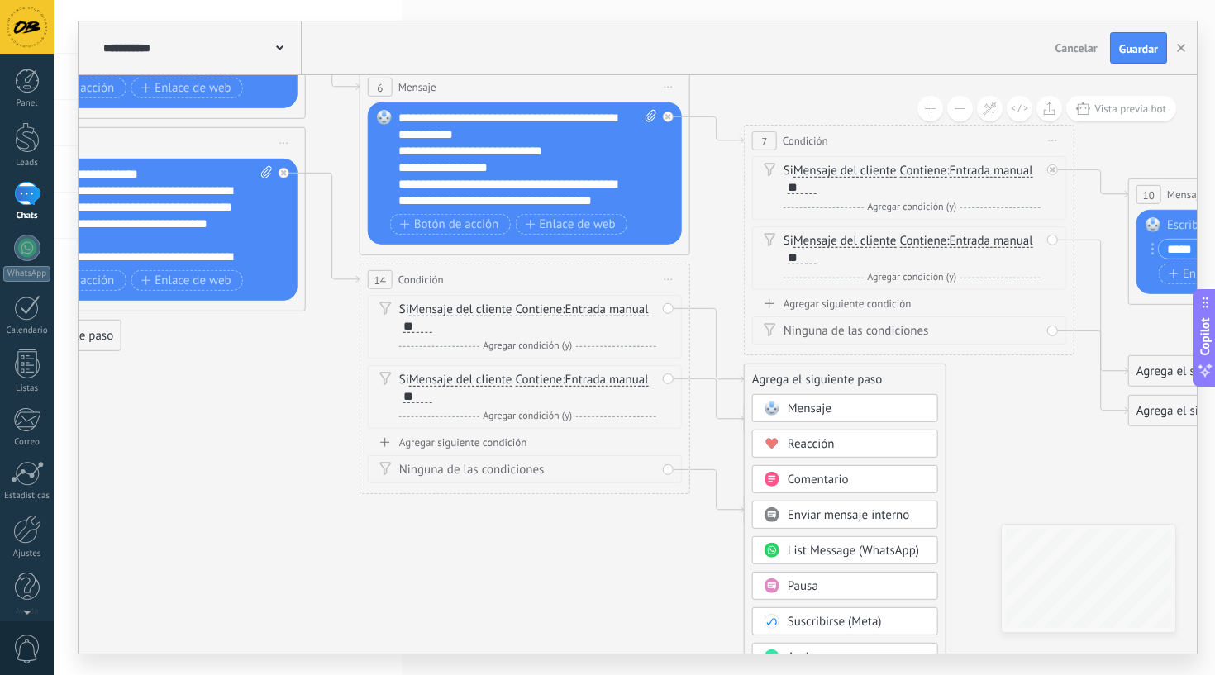
click at [721, 443] on icon at bounding box center [307, 191] width 3417 height 1496
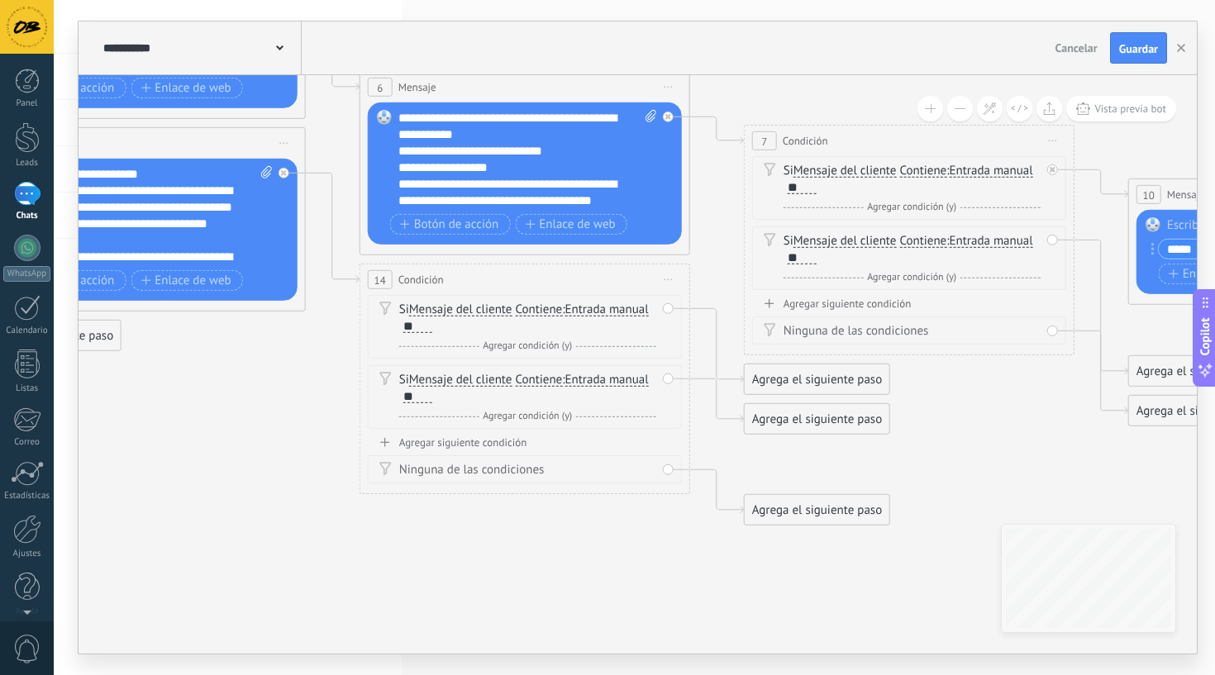
click at [814, 421] on div "Agrega el siguiente paso" at bounding box center [817, 419] width 145 height 27
click at [839, 449] on div "Mensaje" at bounding box center [857, 449] width 139 height 17
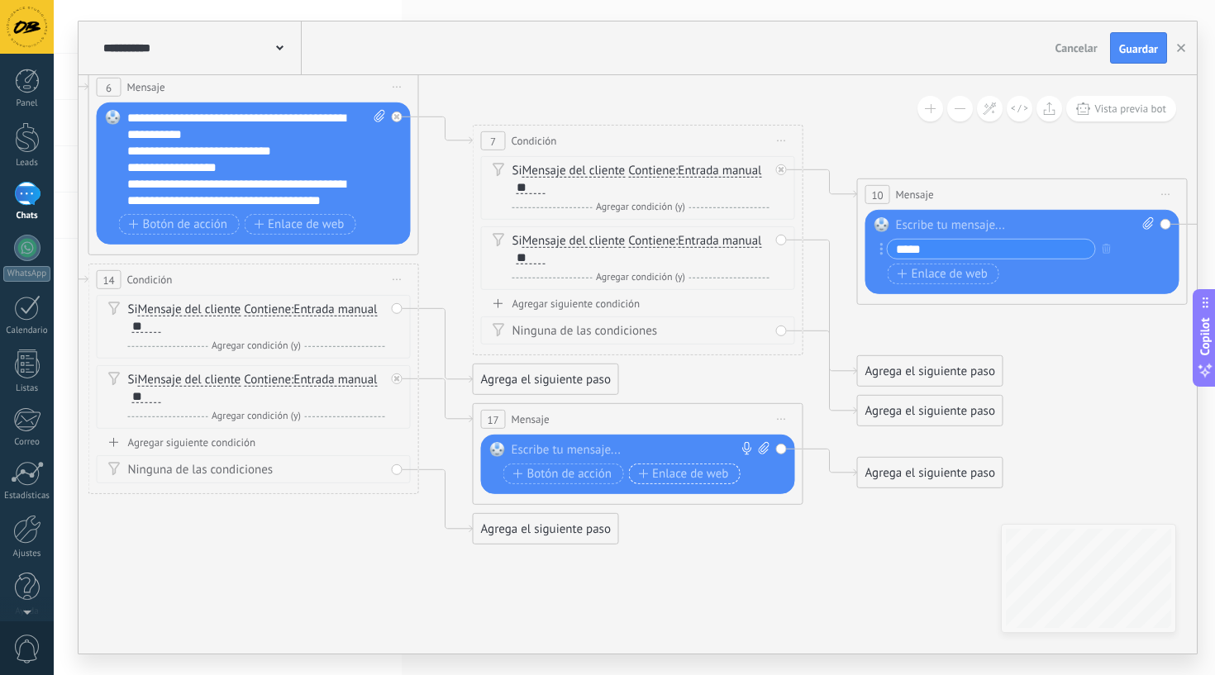
click at [695, 480] on span "Enlace de web" at bounding box center [683, 473] width 90 height 13
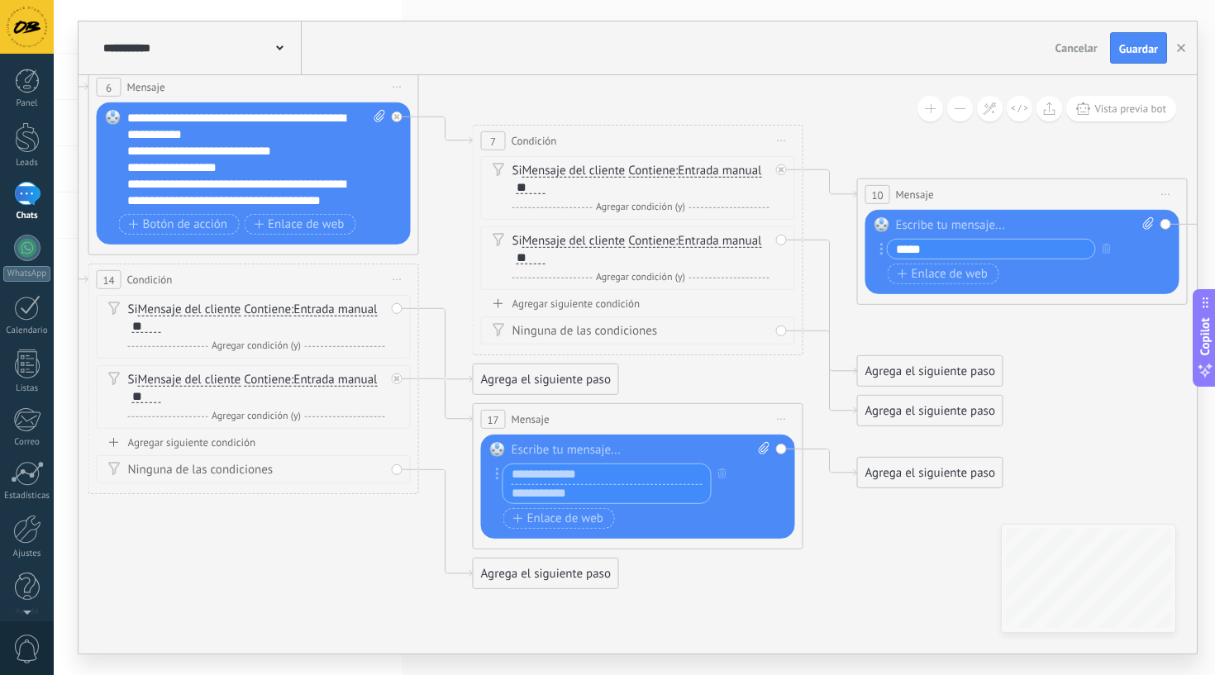
click at [1106, 7] on div "**********" at bounding box center [634, 337] width 1161 height 675
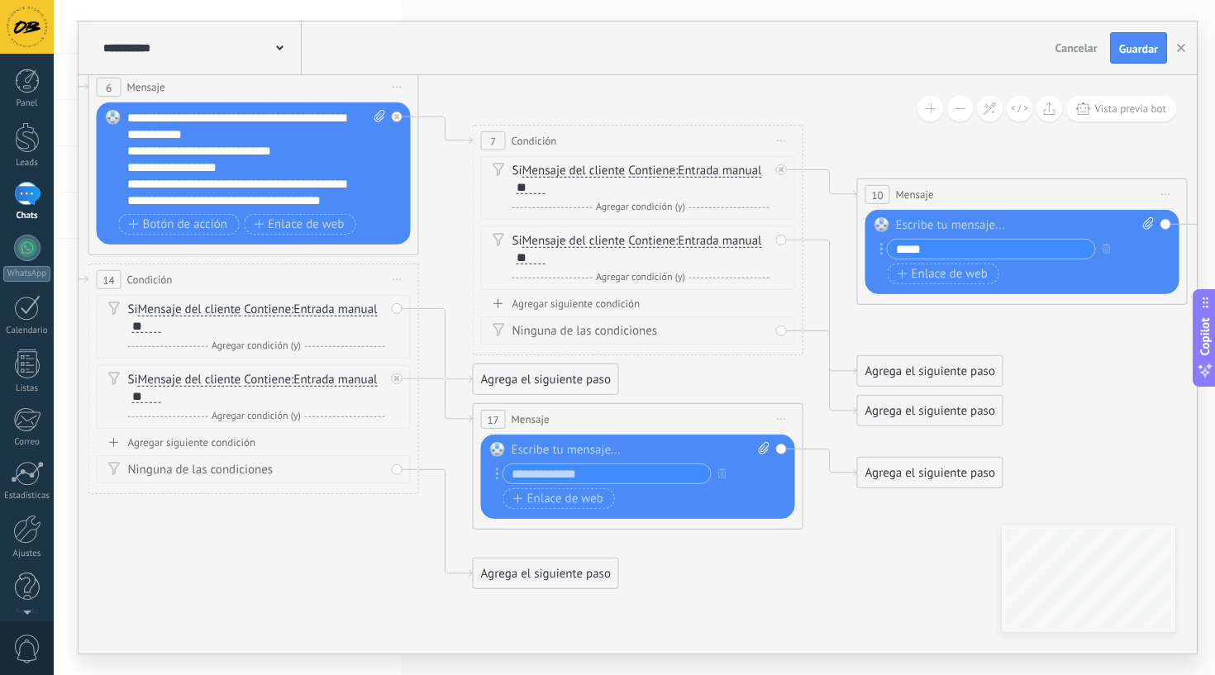
click at [526, 476] on input "text" at bounding box center [606, 474] width 207 height 19
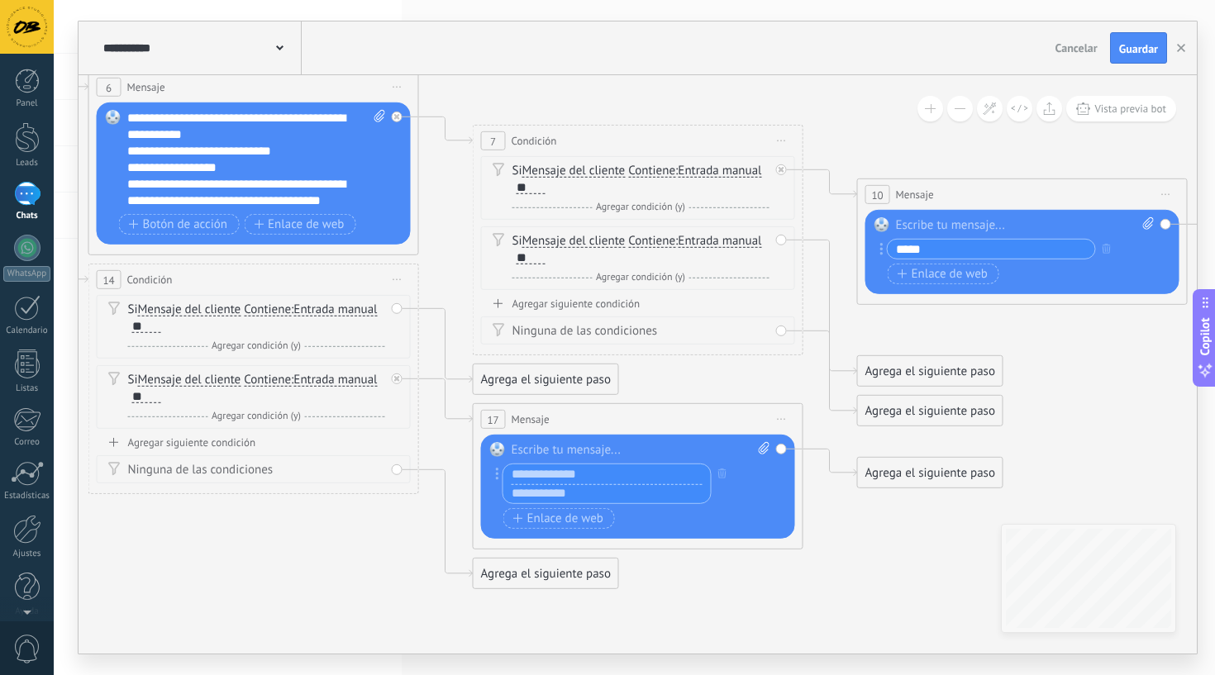
paste input "**********"
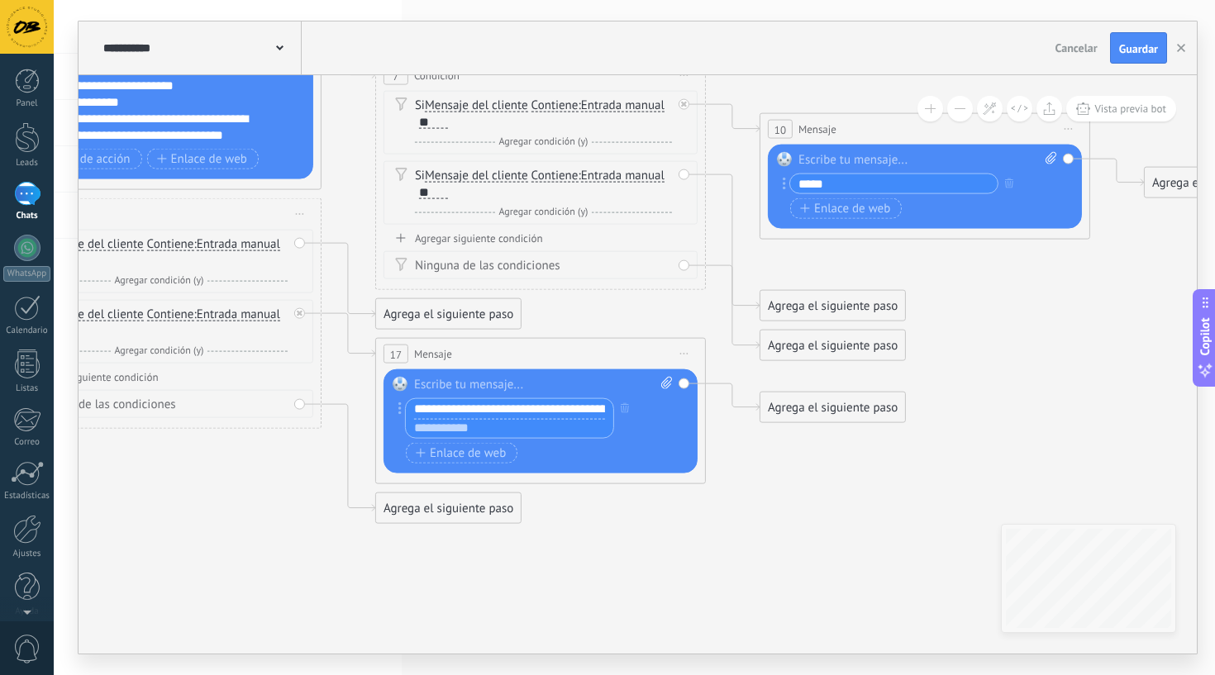
type input "**********"
click at [822, 408] on div "Agrega el siguiente paso" at bounding box center [832, 407] width 145 height 27
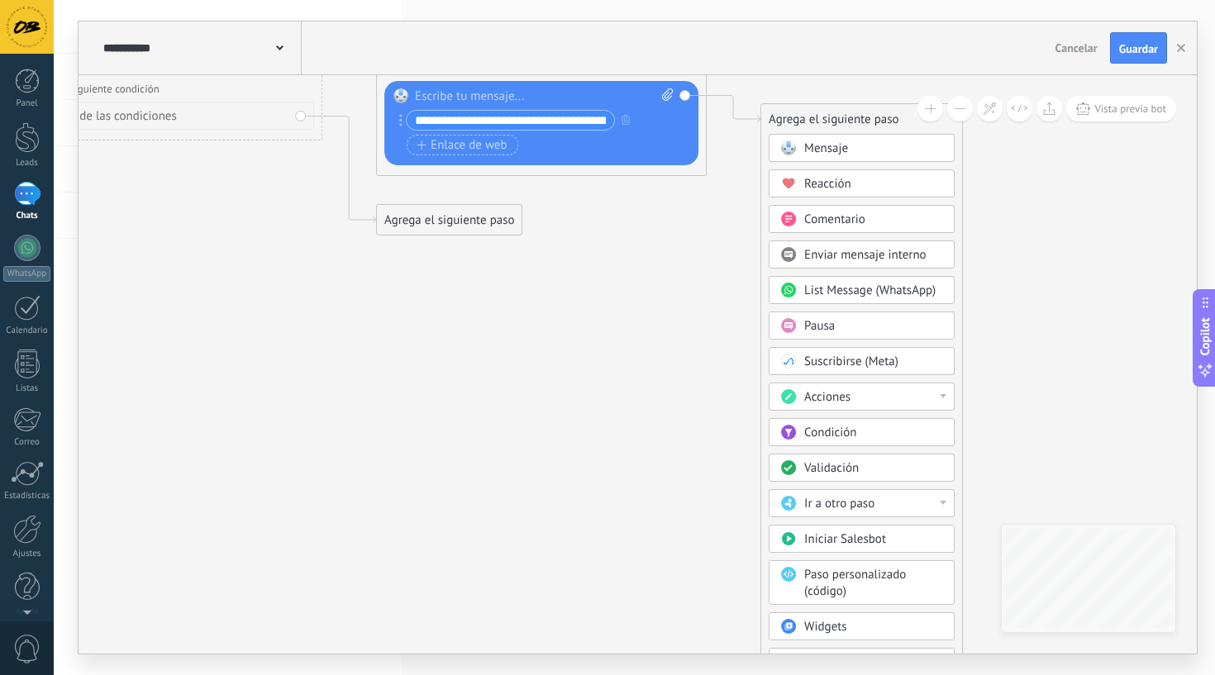
click at [835, 496] on span "Ir a otro paso" at bounding box center [839, 504] width 70 height 16
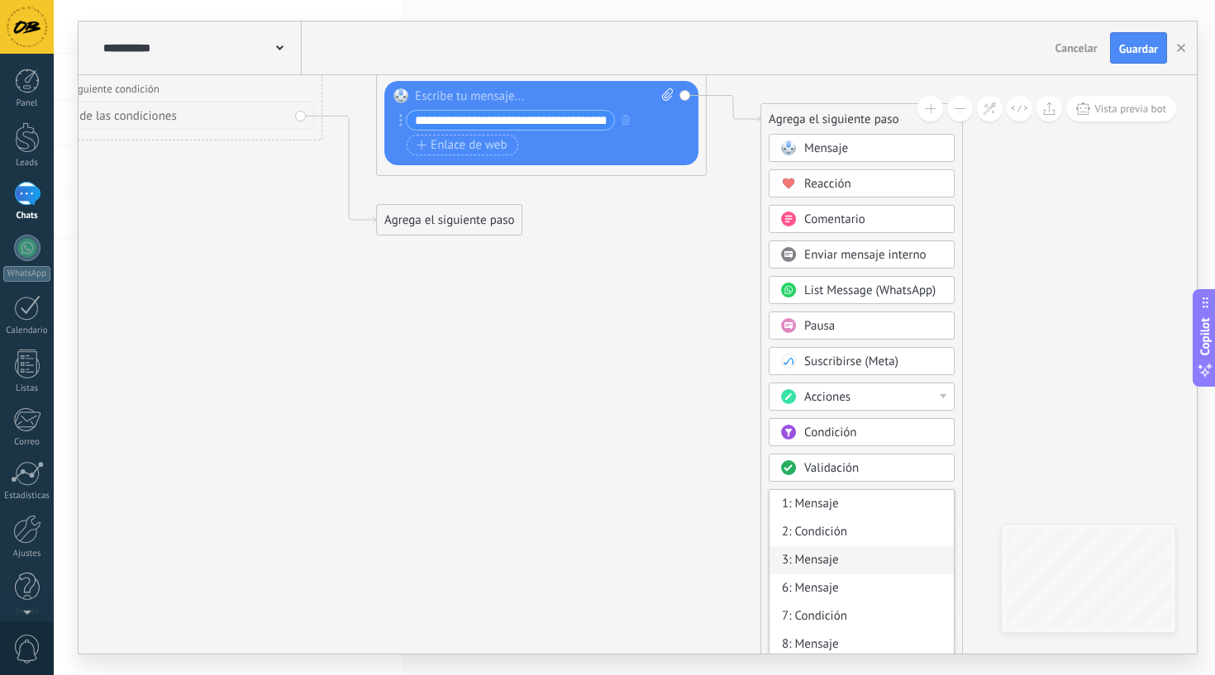
click at [813, 558] on div "3: Mensaje" at bounding box center [862, 560] width 184 height 28
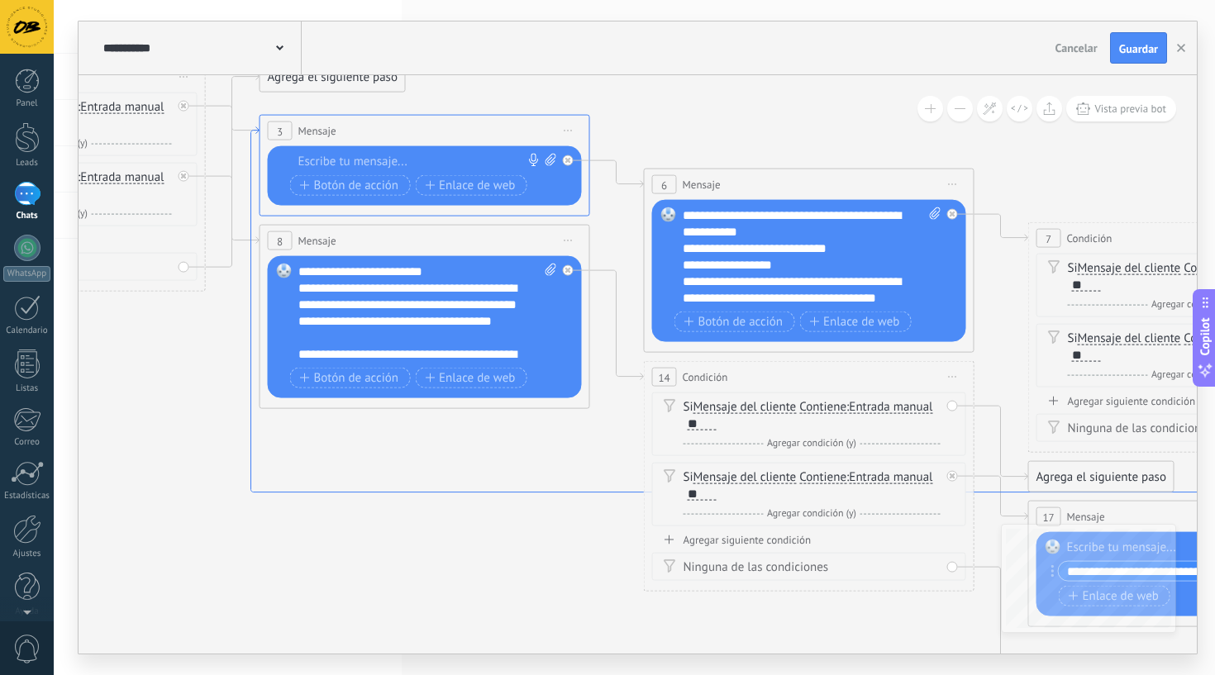
click at [584, 489] on icon at bounding box center [809, 336] width 1116 height 419
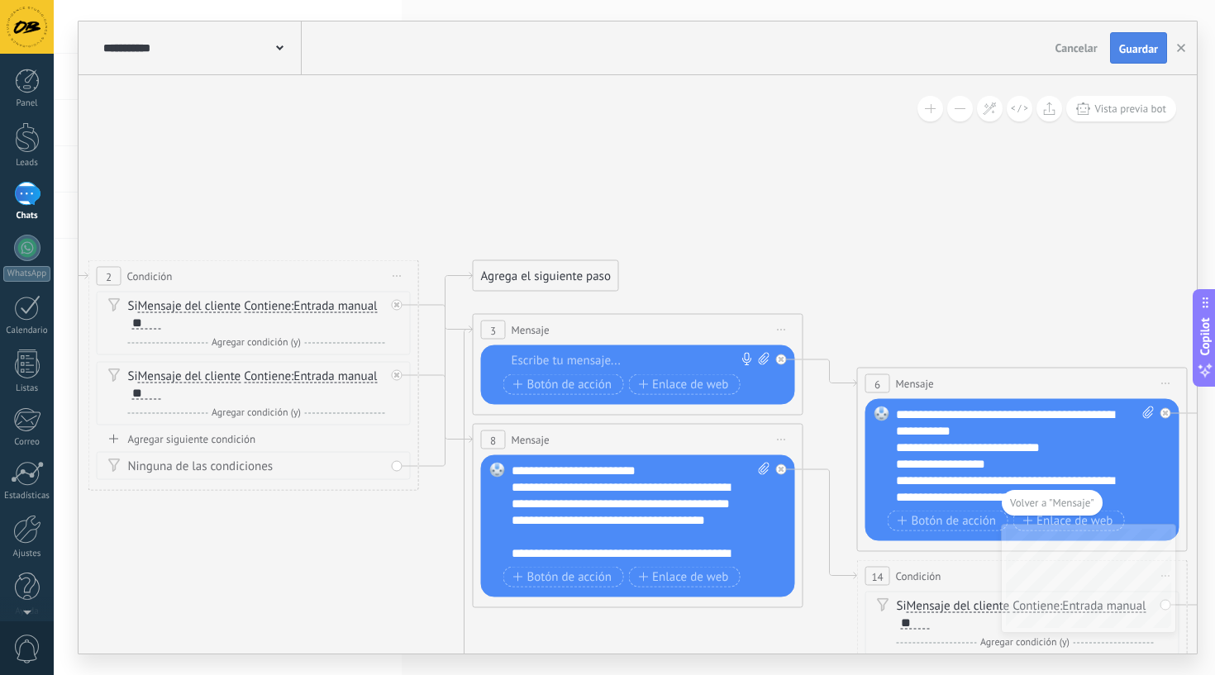
click at [1140, 47] on span "Guardar" at bounding box center [1138, 49] width 39 height 12
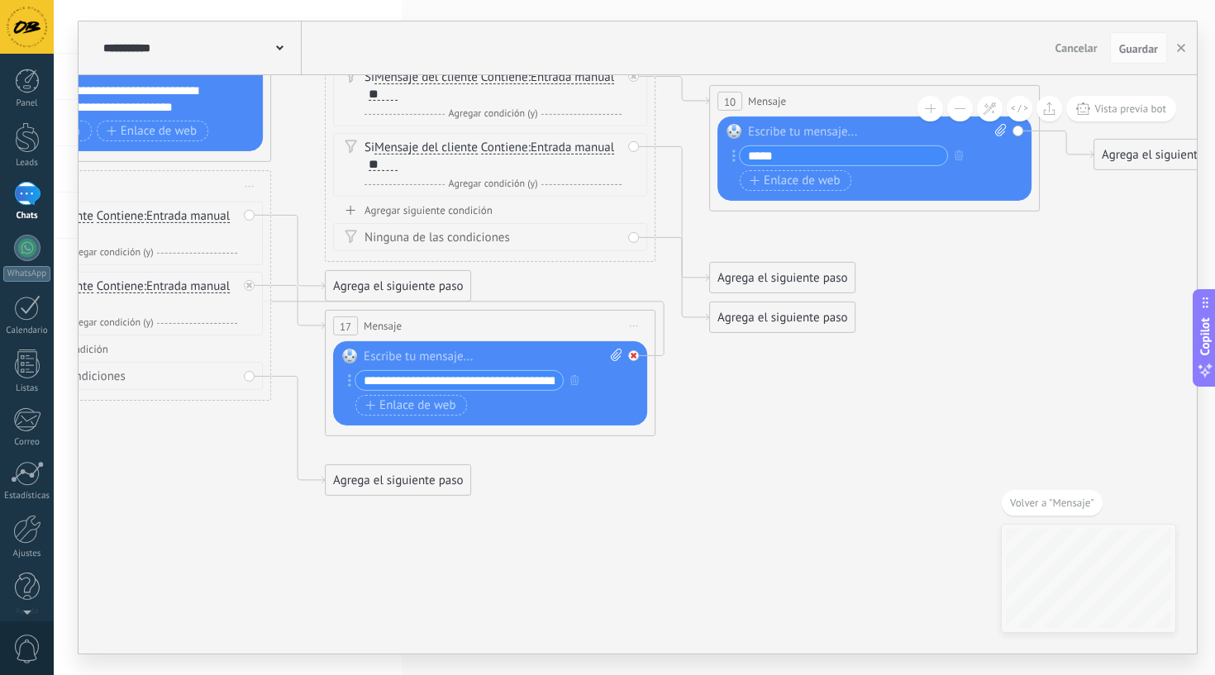
click at [636, 355] on icon at bounding box center [634, 356] width 6 height 6
click at [784, 379] on div "Agrega el siguiente paso" at bounding box center [782, 379] width 145 height 27
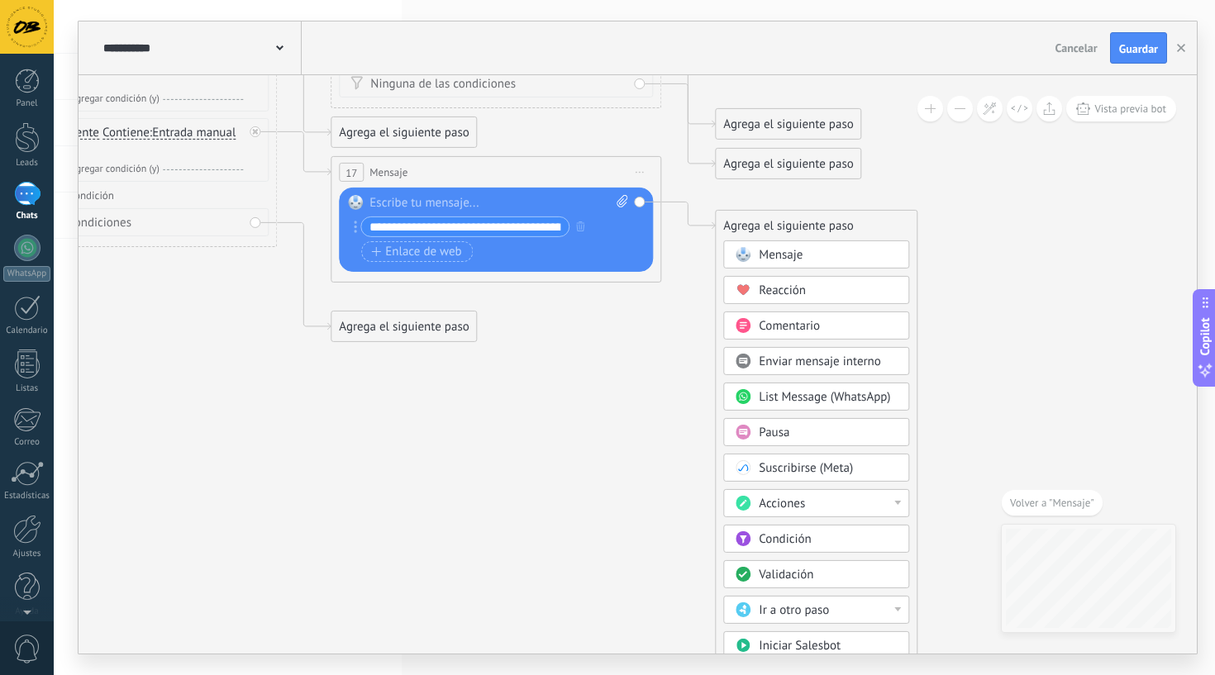
click at [787, 603] on span "Ir a otro paso" at bounding box center [794, 611] width 70 height 16
click at [784, 618] on div "6: Mensaje" at bounding box center [816, 616] width 184 height 28
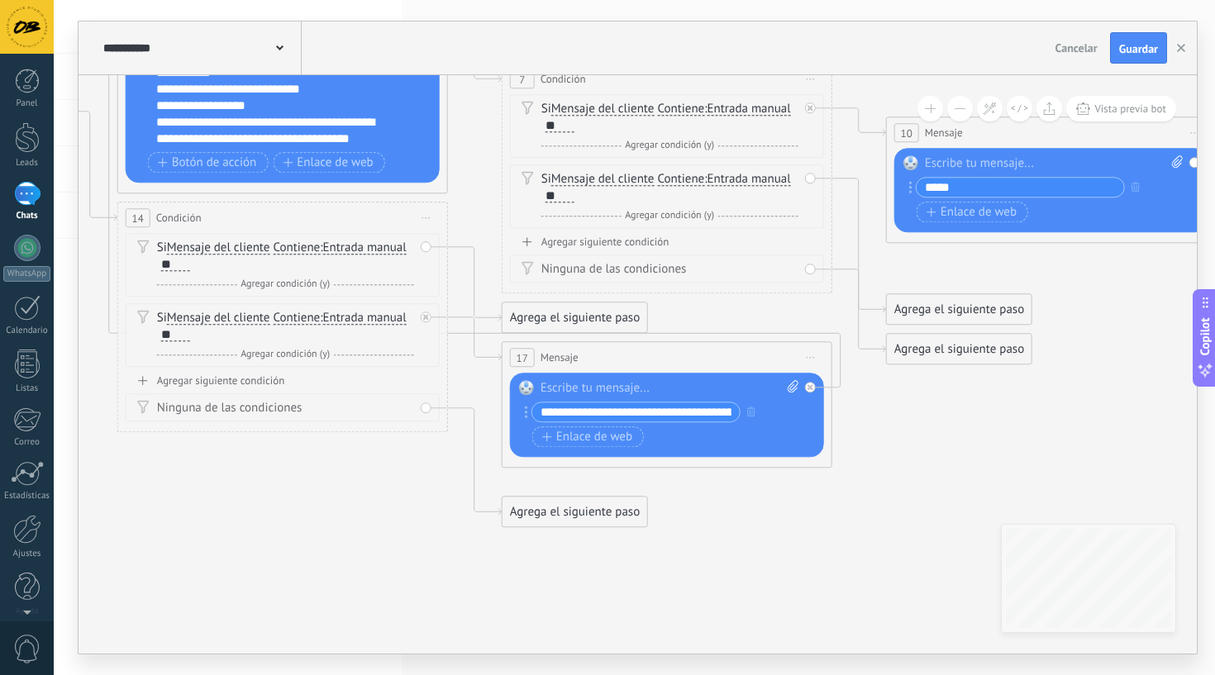
click at [575, 523] on div "Agrega el siguiente paso" at bounding box center [575, 511] width 145 height 27
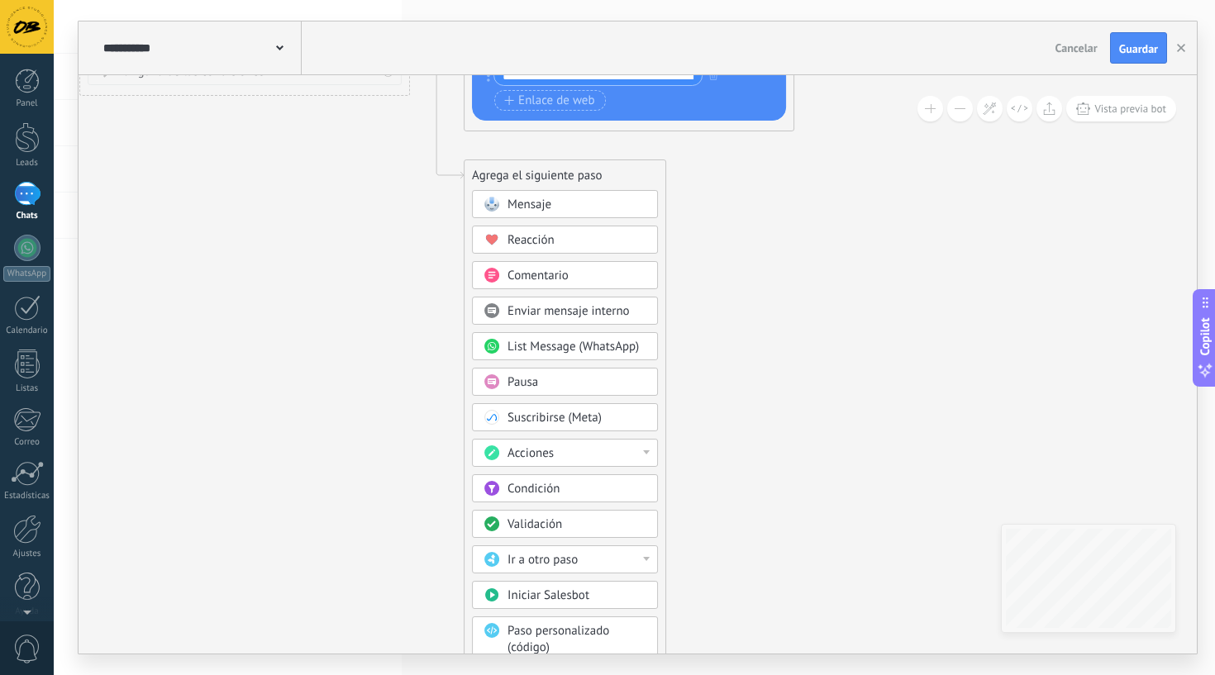
click at [546, 476] on div "Condición" at bounding box center [565, 488] width 186 height 28
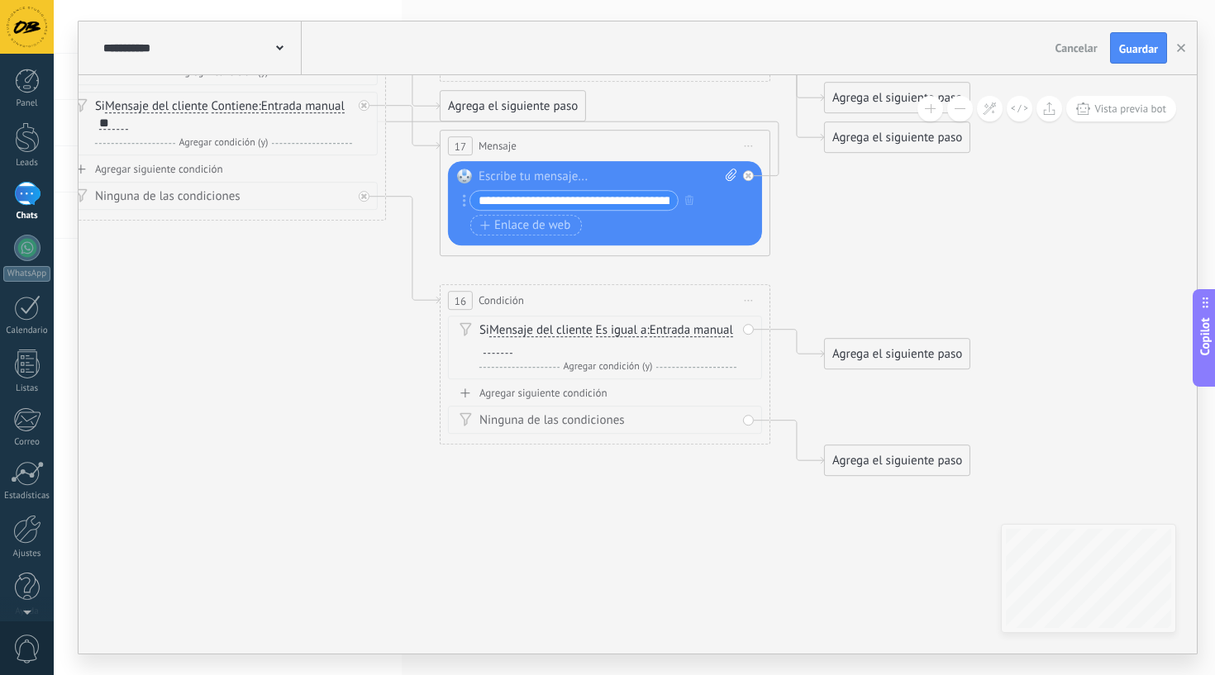
click at [650, 337] on span "Entrada manual" at bounding box center [691, 330] width 83 height 13
click at [641, 346] on button "Entrada manual" at bounding box center [744, 331] width 207 height 30
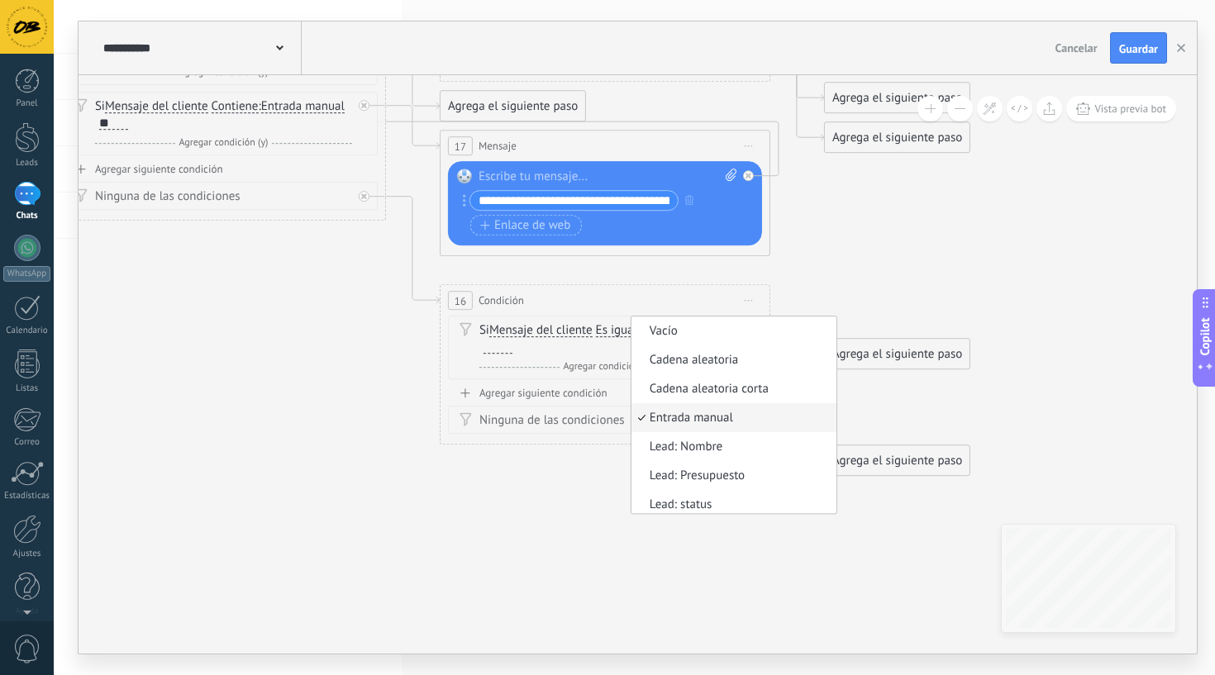
scroll to position [5, 0]
click at [692, 338] on div "Si Mensaje del cliente Mensaje del cliente Comentario del cliente El cliente Có…" at bounding box center [607, 338] width 257 height 33
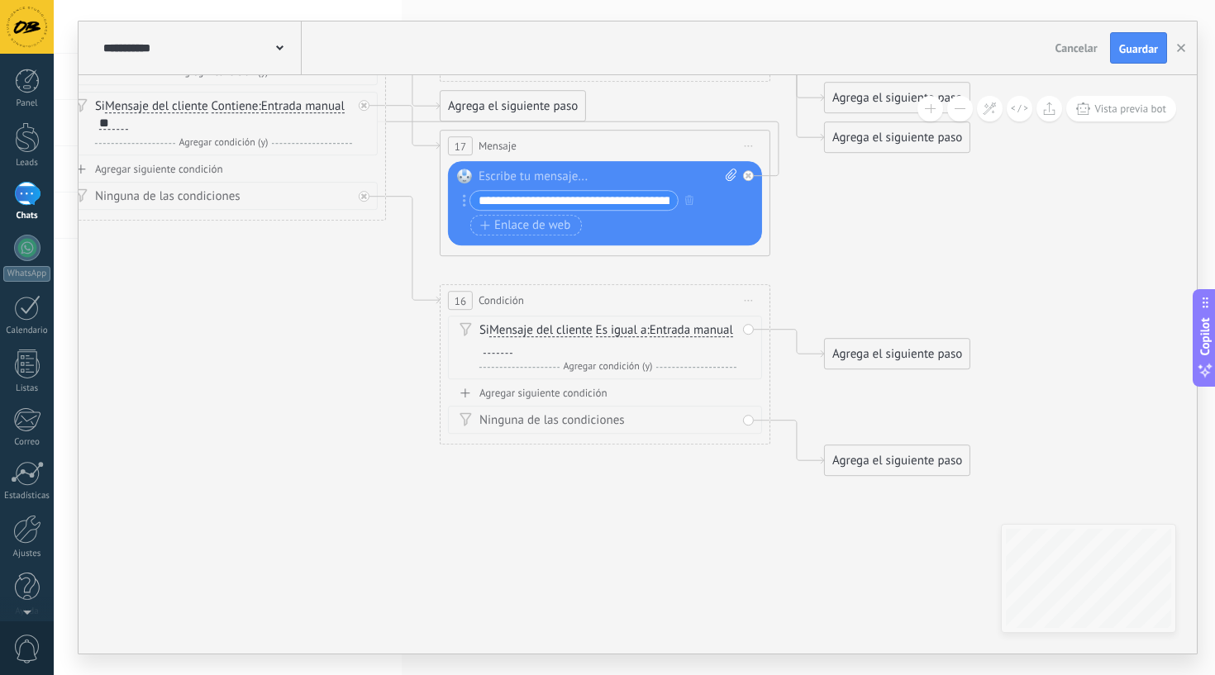
click at [512, 352] on div at bounding box center [498, 347] width 29 height 13
click at [650, 337] on span "Entrada manual" at bounding box center [691, 330] width 83 height 13
click at [641, 346] on button "Entrada manual" at bounding box center [744, 331] width 207 height 30
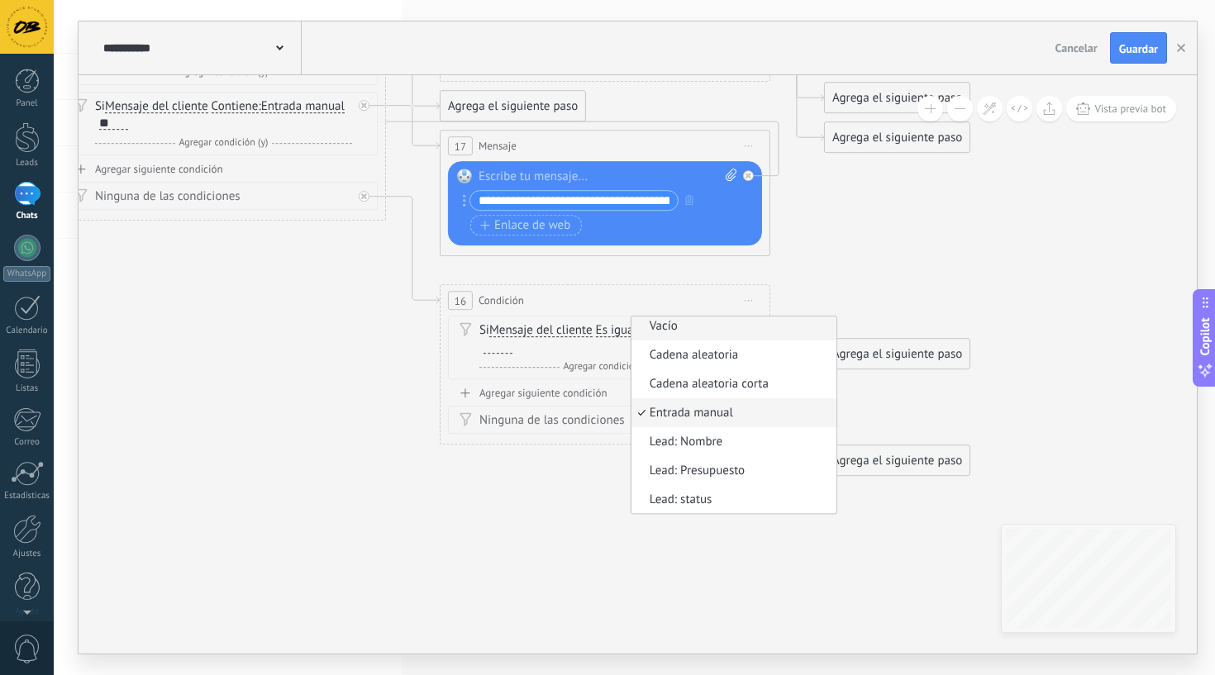
click at [632, 335] on span "Vacío" at bounding box center [732, 326] width 200 height 17
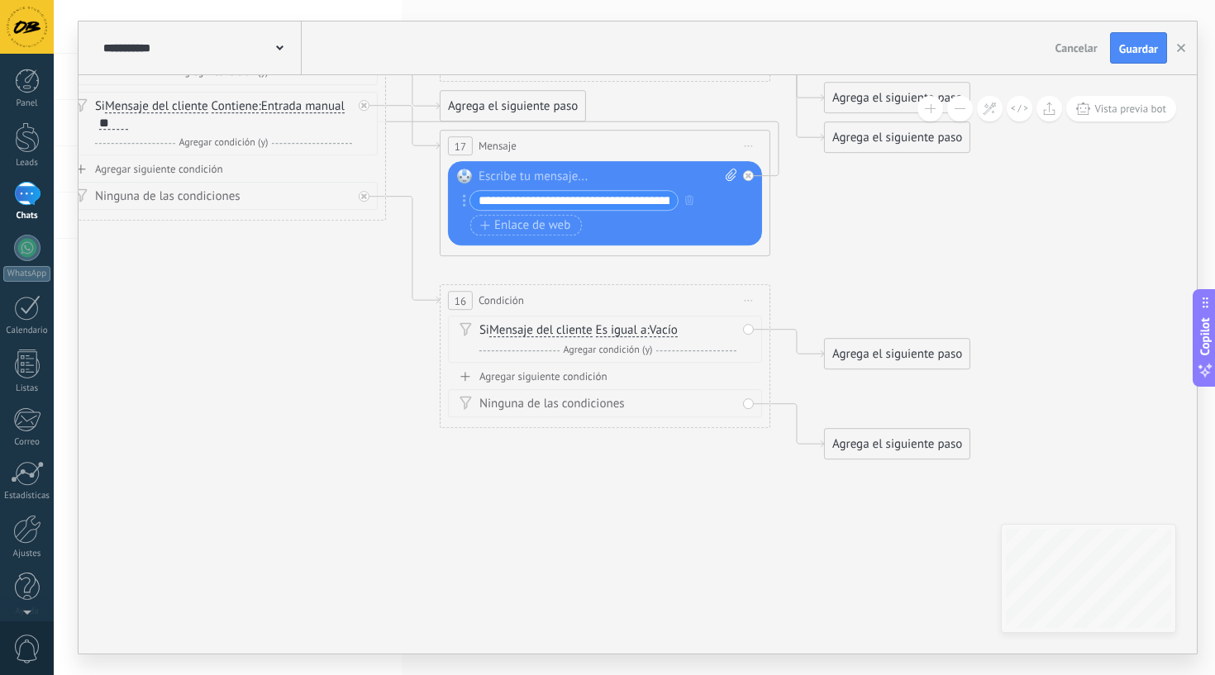
click at [898, 355] on div "Agrega el siguiente paso" at bounding box center [897, 354] width 145 height 27
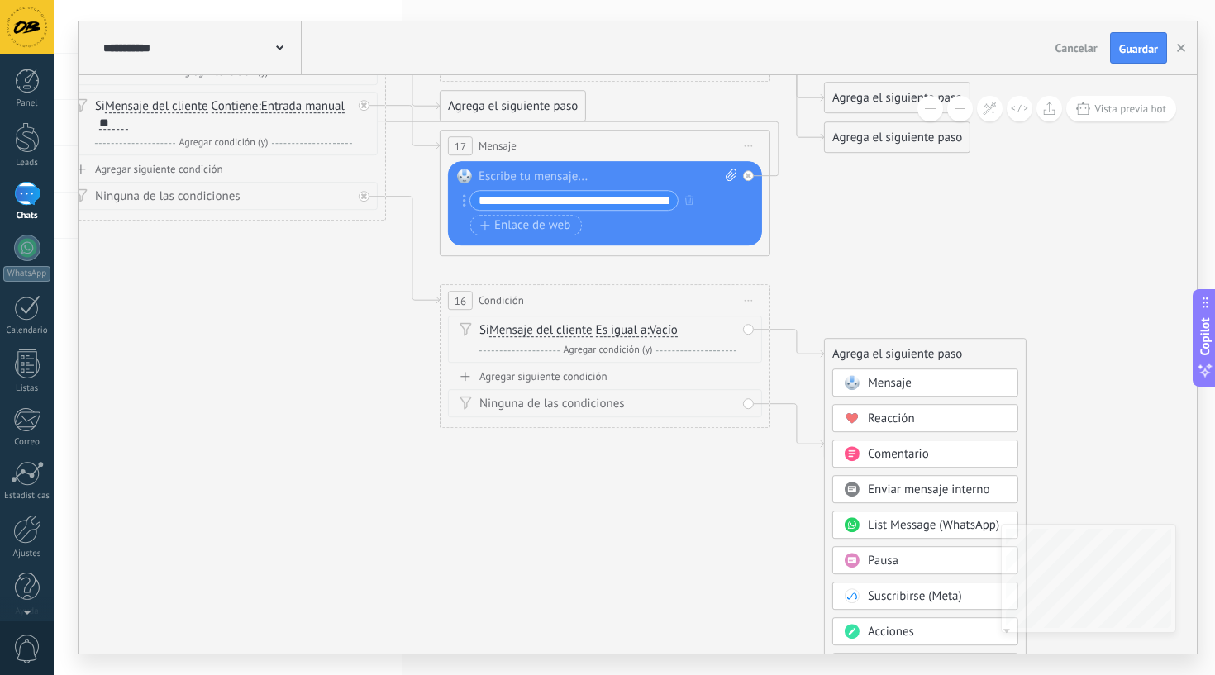
click at [880, 387] on span "Mensaje" at bounding box center [890, 383] width 44 height 16
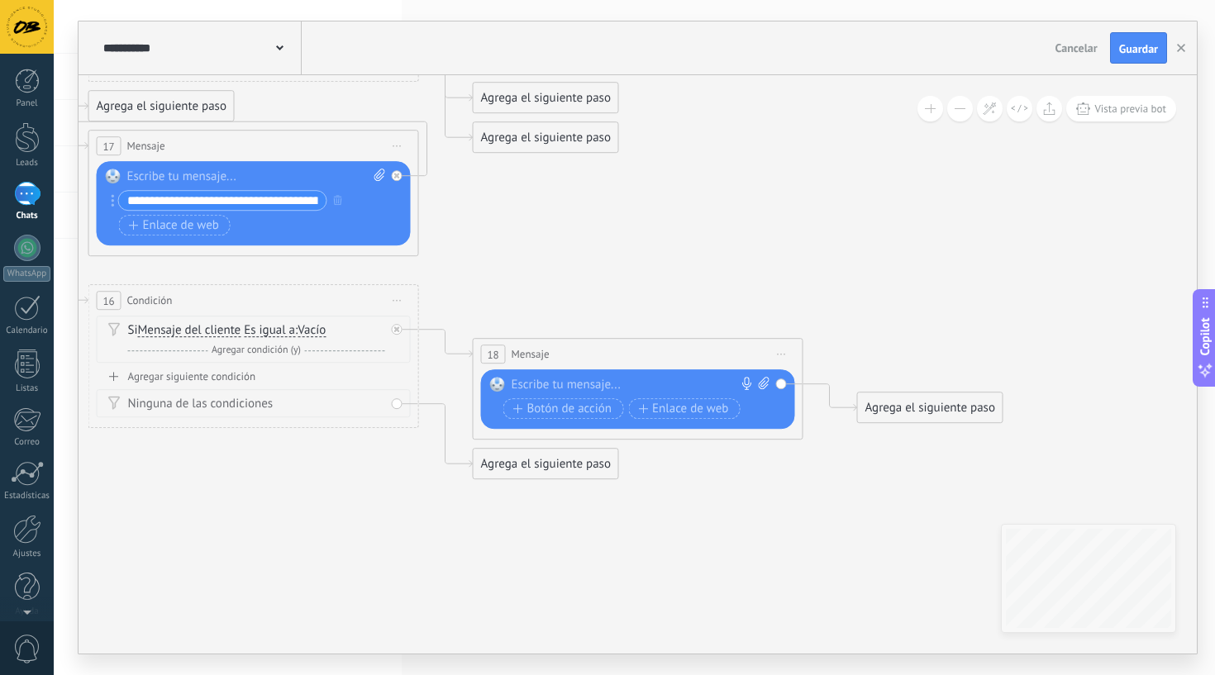
click at [694, 380] on div at bounding box center [635, 385] width 246 height 17
paste div
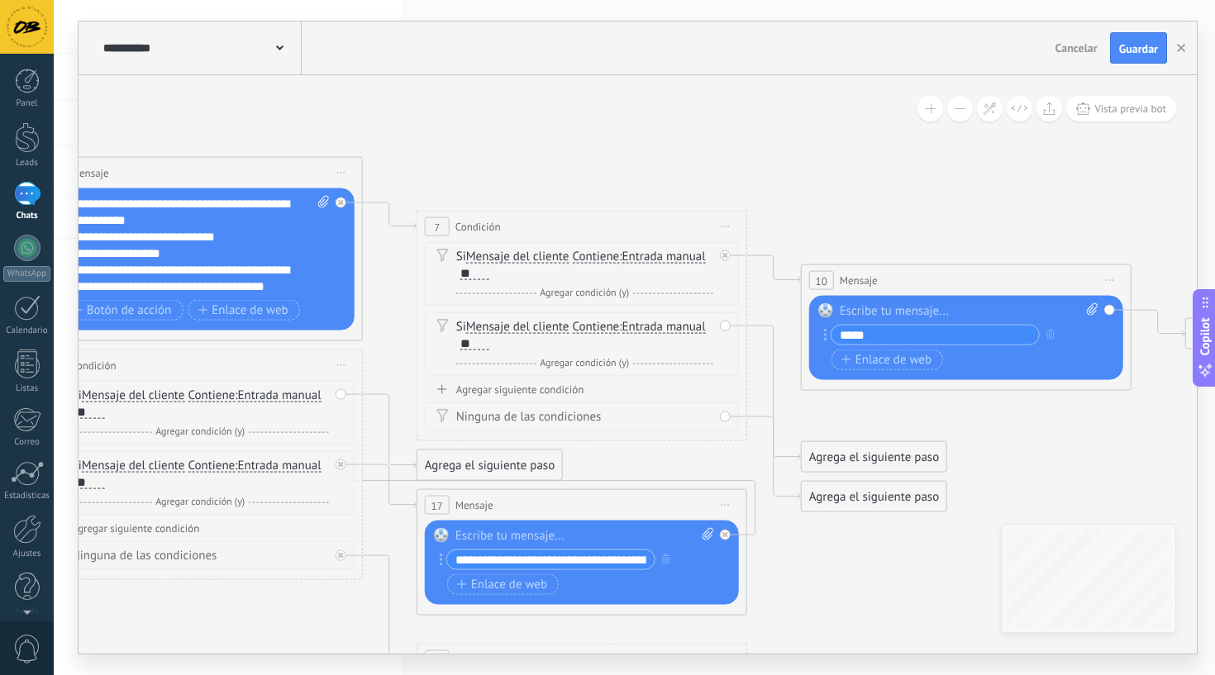
click at [829, 495] on div "Agrega el siguiente paso" at bounding box center [874, 497] width 145 height 27
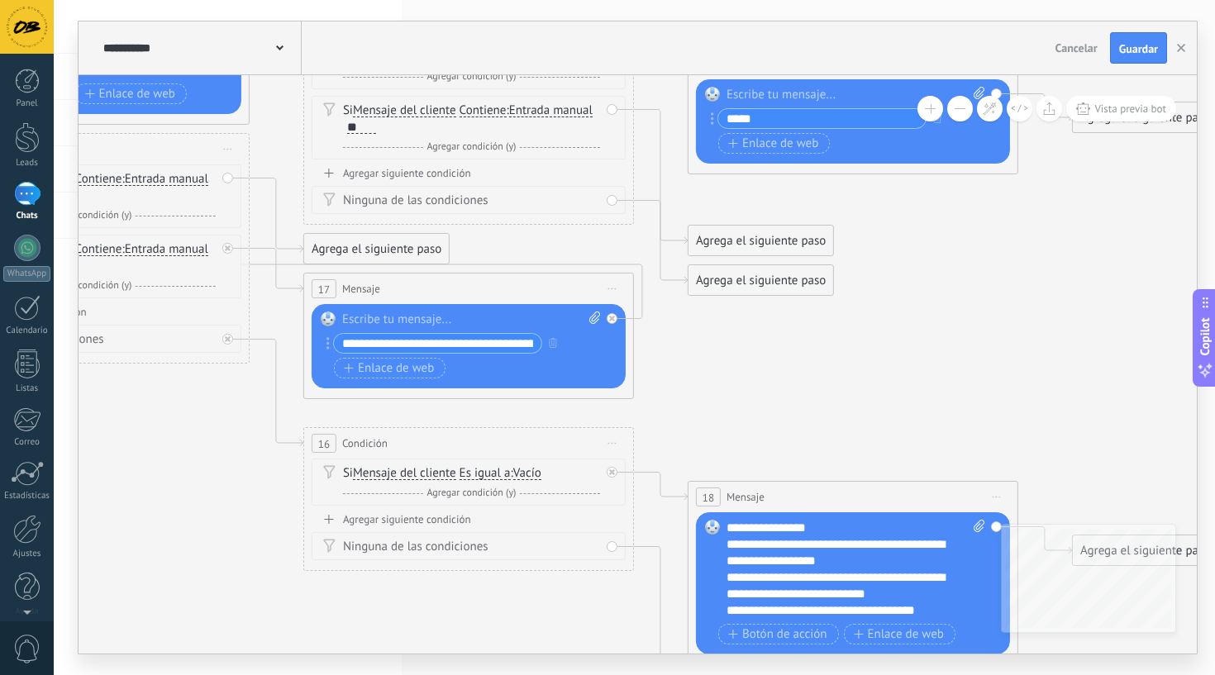
click at [741, 282] on div "Agrega el siguiente paso" at bounding box center [761, 280] width 145 height 27
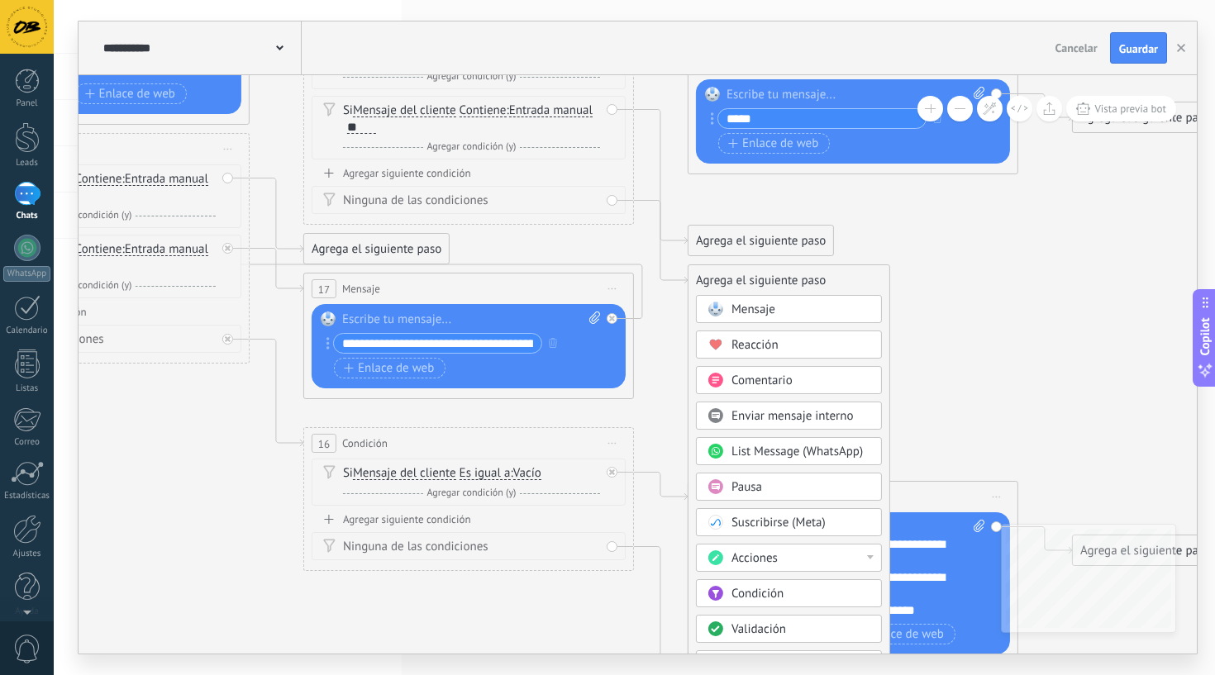
click at [781, 555] on div "Acciones" at bounding box center [801, 559] width 139 height 17
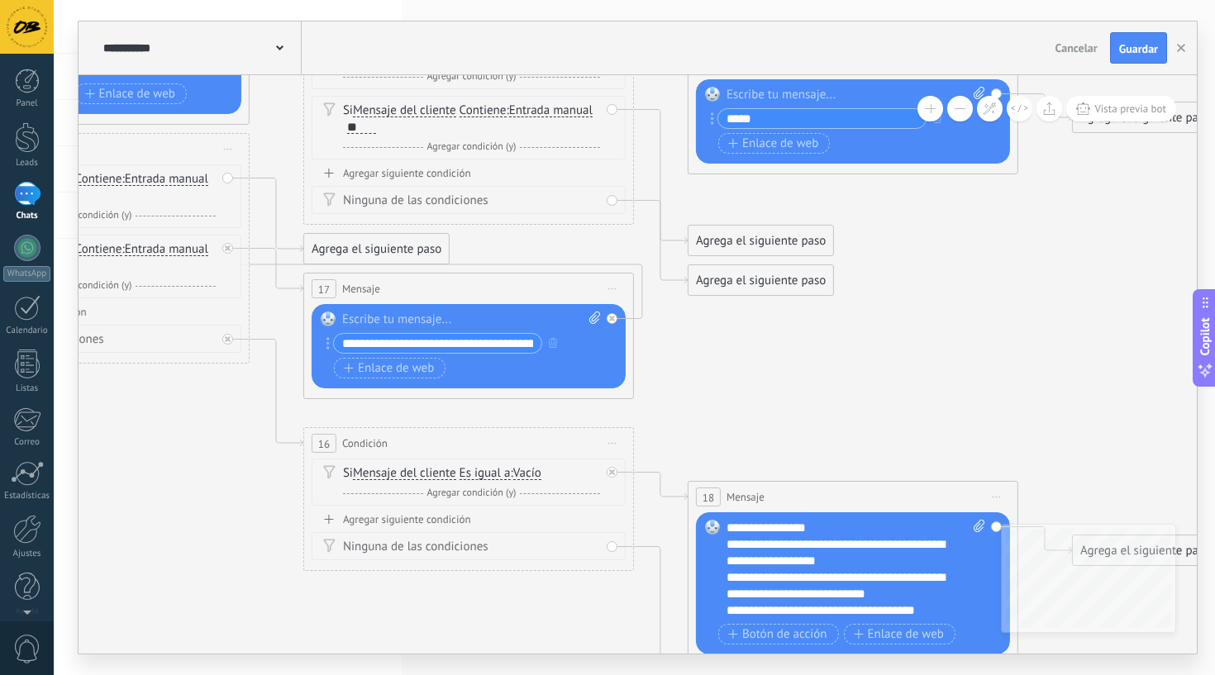
click at [728, 284] on div "Agrega el siguiente paso" at bounding box center [761, 280] width 145 height 27
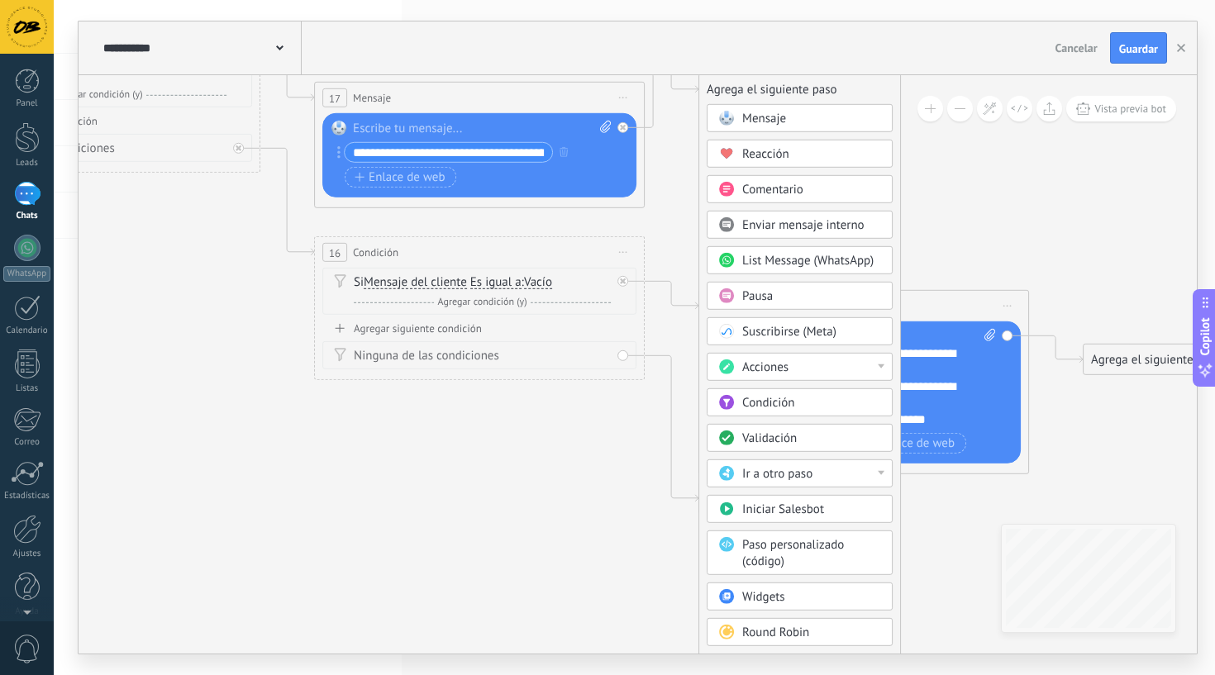
click at [770, 465] on div "Ir a otro paso" at bounding box center [800, 474] width 186 height 28
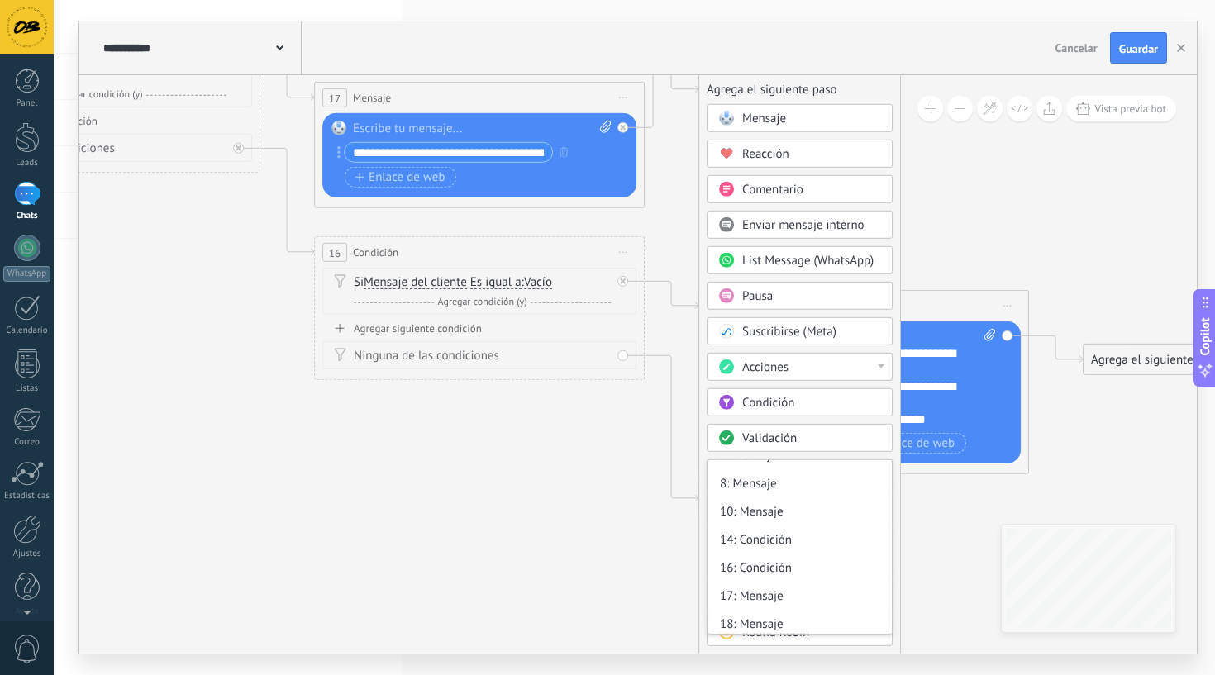
scroll to position [107, 0]
click at [755, 613] on div "18: Mensaje" at bounding box center [800, 620] width 184 height 28
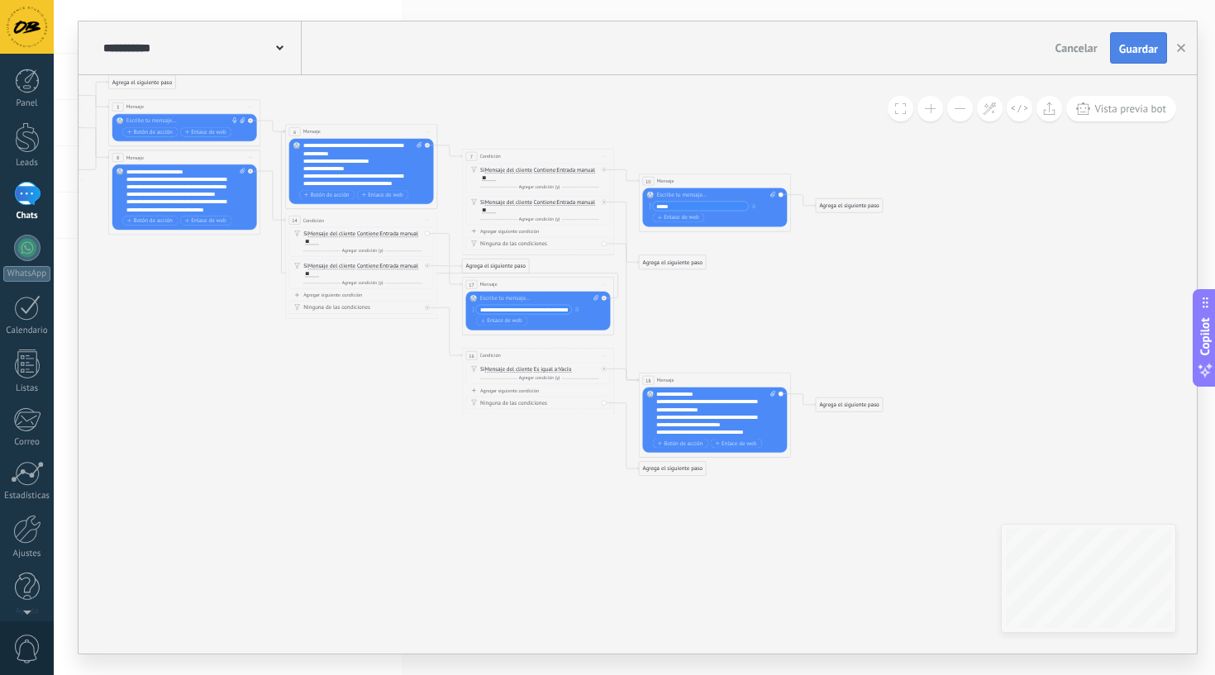
click at [1134, 51] on span "Guardar" at bounding box center [1138, 49] width 39 height 12
click at [321, 193] on span "Botón de acción" at bounding box center [326, 195] width 45 height 6
click at [797, 254] on icon at bounding box center [261, 251] width 1572 height 831
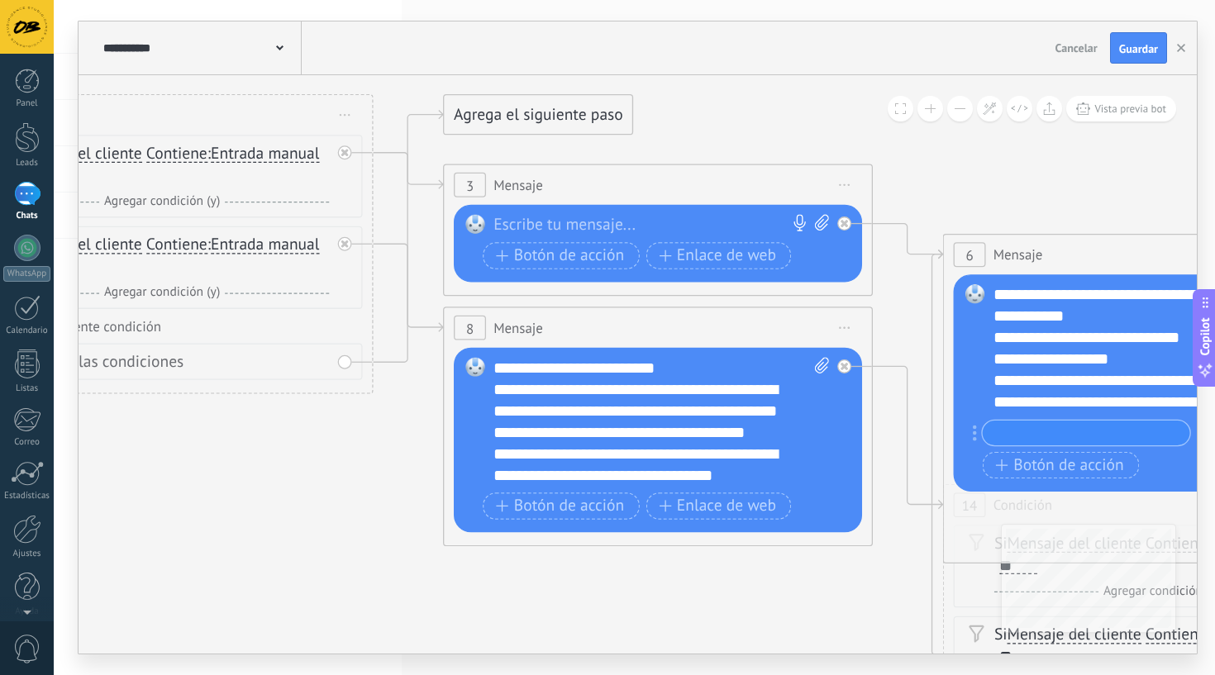
scroll to position [0, 0]
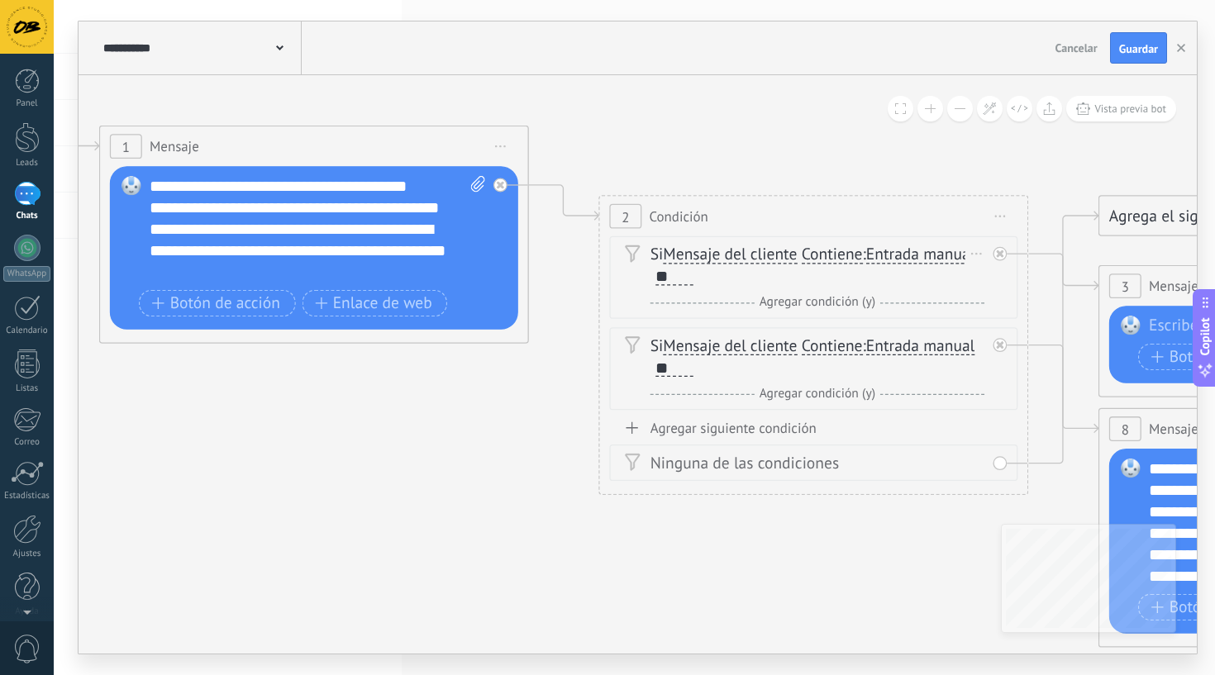
click at [932, 252] on span "Entrada manual" at bounding box center [920, 255] width 108 height 17
click at [932, 252] on button "Entrada manual" at bounding box center [990, 255] width 269 height 39
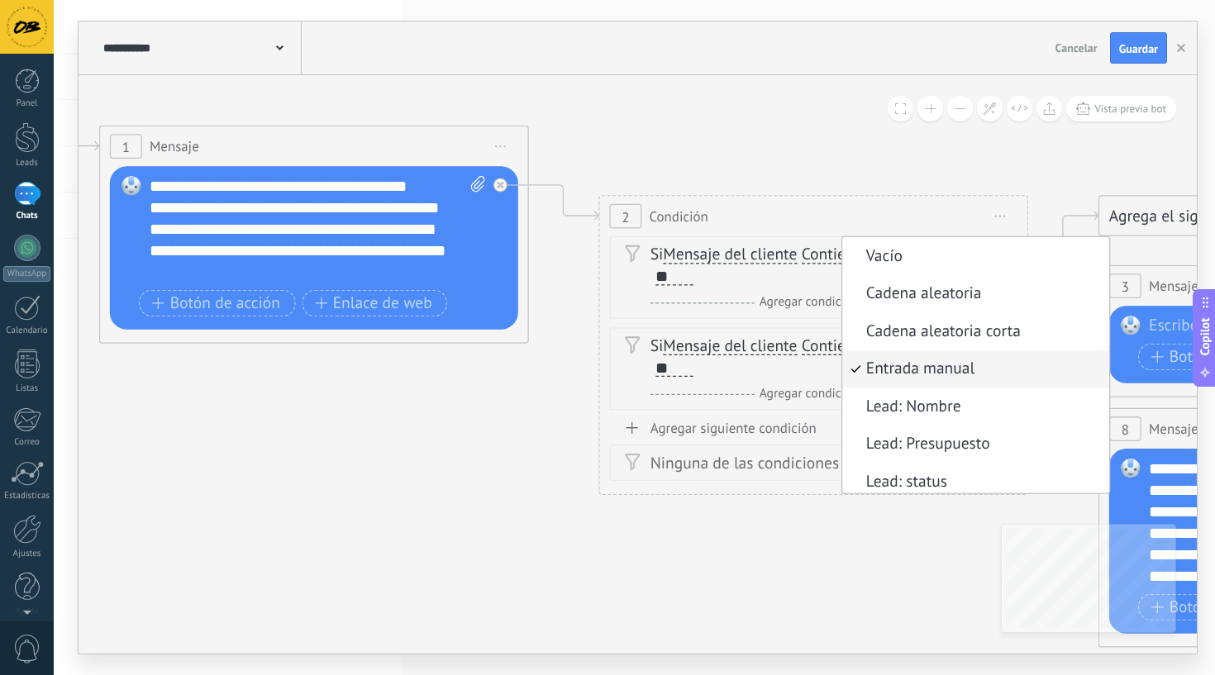
scroll to position [31, 0]
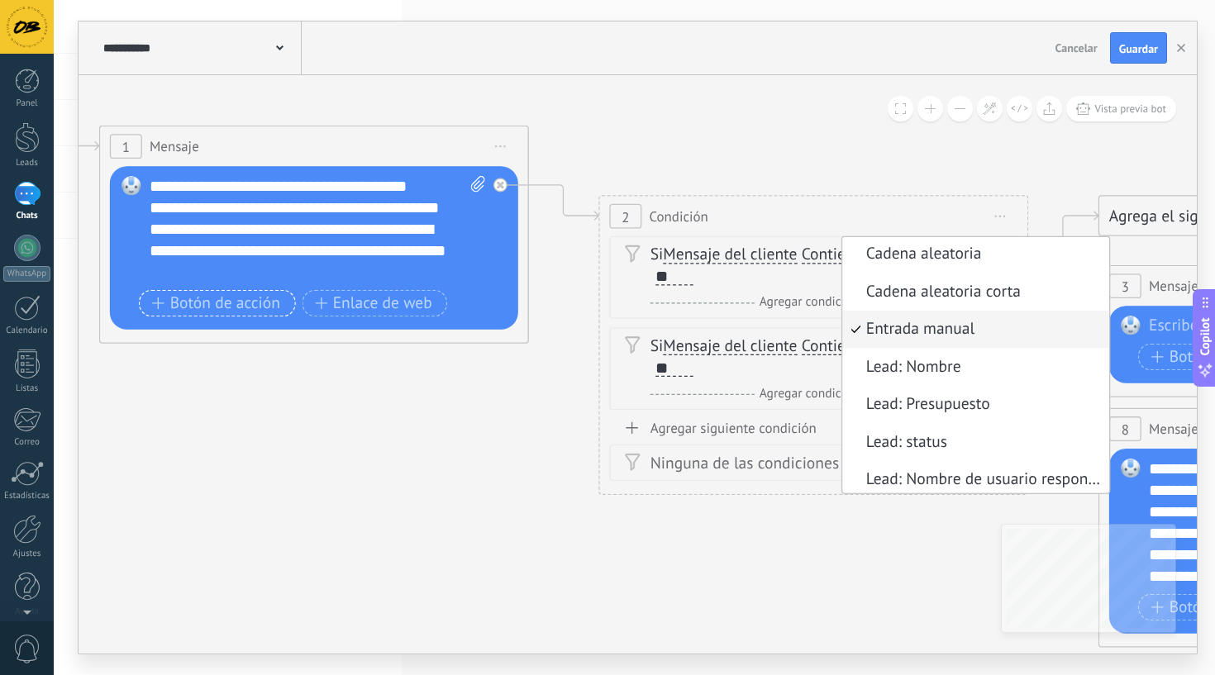
click at [241, 309] on span "Botón de acción" at bounding box center [216, 303] width 128 height 17
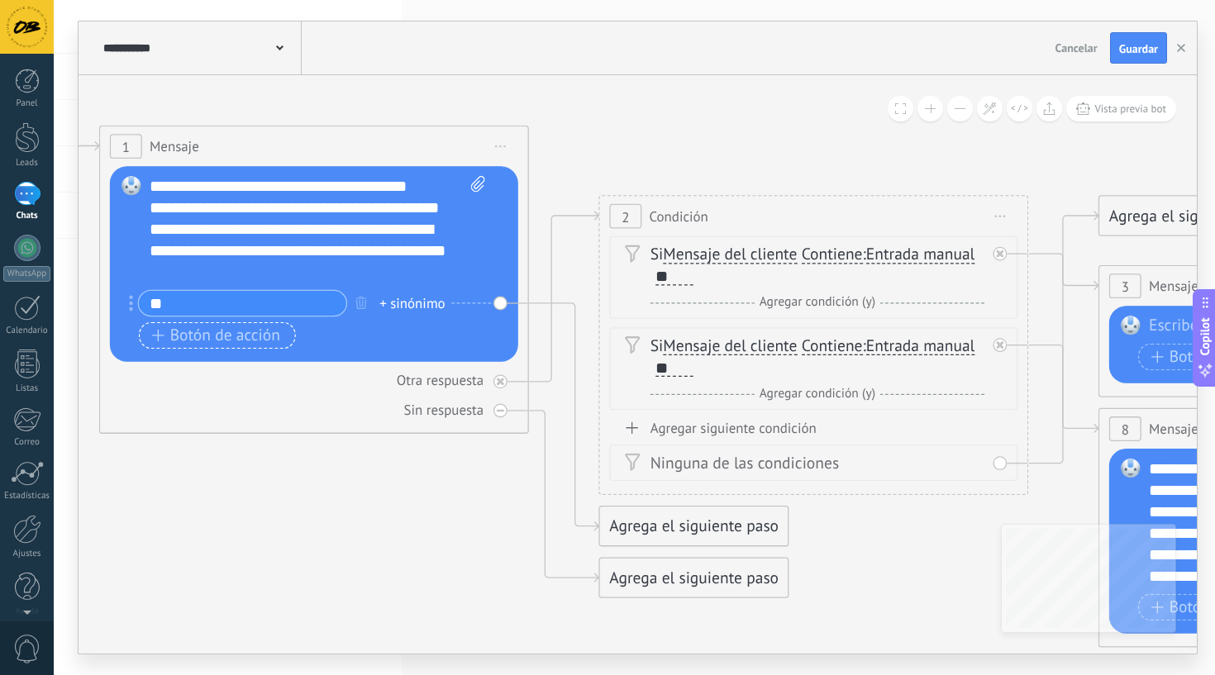
type input "**"
click at [262, 347] on button "Botón de acción" at bounding box center [217, 335] width 156 height 27
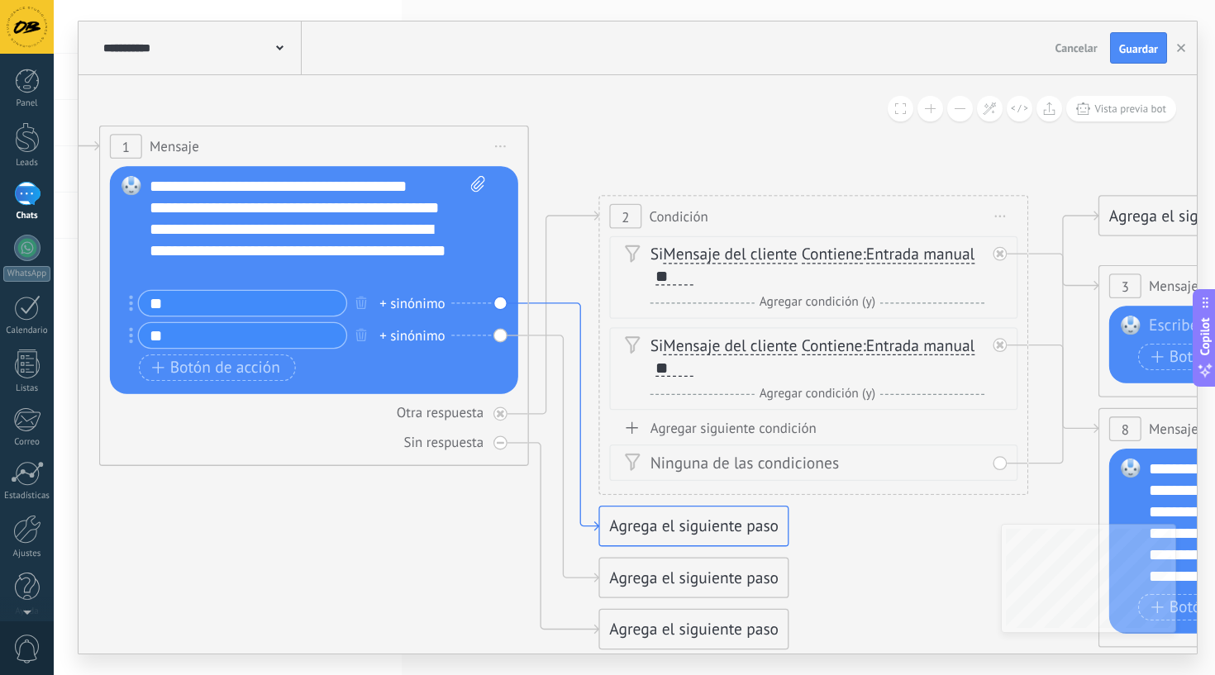
type input "**"
click at [575, 304] on icon at bounding box center [564, 416] width 70 height 227
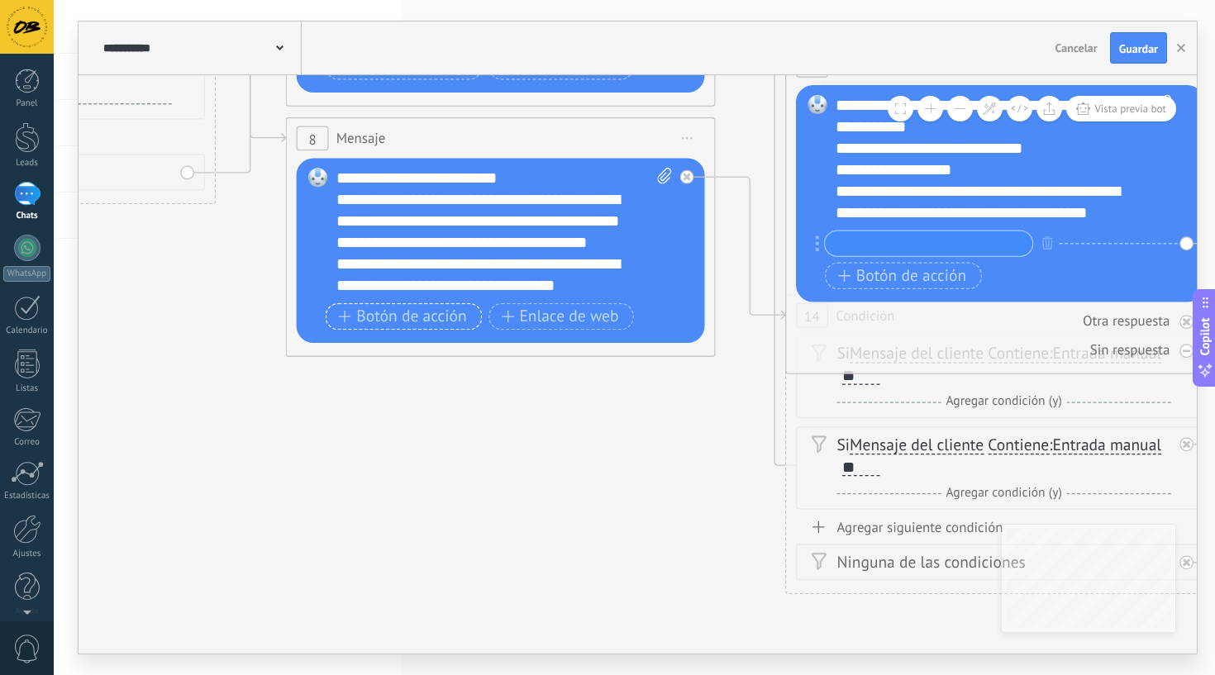
click at [416, 319] on span "Botón de acción" at bounding box center [402, 316] width 128 height 17
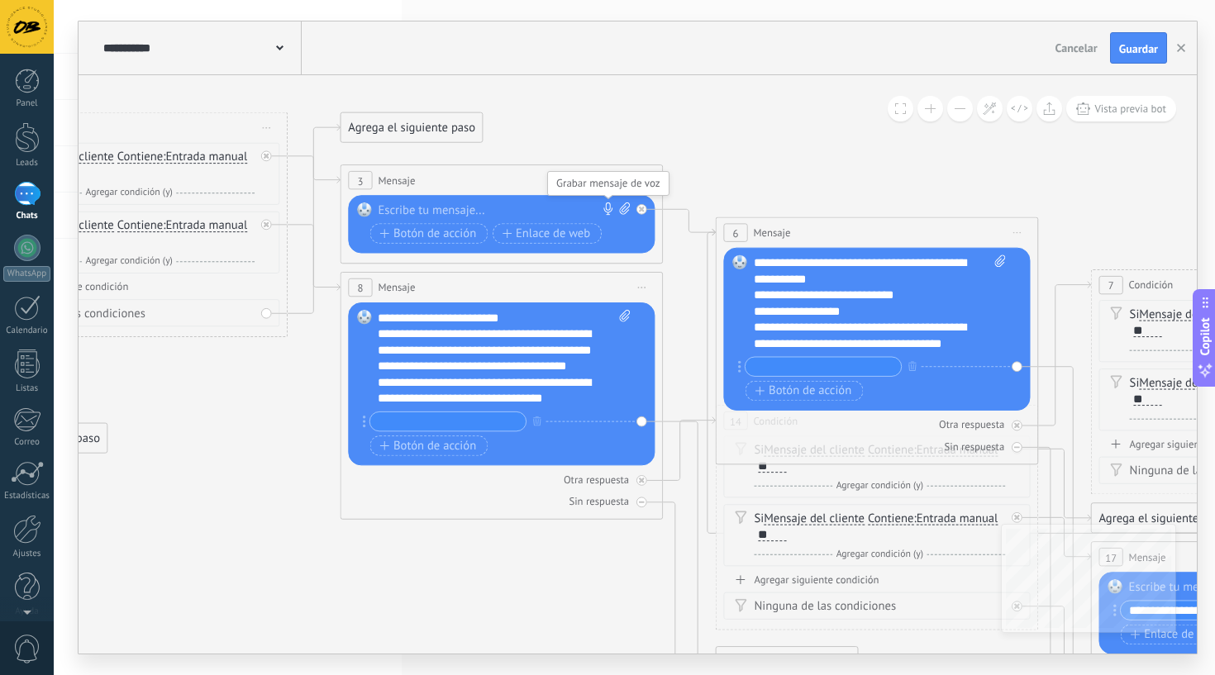
click at [606, 208] on use at bounding box center [607, 209] width 9 height 12
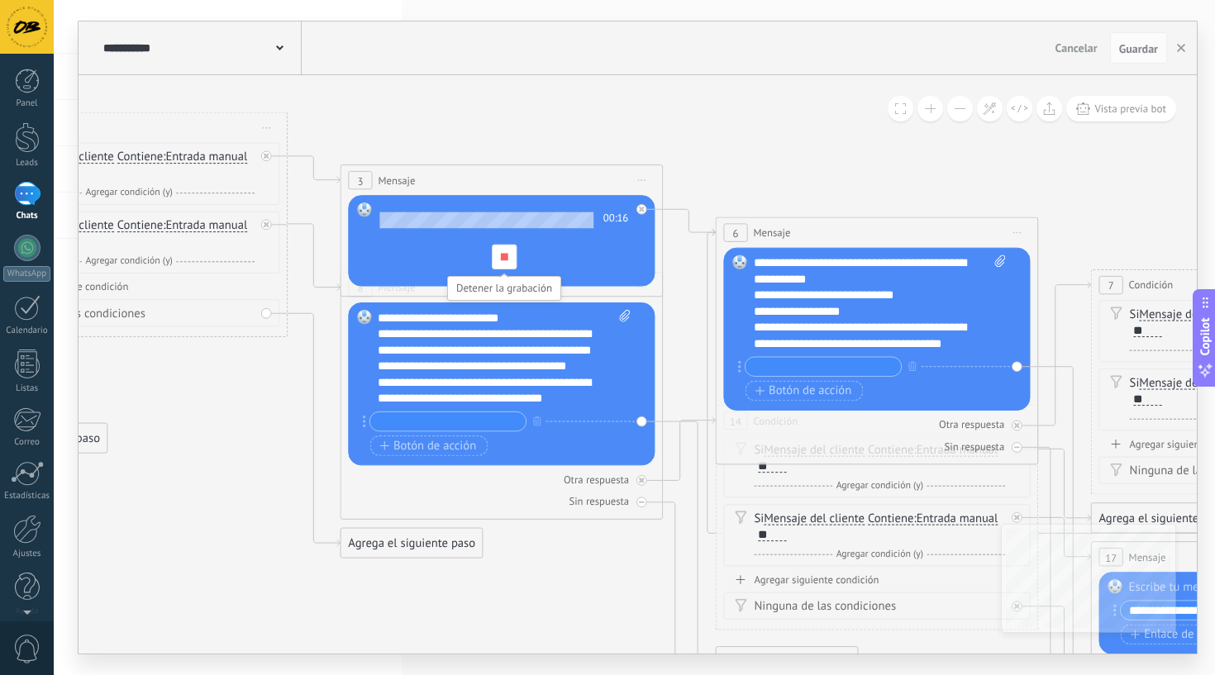
click at [498, 259] on div at bounding box center [504, 257] width 25 height 25
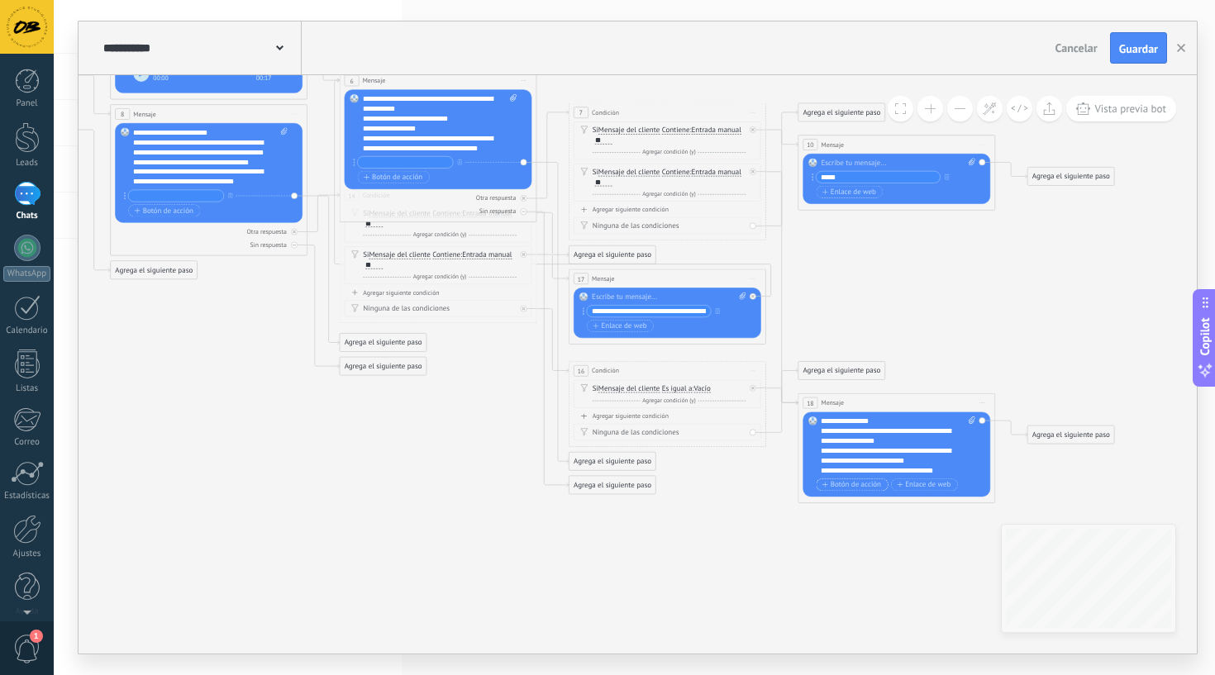
click at [852, 486] on span "Botón de acción" at bounding box center [851, 485] width 59 height 8
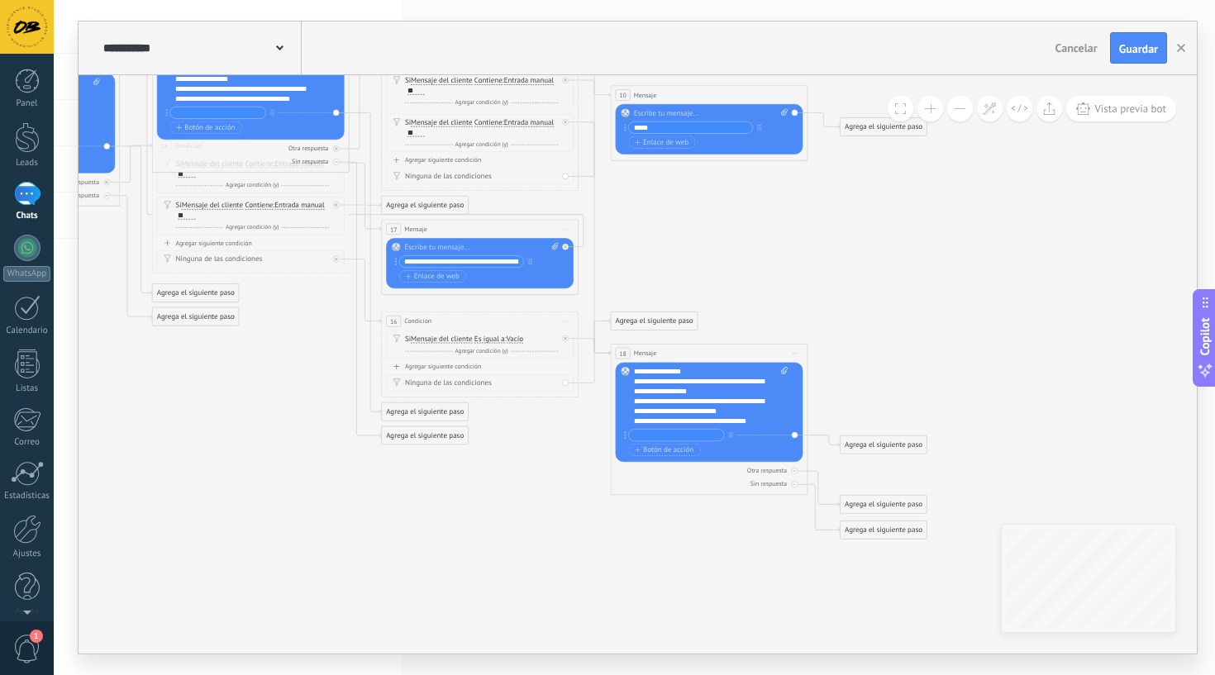
type input "*"
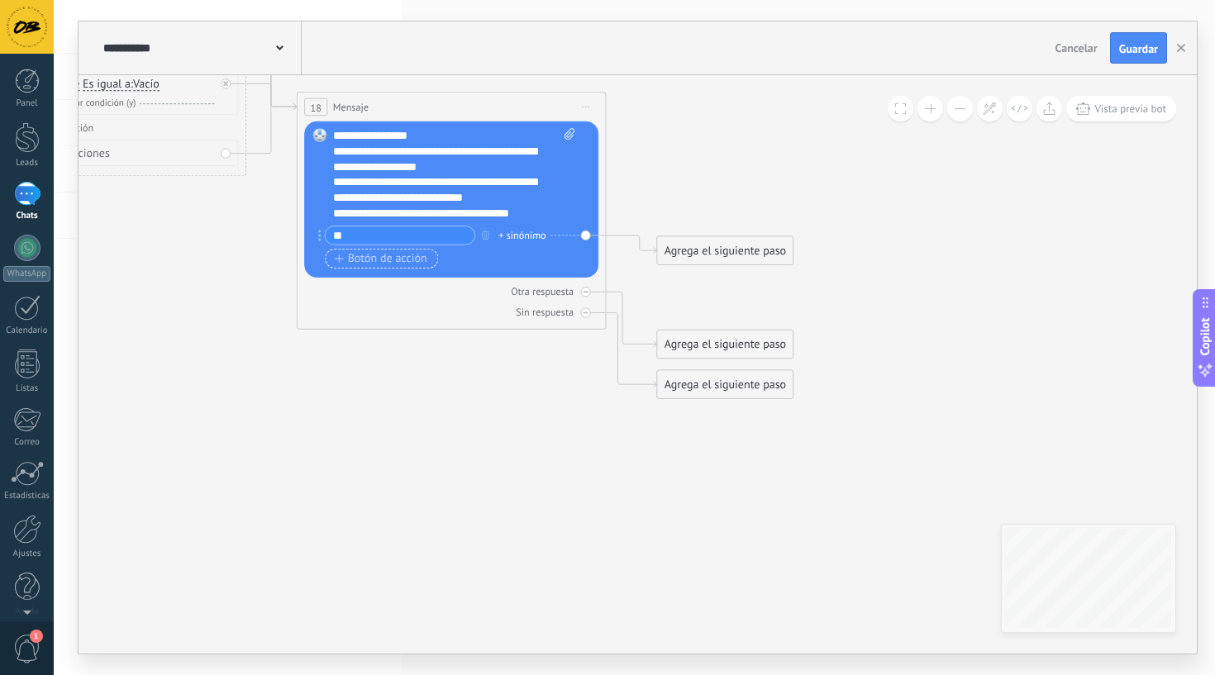
type input "**"
click at [409, 258] on span "Botón de acción" at bounding box center [381, 258] width 93 height 12
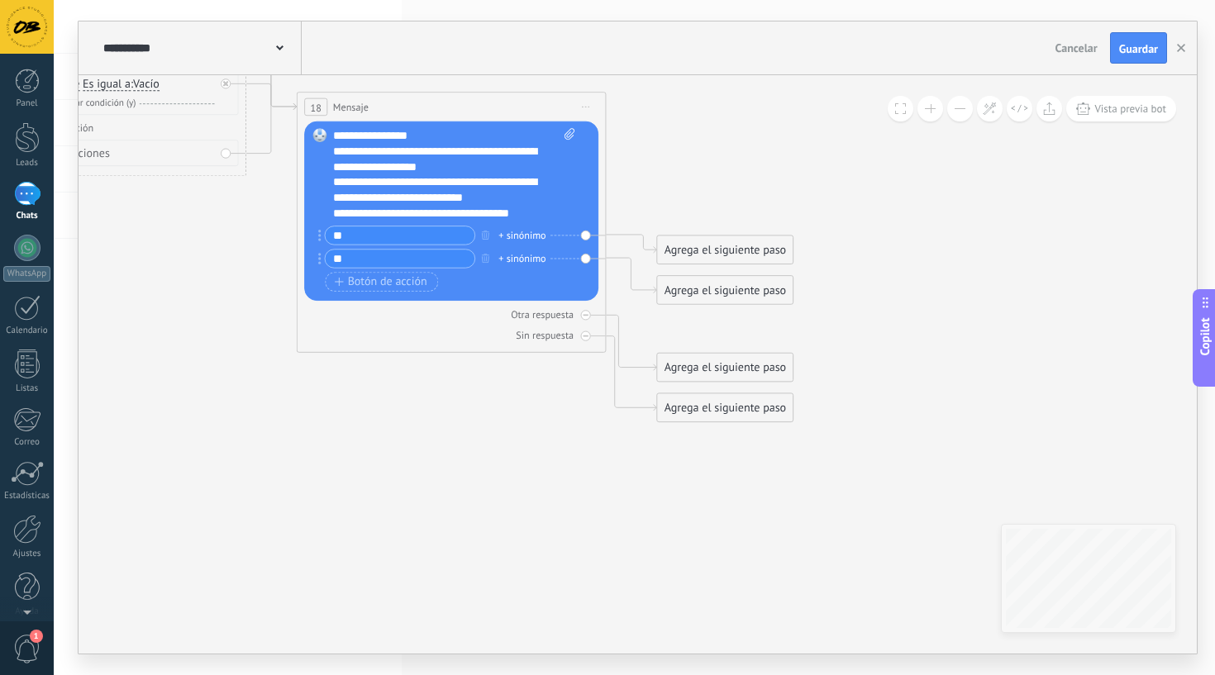
type input "**"
click at [688, 246] on div "Agrega el siguiente paso" at bounding box center [725, 250] width 136 height 26
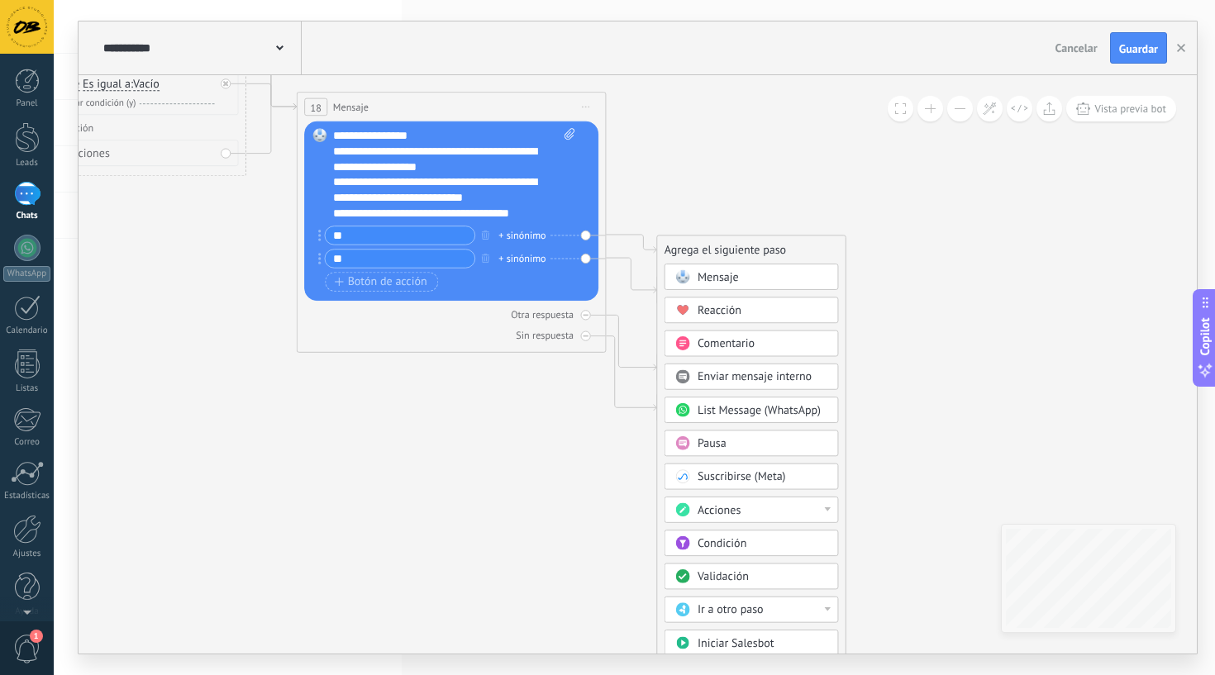
click at [728, 610] on span "Ir a otro paso" at bounding box center [731, 610] width 66 height 15
click at [713, 613] on div "1: Mensaje" at bounding box center [751, 611] width 173 height 26
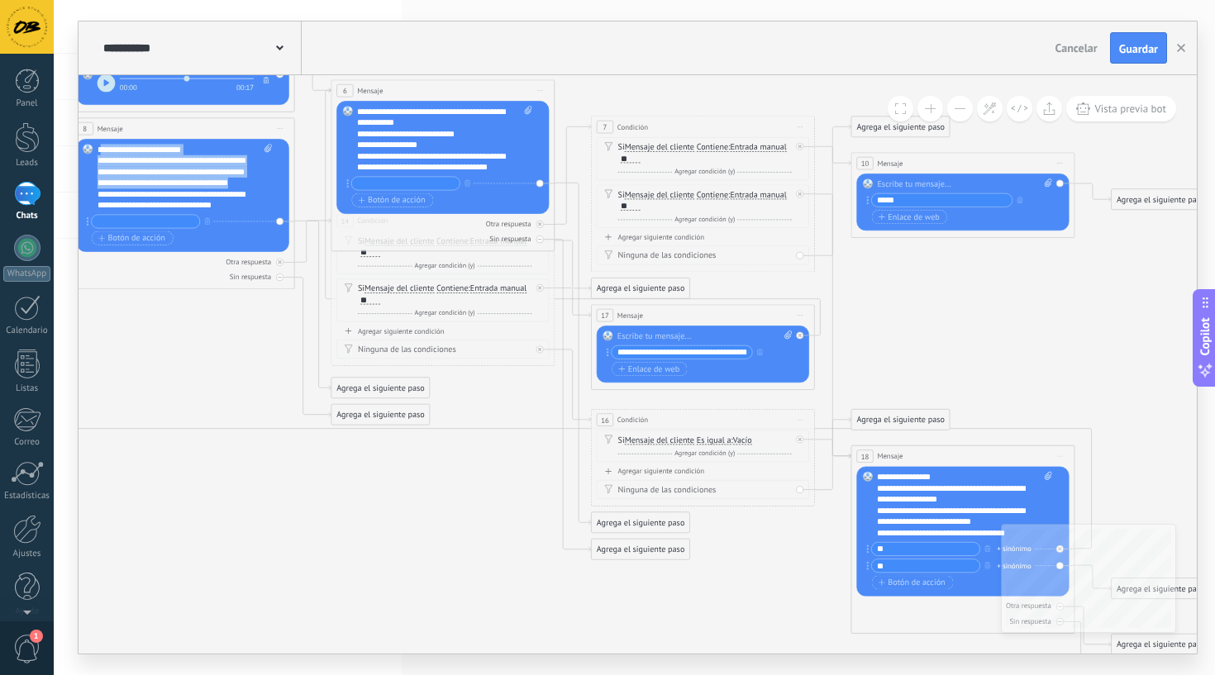
drag, startPoint x: 132, startPoint y: 196, endPoint x: 99, endPoint y: 155, distance: 52.3
click at [99, 155] on div "**********" at bounding box center [185, 177] width 175 height 67
copy div "**********"
click at [131, 183] on div "**********" at bounding box center [185, 177] width 175 height 67
drag, startPoint x: 131, startPoint y: 195, endPoint x: 98, endPoint y: 150, distance: 55.7
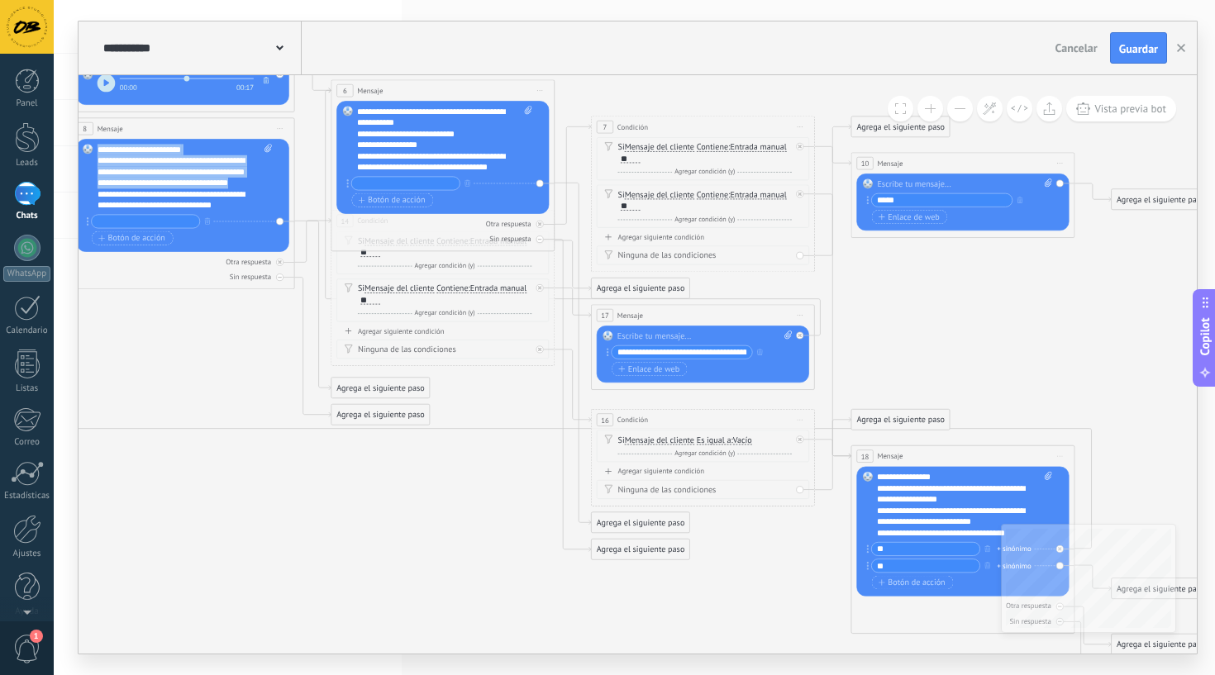
click at [98, 150] on div "**********" at bounding box center [185, 177] width 175 height 67
copy div "**********"
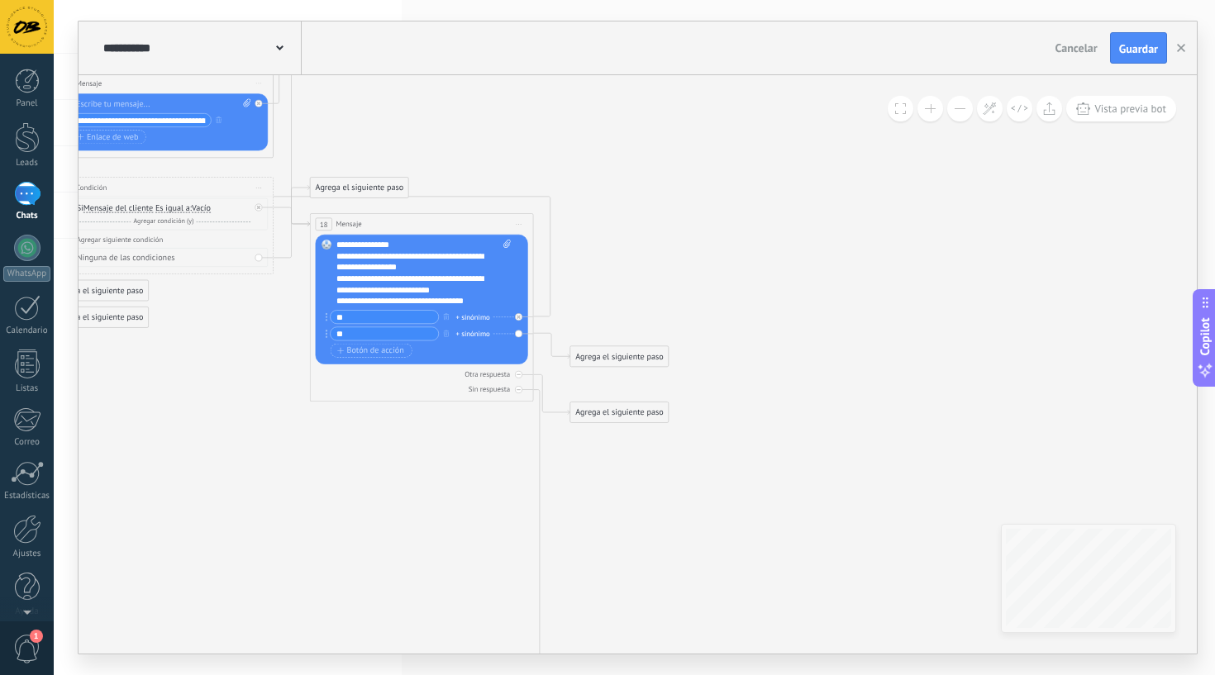
click at [608, 352] on div "Agrega el siguiente paso" at bounding box center [619, 356] width 98 height 18
click at [614, 379] on span "Mensaje" at bounding box center [614, 376] width 30 height 11
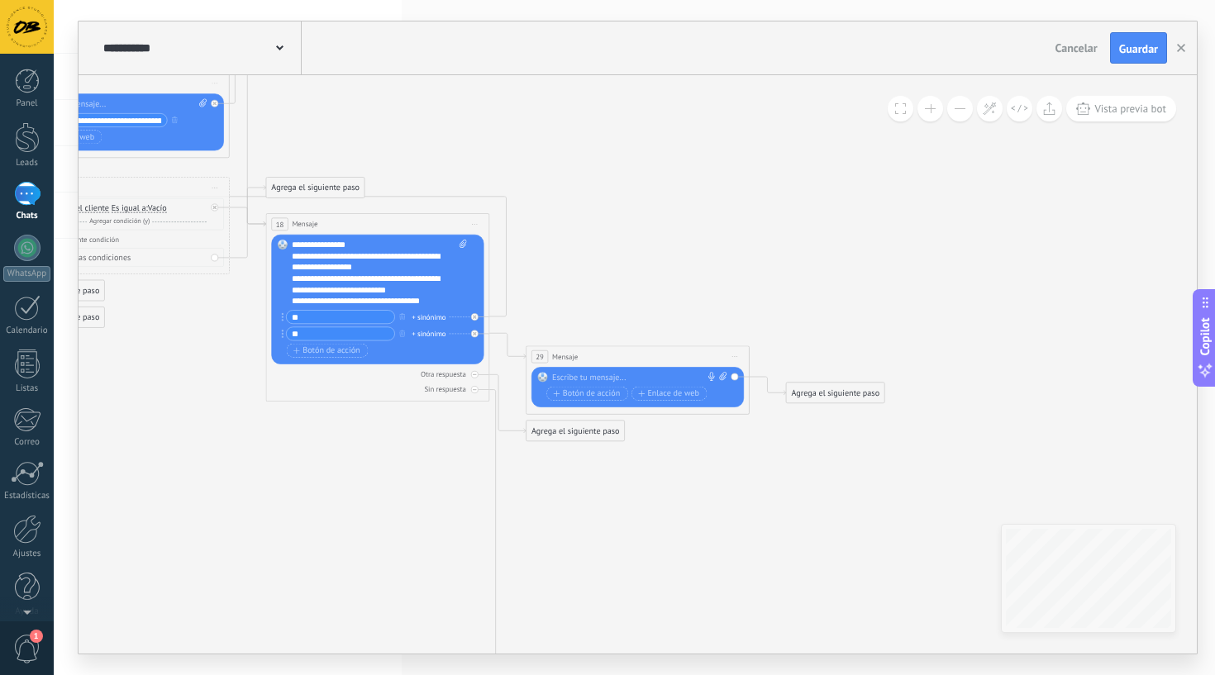
click at [606, 382] on div at bounding box center [635, 378] width 166 height 12
paste div
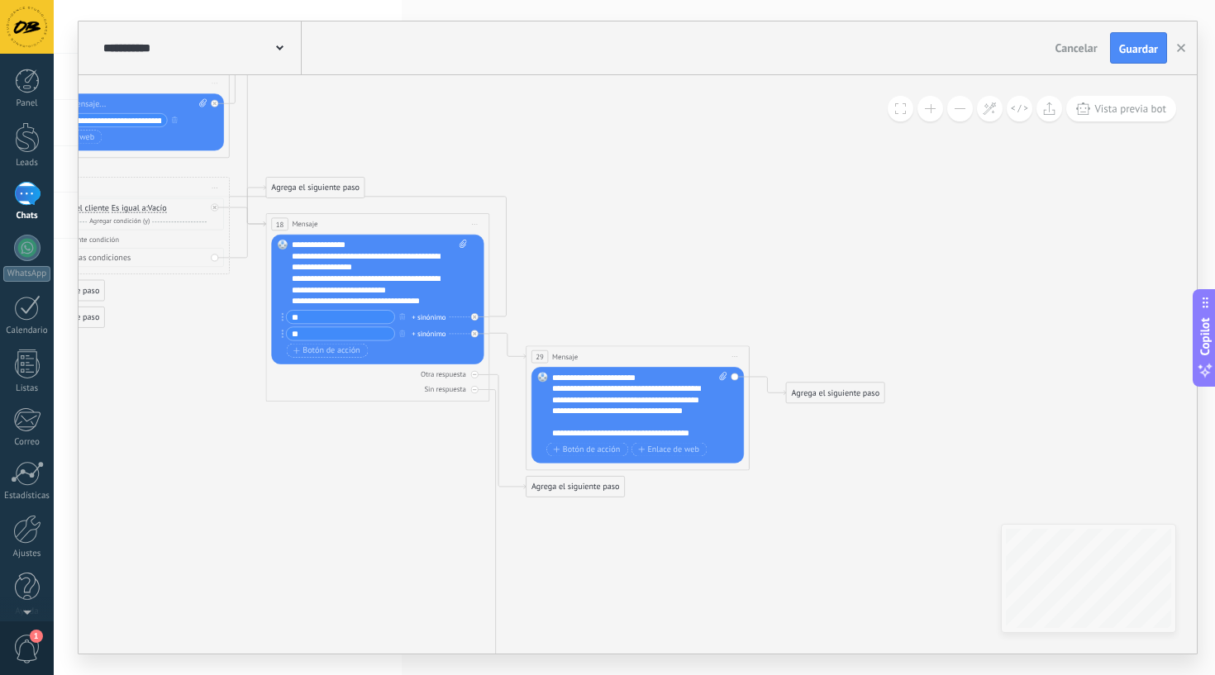
click at [613, 429] on div "**********" at bounding box center [634, 434] width 164 height 12
click at [616, 437] on div "**********" at bounding box center [634, 434] width 164 height 12
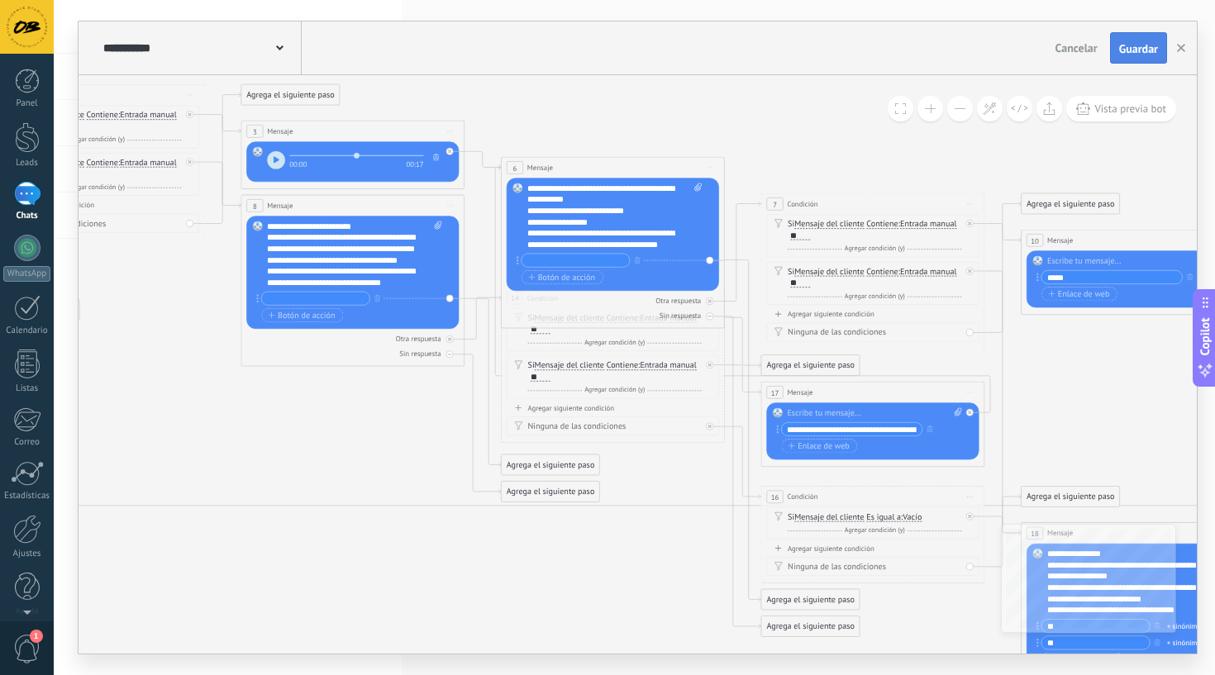
click at [1126, 56] on button "Guardar" at bounding box center [1138, 47] width 57 height 31
click at [1142, 48] on span "Guardar" at bounding box center [1138, 49] width 39 height 12
click at [1139, 47] on span "Guardar" at bounding box center [1138, 49] width 39 height 12
click at [1138, 50] on span "Guardar" at bounding box center [1138, 49] width 39 height 12
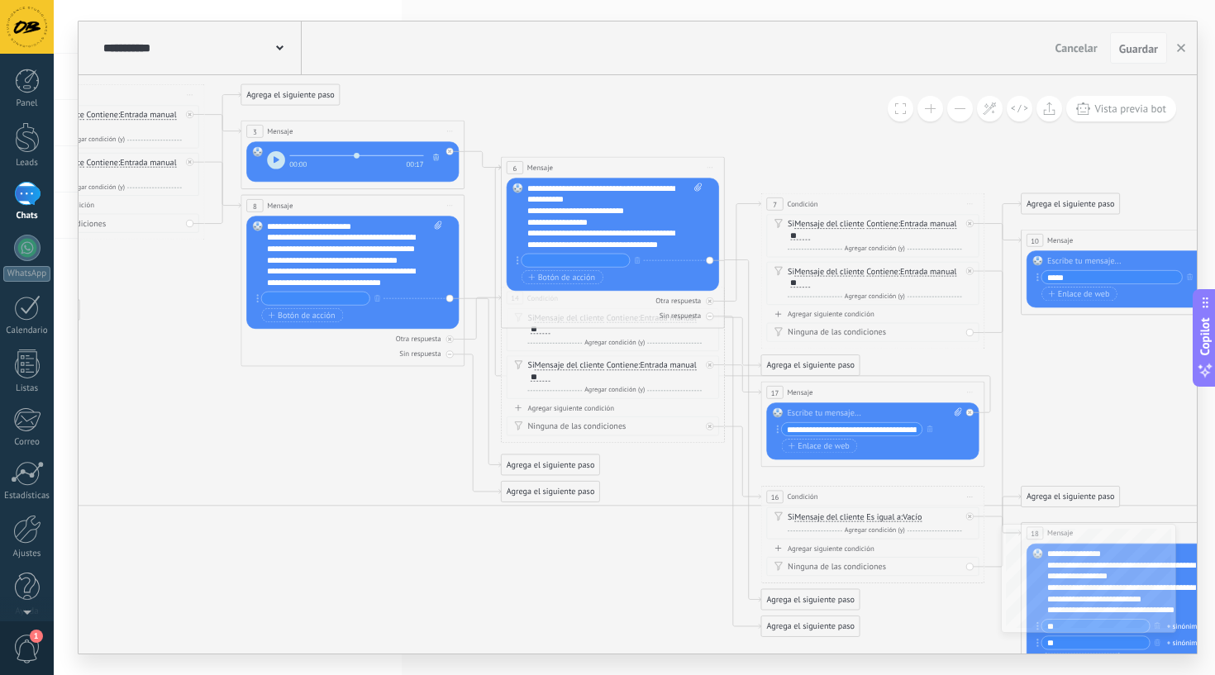
click at [1138, 50] on span "Guardar" at bounding box center [1138, 49] width 39 height 12
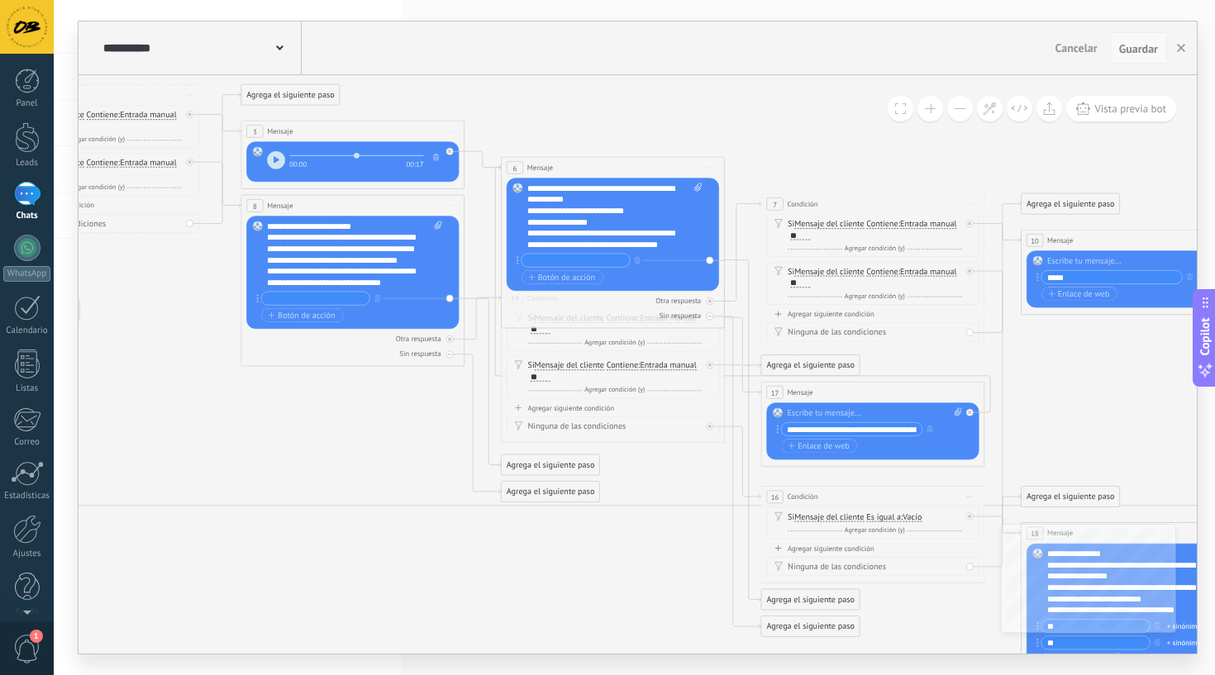
click at [1138, 50] on span "Guardar" at bounding box center [1138, 49] width 39 height 12
click at [1044, 107] on icon at bounding box center [1049, 108] width 12 height 13
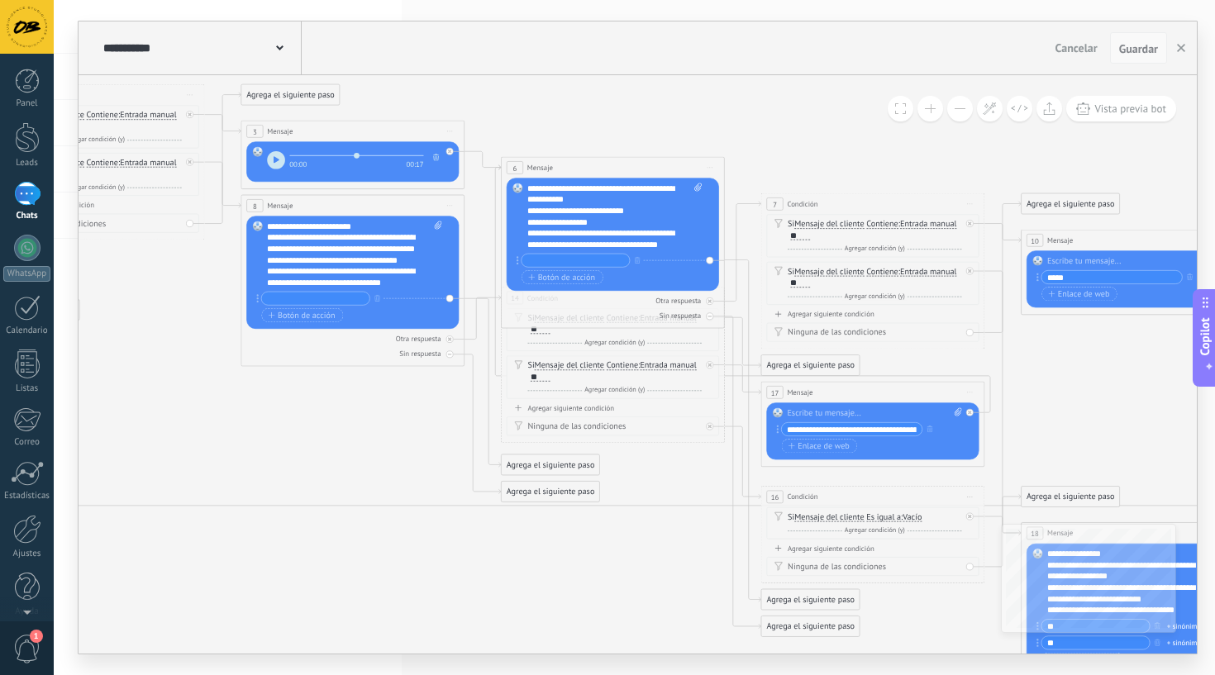
click at [1142, 49] on span "Guardar" at bounding box center [1138, 49] width 39 height 12
click at [1181, 45] on icon "button" at bounding box center [1181, 48] width 8 height 8
